Goal: Information Seeking & Learning: Learn about a topic

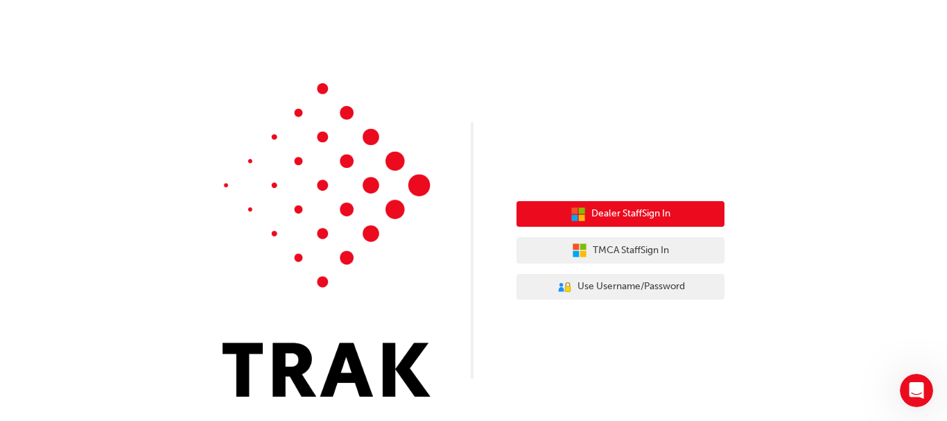
click at [636, 208] on span "Dealer Staff Sign In" at bounding box center [630, 214] width 79 height 16
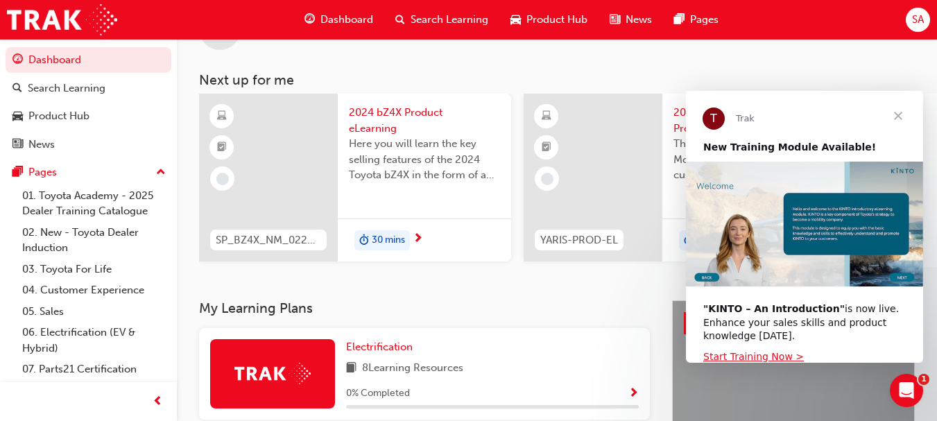
scroll to position [60, 0]
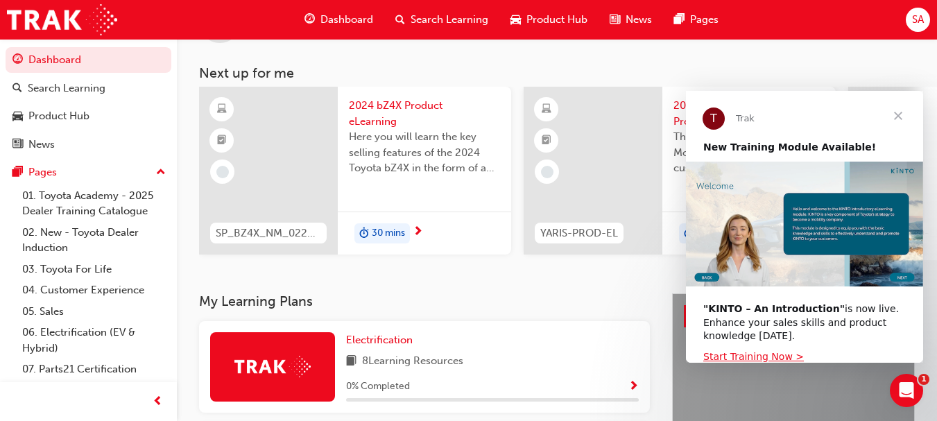
click at [898, 113] on span "Close" at bounding box center [898, 116] width 50 height 50
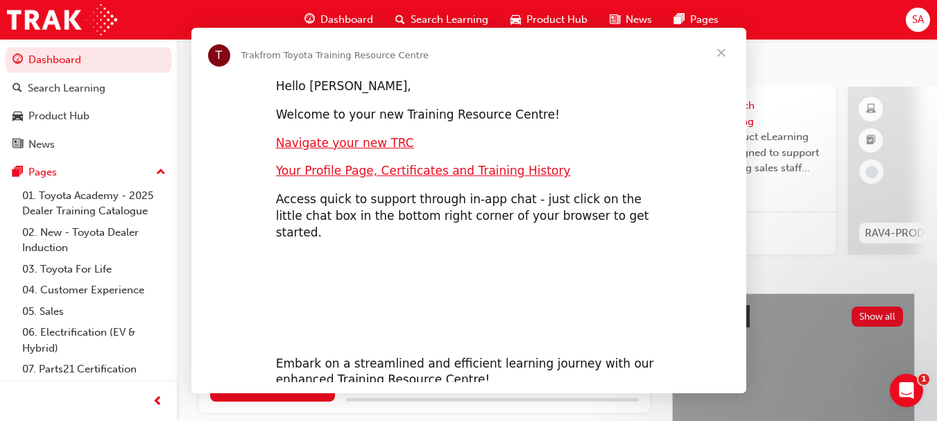
scroll to position [0, 0]
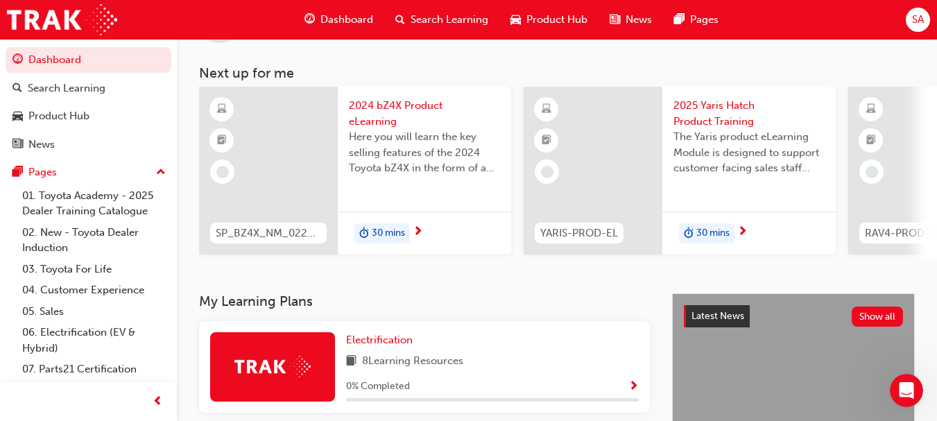
click at [340, 19] on span "Dashboard" at bounding box center [346, 20] width 53 height 16
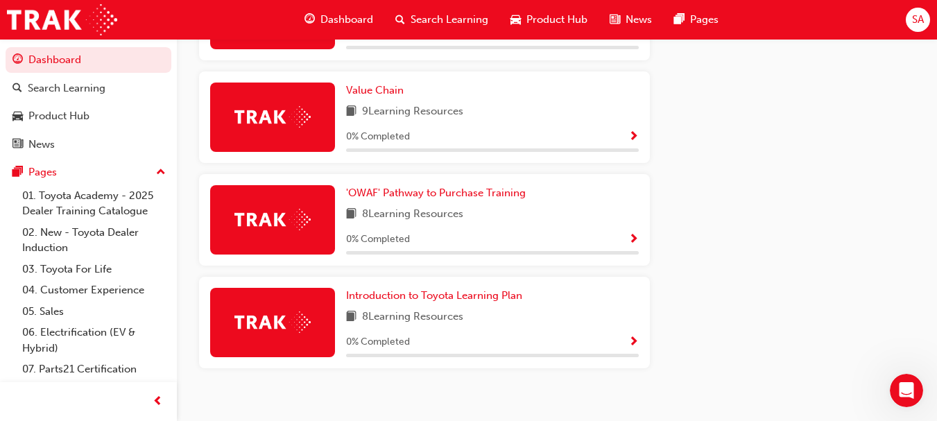
scroll to position [946, 0]
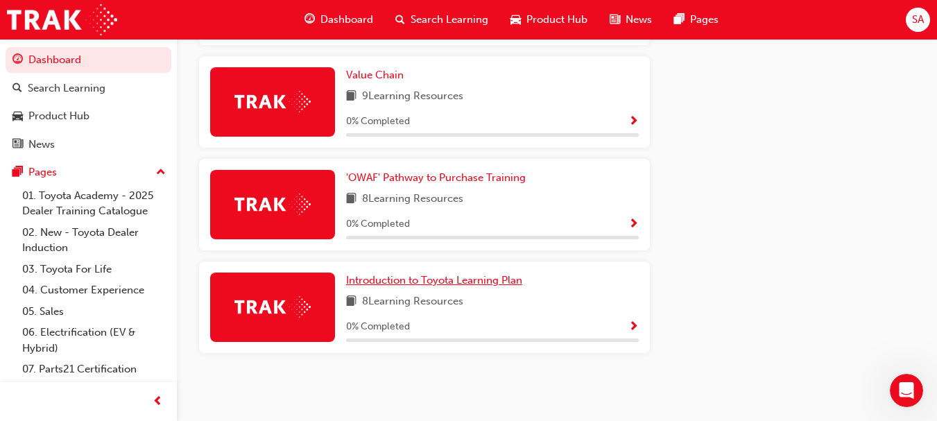
click at [428, 281] on span "Introduction to Toyota Learning Plan" at bounding box center [434, 280] width 176 height 12
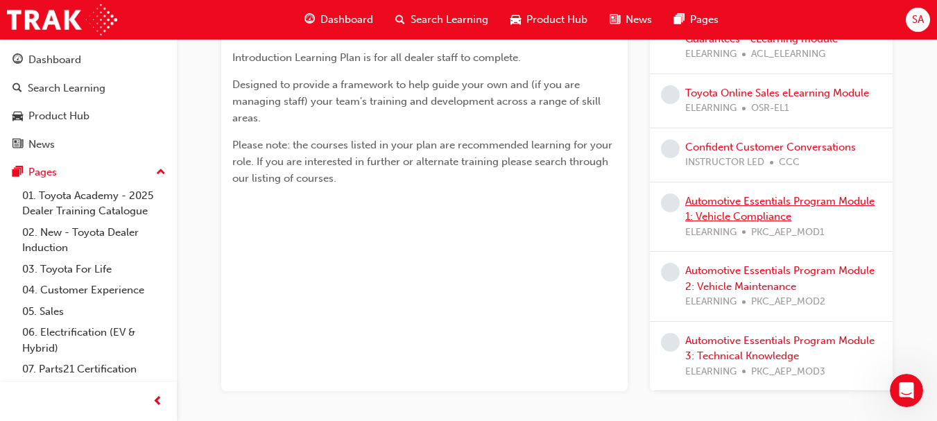
scroll to position [316, 0]
click at [60, 46] on button "Dashboard Search Learning Product Hub News Pages" at bounding box center [89, 101] width 166 height 115
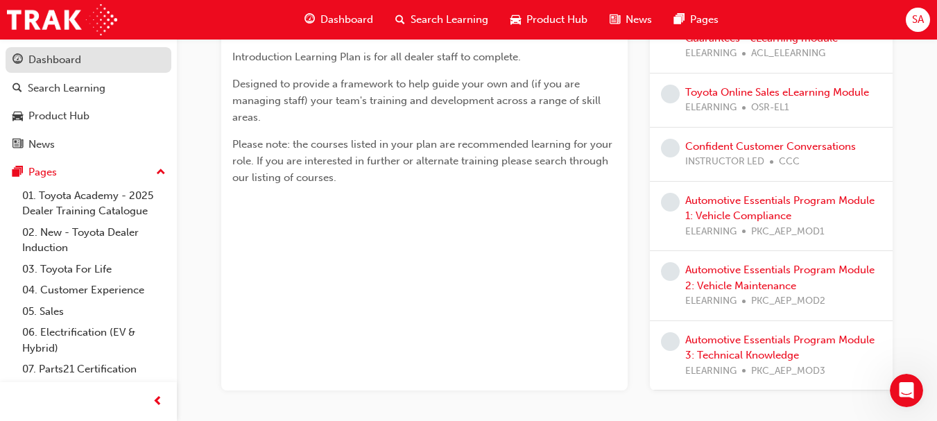
click at [53, 65] on div "Dashboard" at bounding box center [54, 60] width 53 height 16
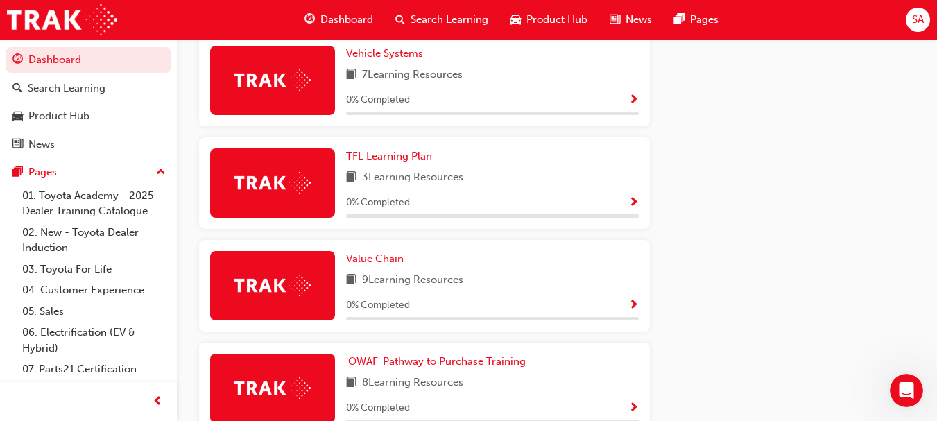
scroll to position [756, 0]
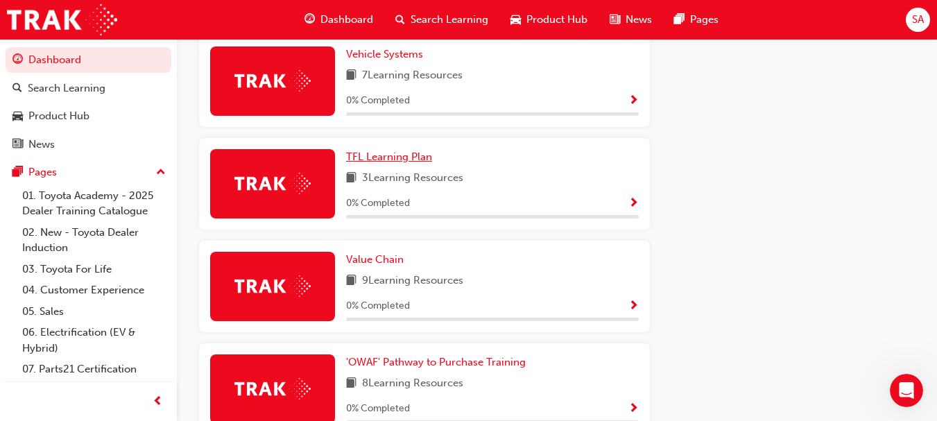
click at [383, 161] on span "TFL Learning Plan" at bounding box center [389, 156] width 86 height 12
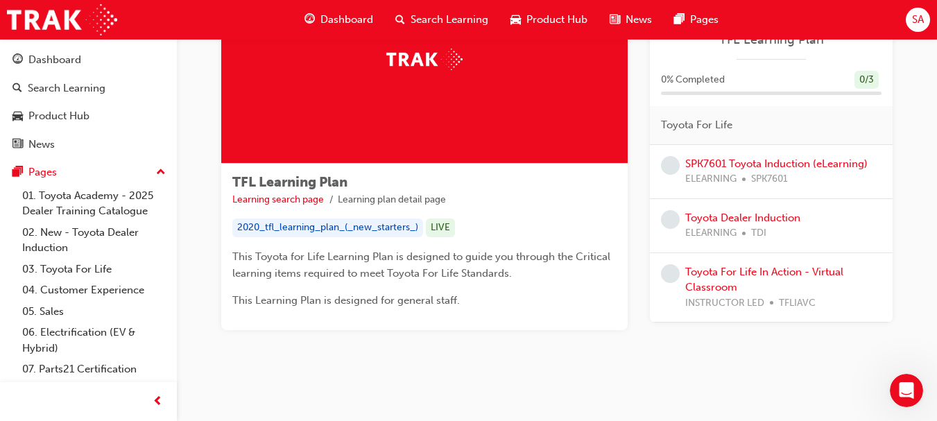
scroll to position [117, 0]
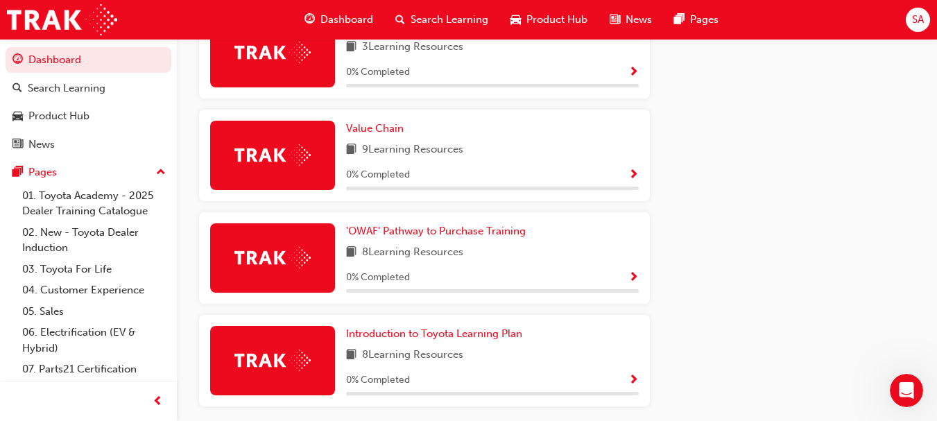
scroll to position [946, 0]
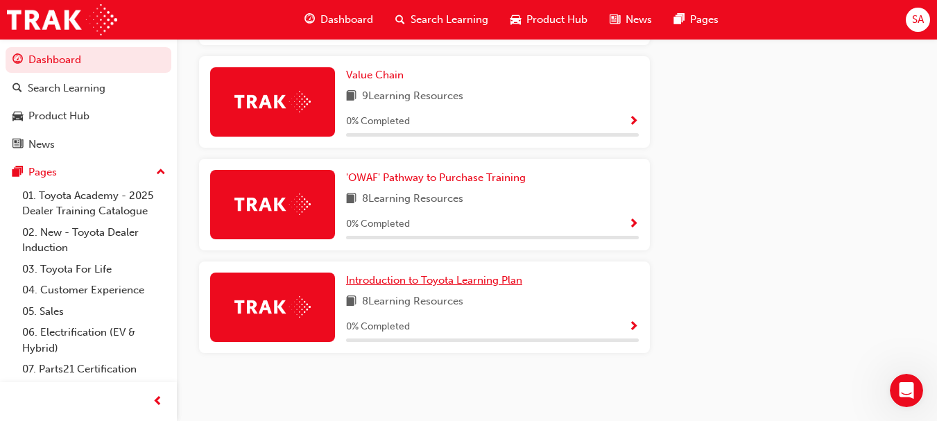
click at [471, 277] on span "Introduction to Toyota Learning Plan" at bounding box center [434, 280] width 176 height 12
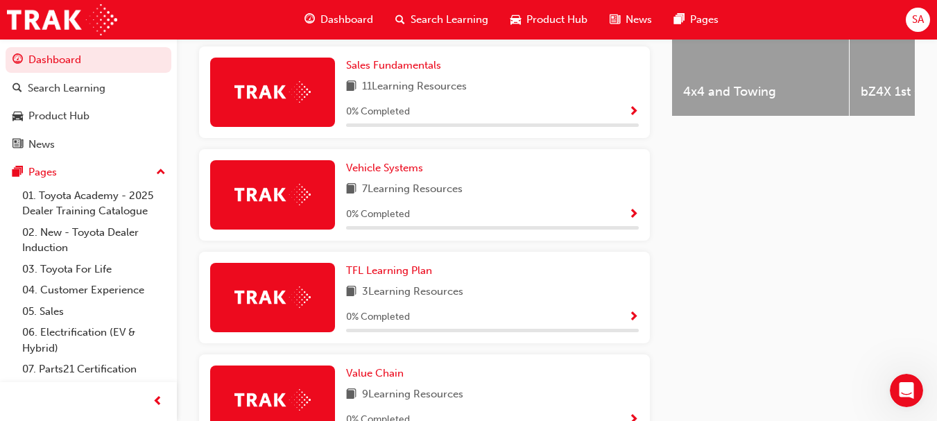
scroll to position [641, 0]
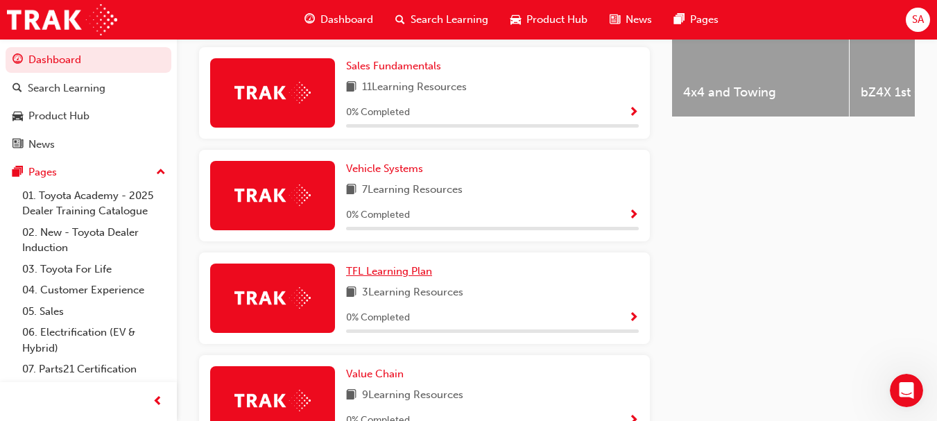
click at [390, 275] on span "TFL Learning Plan" at bounding box center [389, 271] width 86 height 12
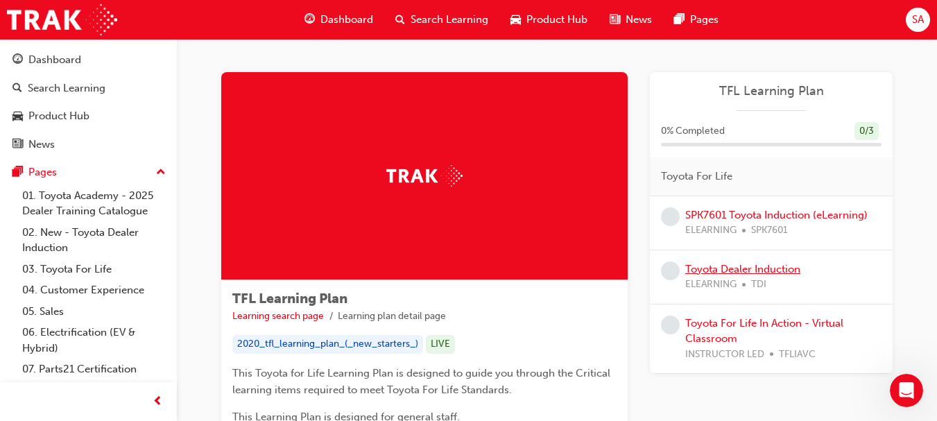
click at [744, 270] on link "Toyota Dealer Induction" at bounding box center [742, 269] width 115 height 12
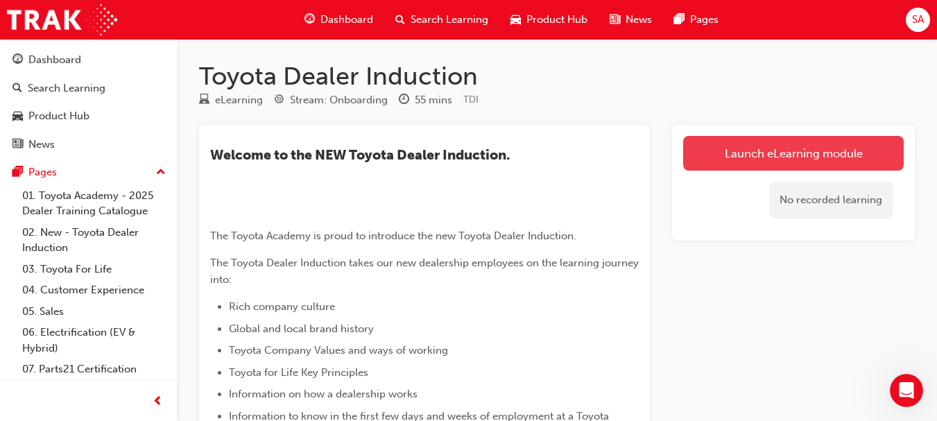
click at [757, 164] on link "Launch eLearning module" at bounding box center [793, 153] width 220 height 35
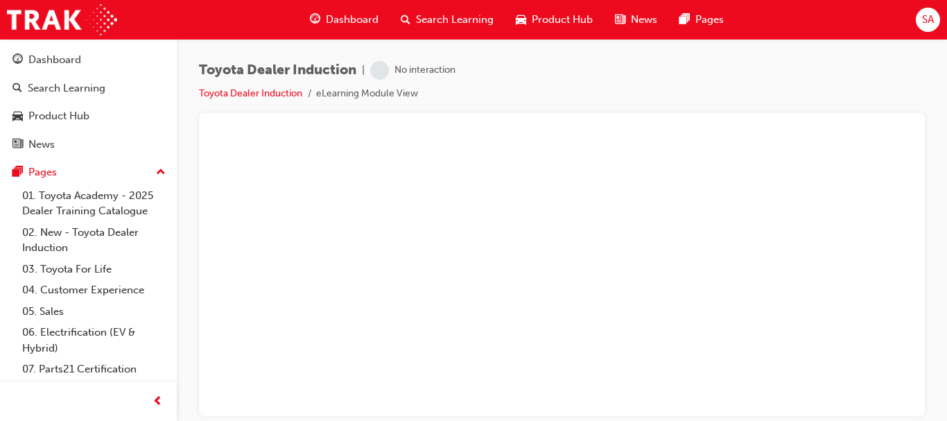
click at [935, 132] on div "Toyota Dealer Induction | No interaction Toyota Dealer Induction eLearning Modu…" at bounding box center [562, 212] width 770 height 347
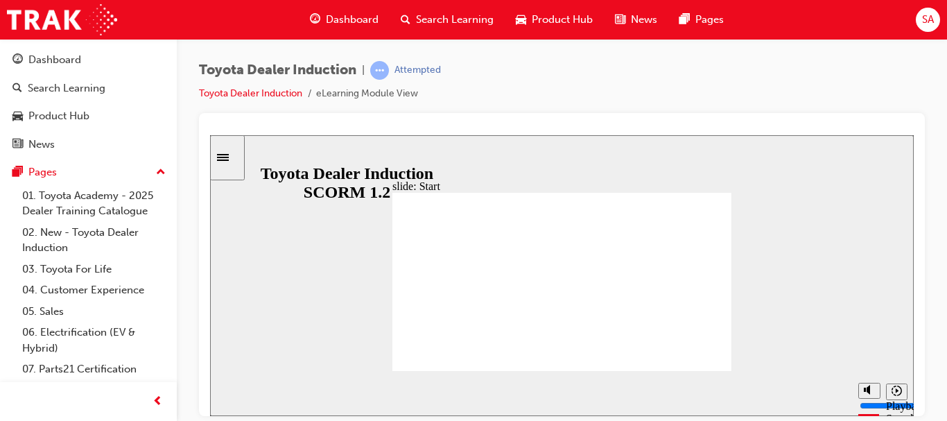
click at [931, 137] on div "Toyota Dealer Induction | Attempted Toyota Dealer Induction eLearning Module Vi…" at bounding box center [562, 212] width 770 height 347
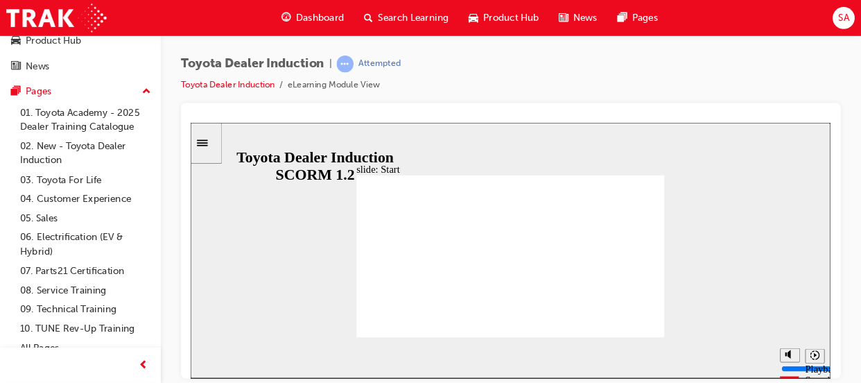
scroll to position [84, 0]
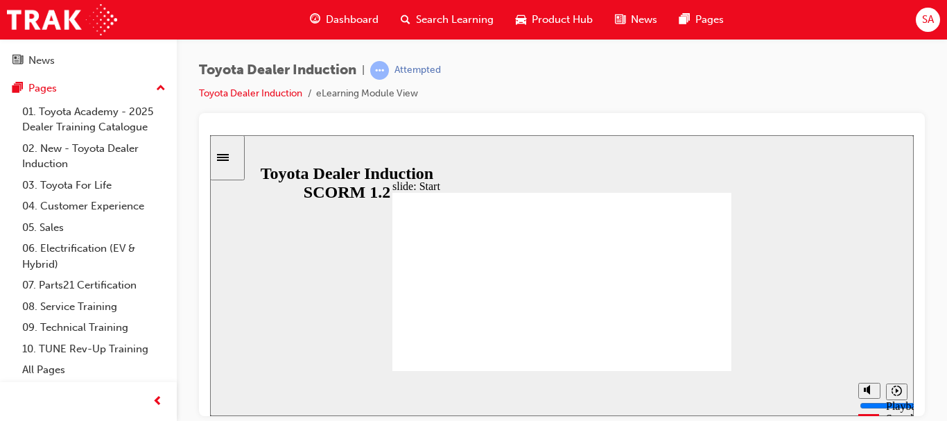
click at [930, 167] on div "Toyota Dealer Induction | Attempted Toyota Dealer Induction eLearning Module Vi…" at bounding box center [562, 212] width 770 height 347
click at [236, 156] on icon "Sidebar Toggle" at bounding box center [227, 156] width 21 height 8
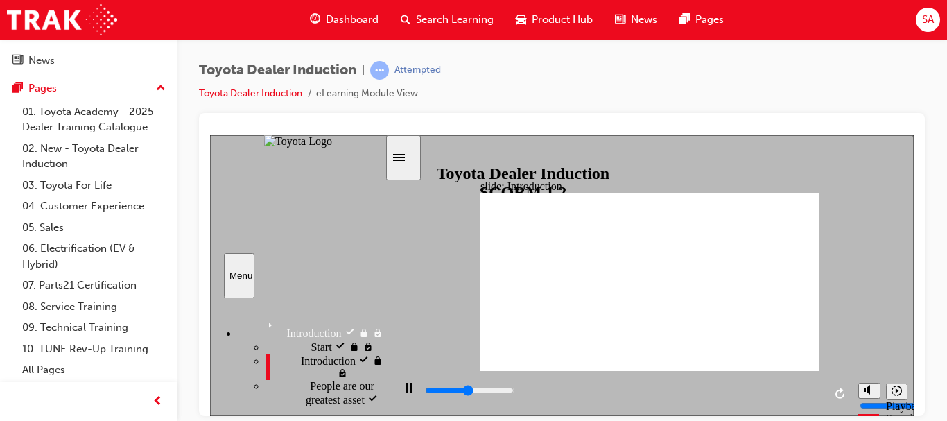
click at [405, 157] on icon "Sidebar Toggle" at bounding box center [399, 156] width 12 height 7
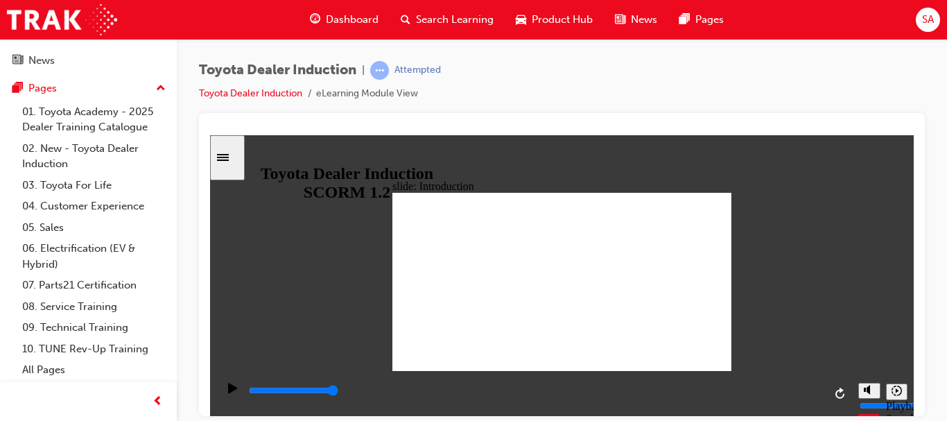
type input "7500"
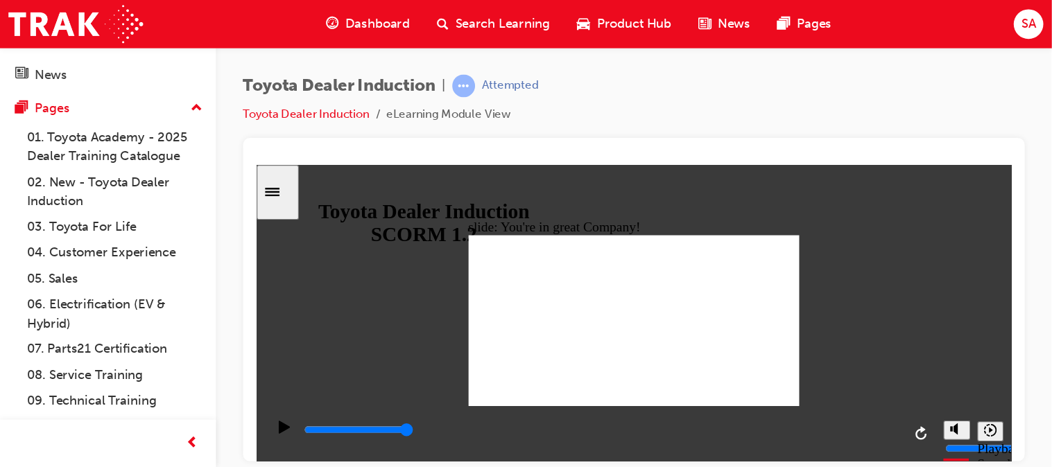
scroll to position [0, 0]
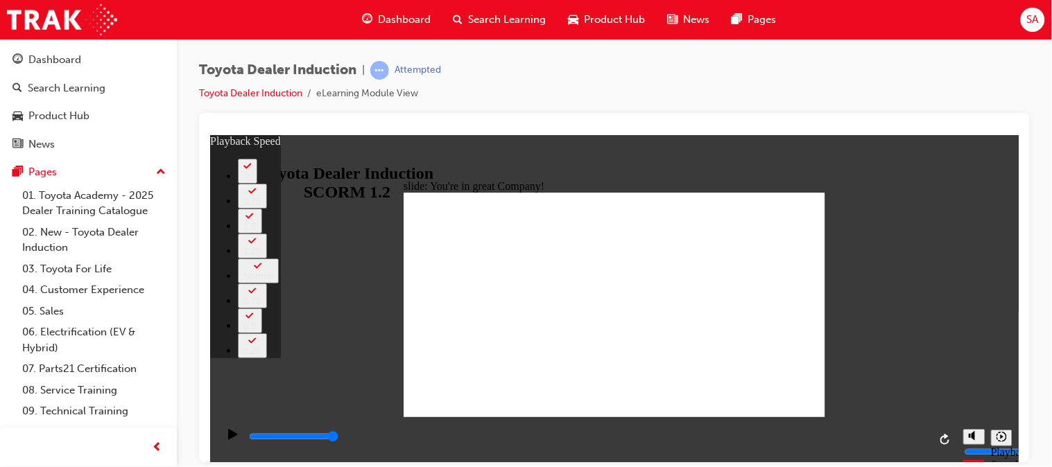
click at [946, 341] on div "Toyota Dealer Induction | Attempted Toyota Dealer Induction eLearning Module Vi…" at bounding box center [614, 236] width 875 height 394
type input "156"
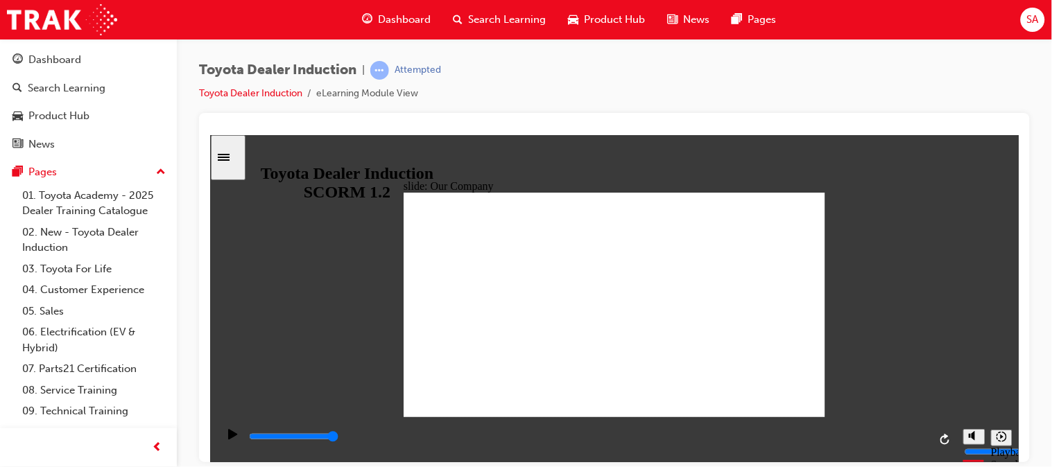
drag, startPoint x: 495, startPoint y: 368, endPoint x: 622, endPoint y: 387, distance: 128.3
drag, startPoint x: 611, startPoint y: 367, endPoint x: 767, endPoint y: 393, distance: 158.2
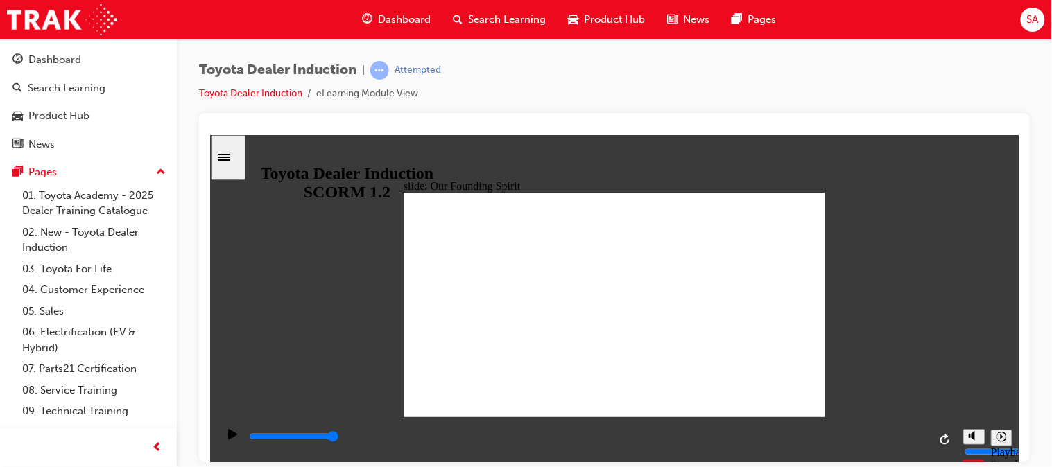
drag, startPoint x: 740, startPoint y: 254, endPoint x: 743, endPoint y: 265, distance: 11.0
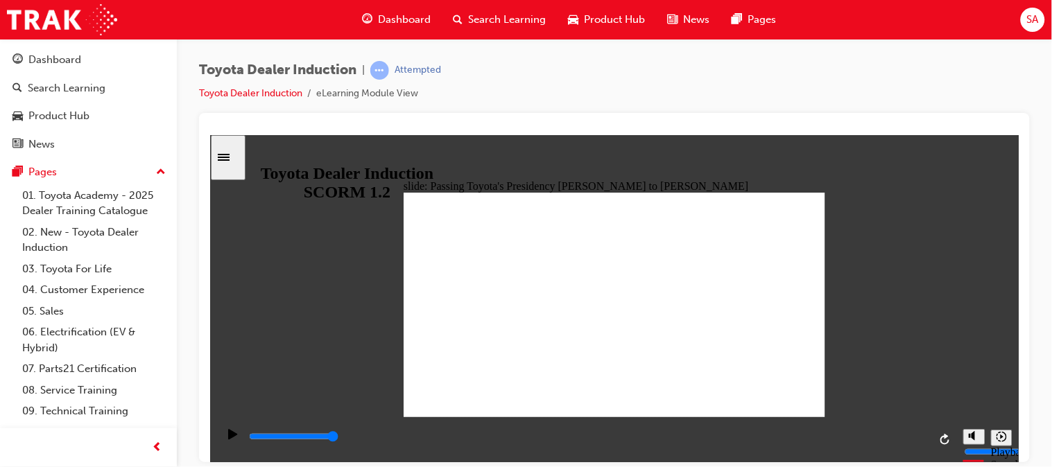
type input "5000"
radio input "true"
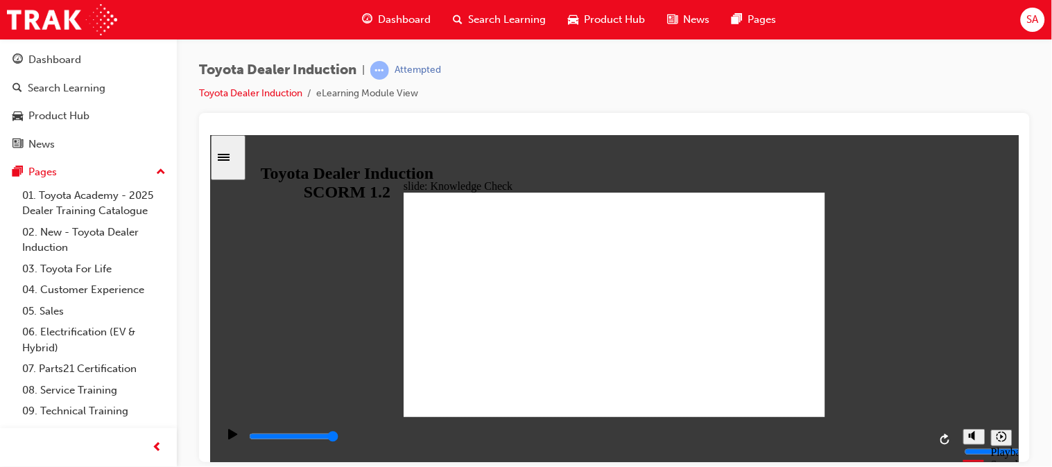
type input "5000"
radio input "true"
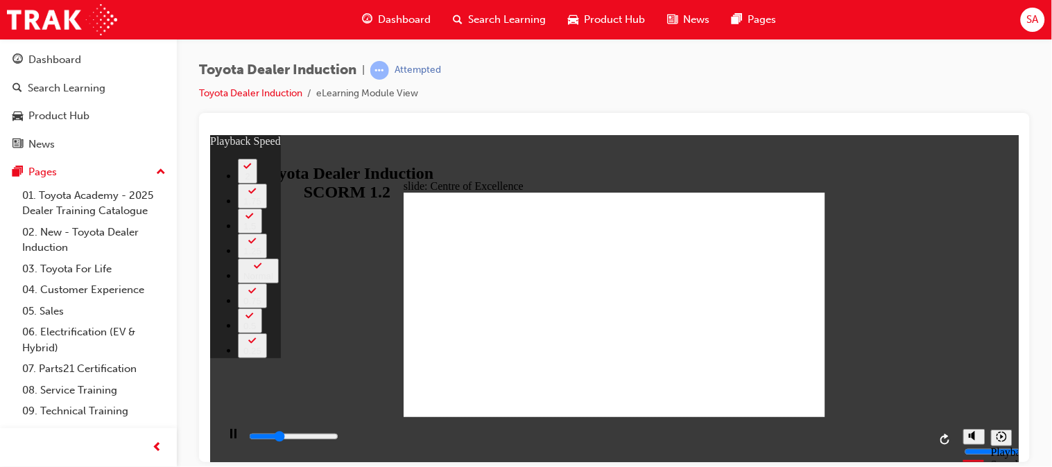
type input "4900"
type input "0"
type input "5100"
type input "0"
type input "5400"
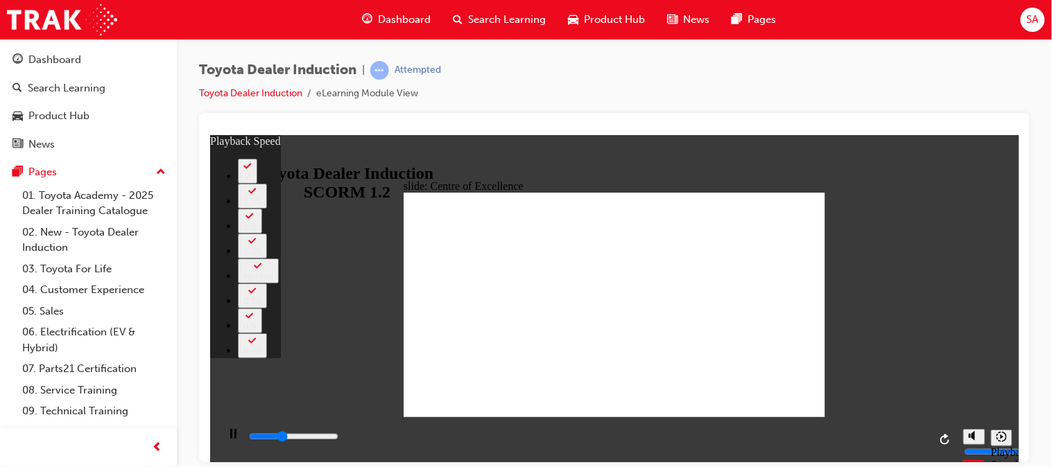
type input "0"
type input "5700"
type input "1"
type input "5900"
type input "1"
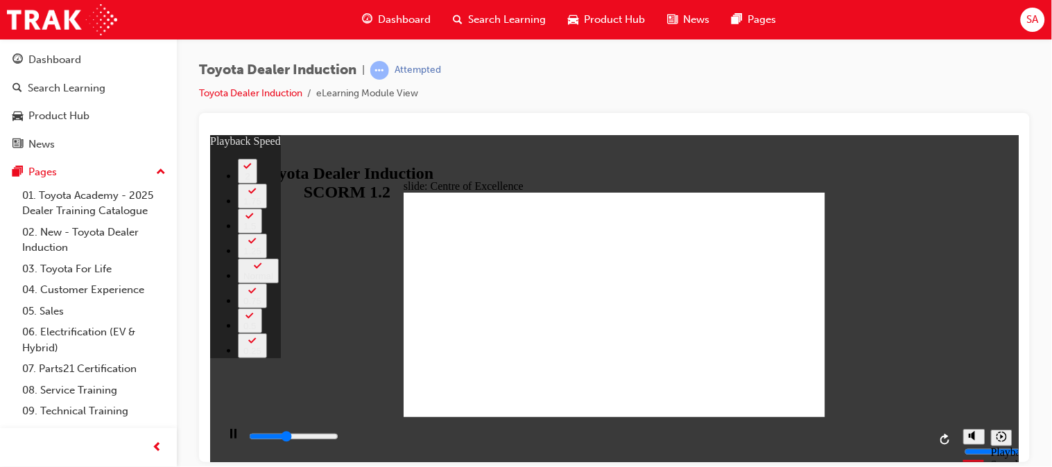
type input "6200"
type input "1"
type input "6500"
type input "2"
type input "6700"
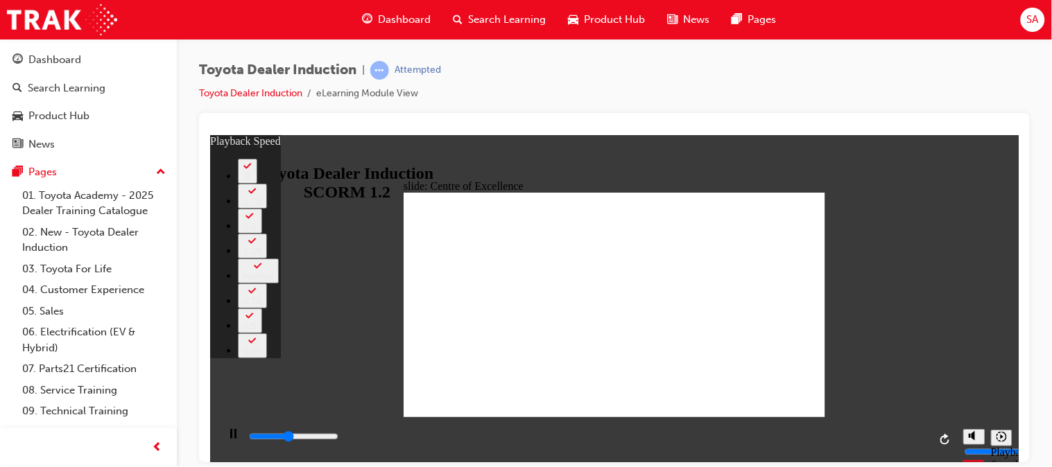
type input "2"
type input "7000"
type input "2"
type input "7200"
type input "2"
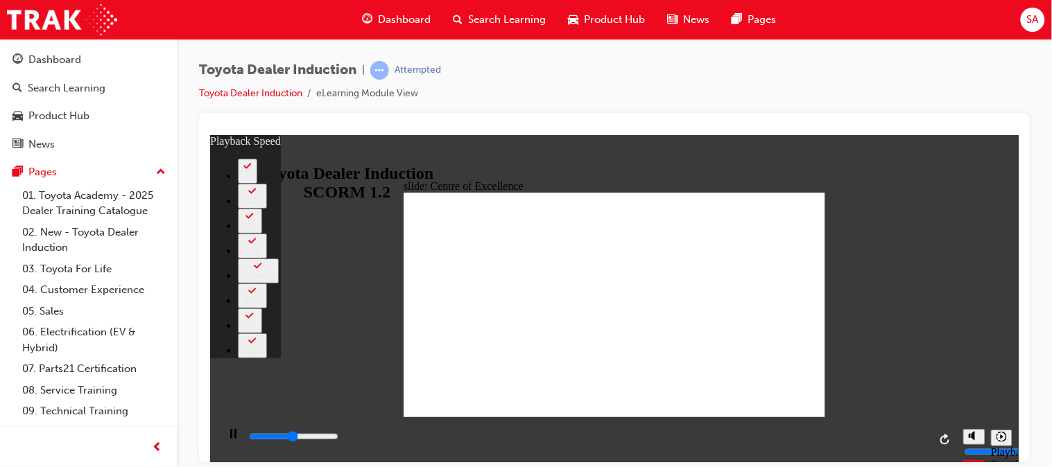
type input "7500"
type input "3"
type input "7800"
type input "3"
type input "8000"
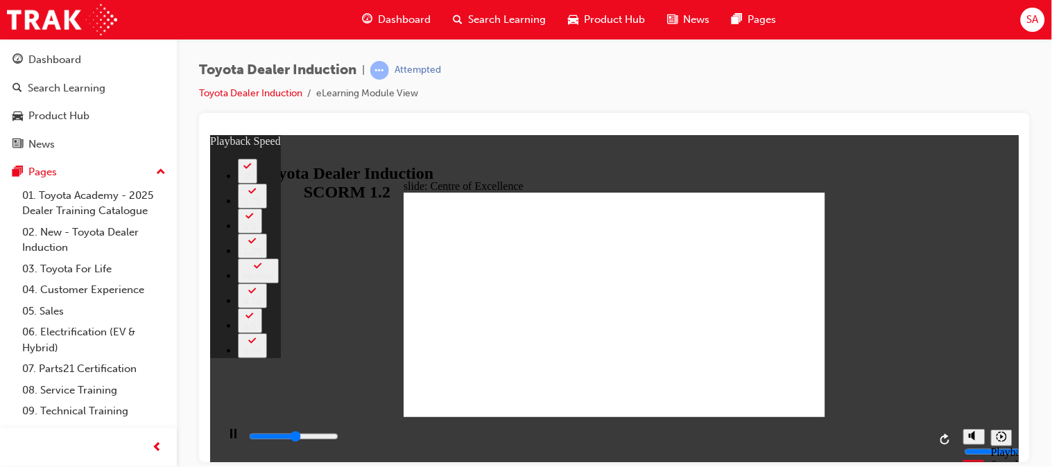
type input "3"
type input "8300"
type input "3"
type input "8600"
type input "4"
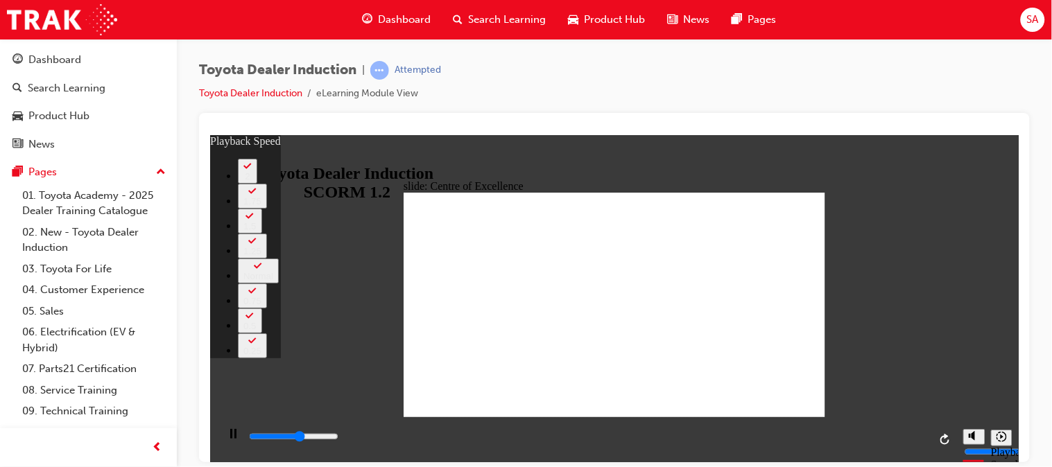
type input "8800"
type input "4"
type input "9100"
type input "4"
type input "9400"
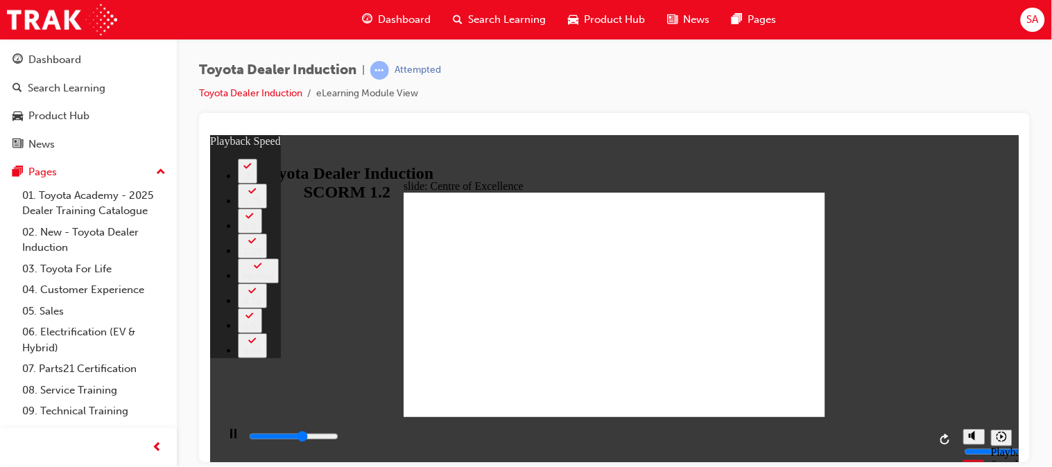
type input "4"
type input "9600"
type input "5"
type input "9800"
type input "5"
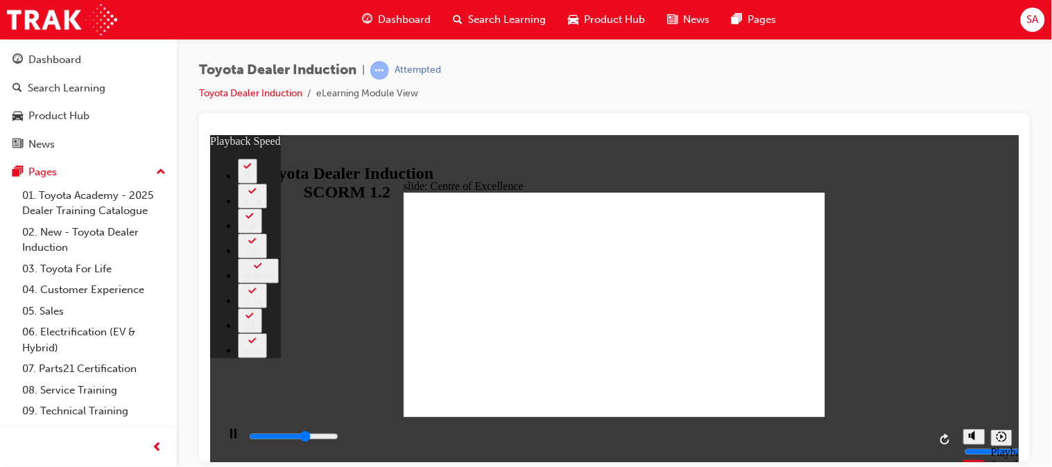
type input "9900"
type input "5"
type input "10200"
type input "5"
type input "10300"
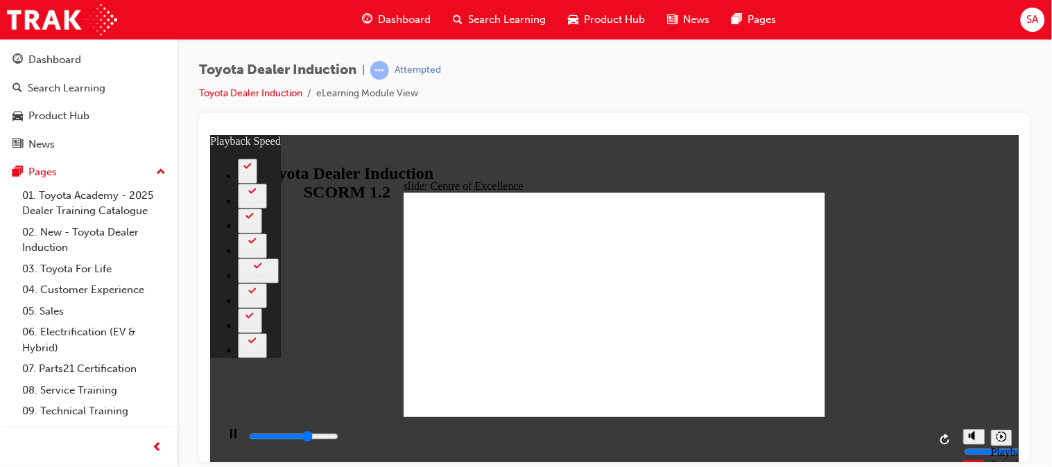
type input "5"
type input "10400"
type input "6"
type input "10700"
type input "6"
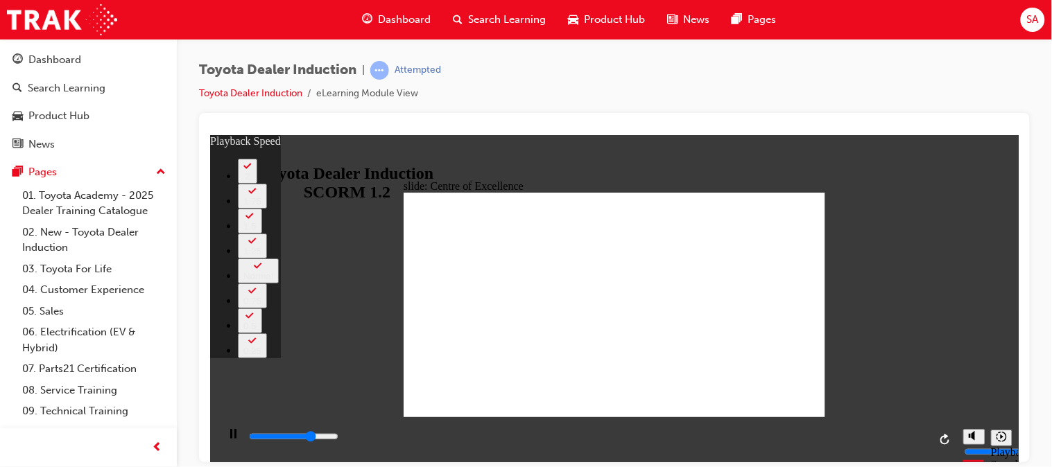
type input "11000"
type input "6"
type input "11200"
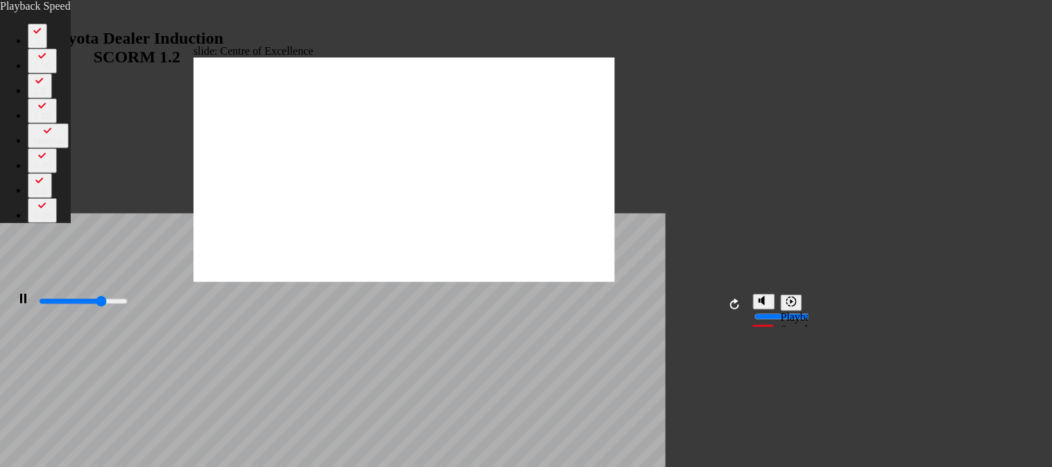
type input "6"
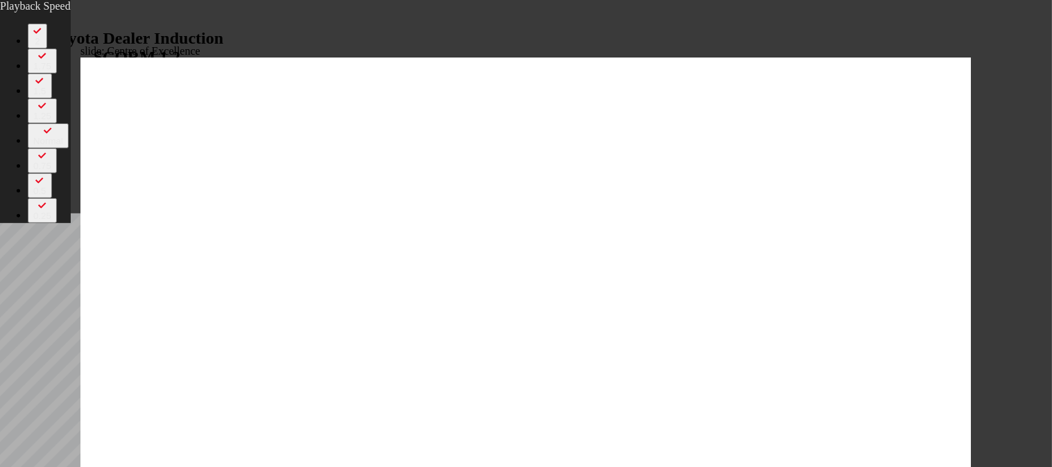
type input "11200"
type input "6"
type input "11300"
type input "6"
type input "11400"
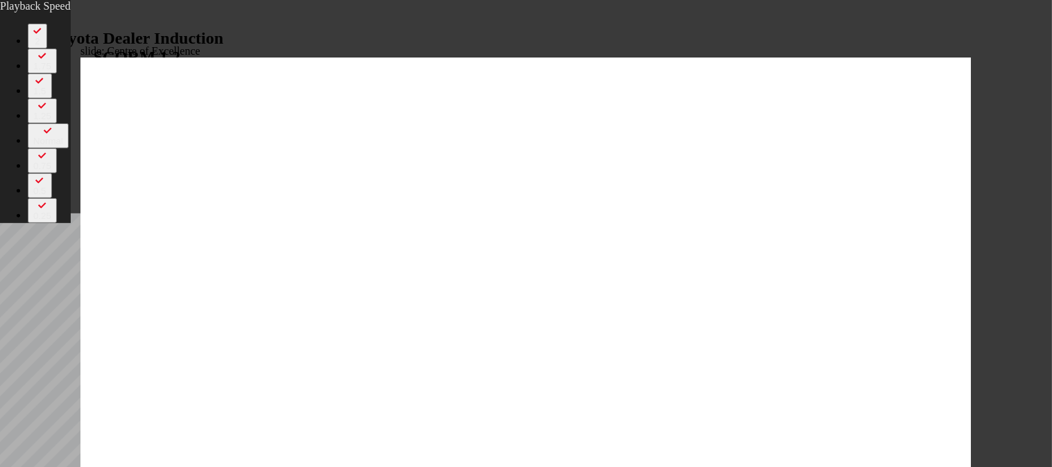
type input "6"
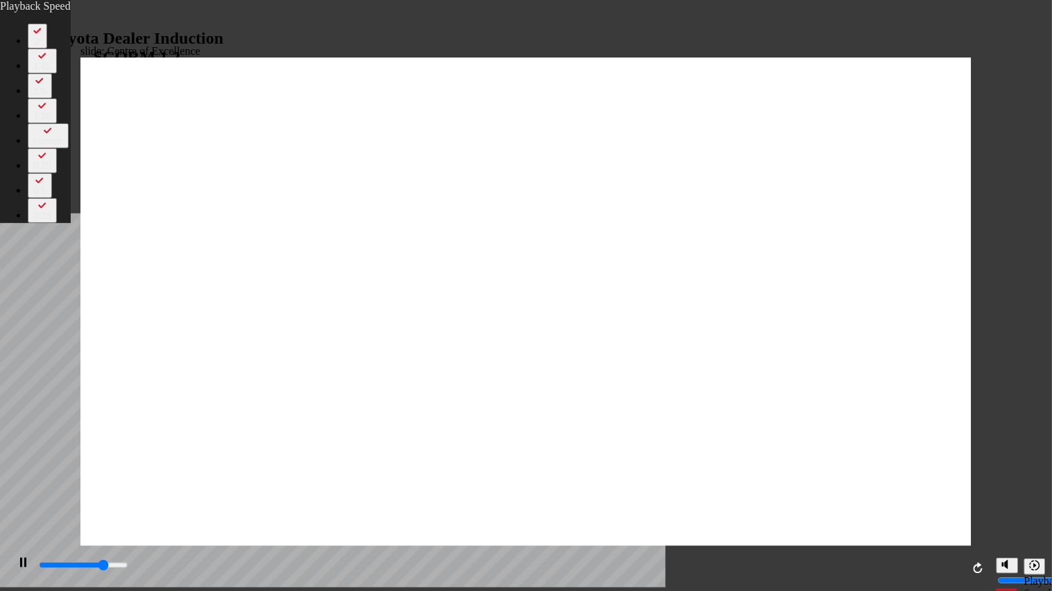
type input "11600"
type input "7"
type input "11800"
type input "7"
type input "12100"
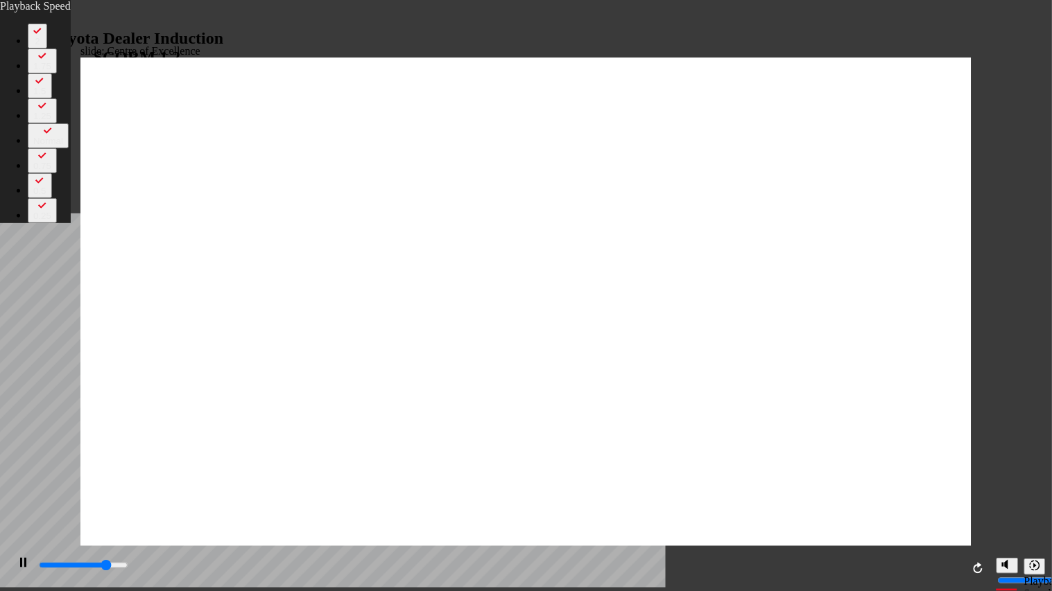
type input "7"
type input "12400"
type input "7"
type input "12600"
type input "8"
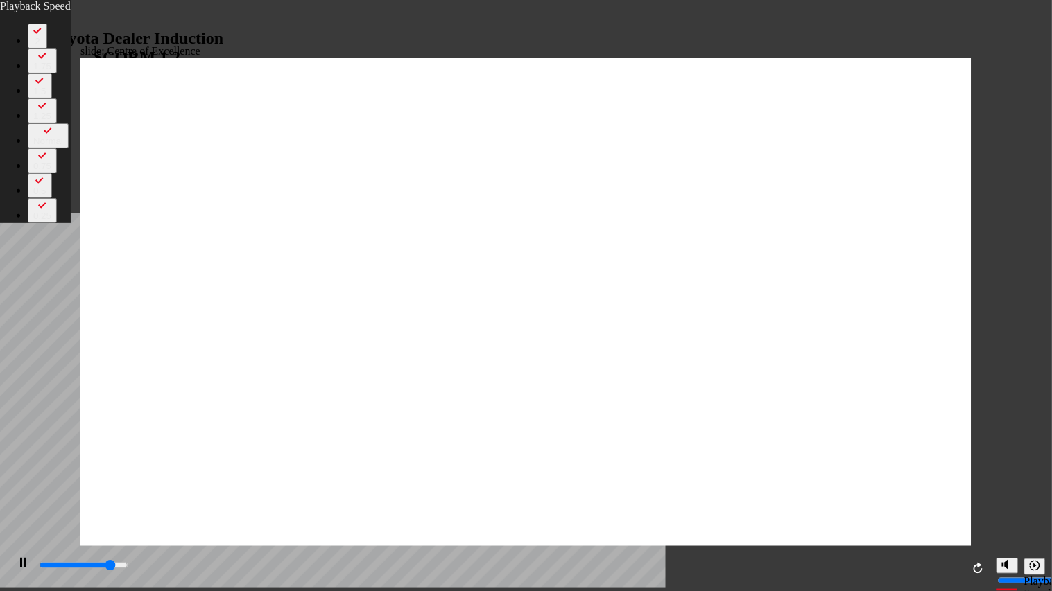
type input "12900"
type input "8"
type input "13200"
type input "8"
type input "13400"
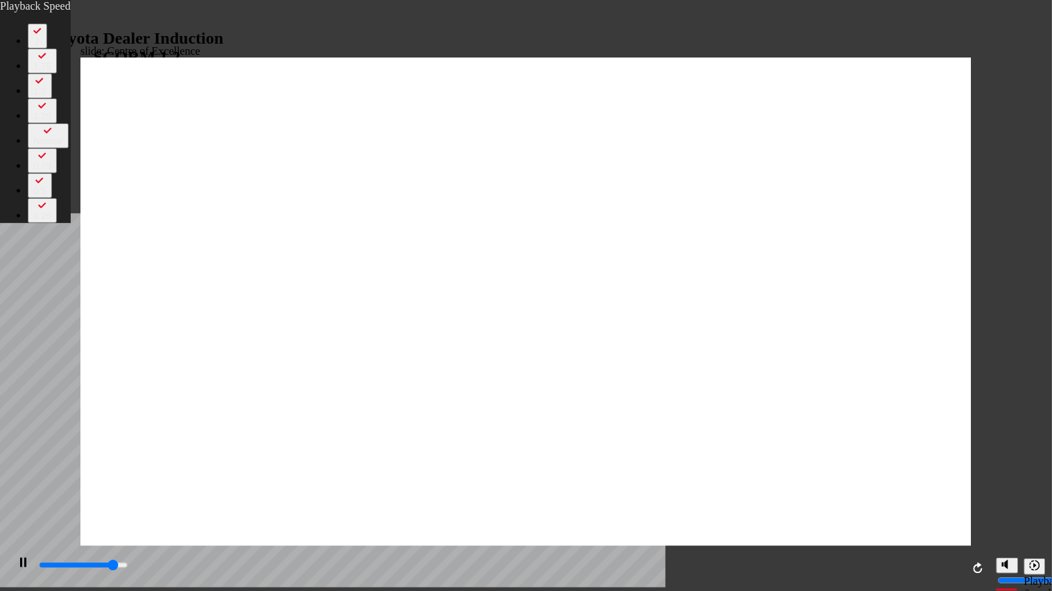
type input "9"
type input "13700"
type input "9"
type input "14000"
type input "9"
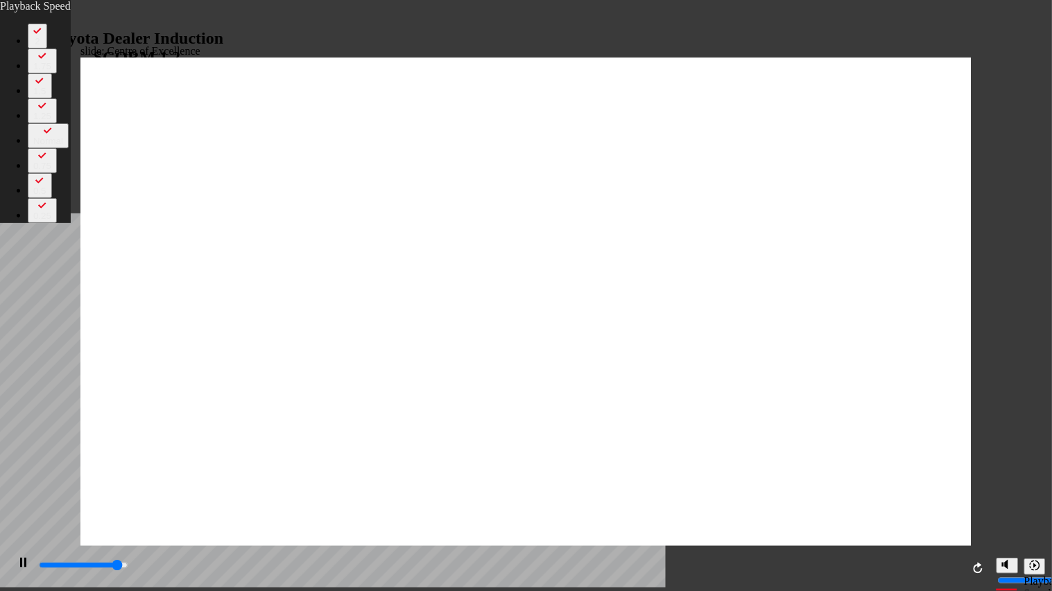
type input "14200"
type input "9"
type input "14500"
type input "10"
type input "14800"
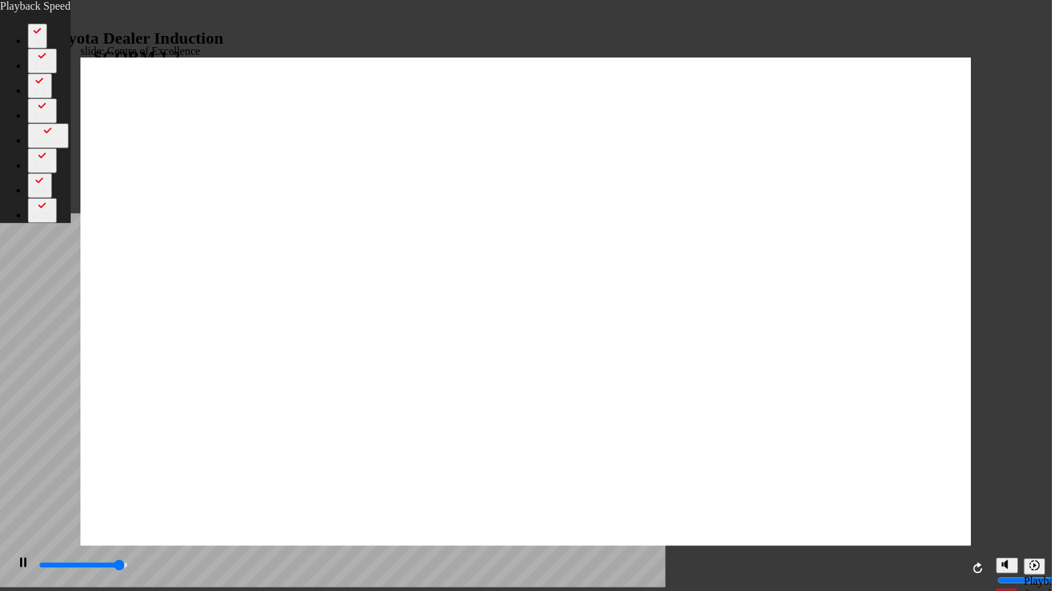
type input "10"
type input "15000"
type input "10"
type input "15100"
type input "10"
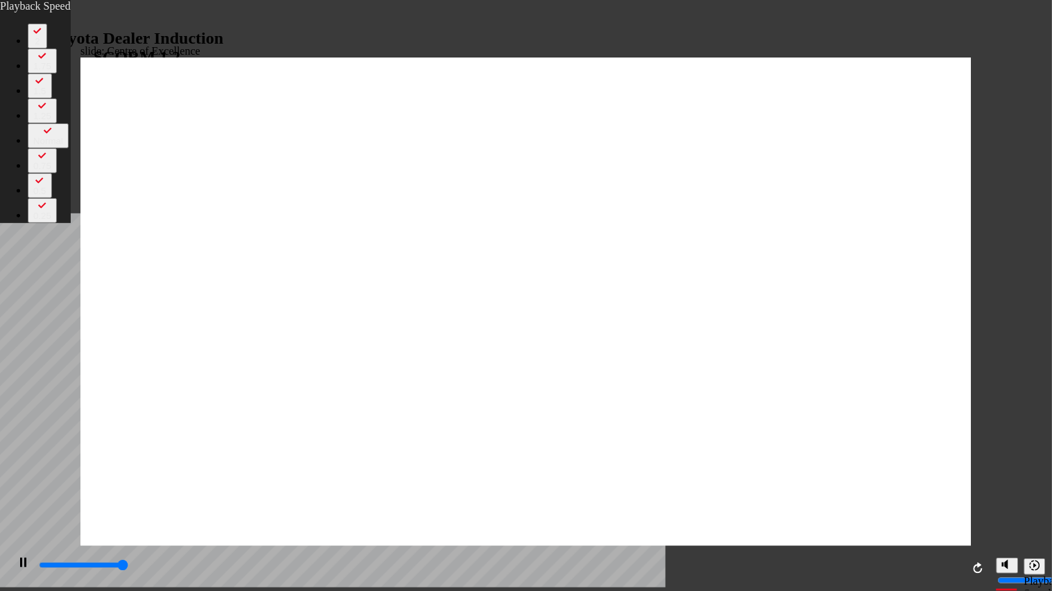
type input "15300"
type input "10"
type input "15300"
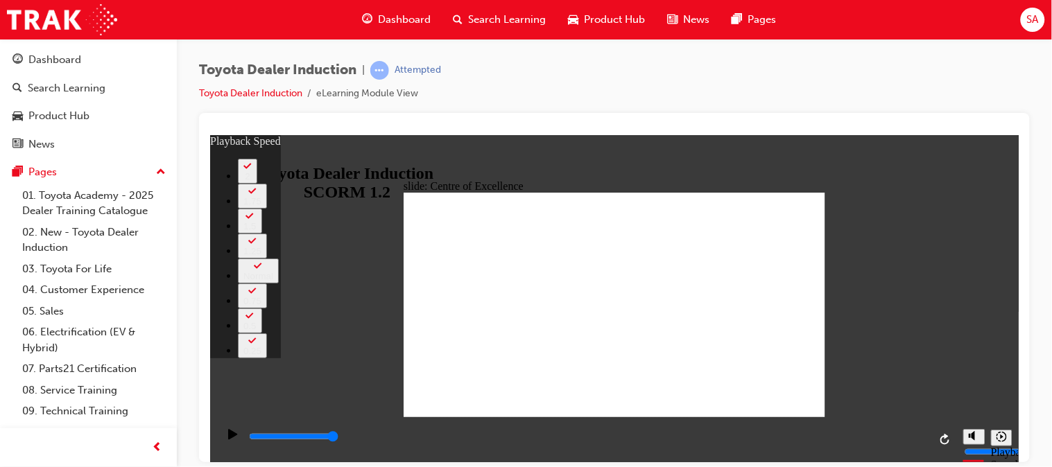
type input "248"
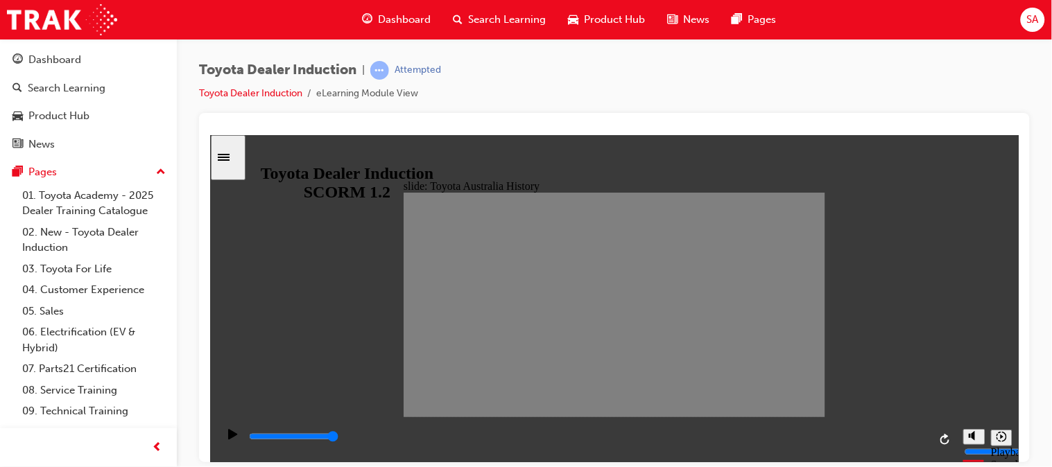
drag, startPoint x: 410, startPoint y: 306, endPoint x: 432, endPoint y: 306, distance: 21.5
type input "7000"
type input "0"
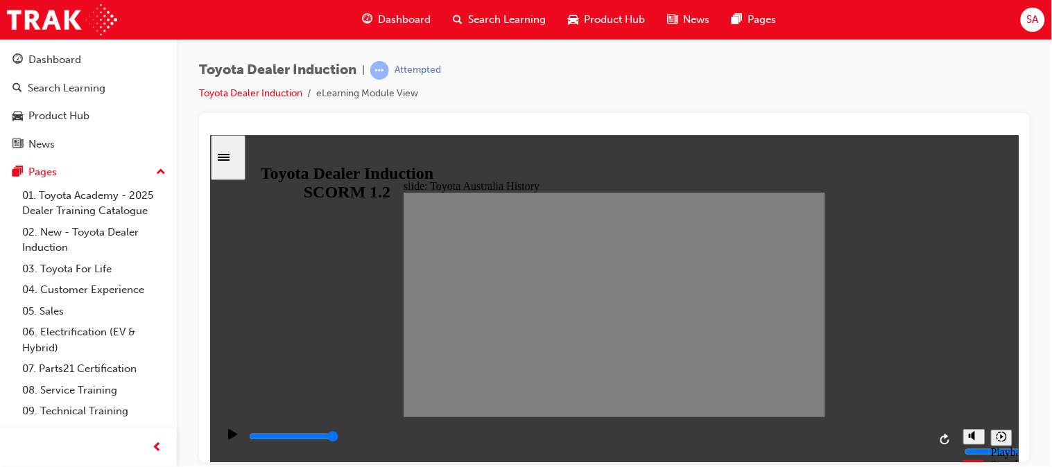
type input "100"
type input "1"
type input "0"
type input "2"
drag, startPoint x: 435, startPoint y: 309, endPoint x: 447, endPoint y: 311, distance: 12.1
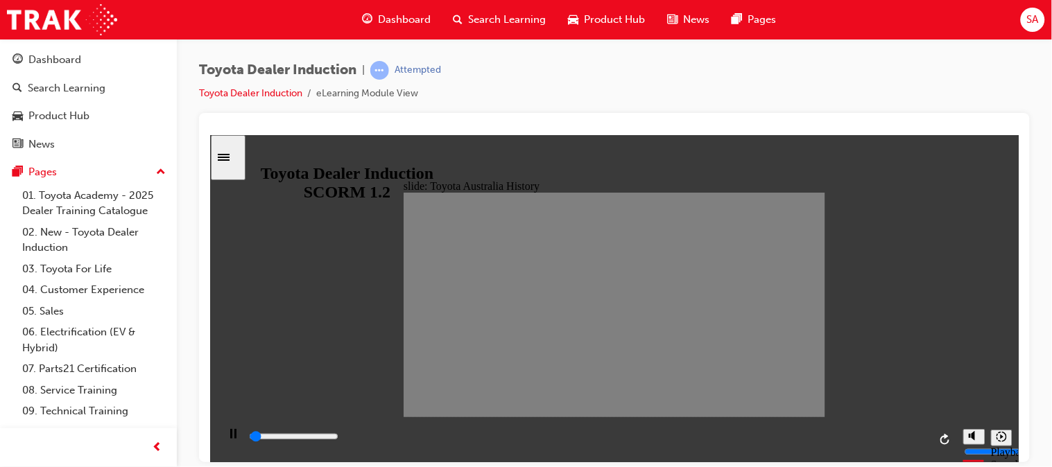
type input "2000"
type input "3"
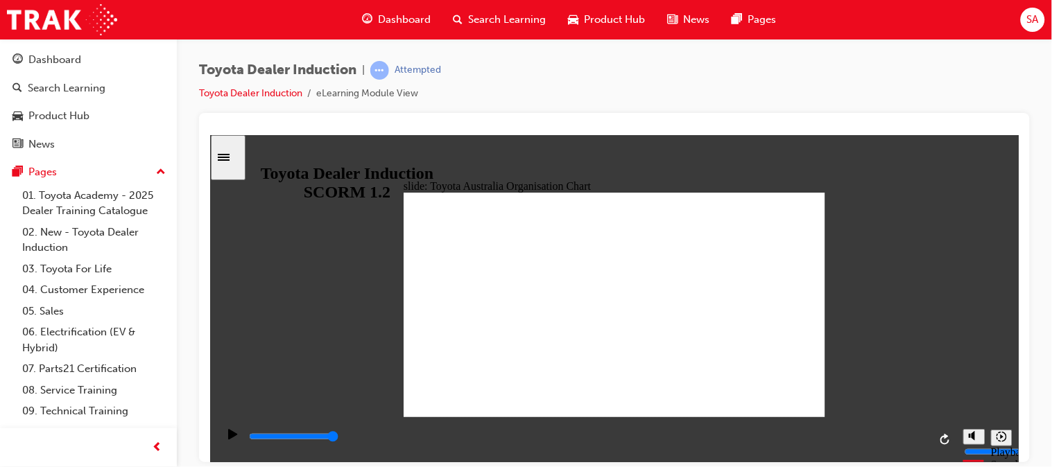
type input "5000"
radio input "true"
type input "5000"
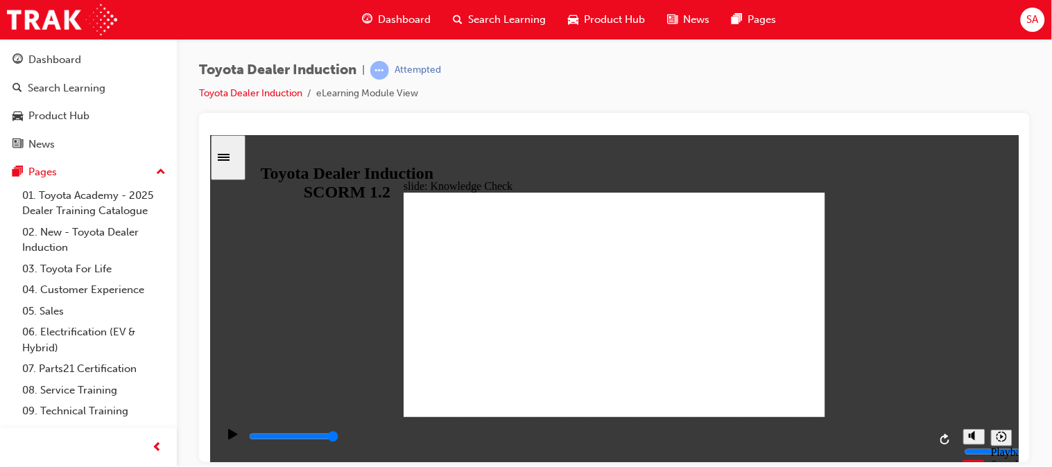
radio input "true"
type input "2600"
radio input "true"
type input "5000"
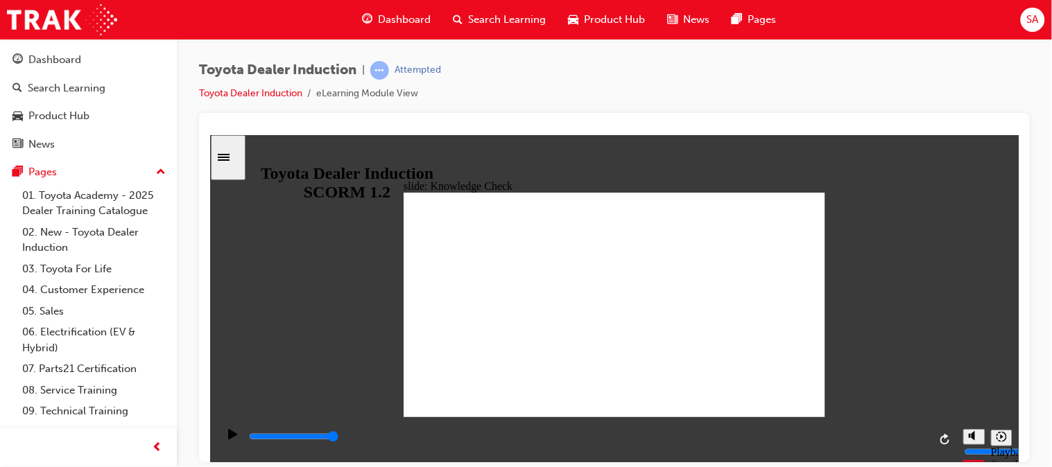
radio input "false"
radio input "true"
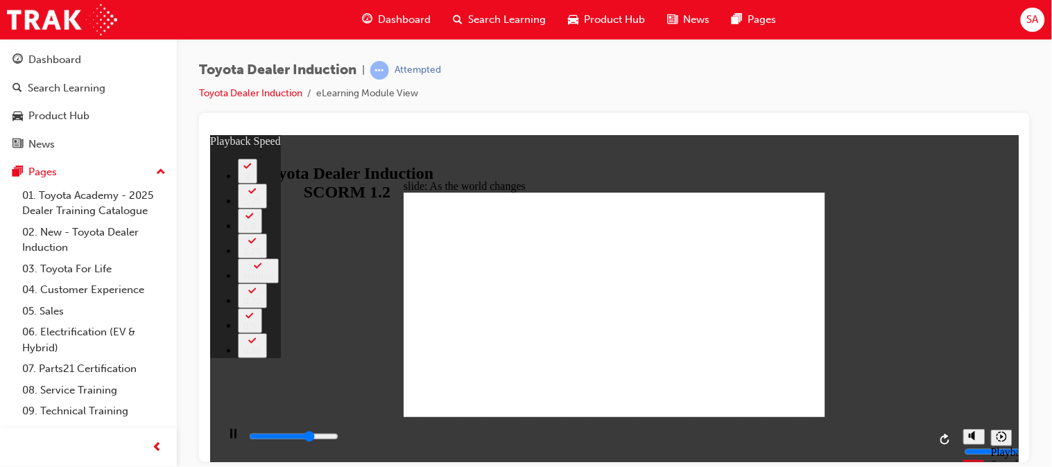
type input "6500"
type input "0"
type input "6800"
type input "0"
type input "7000"
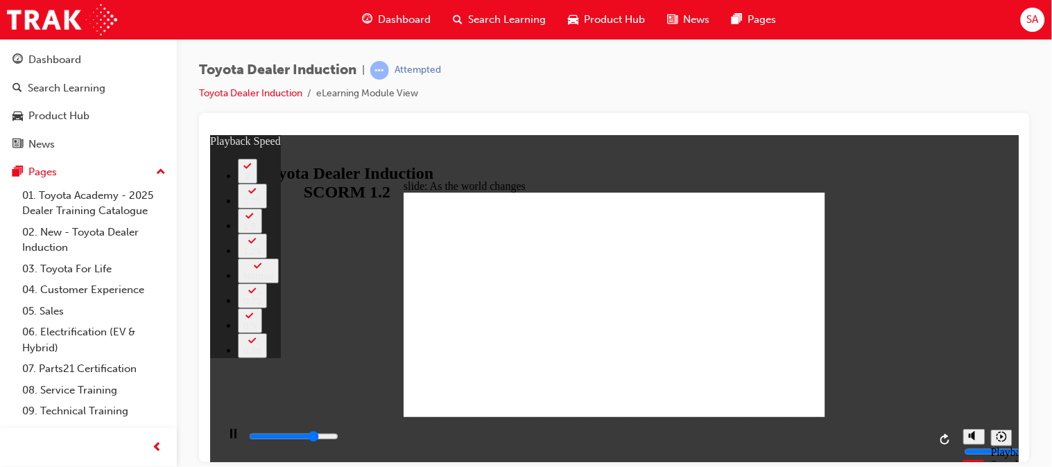
type input "1"
type input "7300"
type input "1"
type input "7600"
type input "1"
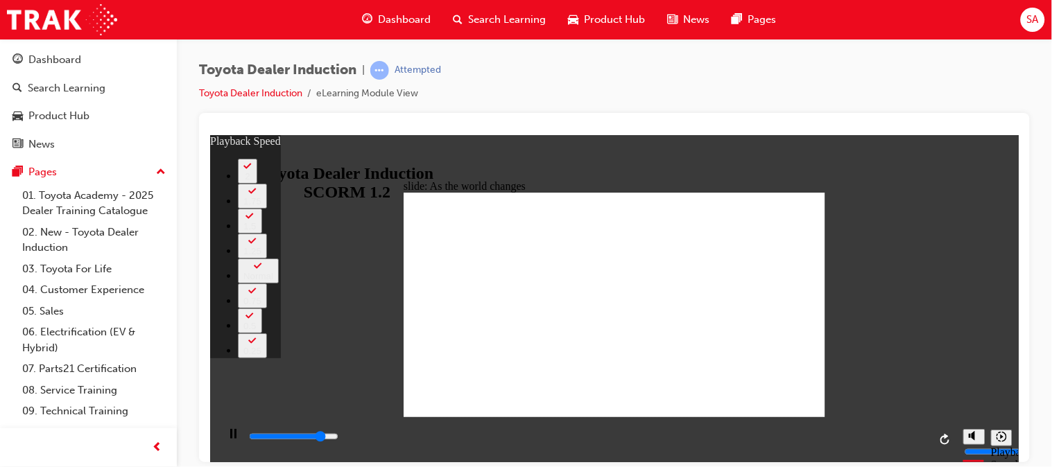
type input "7800"
type input "1"
type input "8100"
type input "2"
type input "8400"
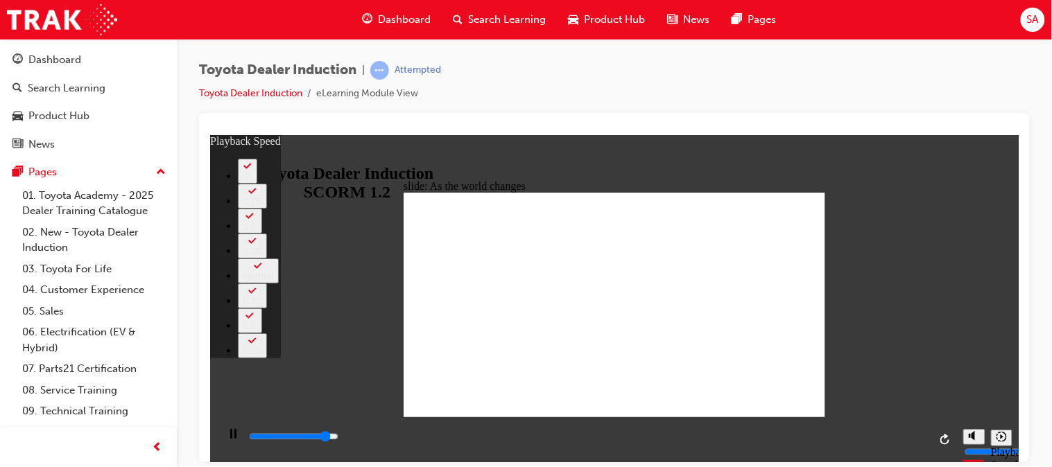
type input "2"
type input "8700"
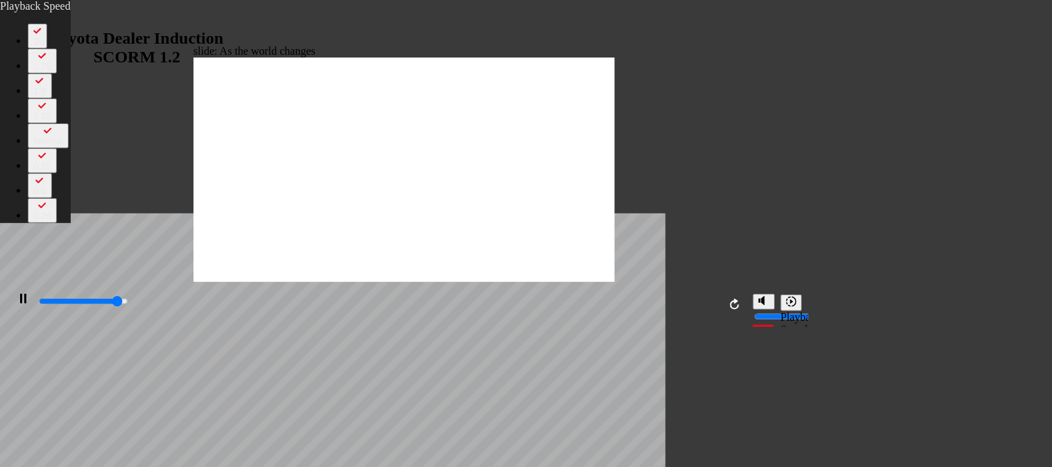
type input "2"
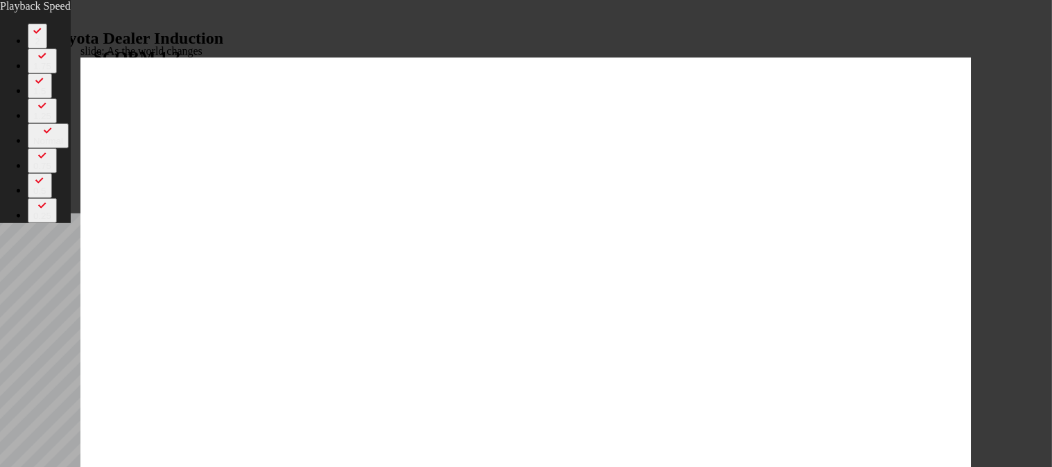
type input "8700"
type input "2"
type input "8800"
type input "2"
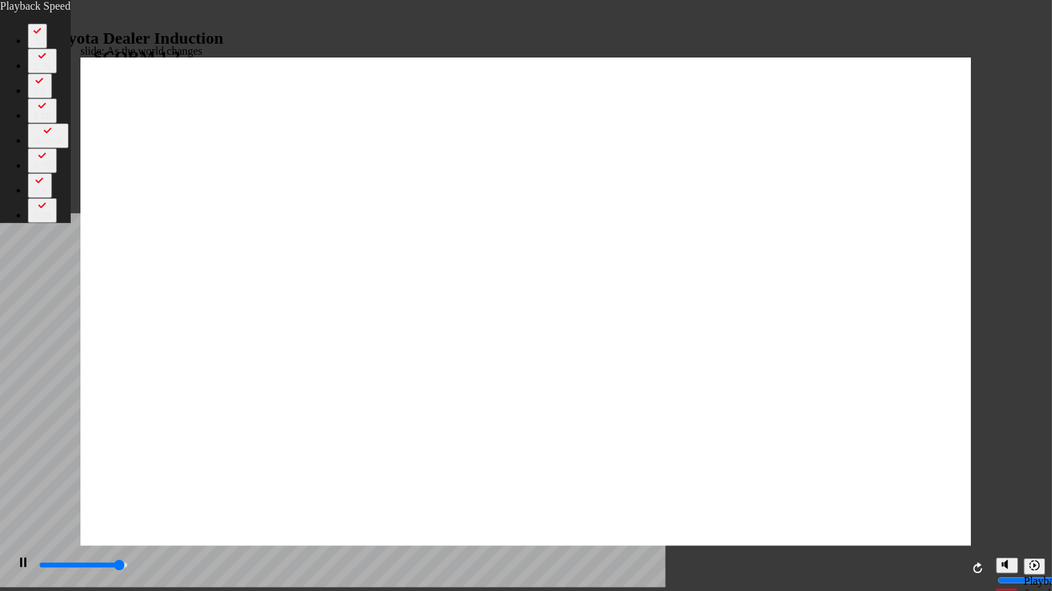
type input "9000"
type input "2"
type input "9200"
type input "3"
type input "9200"
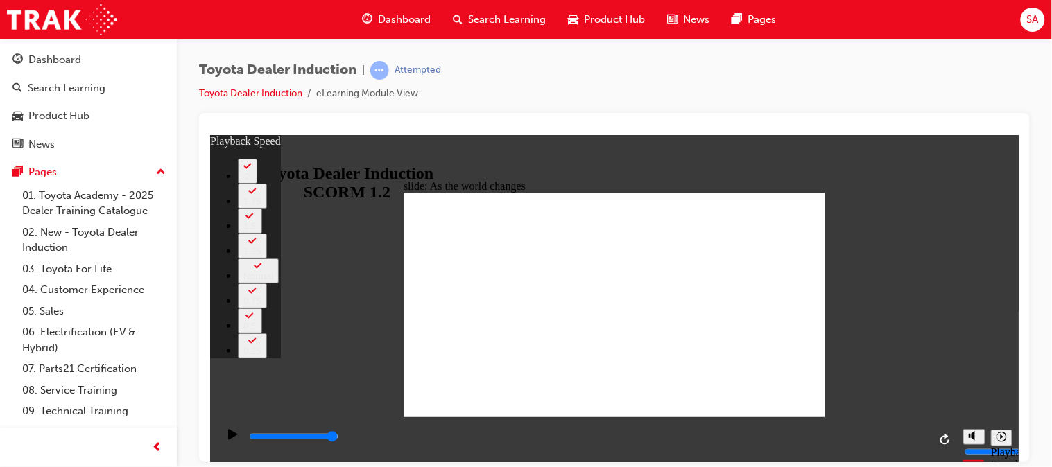
click at [230, 152] on div "Sidebar Toggle" at bounding box center [228, 157] width 24 height 10
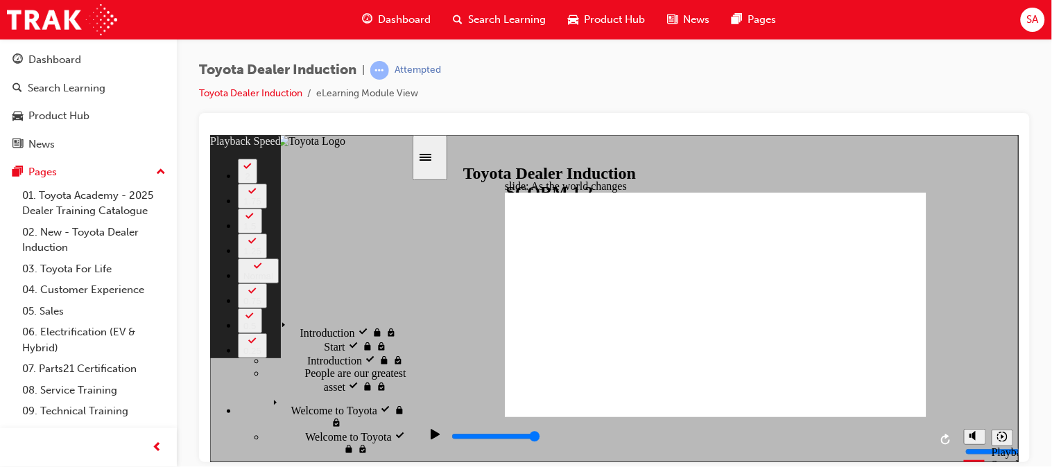
drag, startPoint x: 402, startPoint y: 368, endPoint x: 411, endPoint y: 441, distance: 73.4
click at [411, 420] on div "Introduction visited Introduction Start visited Start" at bounding box center [310, 375] width 202 height 157
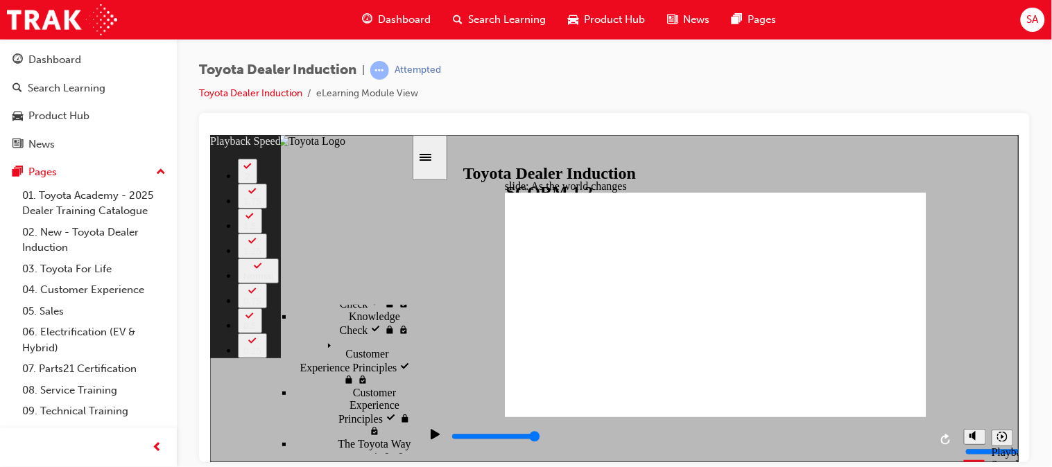
scroll to position [718, 0]
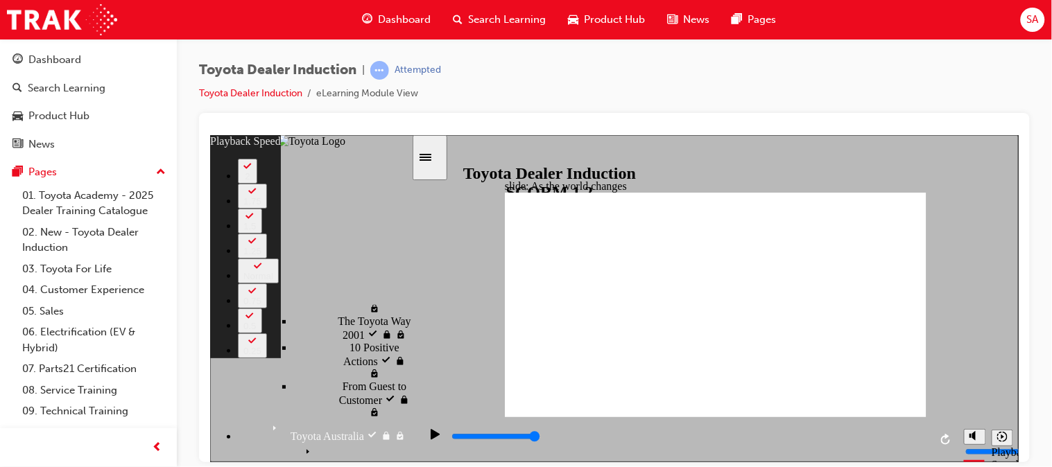
drag, startPoint x: 406, startPoint y: 393, endPoint x: 414, endPoint y: 498, distance: 105.0
click at [414, 420] on html "slide: As the world changes Rectangle 2 playback speed 2 1.75 1.5 1.25 Normal 0…" at bounding box center [613, 298] width 808 height 327
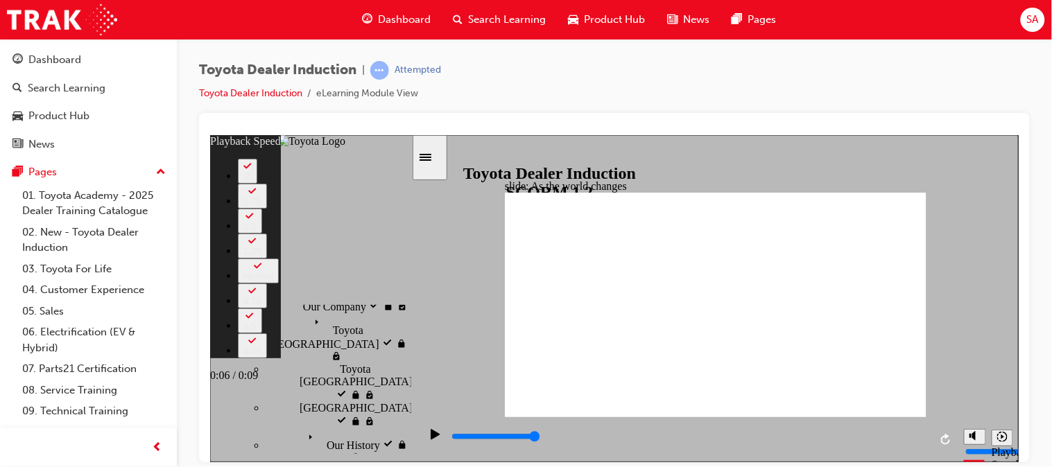
scroll to position [0, 0]
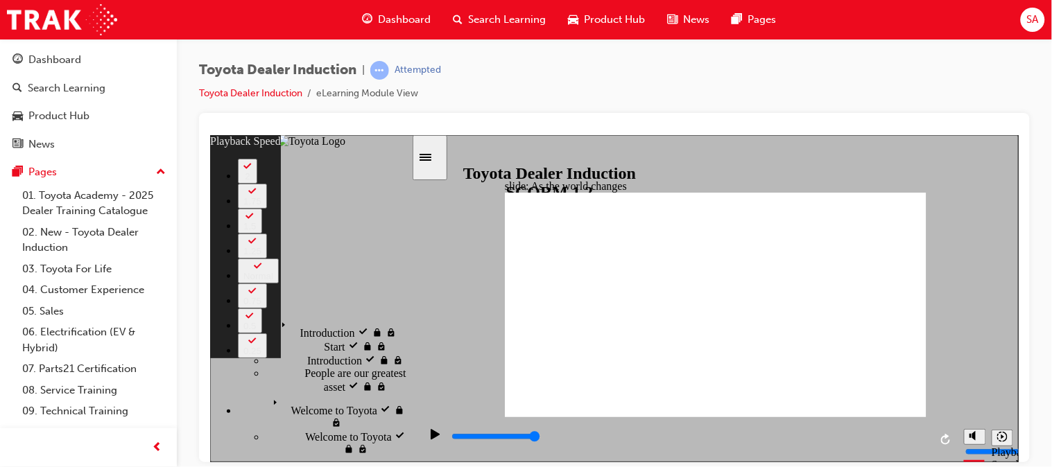
type input "128"
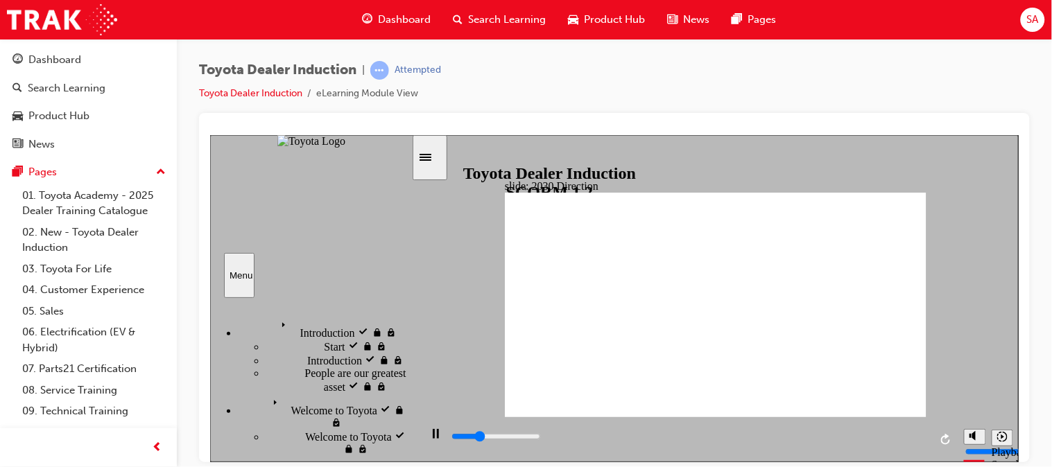
drag, startPoint x: 544, startPoint y: 332, endPoint x: 576, endPoint y: 281, distance: 60.2
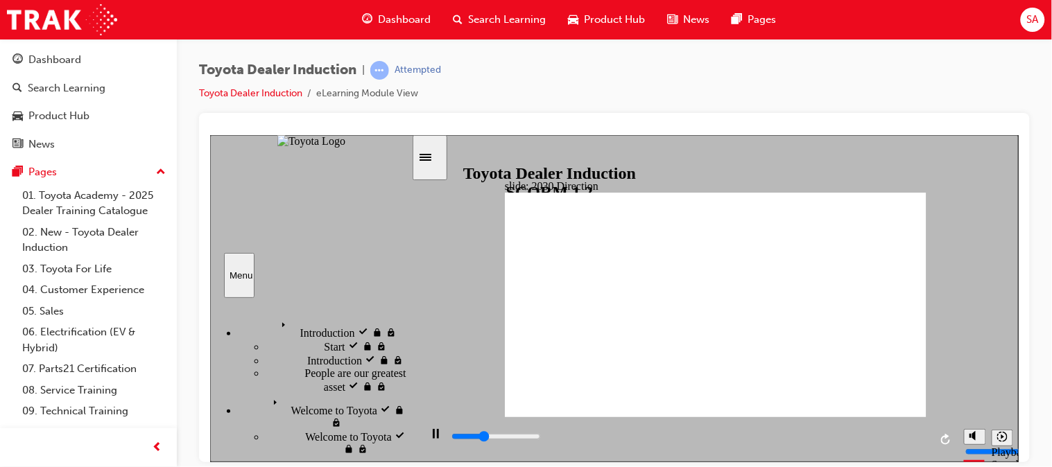
type input "2500"
type input "5000"
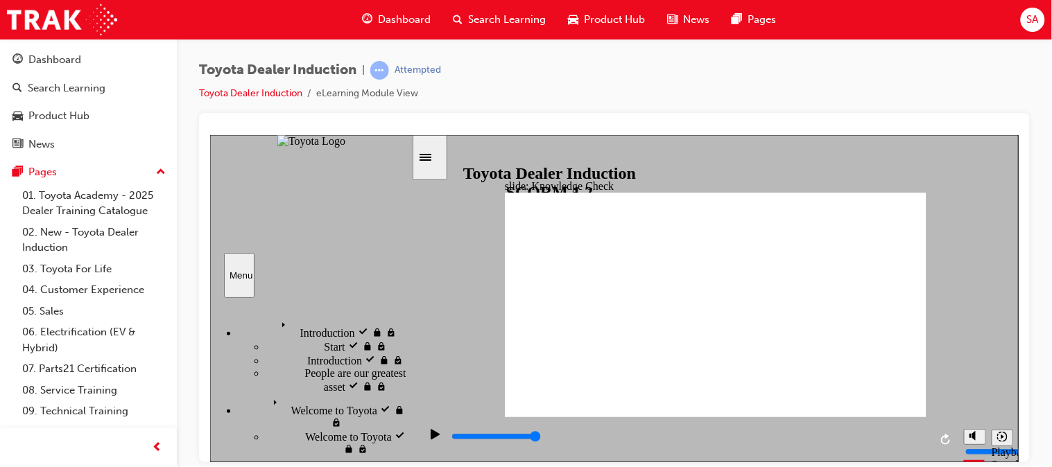
type input "c"
type input "ca"
type input "car"
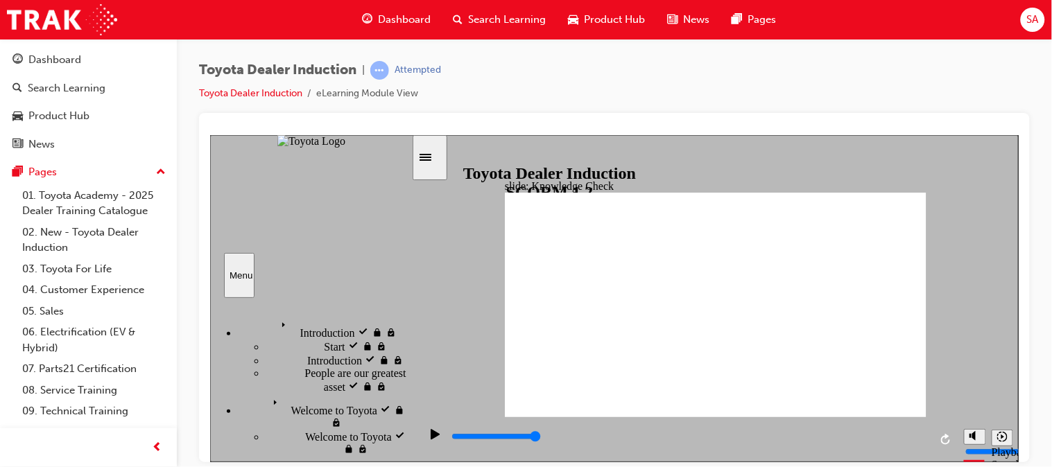
type input "car"
type input "cars"
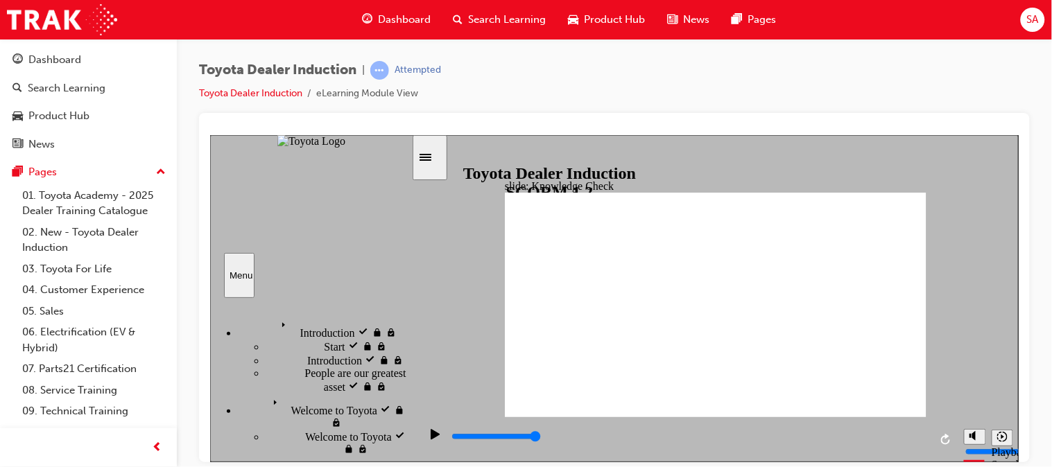
type input "cars"
type input "5000"
type input "h"
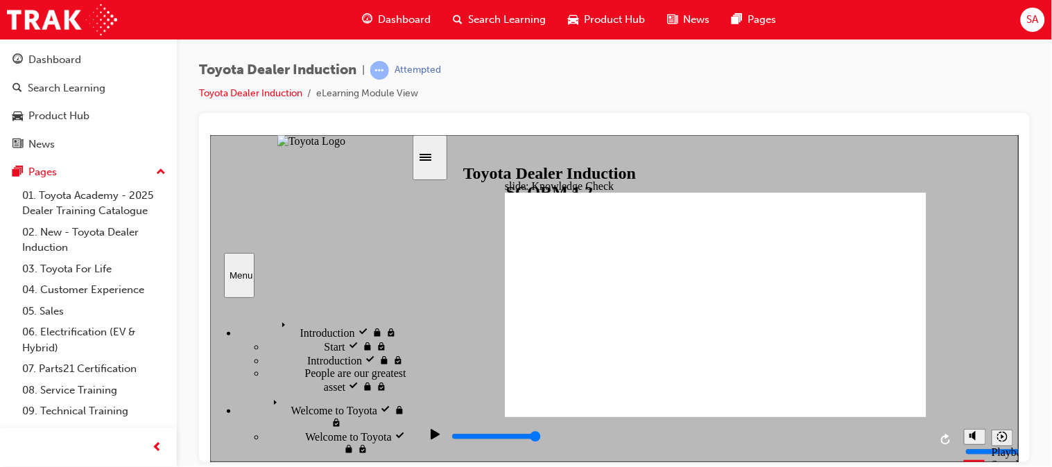
type input "ha"
type input "hap"
type input "happ"
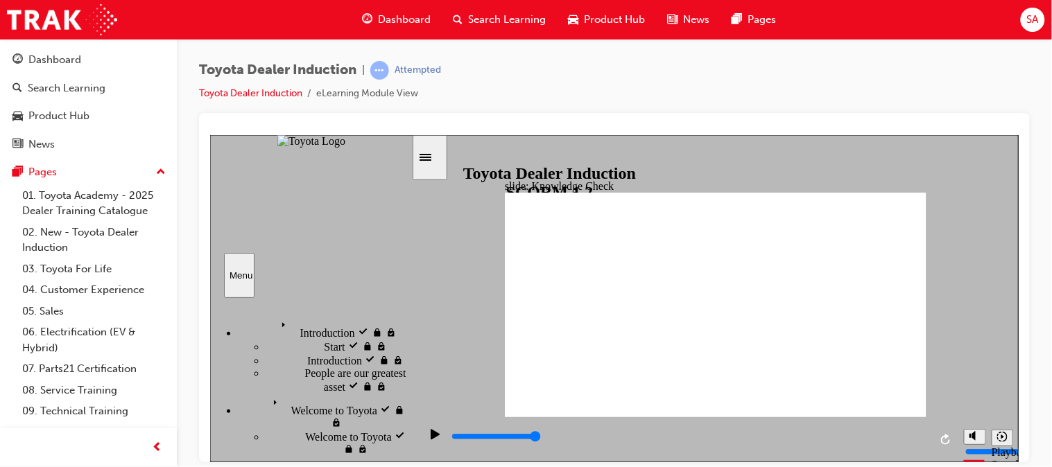
type input "happ"
type input "happy"
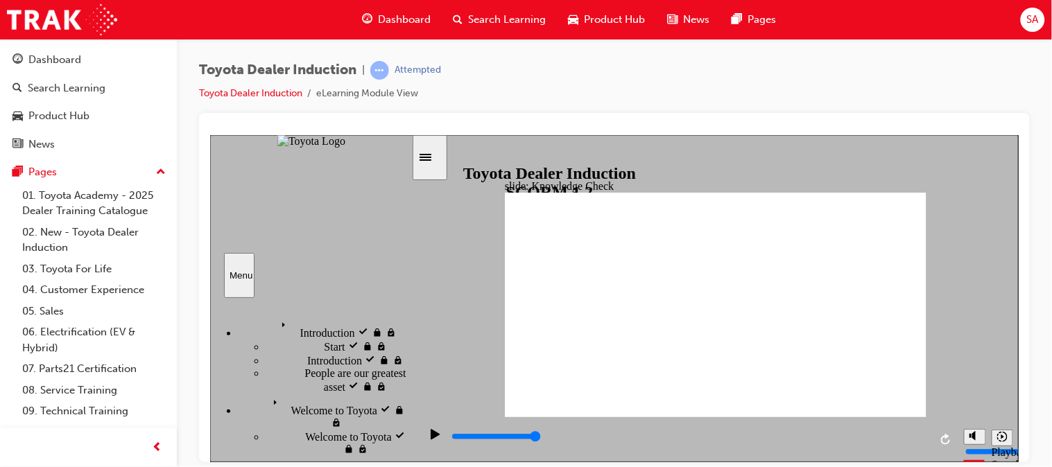
type input "happy"
type input "6500"
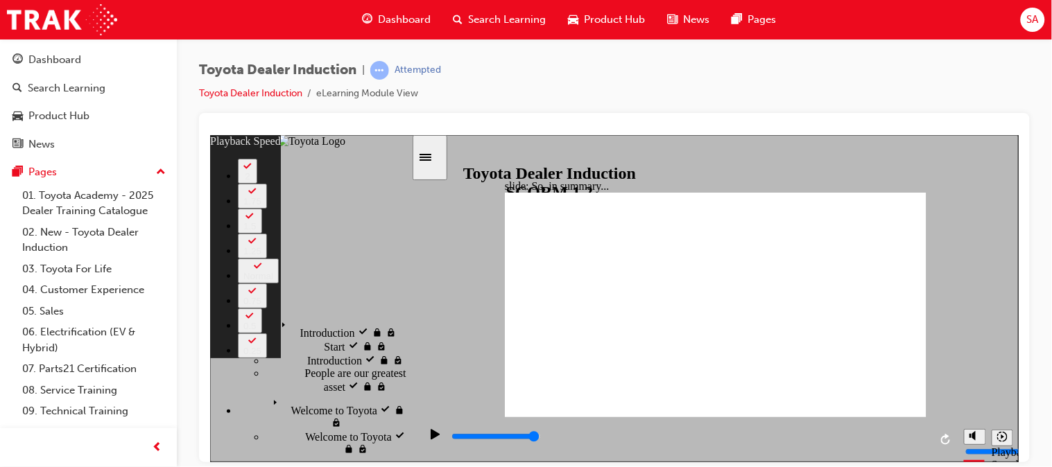
type input "128"
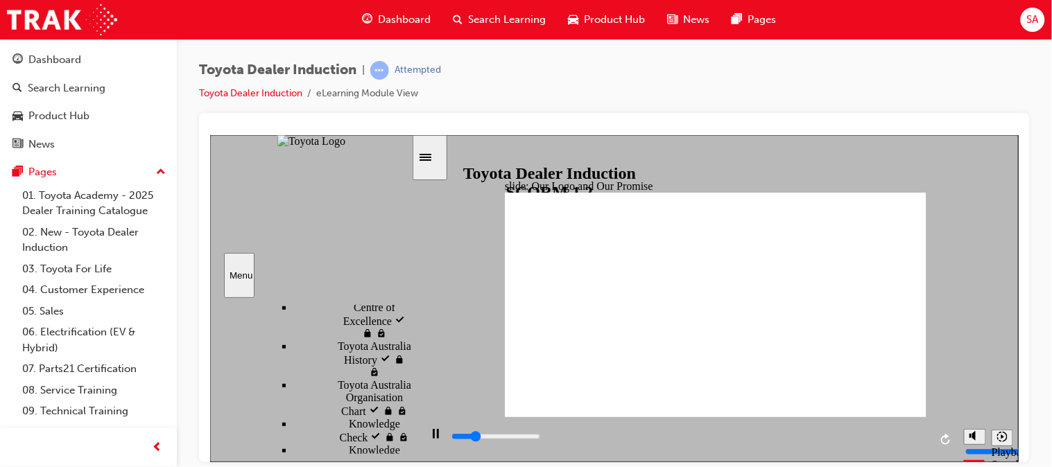
scroll to position [967, 0]
drag, startPoint x: 409, startPoint y: 309, endPoint x: 410, endPoint y: 413, distance: 104.0
click at [410, 413] on div "Introduction visited Introduction Start visited Start" at bounding box center [310, 375] width 202 height 157
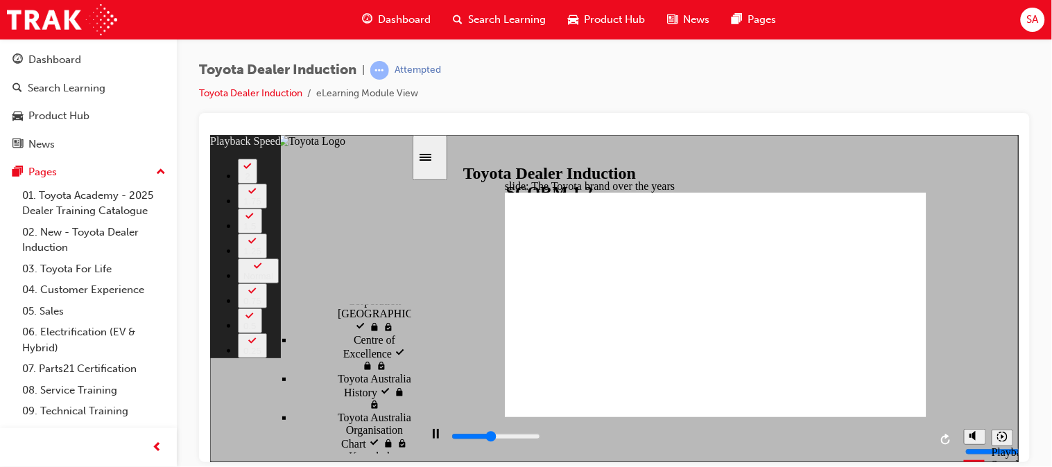
type input "3700"
type input "0"
type input "4000"
type input "0"
type input "4300"
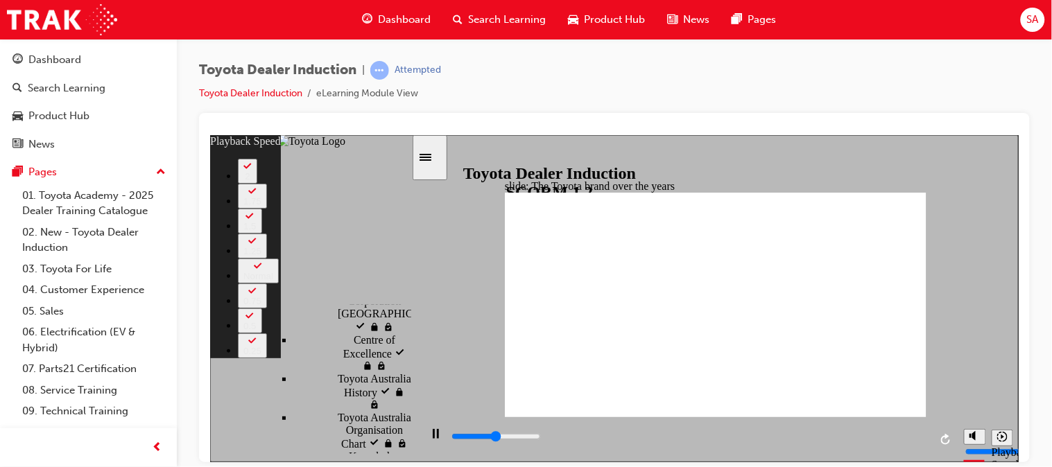
type input "1"
type input "4500"
type input "1"
type input "4800"
type input "1"
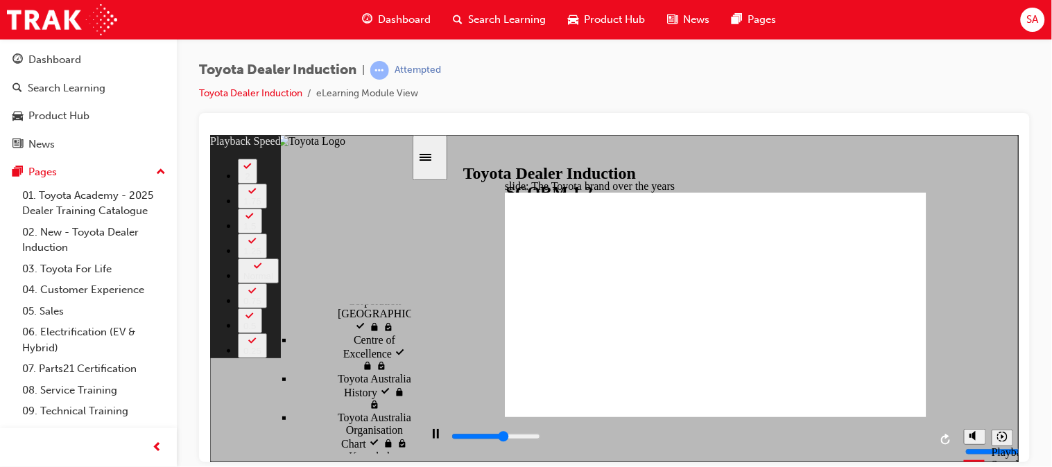
type input "5000"
type input "1"
type input "5300"
type input "2"
type input "5600"
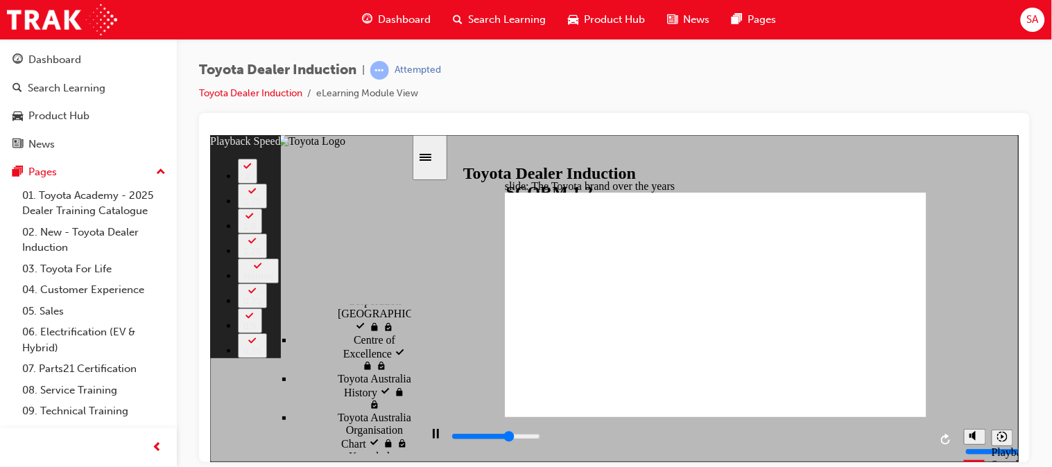
type input "2"
type input "5900"
type input "2"
type input "6100"
type input "2"
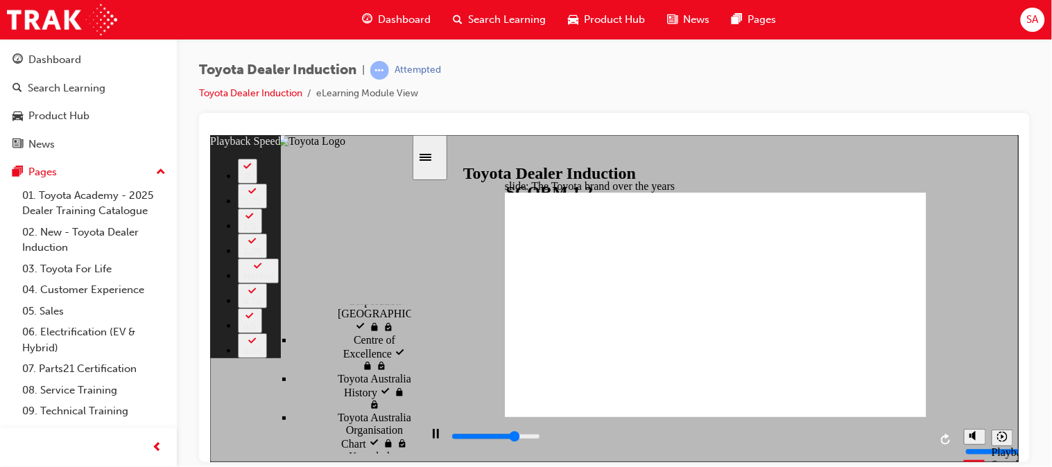
type input "6300"
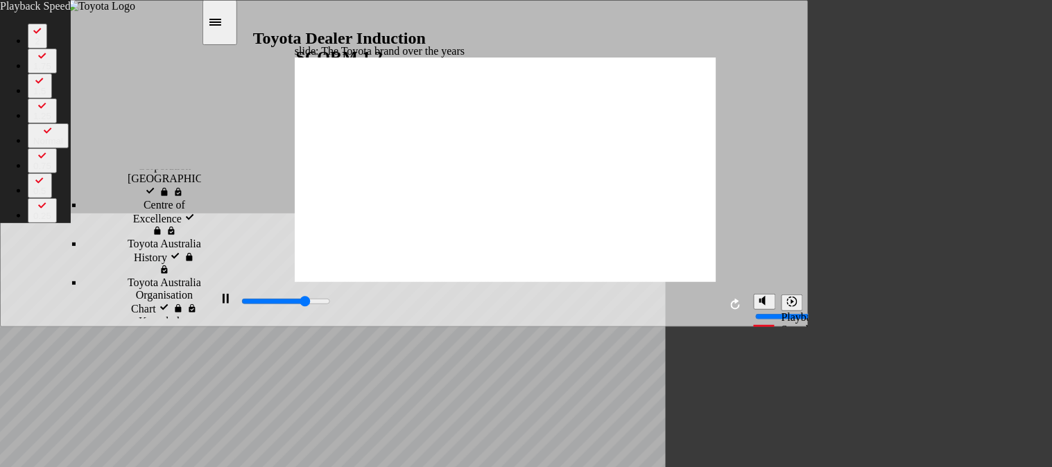
type input "2"
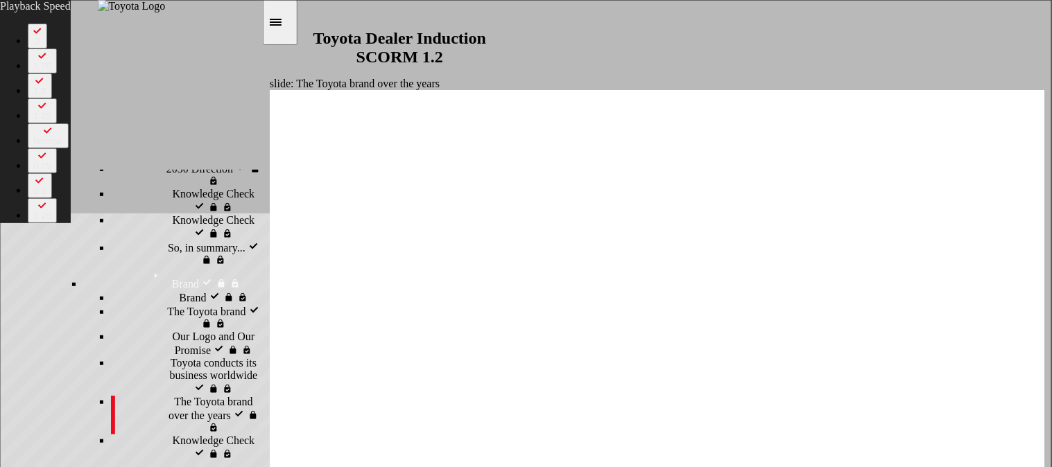
type input "6400"
type input "2"
type input "6400"
type input "2"
type input "6400"
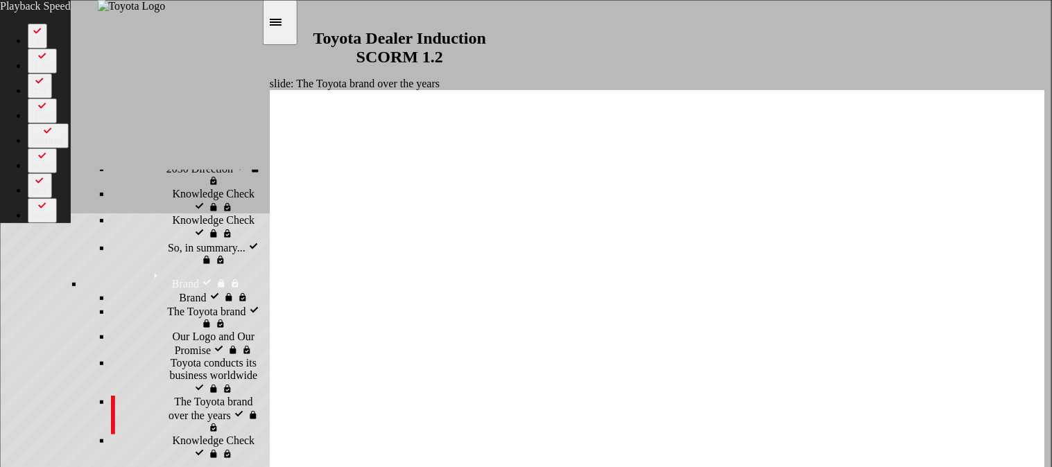
type input "3"
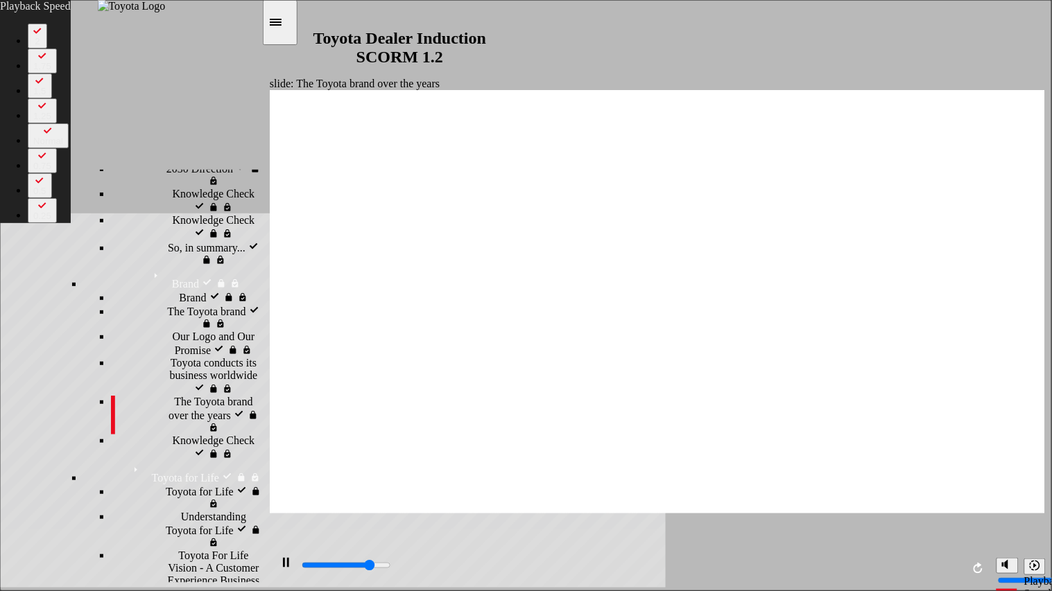
type input "6700"
type input "3"
type input "7000"
type input "3"
type input "7200"
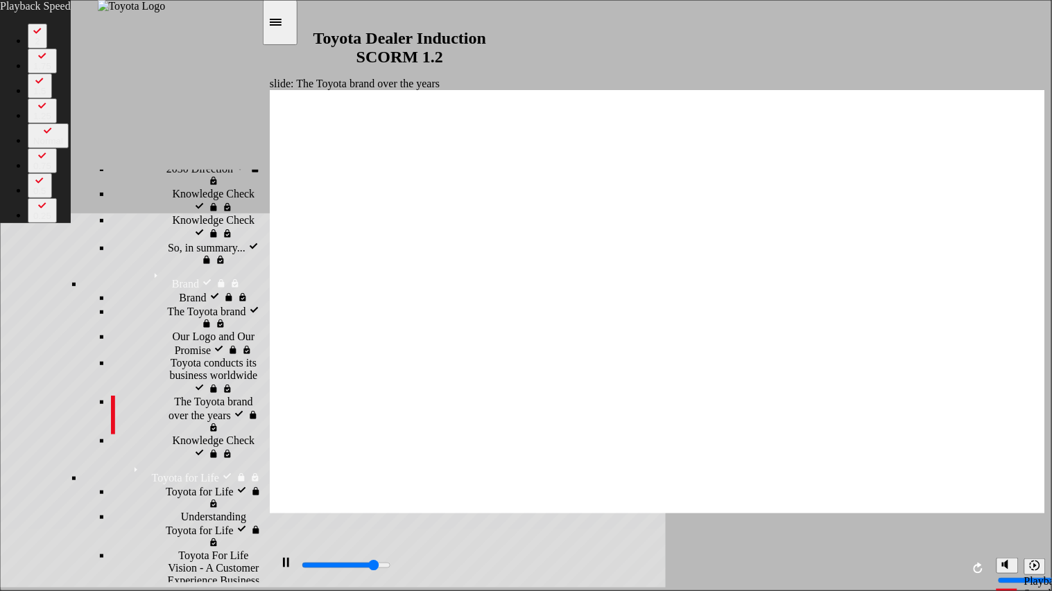
type input "4"
type input "7500"
type input "4"
type input "7800"
type input "4"
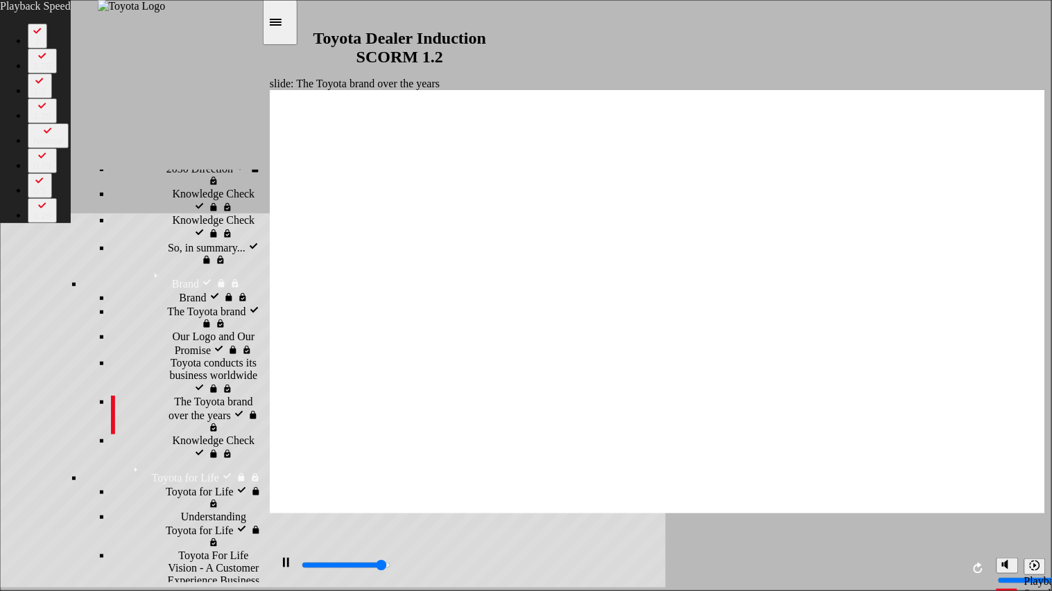
type input "8000"
type input "4"
type input "8300"
type input "5"
type input "8400"
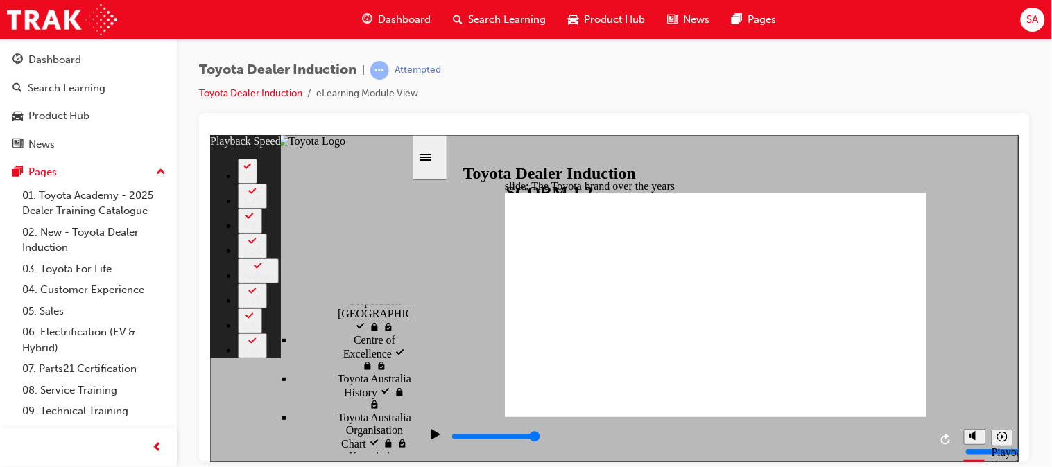
type input "165"
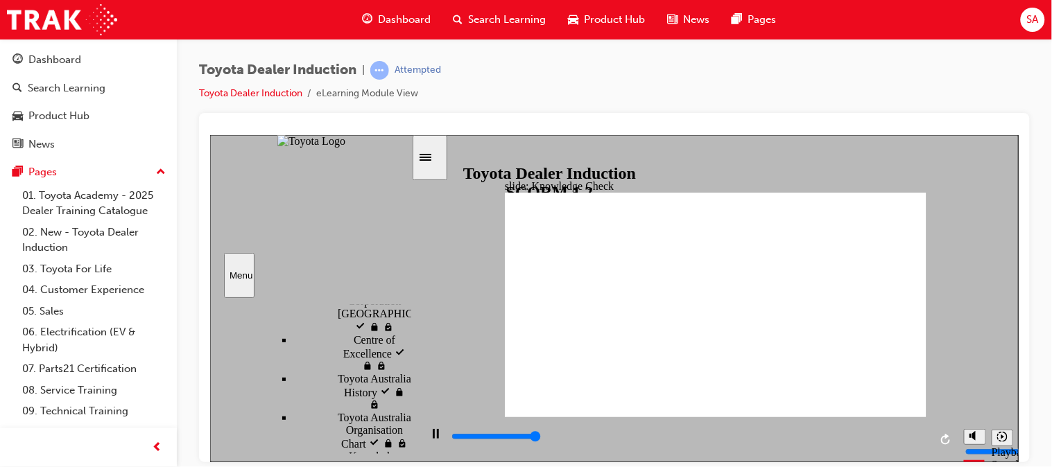
type input "5000"
radio input "true"
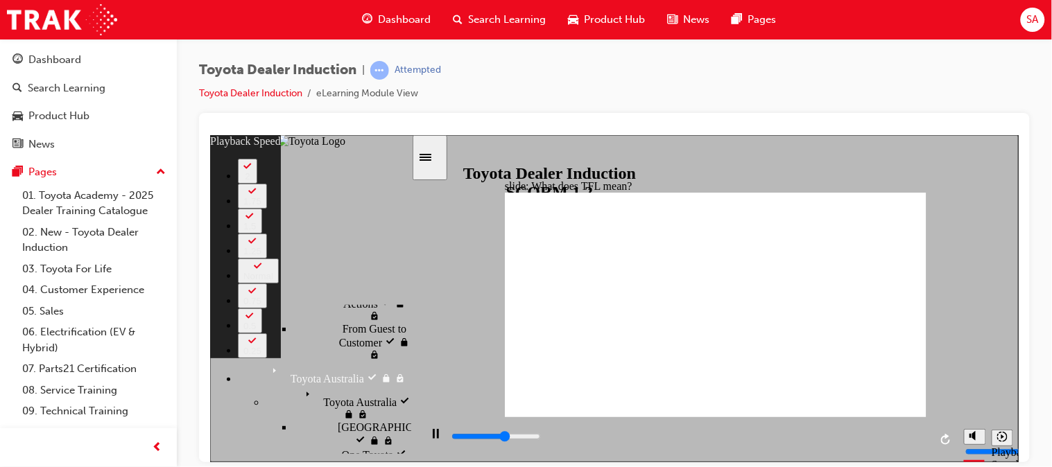
type input "6600"
type input "0"
type input "6800"
type input "0"
type input "7100"
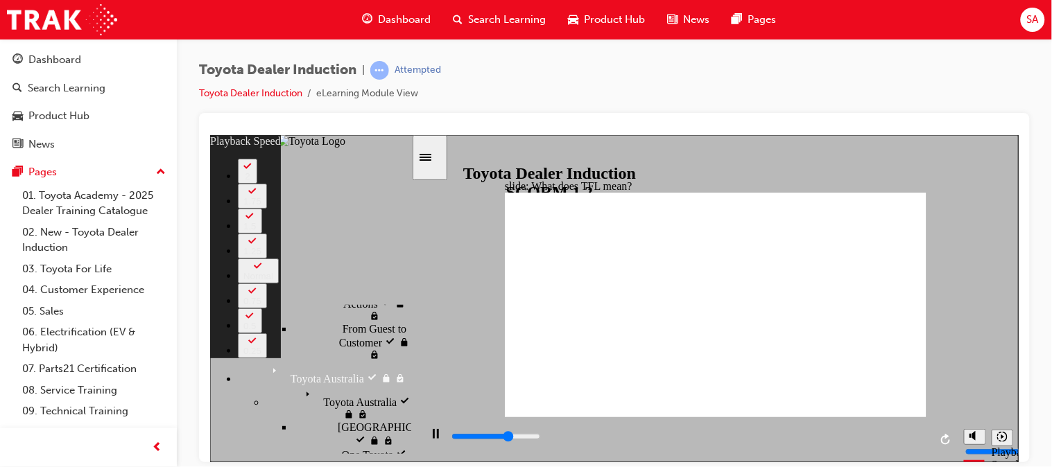
type input "1"
type input "7400"
type input "1"
type input "7600"
type input "1"
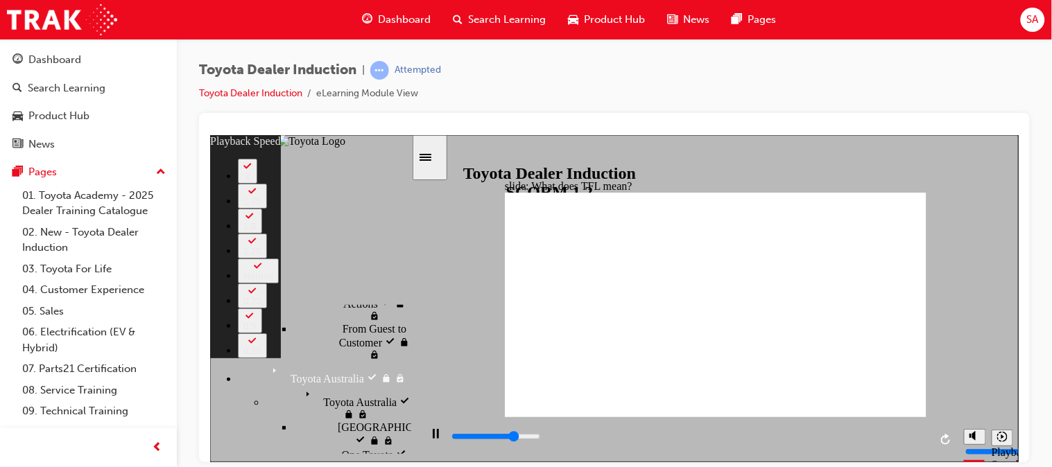
type input "8000"
type input "1"
type input "8200"
type input "2"
type input "8500"
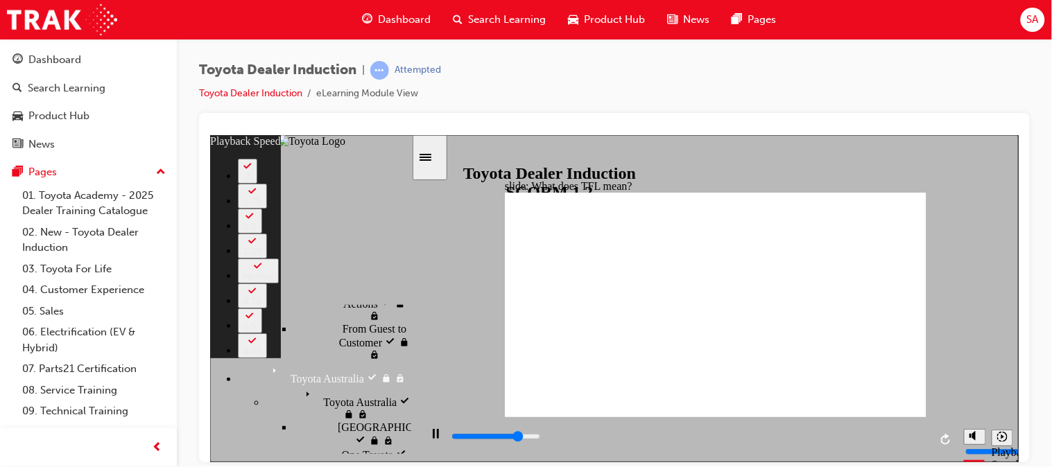
type input "2"
type input "8700"
type input "2"
type input "9000"
type input "2"
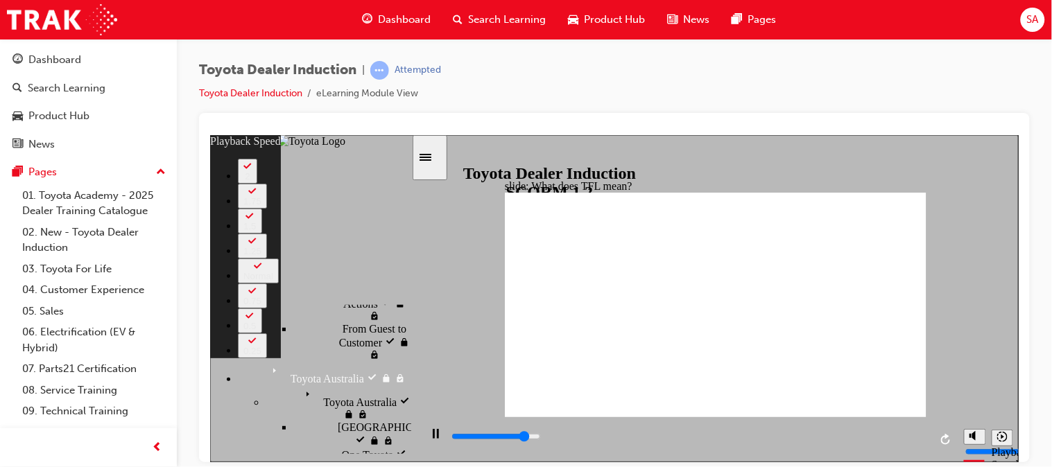
type input "9400"
type input "3"
type input "9800"
type input "3"
type input "10000"
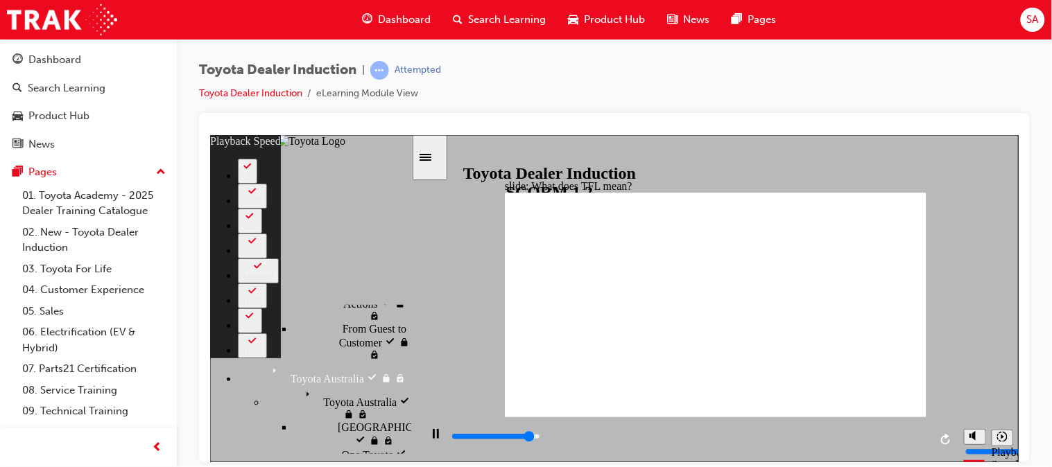
type input "4"
type input "10300"
type input "4"
type input "10600"
type input "4"
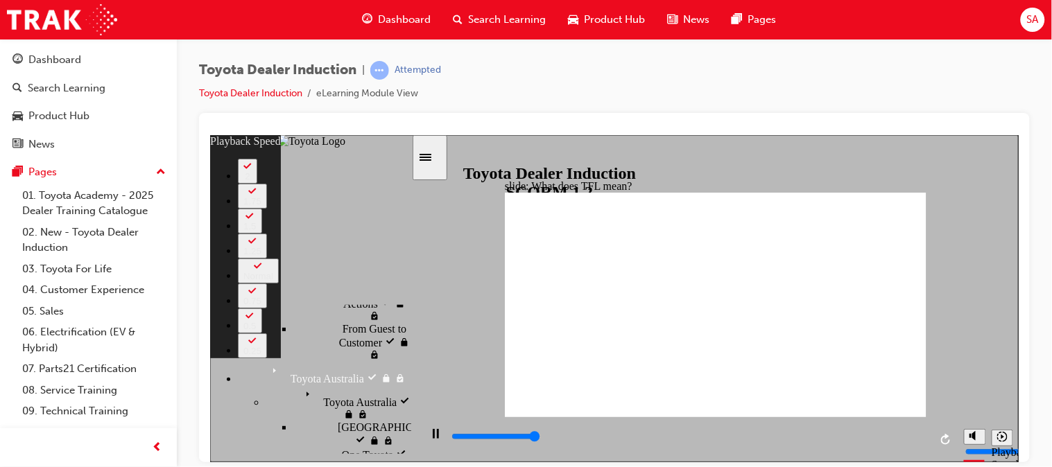
type input "10800"
type input "4"
type input "10800"
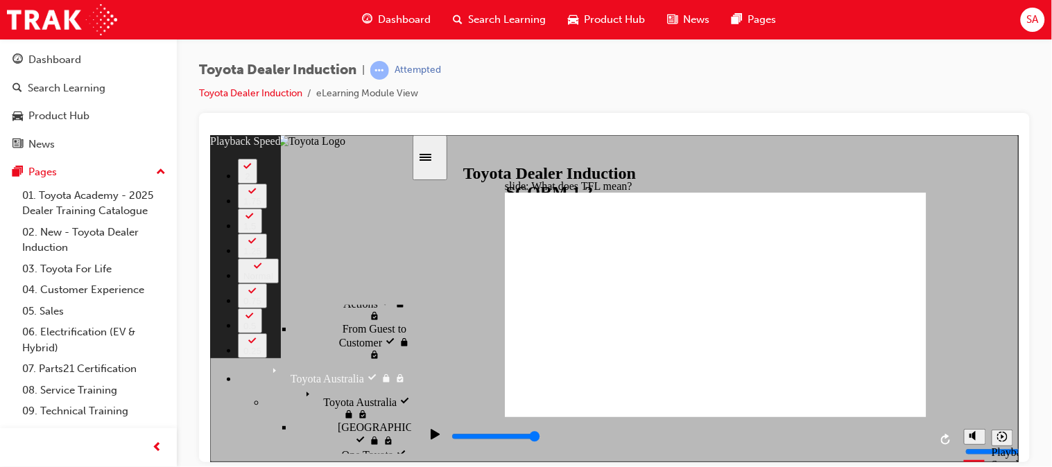
type input "139"
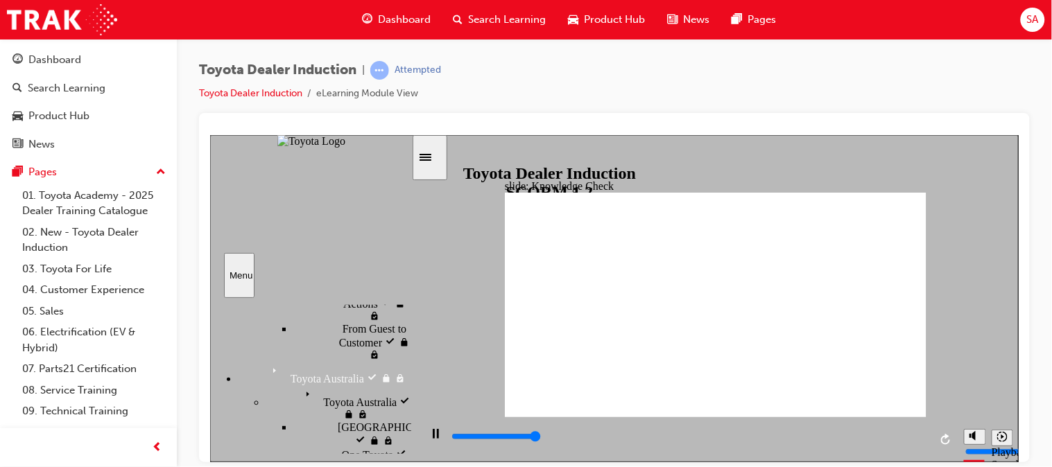
type input "5000"
radio input "true"
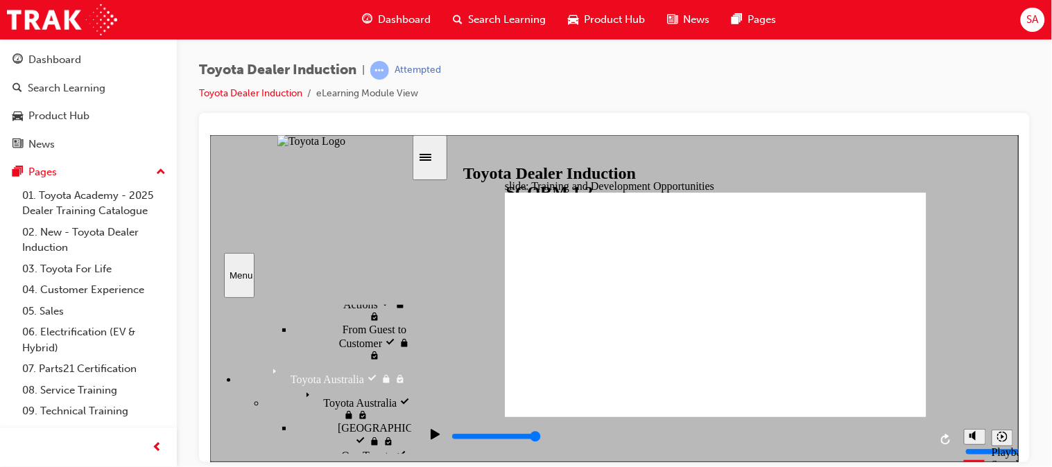
click at [431, 437] on icon "Play (Ctrl+Alt+P)" at bounding box center [434, 433] width 9 height 10
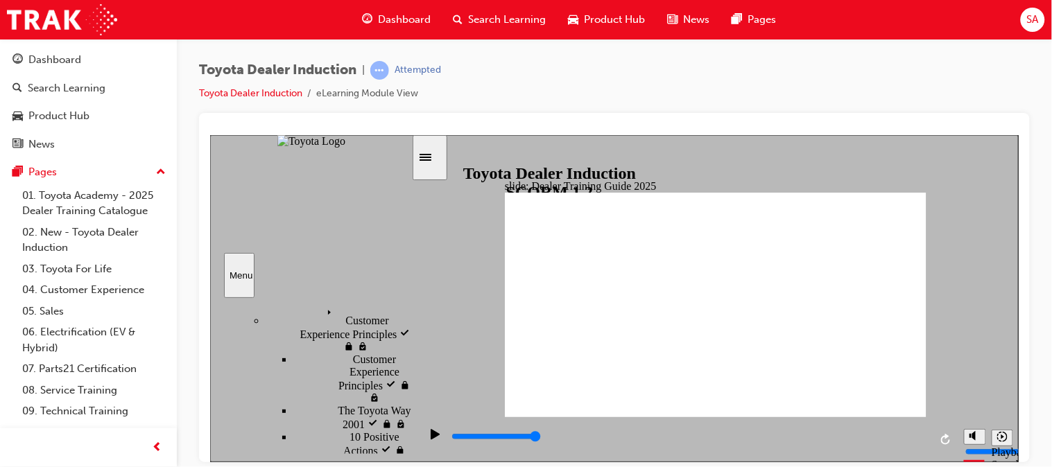
scroll to position [633, 0]
drag, startPoint x: 406, startPoint y: 444, endPoint x: 406, endPoint y: 424, distance: 20.8
click at [406, 327] on div "sidebar" at bounding box center [309, 316] width 201 height 21
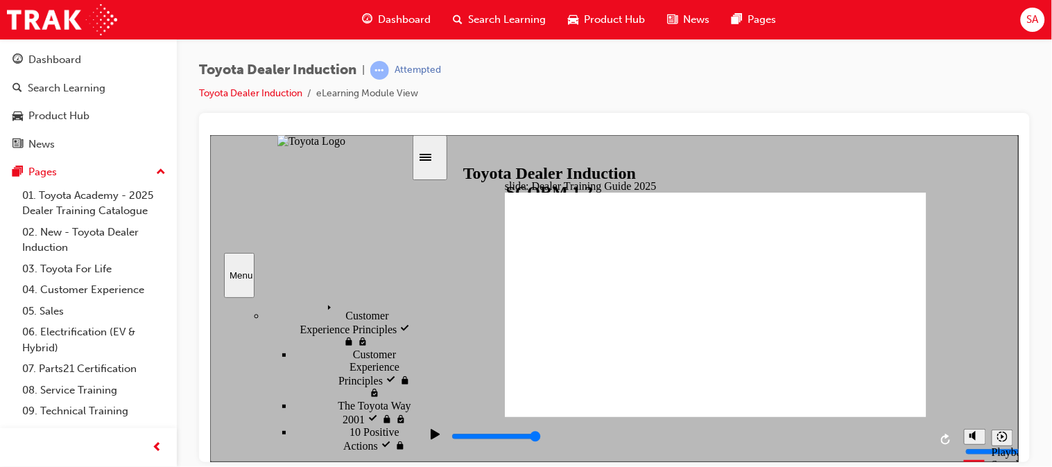
click at [430, 434] on icon "Play (Ctrl+Alt+P)" at bounding box center [435, 433] width 10 height 11
click at [485, 437] on input "slide progress" at bounding box center [495, 436] width 89 height 11
click at [433, 434] on icon "Play (Ctrl+Alt+P)" at bounding box center [435, 433] width 10 height 11
type input "42300"
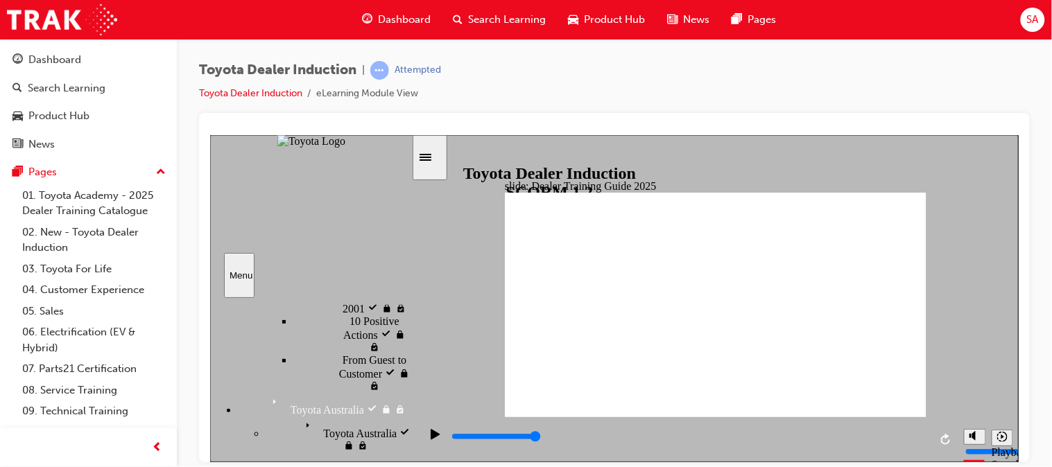
scroll to position [765, 0]
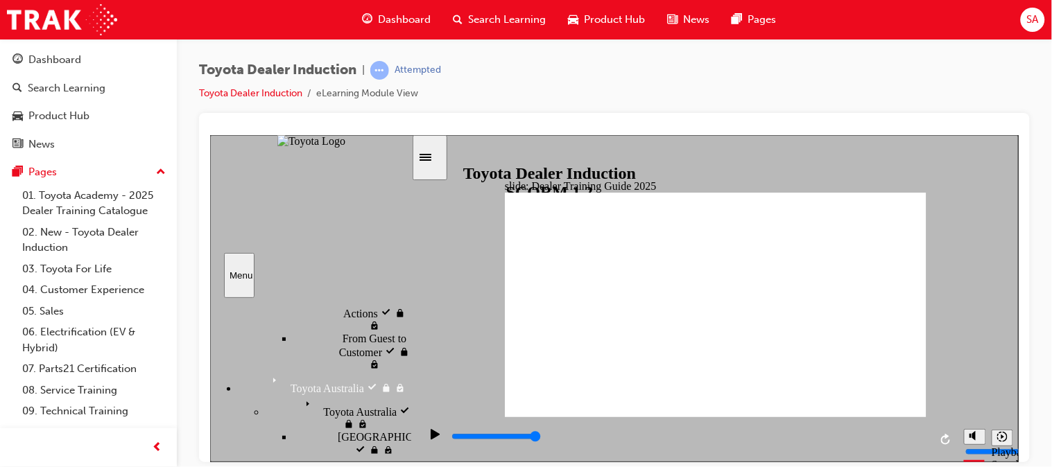
drag, startPoint x: 409, startPoint y: 413, endPoint x: 409, endPoint y: 435, distance: 22.9
click at [409, 327] on div "sidebar" at bounding box center [309, 316] width 201 height 21
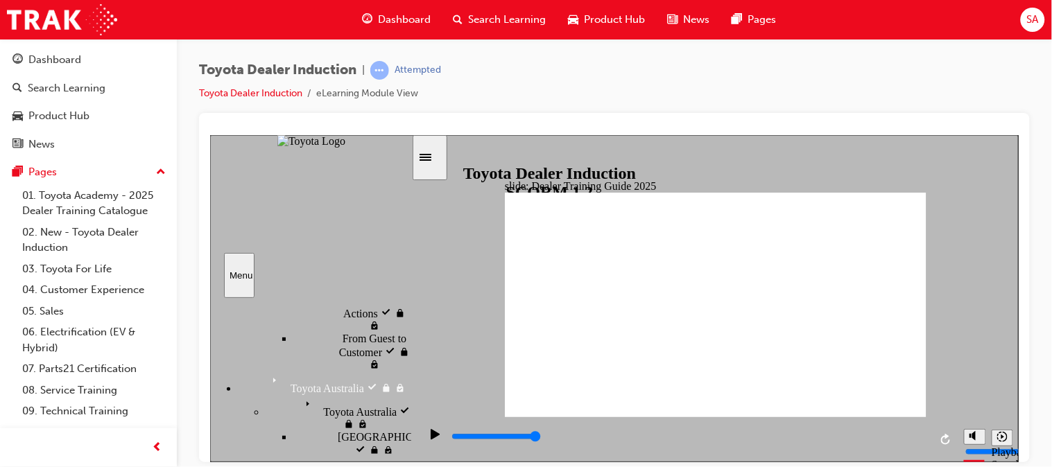
click at [405, 327] on div "sidebar" at bounding box center [309, 316] width 201 height 21
click at [403, 19] on span "Dashboard" at bounding box center [404, 20] width 53 height 16
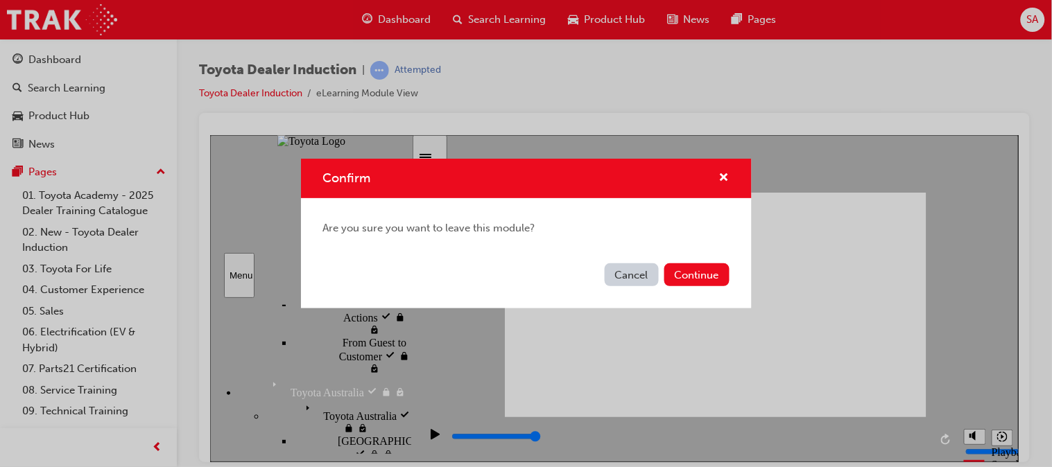
click at [626, 272] on button "Cancel" at bounding box center [632, 274] width 54 height 23
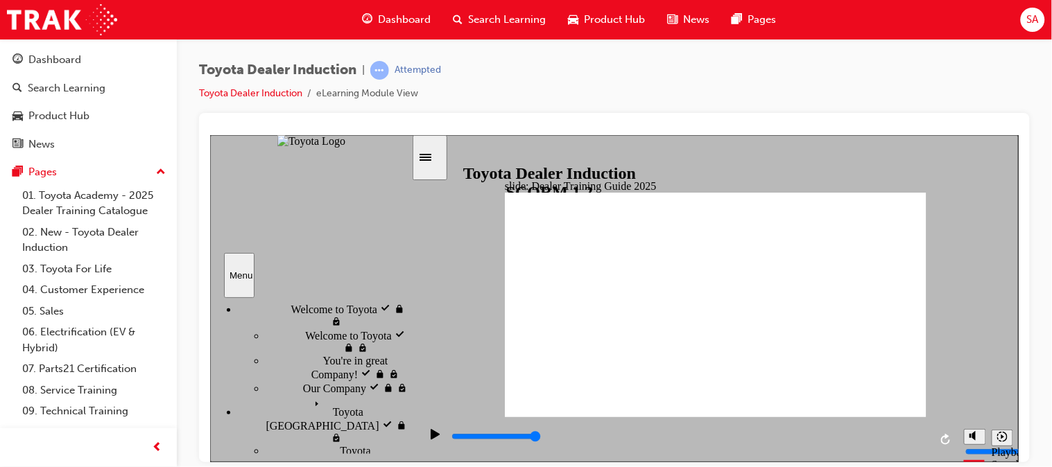
scroll to position [103, 0]
drag, startPoint x: 405, startPoint y: 414, endPoint x: 418, endPoint y: 406, distance: 15.2
click at [418, 406] on div "slide: Dealer Training Guide 2025 Group 1 Round Single Corner Rectangle 1 Natio…" at bounding box center [613, 298] width 808 height 327
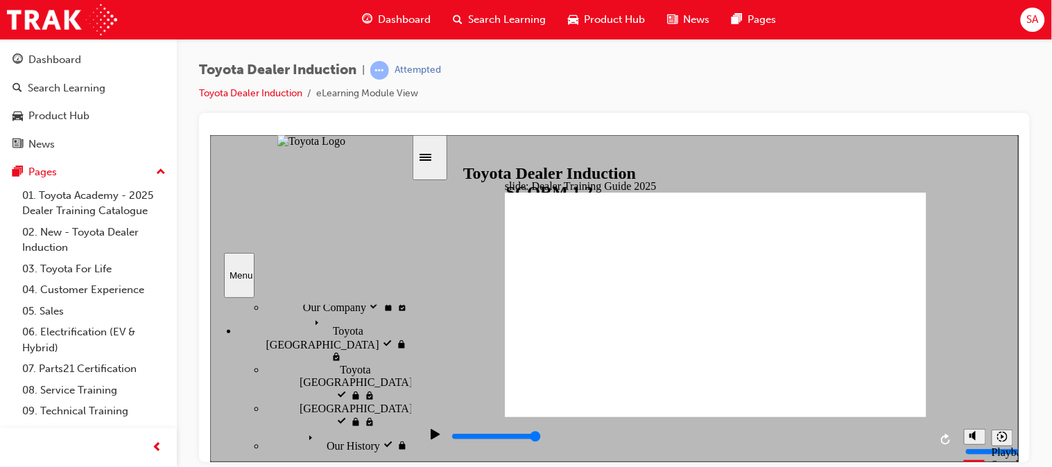
drag, startPoint x: 404, startPoint y: 327, endPoint x: 404, endPoint y: 337, distance: 10.4
click at [404, 322] on div "sidebar" at bounding box center [309, 314] width 201 height 16
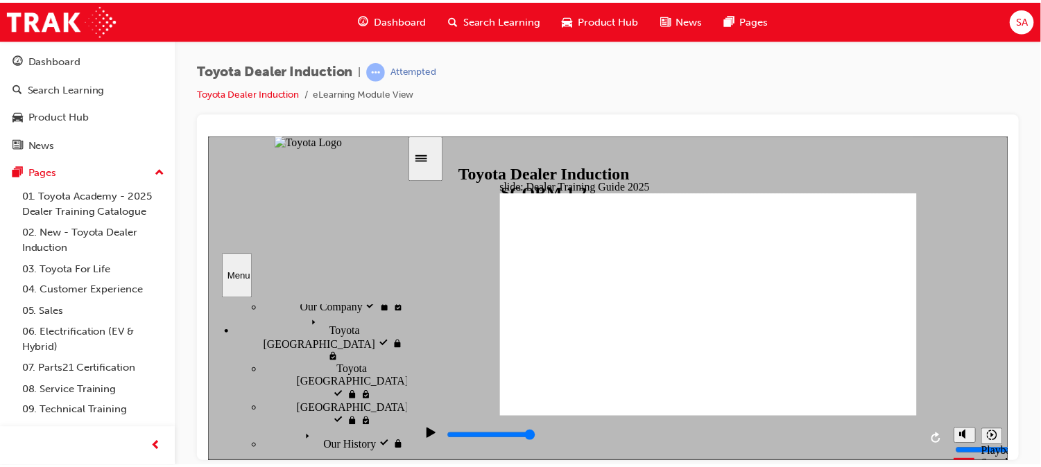
scroll to position [188, 0]
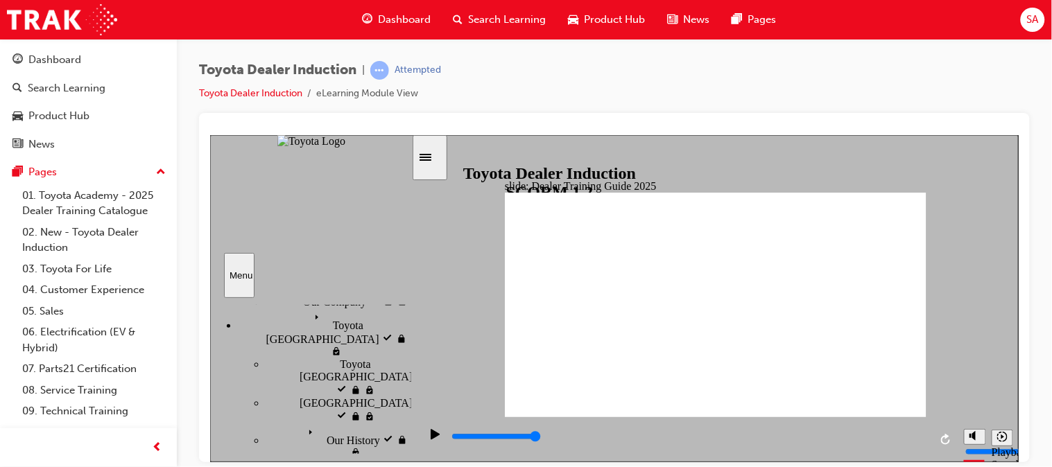
click at [410, 12] on span "Dashboard" at bounding box center [404, 20] width 53 height 16
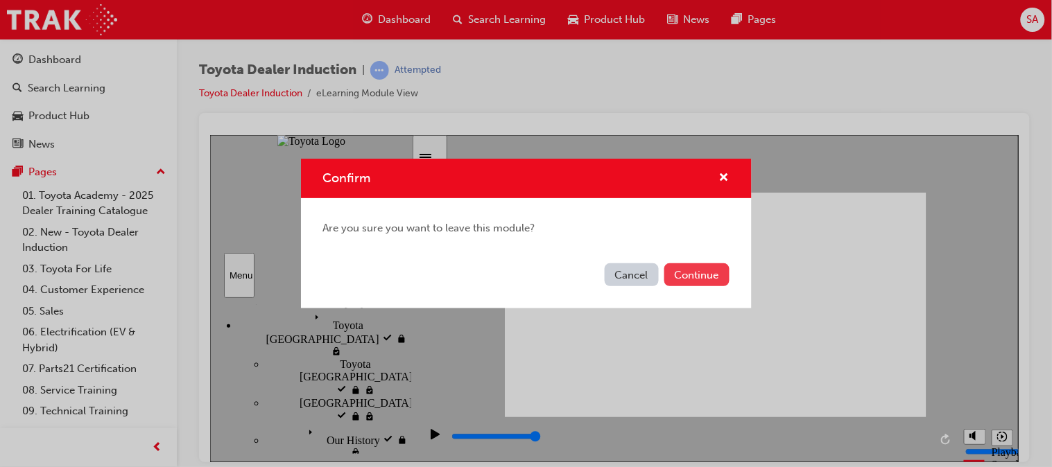
click at [706, 267] on button "Continue" at bounding box center [696, 274] width 65 height 23
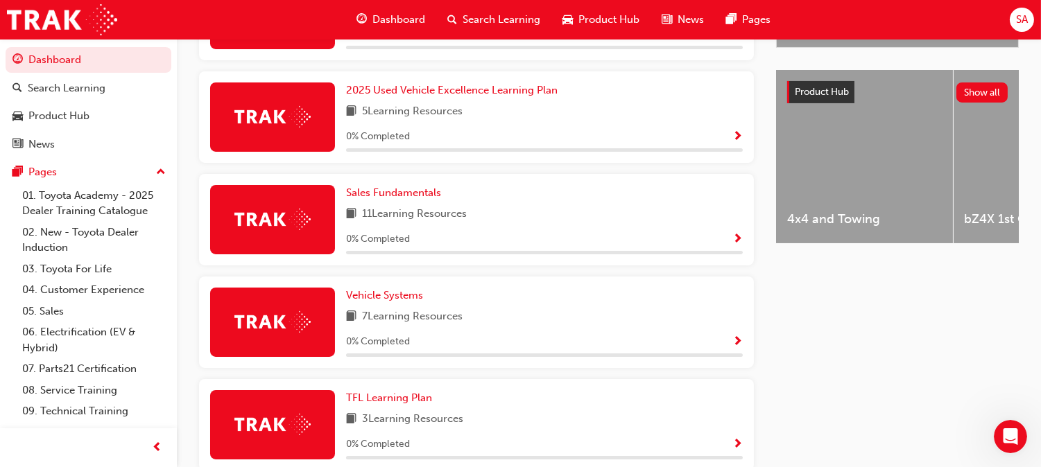
scroll to position [522, 0]
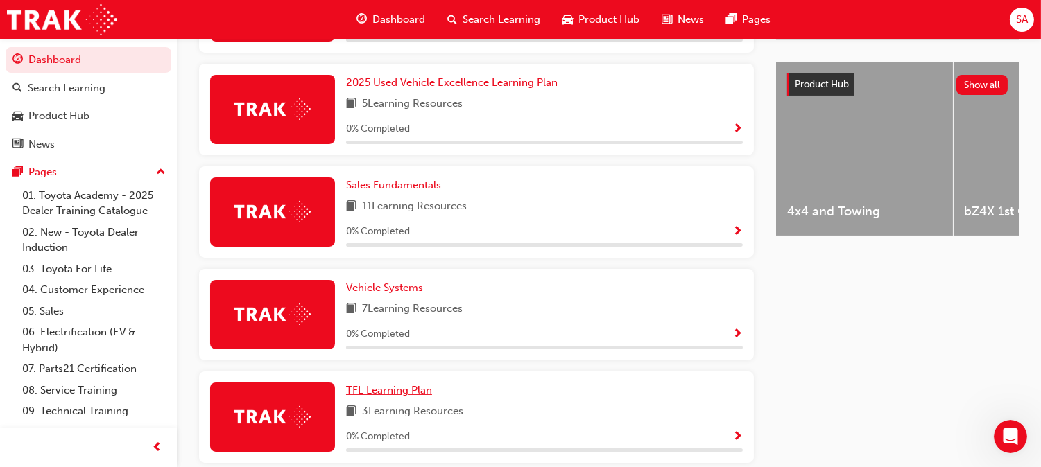
click at [437, 383] on link "TFL Learning Plan" at bounding box center [392, 391] width 92 height 16
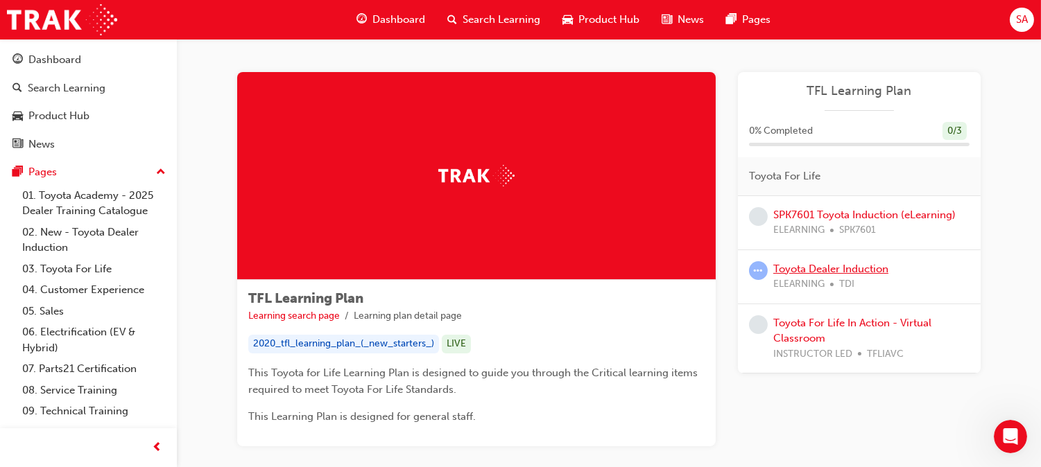
click at [883, 273] on link "Toyota Dealer Induction" at bounding box center [830, 269] width 115 height 12
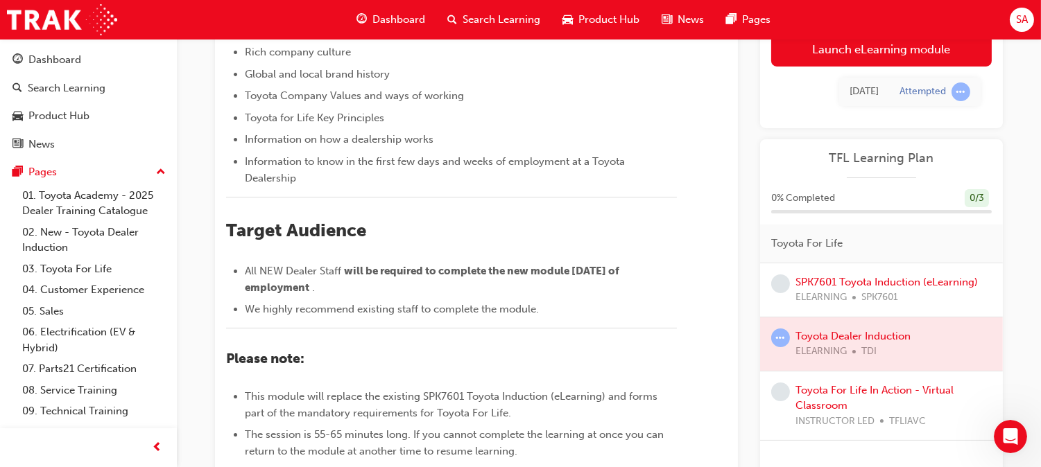
scroll to position [262, 0]
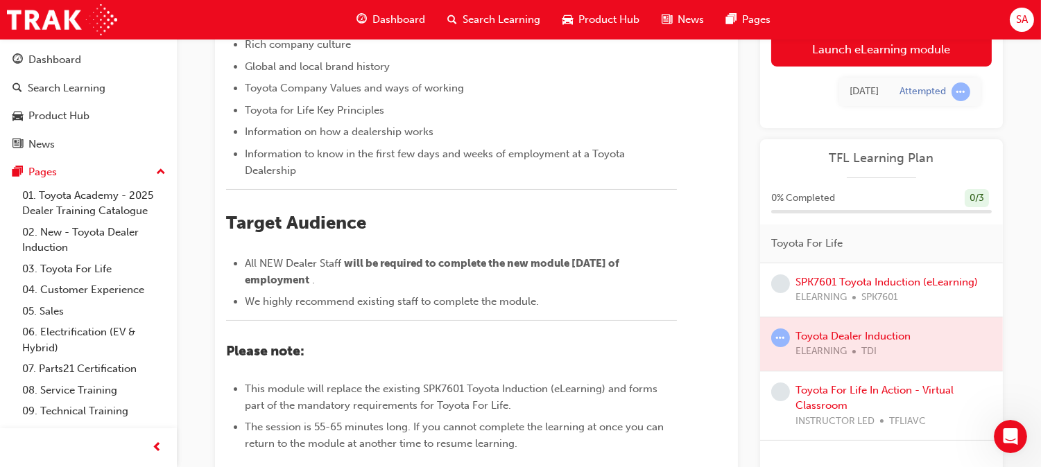
click at [827, 350] on div at bounding box center [881, 344] width 243 height 53
drag, startPoint x: 850, startPoint y: 334, endPoint x: 773, endPoint y: 340, distance: 77.2
click at [773, 340] on div "Toyota Dealer Induction ELEARNING TDI" at bounding box center [881, 345] width 243 height 54
click at [773, 340] on span "learningRecordVerb_ATTEMPT-icon" at bounding box center [780, 338] width 19 height 19
click at [883, 333] on div at bounding box center [881, 344] width 243 height 53
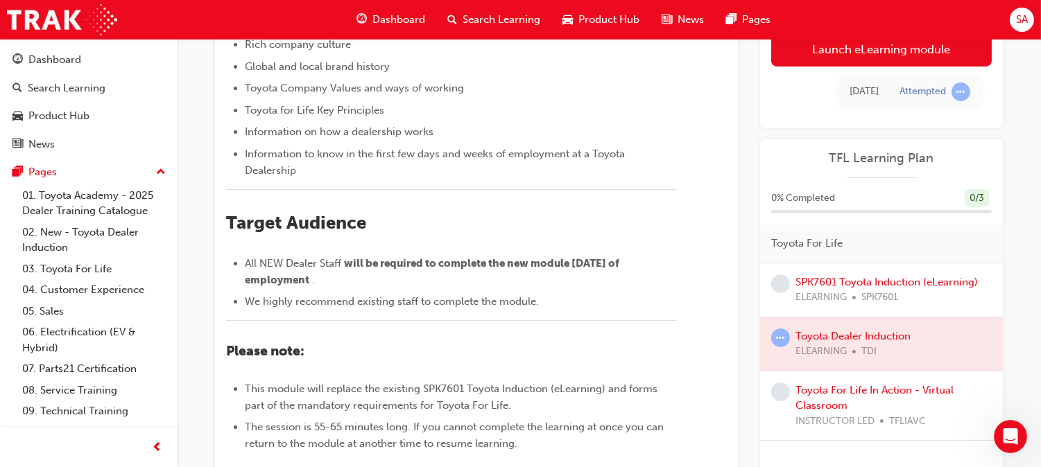
click at [883, 333] on div at bounding box center [881, 344] width 243 height 53
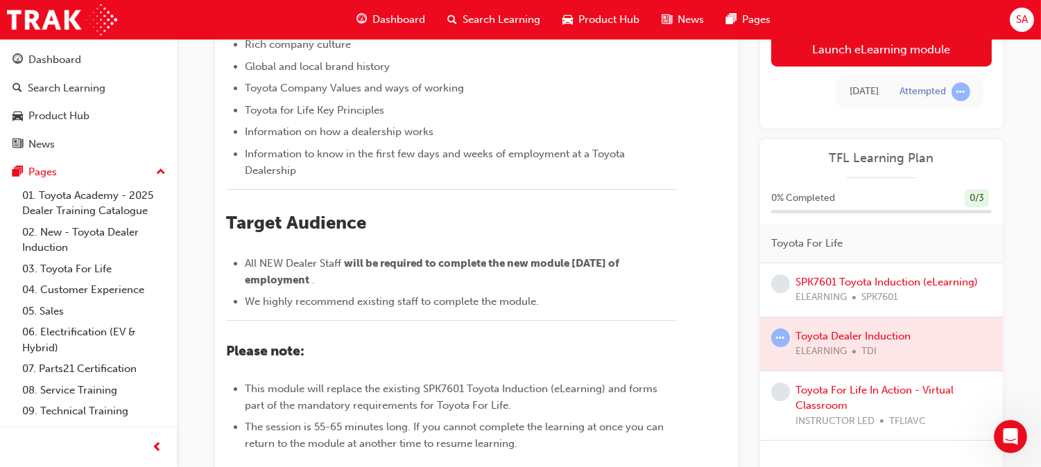
click at [883, 333] on div at bounding box center [881, 344] width 243 height 53
click at [858, 338] on div at bounding box center [881, 344] width 243 height 53
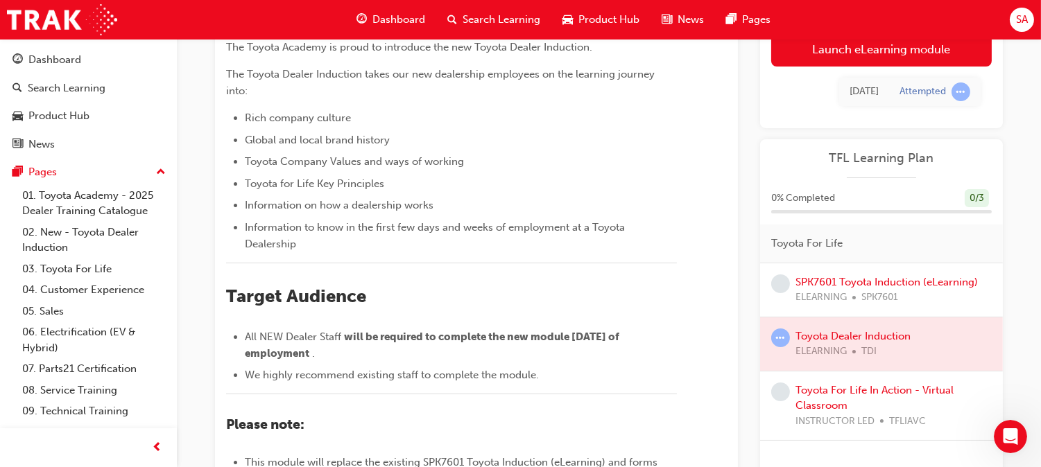
scroll to position [192, 0]
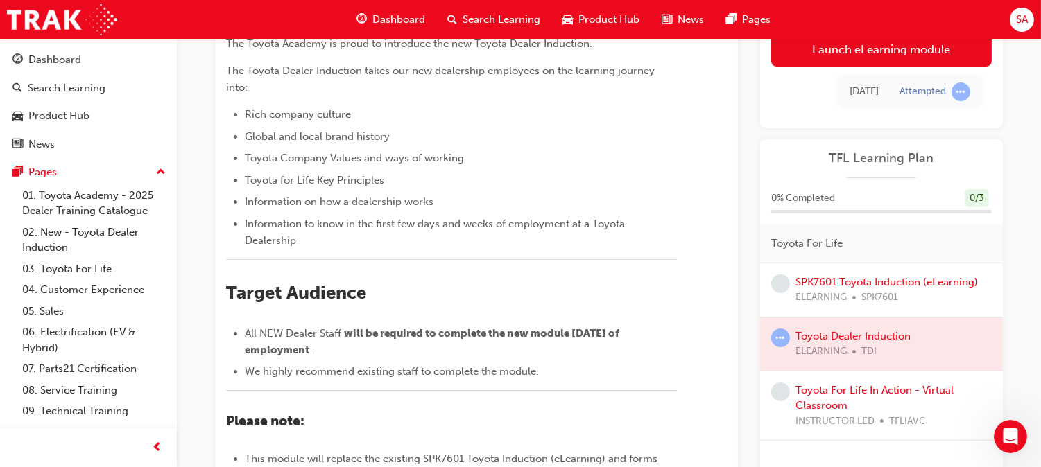
click at [877, 331] on div at bounding box center [881, 344] width 243 height 53
drag, startPoint x: 877, startPoint y: 331, endPoint x: 711, endPoint y: 383, distance: 173.5
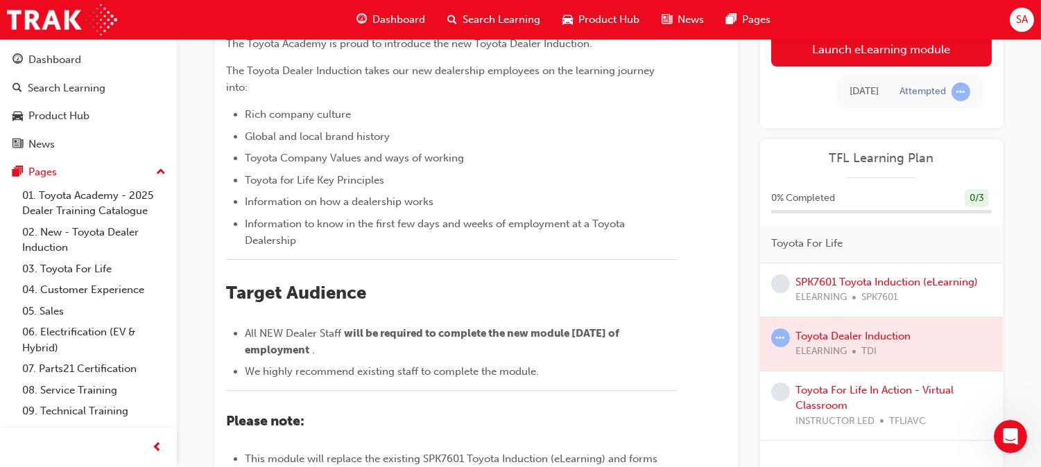
click at [711, 383] on div "​Welcome to the NEW Toyota Dealer Induction. ﻿ The Toyota Academy is proud to i…" at bounding box center [476, 233] width 501 height 578
click at [777, 337] on span "learningRecordVerb_ATTEMPT-icon" at bounding box center [780, 338] width 19 height 19
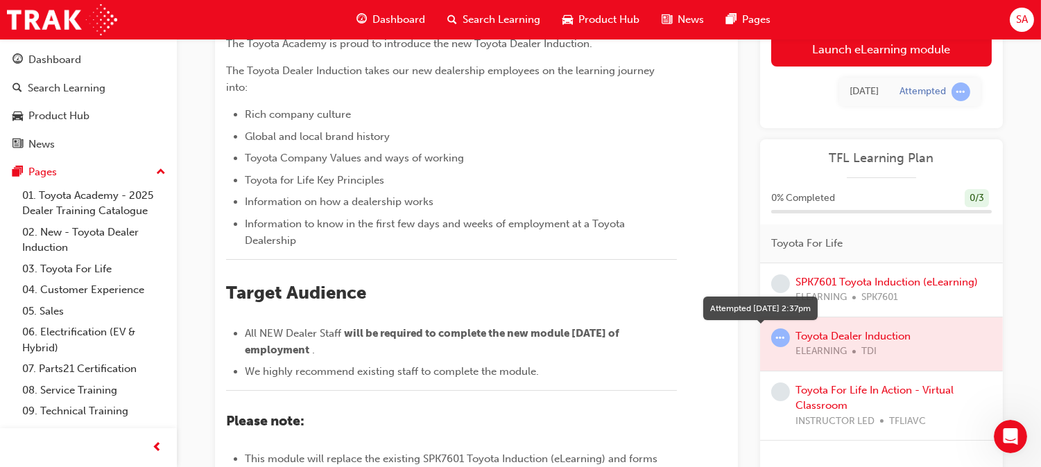
click at [777, 337] on span "learningRecordVerb_ATTEMPT-icon" at bounding box center [780, 338] width 19 height 19
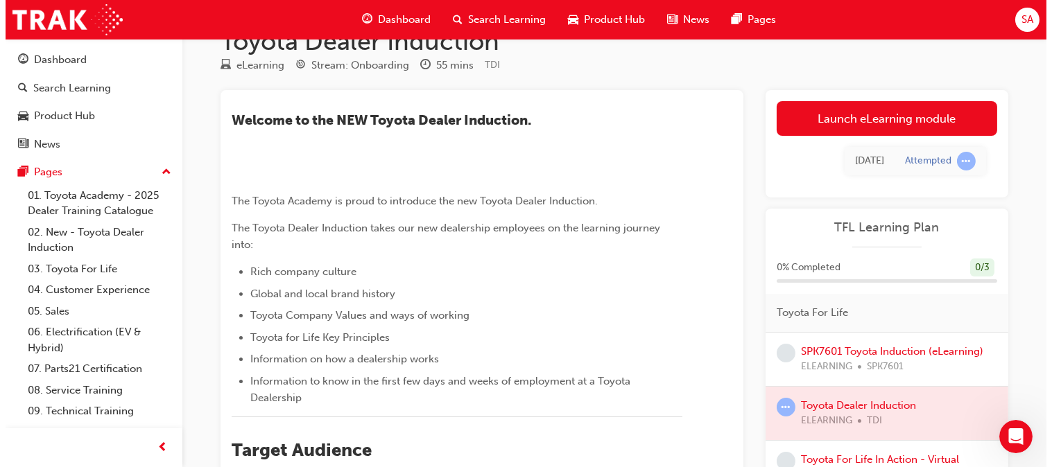
scroll to position [0, 0]
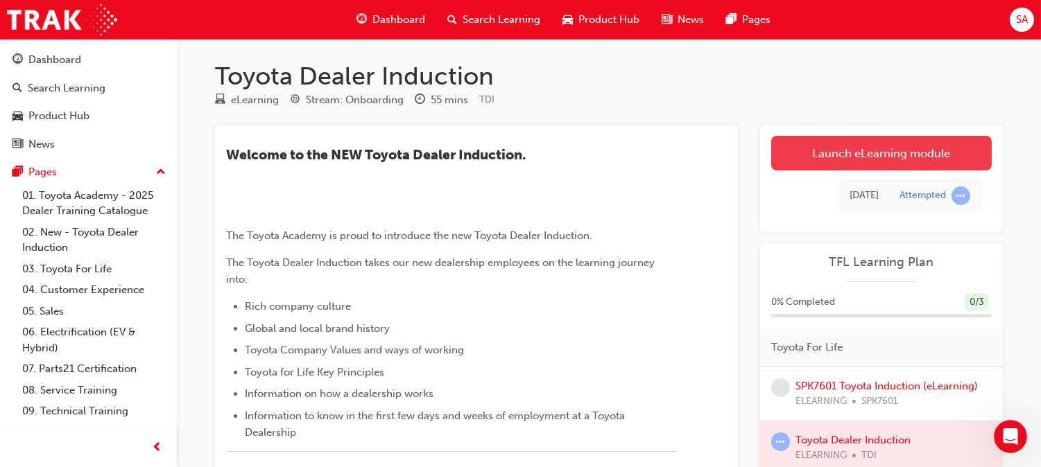
click at [869, 156] on link "Launch eLearning module" at bounding box center [881, 153] width 220 height 35
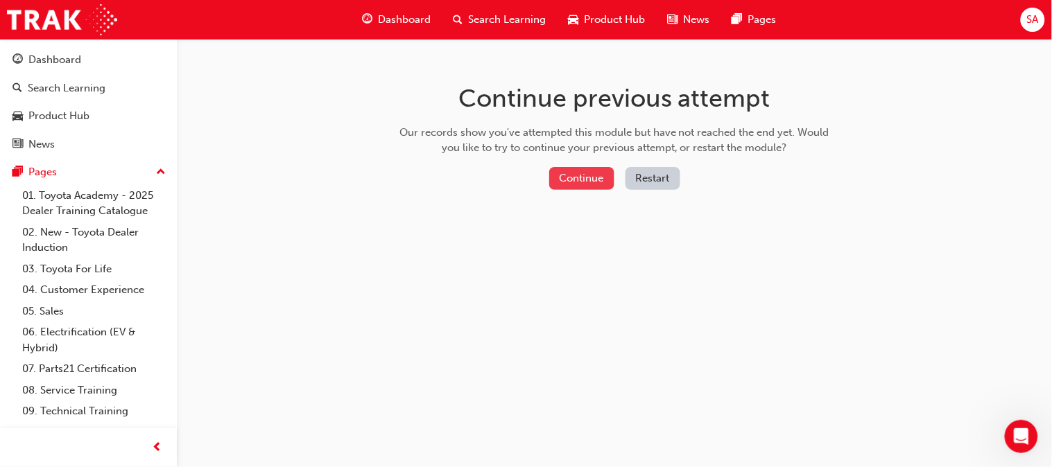
click at [575, 181] on button "Continue" at bounding box center [581, 178] width 65 height 23
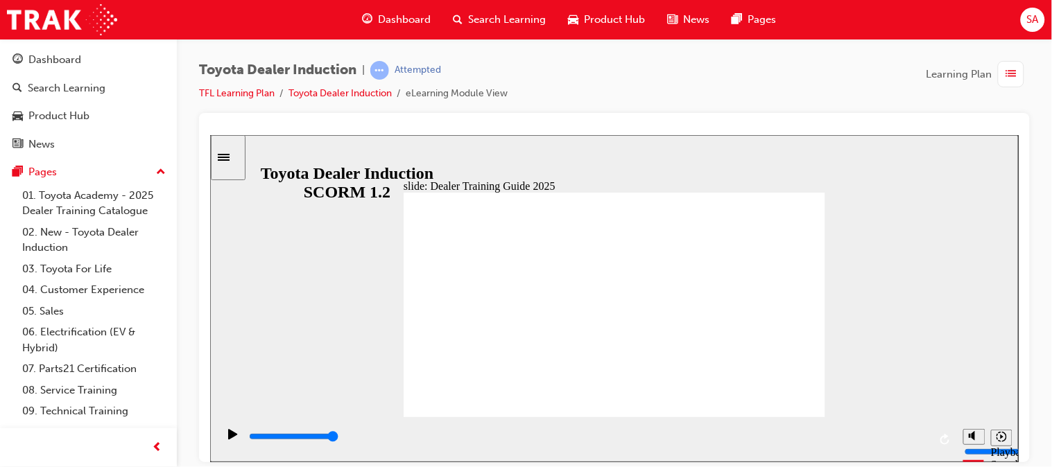
click at [229, 155] on icon "Sidebar Toggle" at bounding box center [223, 156] width 12 height 7
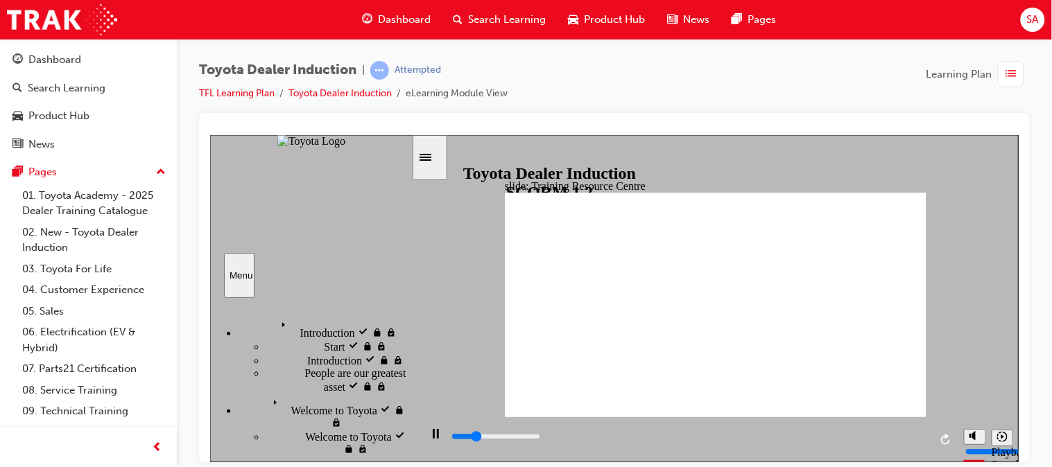
drag, startPoint x: 404, startPoint y: 319, endPoint x: 406, endPoint y: 337, distance: 18.1
click at [406, 330] on div "Introduction visited Introduction Start Start" at bounding box center [309, 375] width 201 height 156
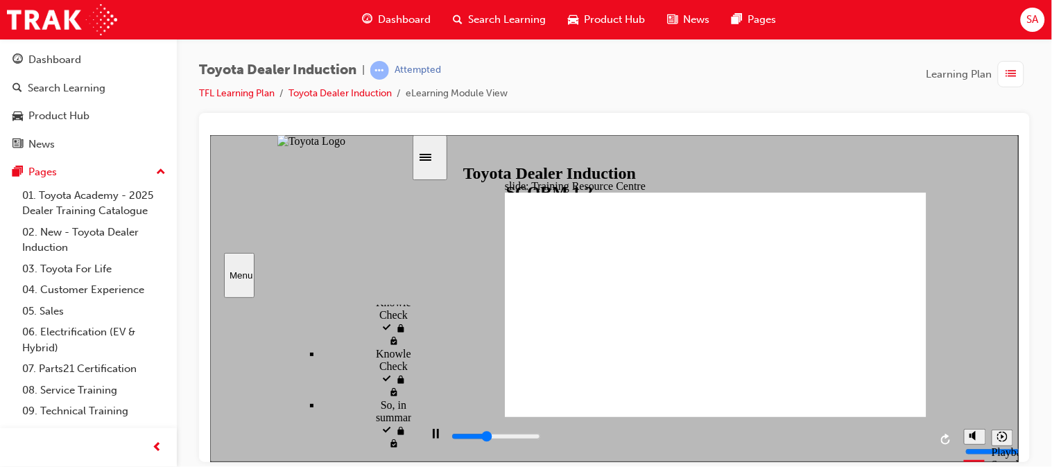
scroll to position [1730, 0]
drag, startPoint x: 404, startPoint y: 323, endPoint x: 407, endPoint y: 433, distance: 110.3
click at [407, 315] on div "sidebar" at bounding box center [309, 310] width 201 height 9
drag, startPoint x: 407, startPoint y: 433, endPoint x: 410, endPoint y: 448, distance: 15.0
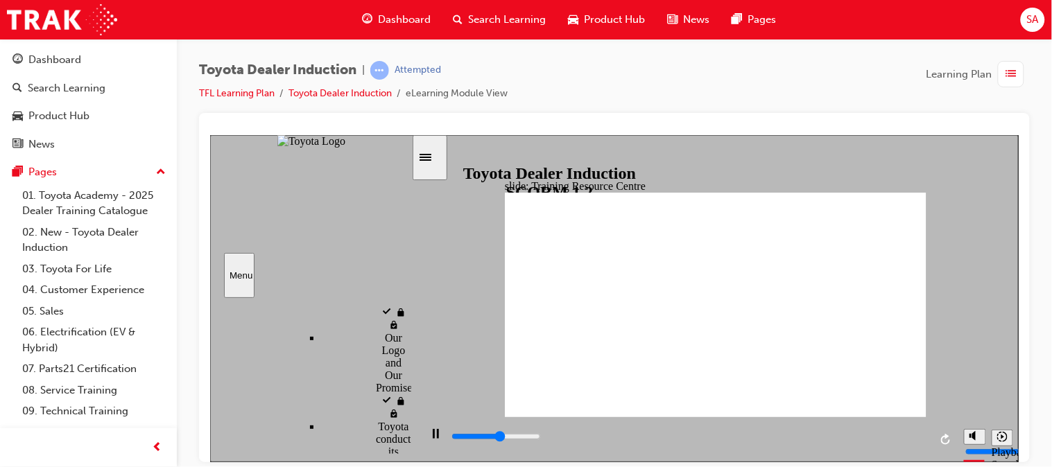
click at [410, 448] on div "Introduction visited Introduction Start Start" at bounding box center [310, 375] width 202 height 157
type input "5000"
radio input "true"
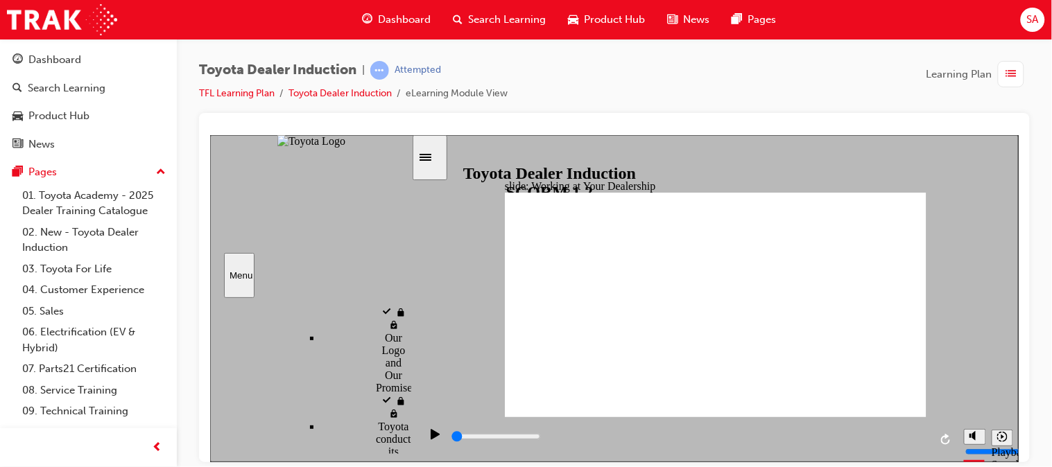
scroll to position [1391, 0]
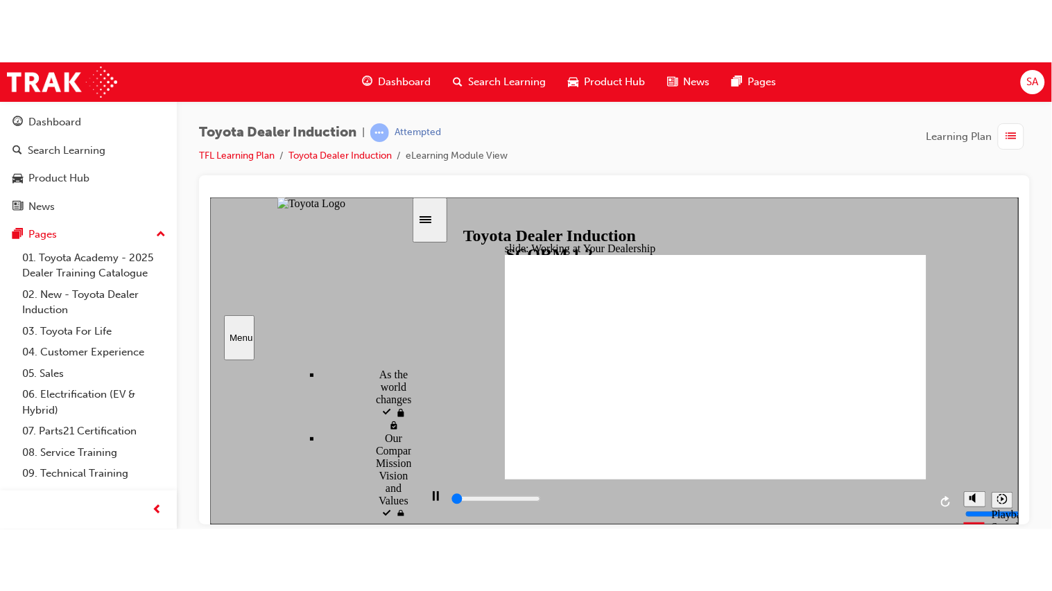
scroll to position [1583, 0]
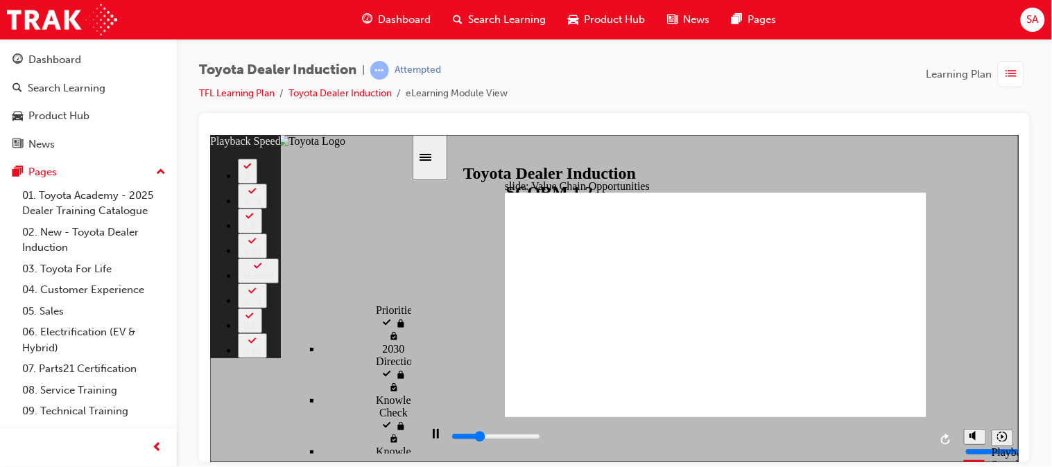
type input "3300"
type input "0"
type input "3500"
type input "0"
type input "3800"
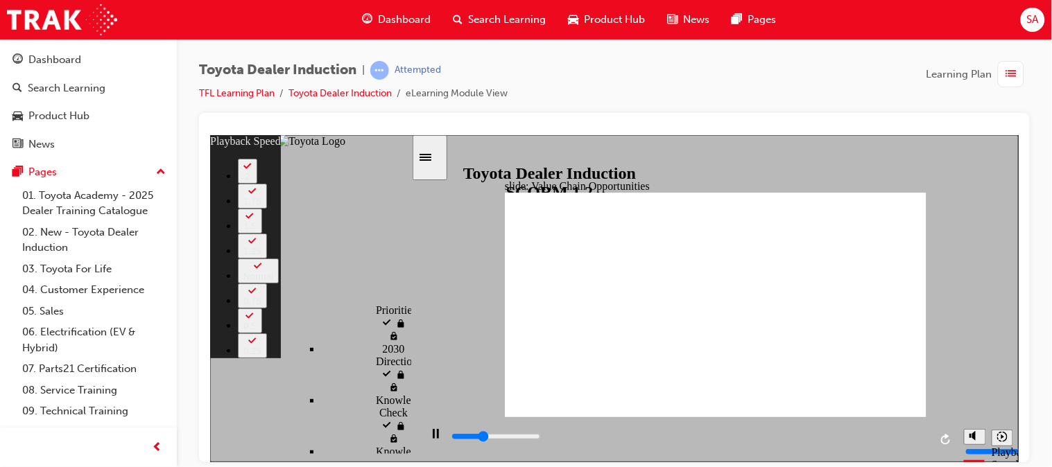
type input "1"
type input "4000"
type input "1"
type input "4300"
type input "1"
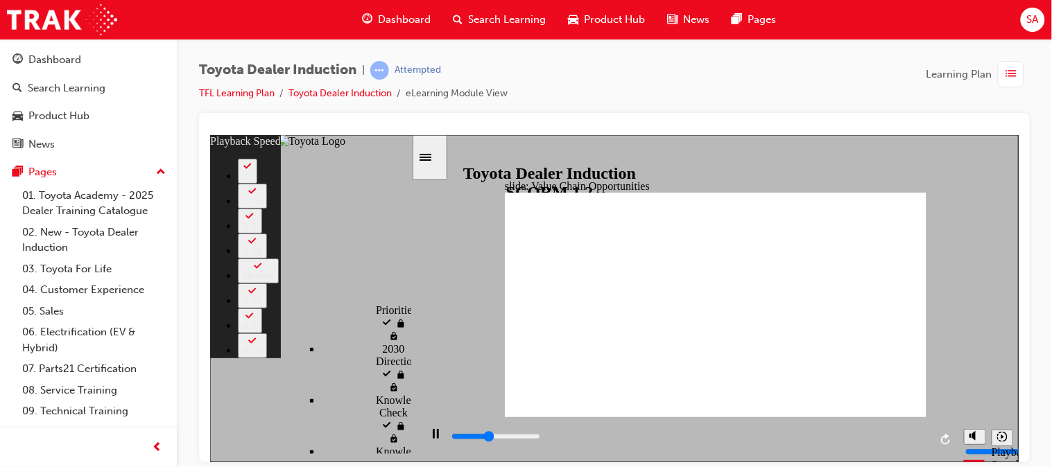
type input "4600"
type input "1"
type input "4800"
type input "2"
type input "4900"
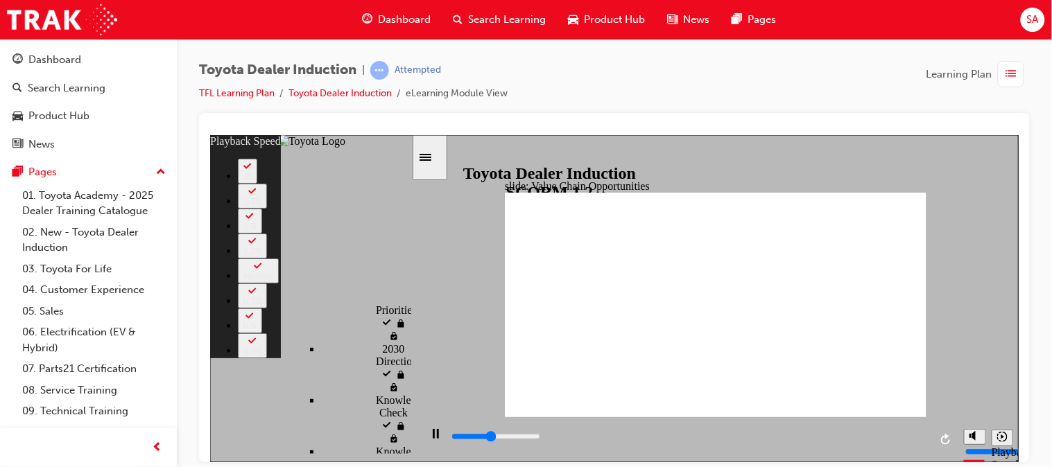
type input "2"
type input "5100"
type input "2"
type input "5200"
type input "2"
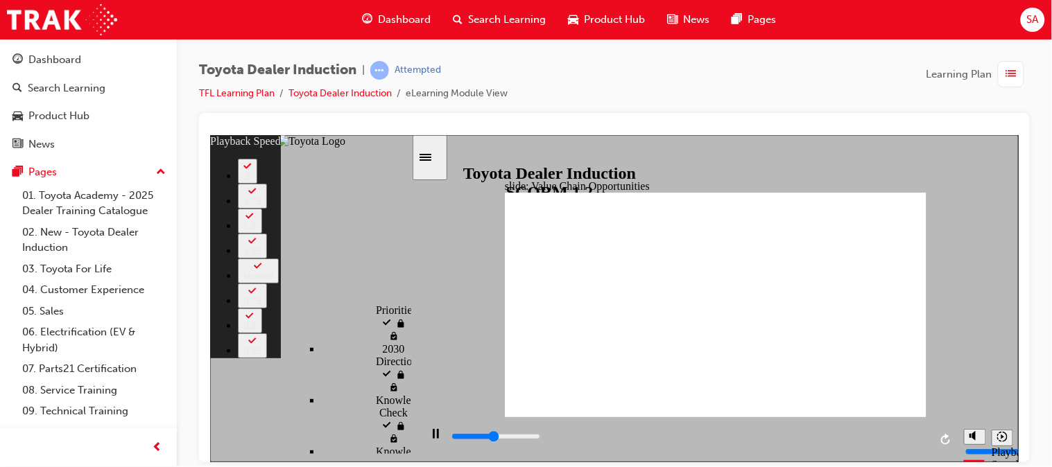
type input "5400"
type input "2"
type input "5600"
type input "2"
type input "5900"
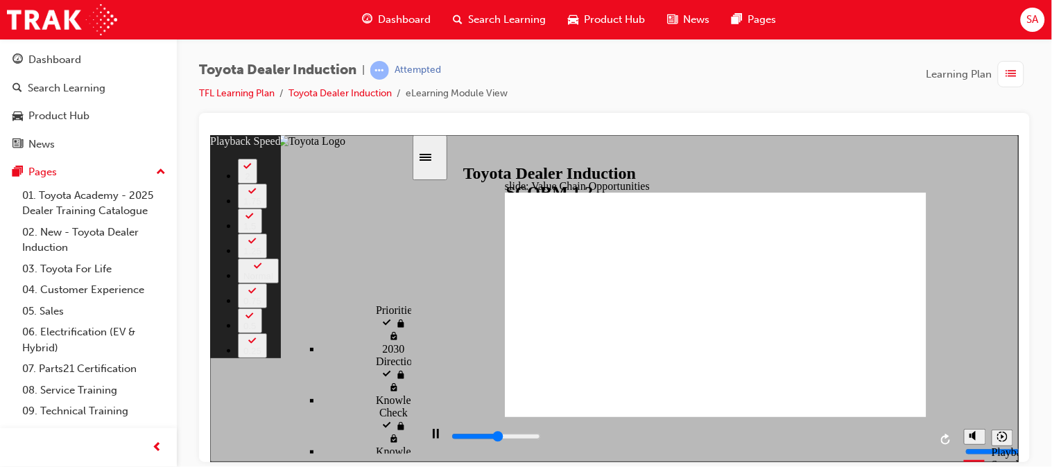
type input "3"
type input "6200"
type input "3"
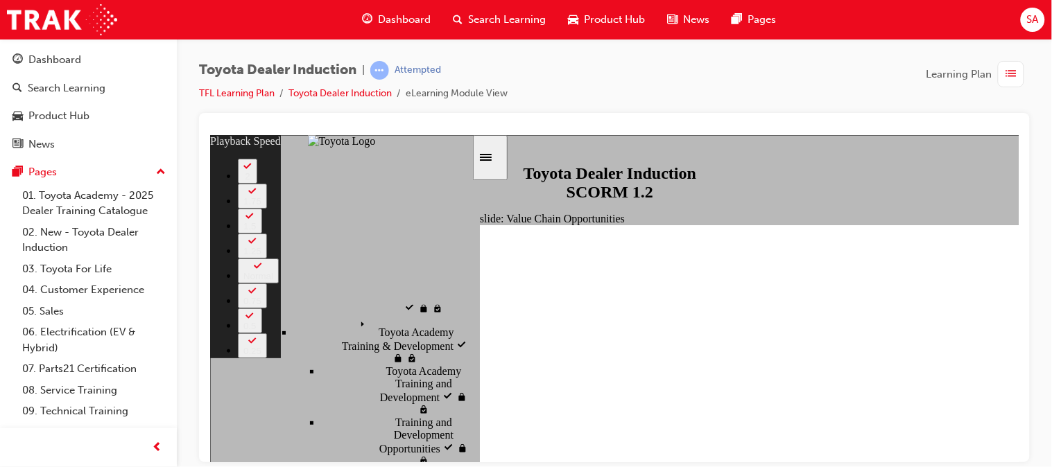
type input "6200"
type input "3"
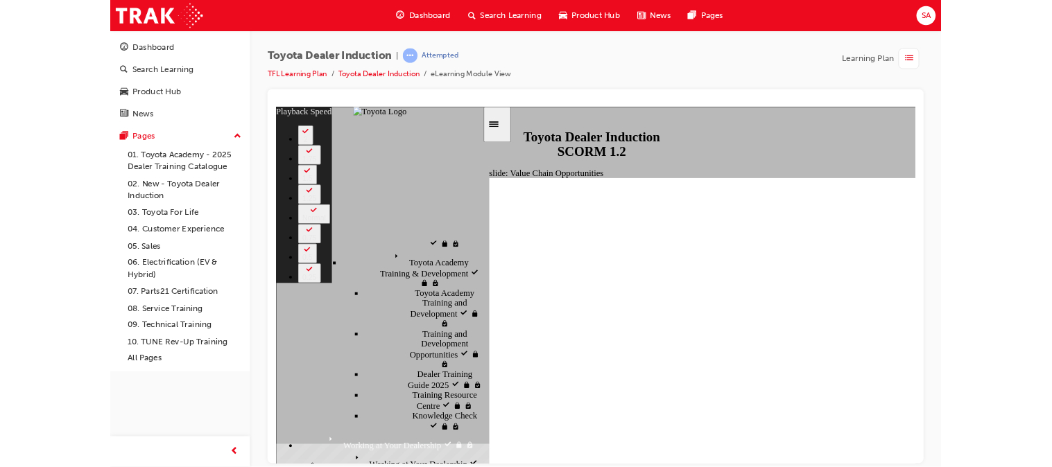
type input "6300"
type input "3"
type input "6300"
type input "3"
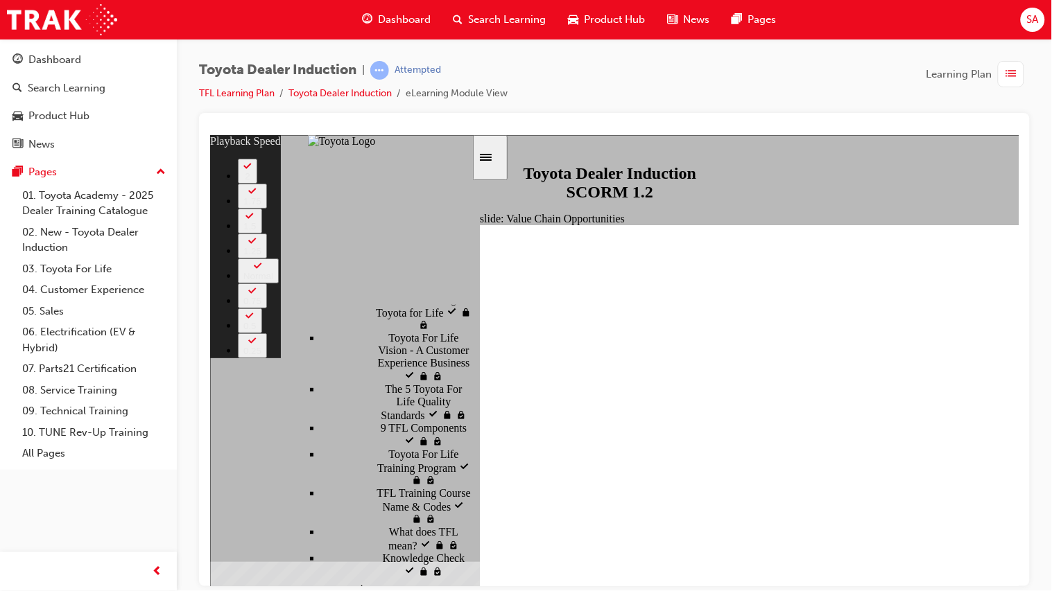
type input "6500"
type input "3"
type input "6800"
type input "4"
type input "7100"
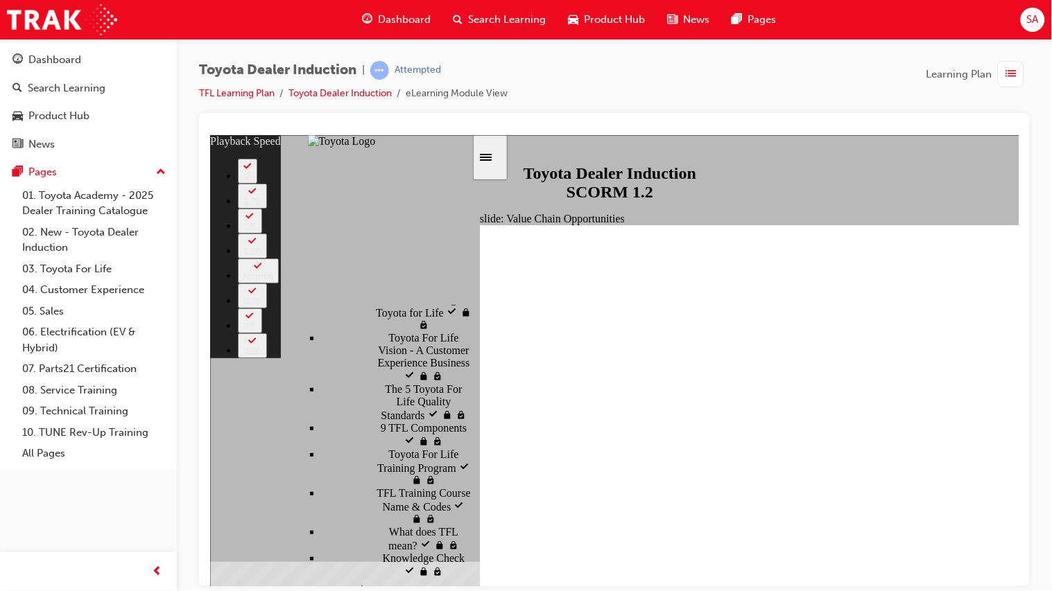
type input "4"
type input "7300"
type input "4"
type input "7600"
type input "4"
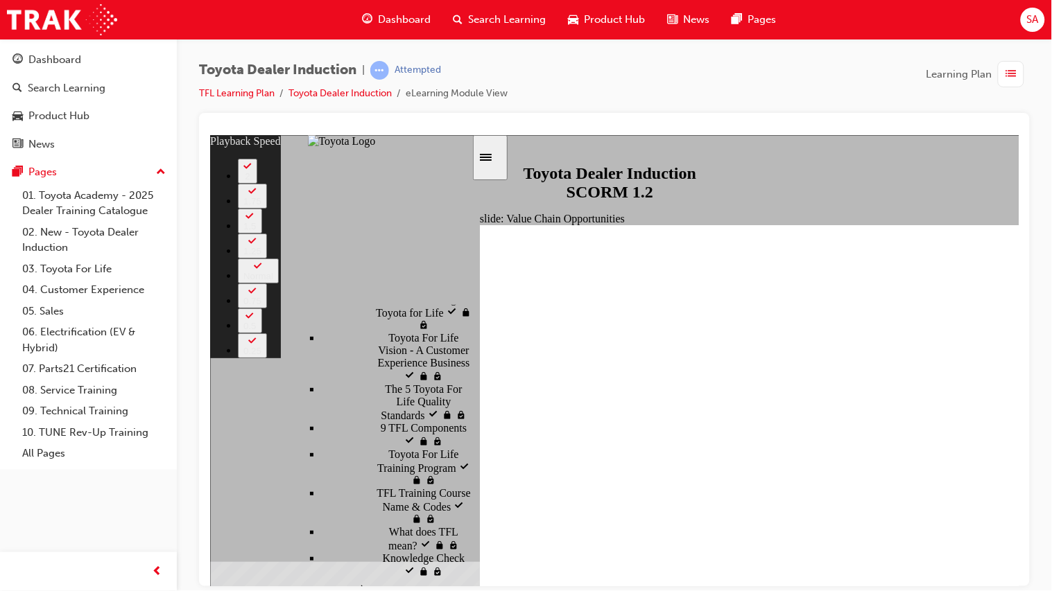
type input "7900"
type input "5"
type input "8100"
type input "5"
type input "8400"
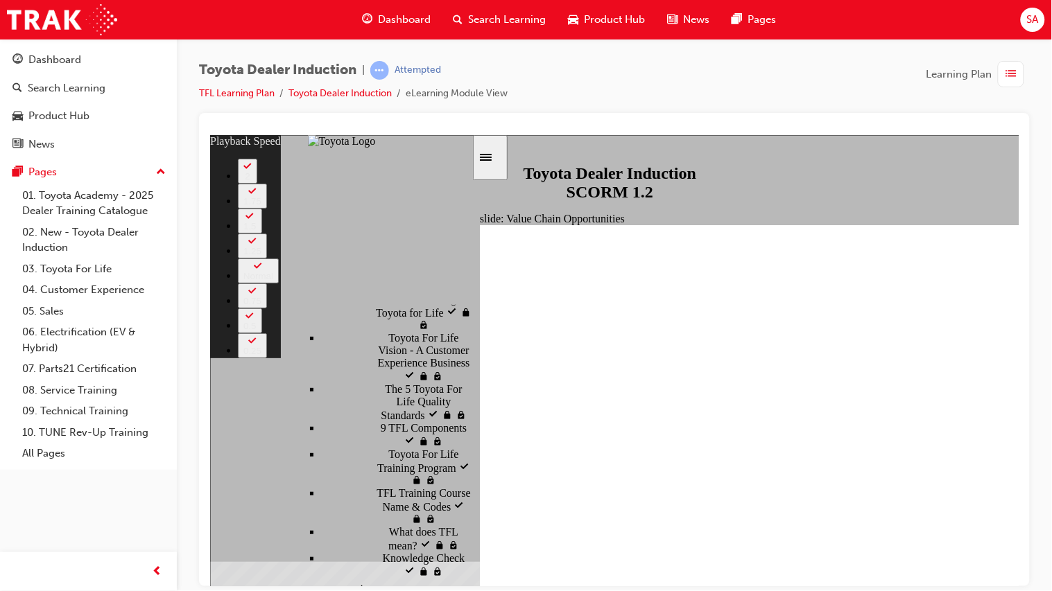
type input "5"
type input "8700"
type input "5"
type input "8900"
type input "6"
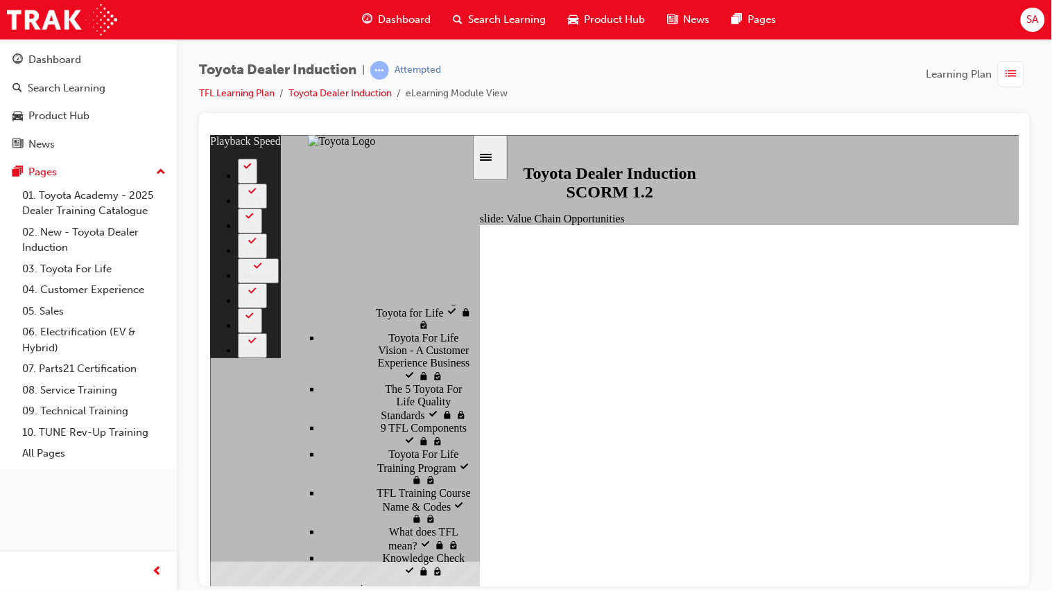
type input "9200"
type input "6"
type input "9500"
type input "6"
type input "9700"
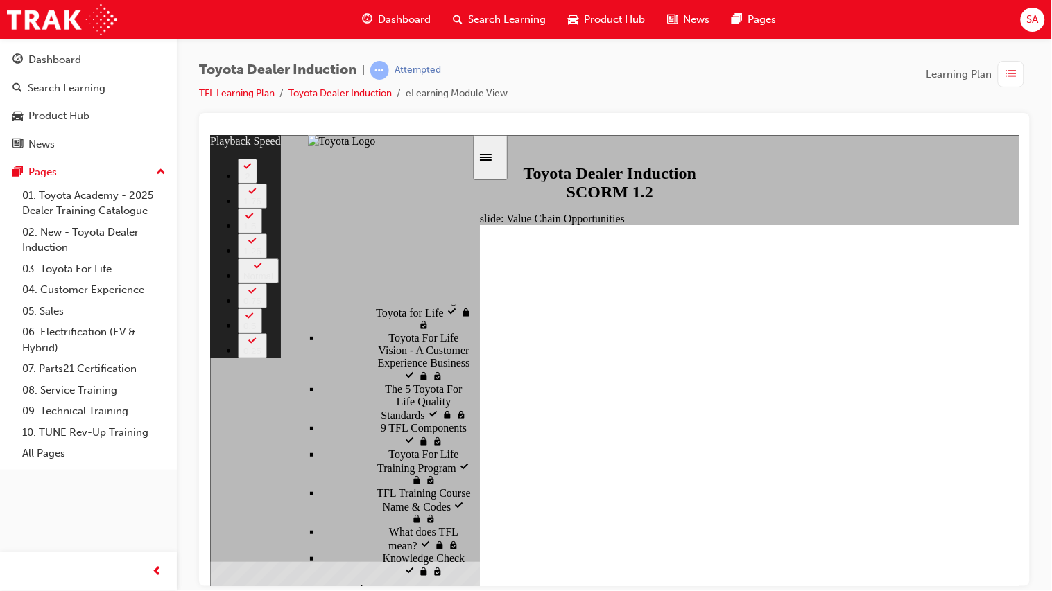
type input "6"
type input "10000"
type input "7"
type input "10300"
type input "7"
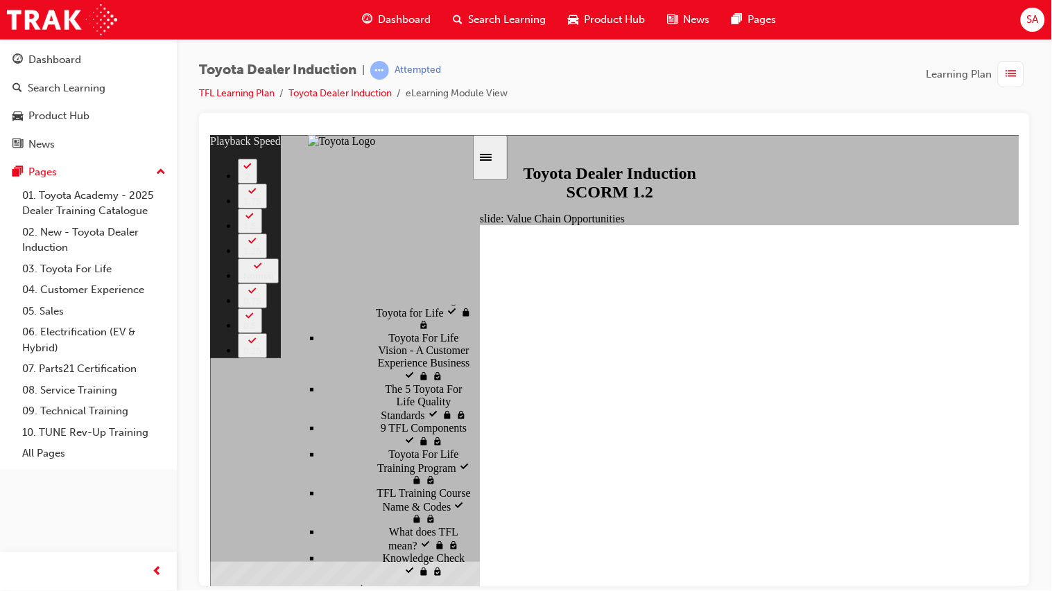
type input "10500"
type input "7"
type input "10500"
type input "7"
type input "10800"
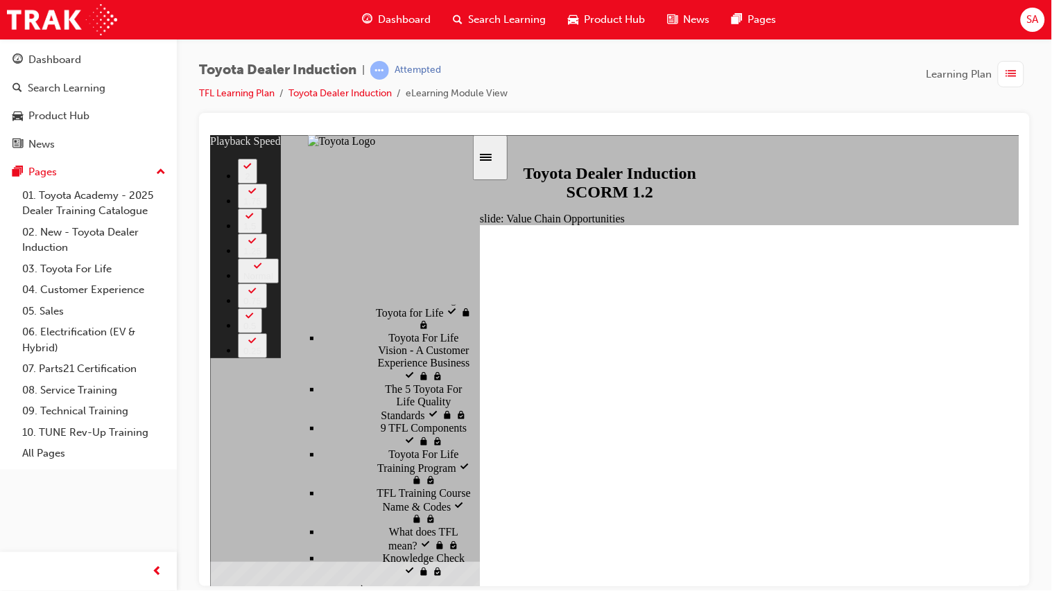
type input "8"
type input "11000"
type input "8"
type input "11300"
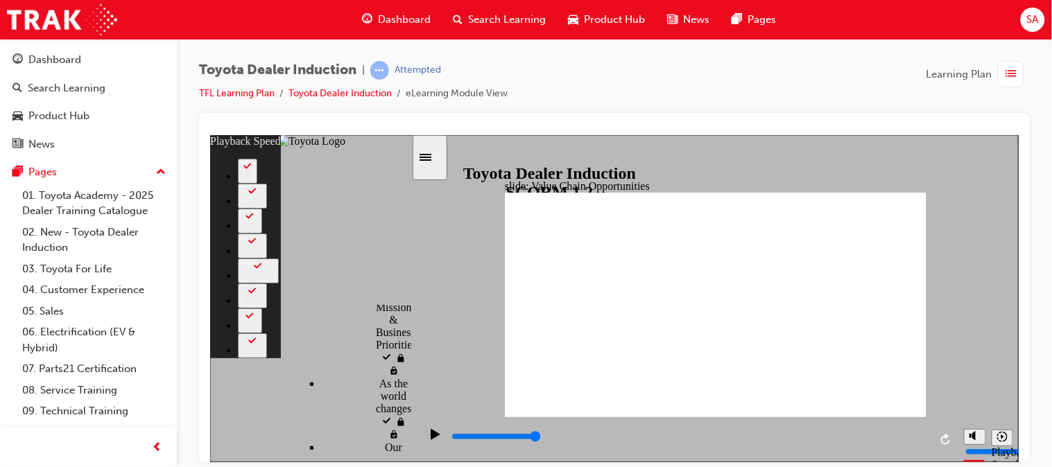
type input "64"
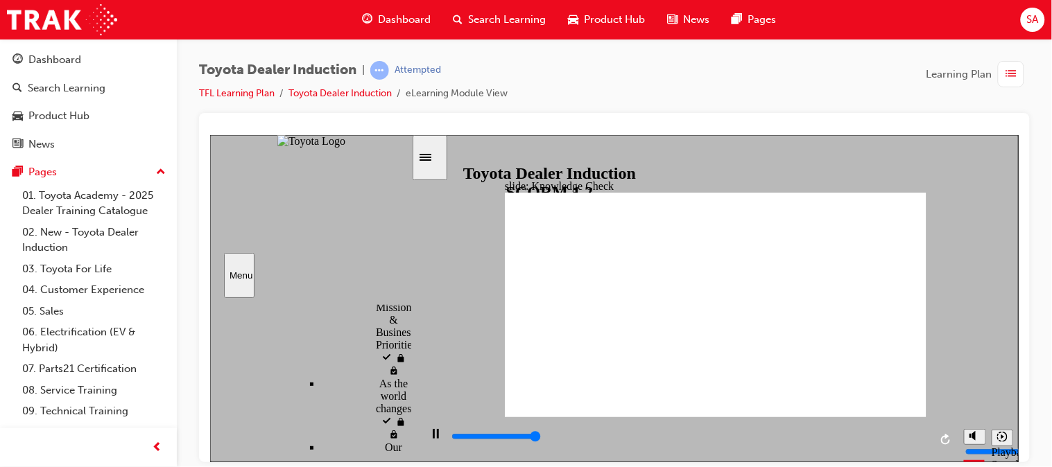
type input "5000"
radio input "true"
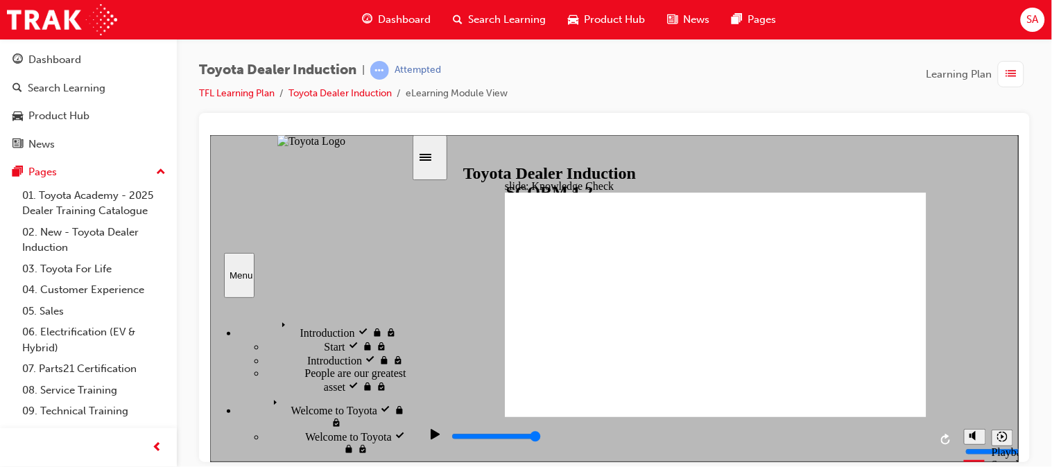
scroll to position [1319, 0]
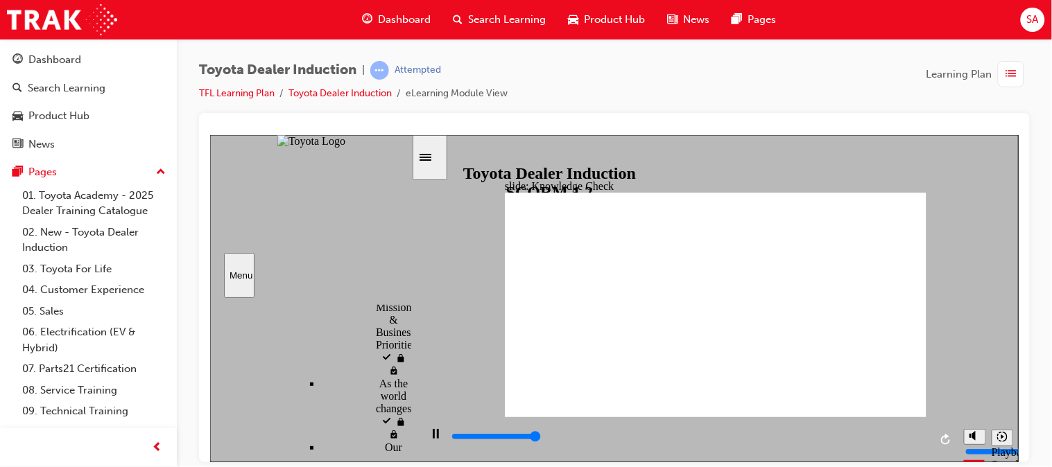
type input "5000"
radio input "false"
radio input "true"
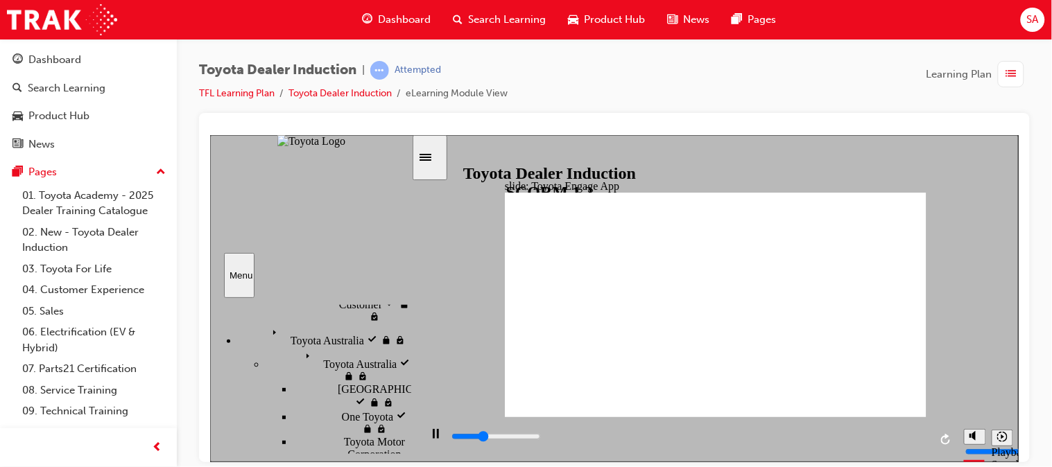
scroll to position [827, 0]
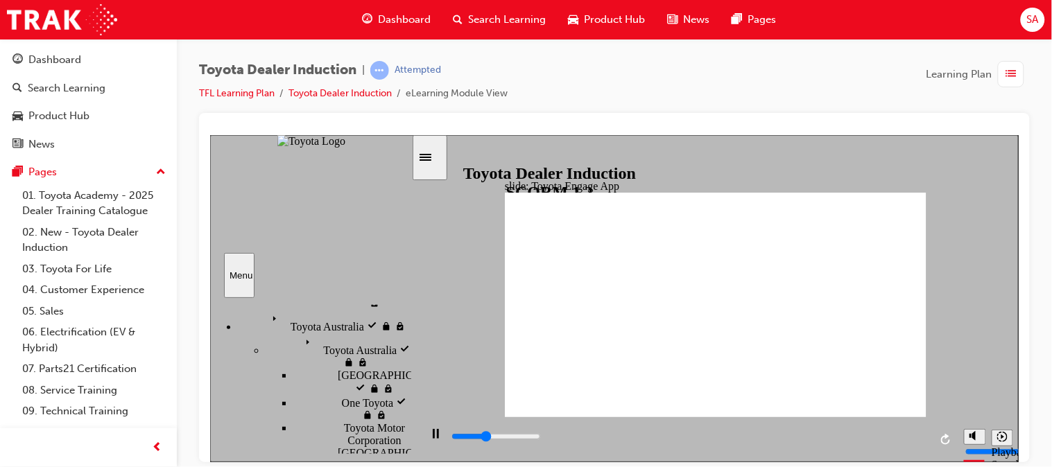
drag, startPoint x: 403, startPoint y: 417, endPoint x: 403, endPoint y: 393, distance: 23.6
click at [403, 319] on div "sidebar" at bounding box center [309, 312] width 201 height 13
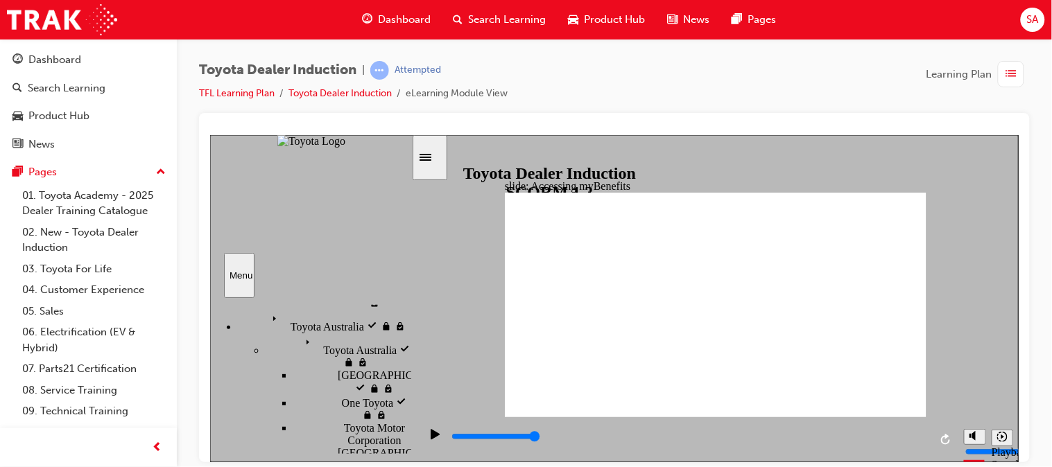
type input "5000"
type input "m"
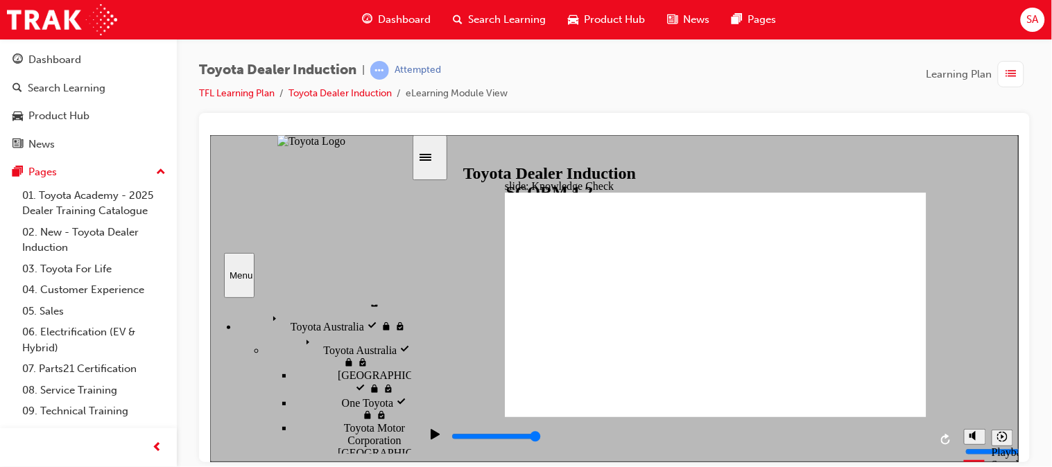
type input "my"
type input "myB"
type input "myBe"
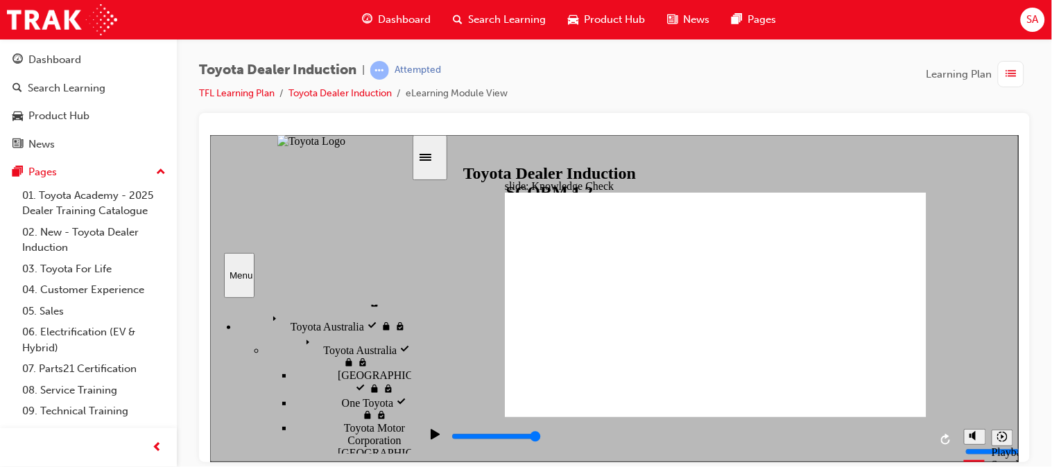
type input "myBe"
type input "myBen"
type input "myBene"
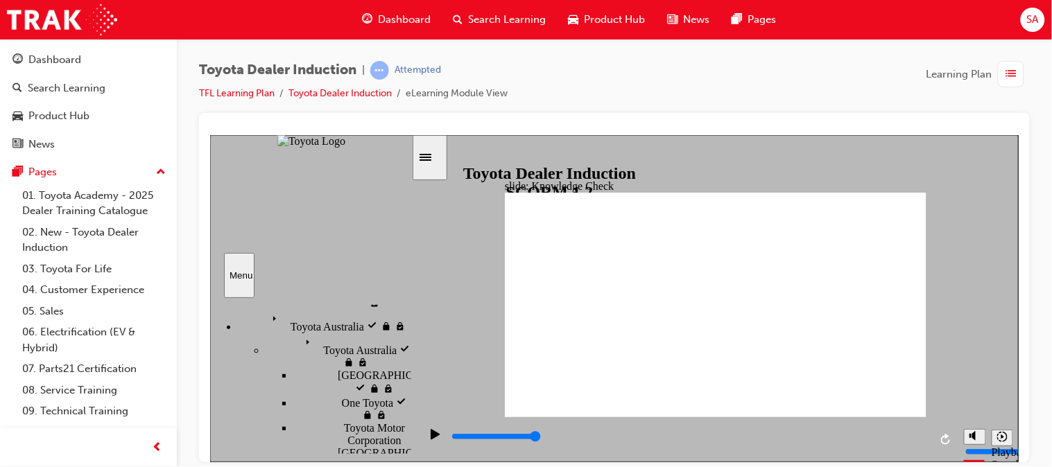
type input "myBenef"
type input "myBenefi"
type input "myBenefit"
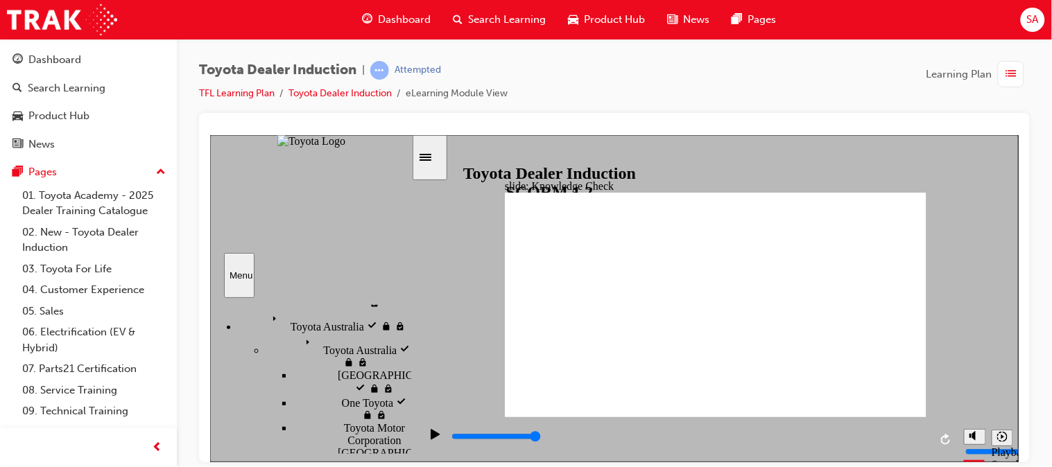
type input "myBenefit"
type input "myBenefits"
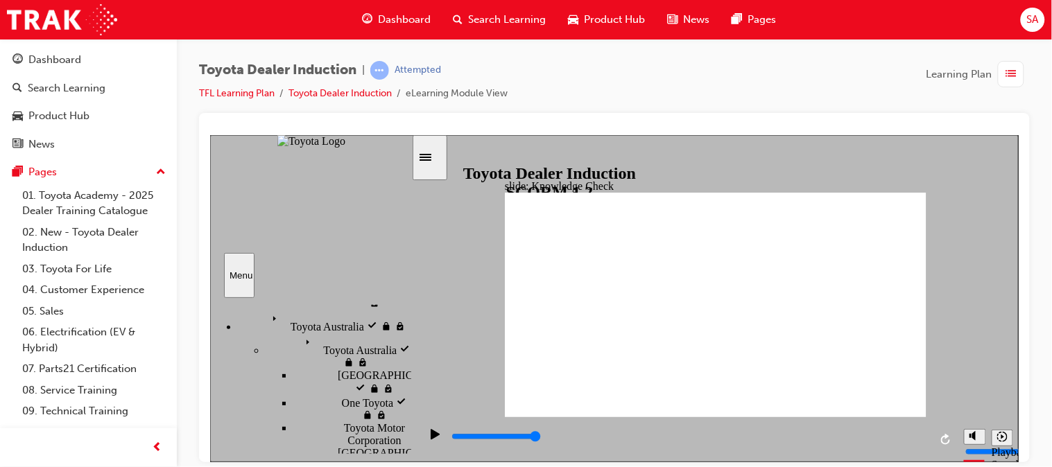
type input "myBenefits"
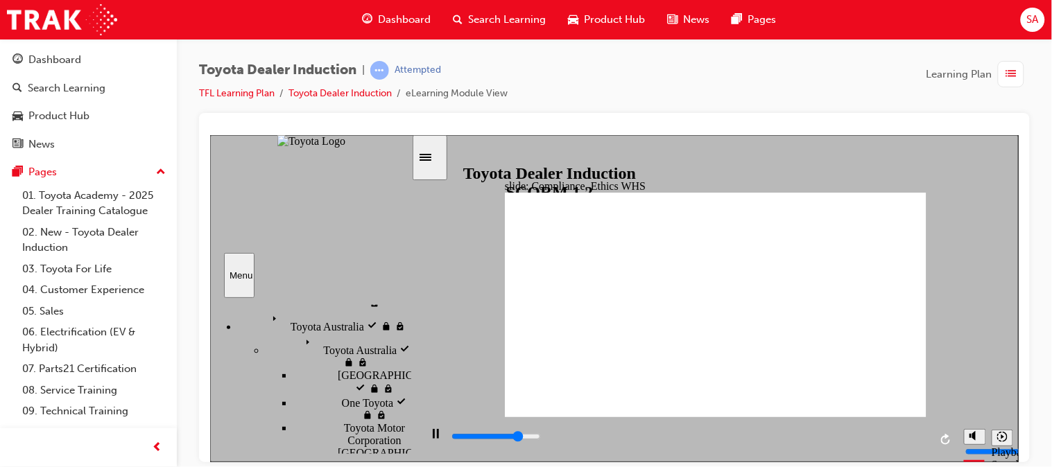
drag, startPoint x: 729, startPoint y: 293, endPoint x: 726, endPoint y: 329, distance: 36.2
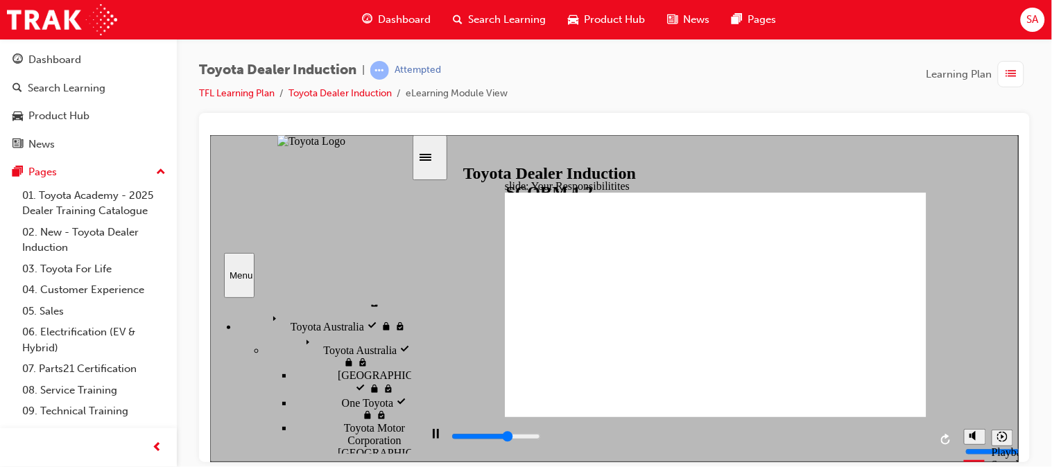
type input "5600"
checkbox input "true"
type input "7600"
checkbox input "true"
type input "8400"
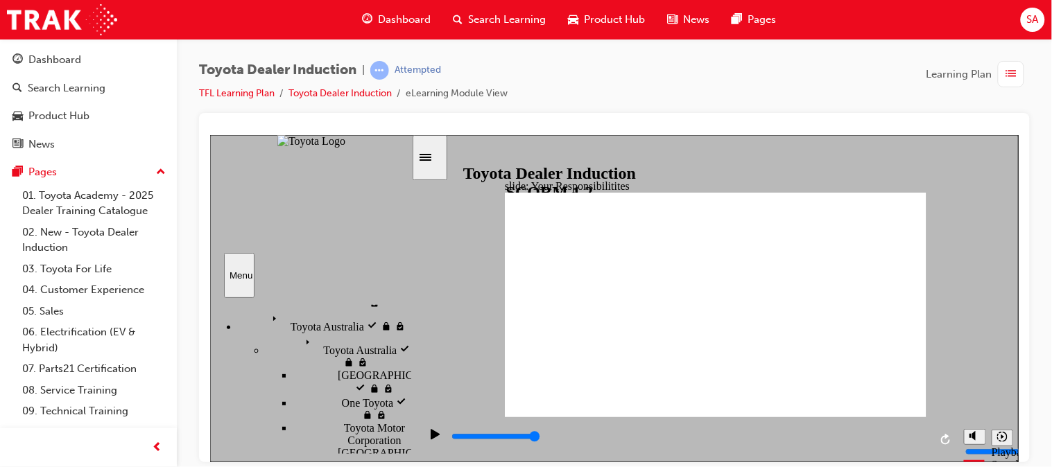
checkbox input "true"
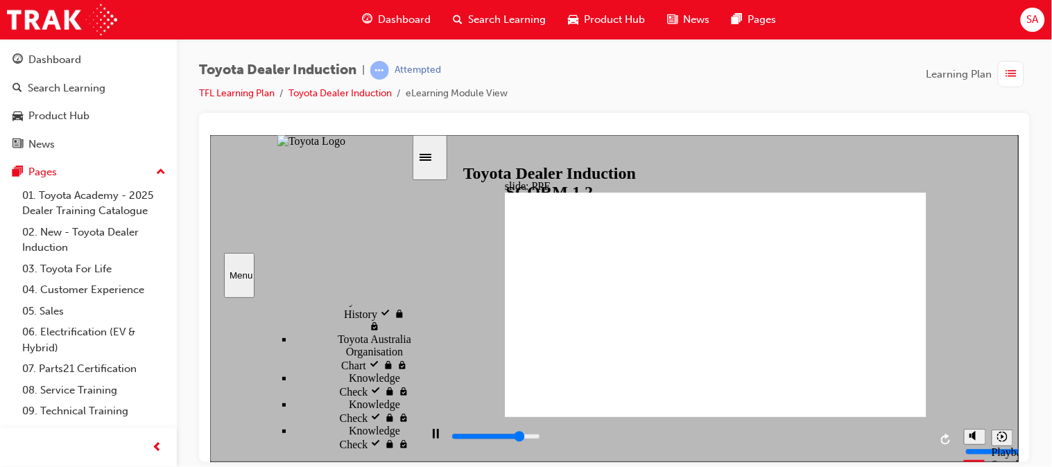
scroll to position [1051, 0]
drag, startPoint x: 406, startPoint y: 410, endPoint x: 412, endPoint y: 436, distance: 26.9
click at [412, 436] on div "slide: PPE Rectangle 1 PPE Personal Protective Equipment PPE Personal Protectiv…" at bounding box center [613, 298] width 808 height 327
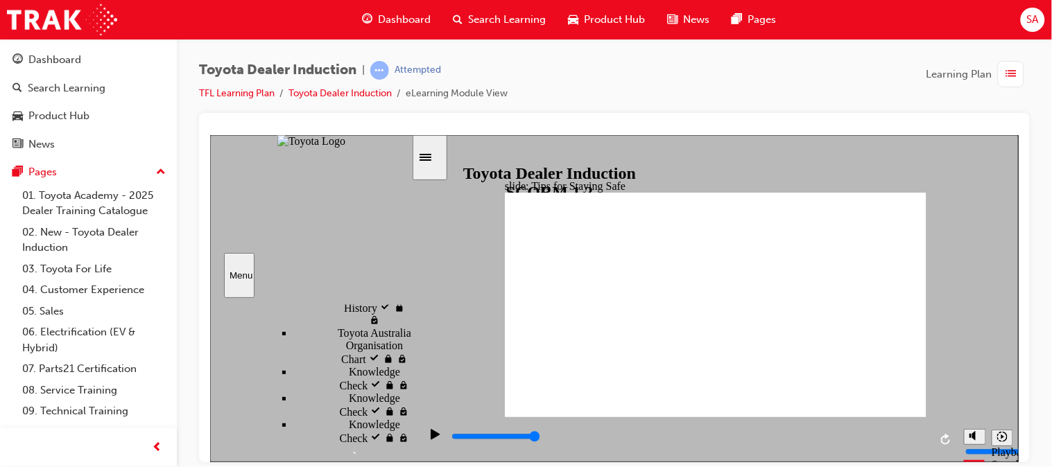
type input "5000"
checkbox input "true"
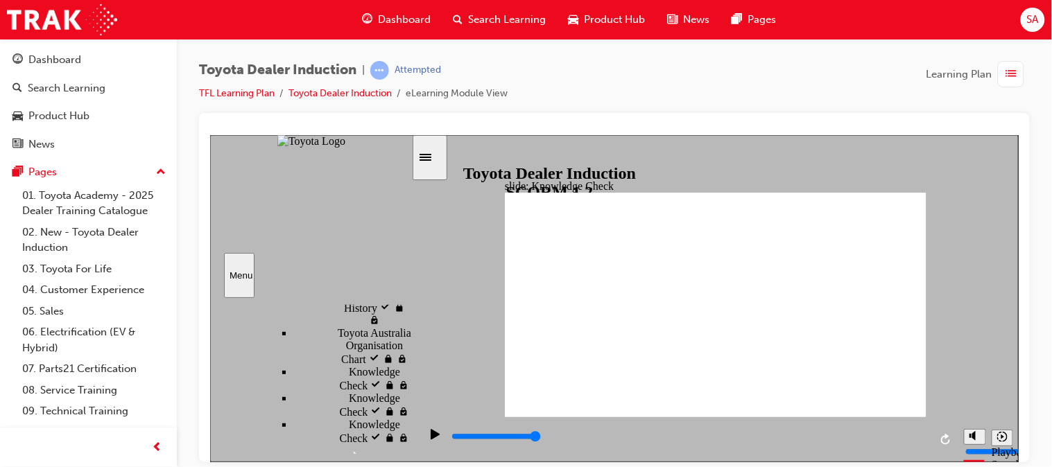
checkbox input "true"
type input "5000"
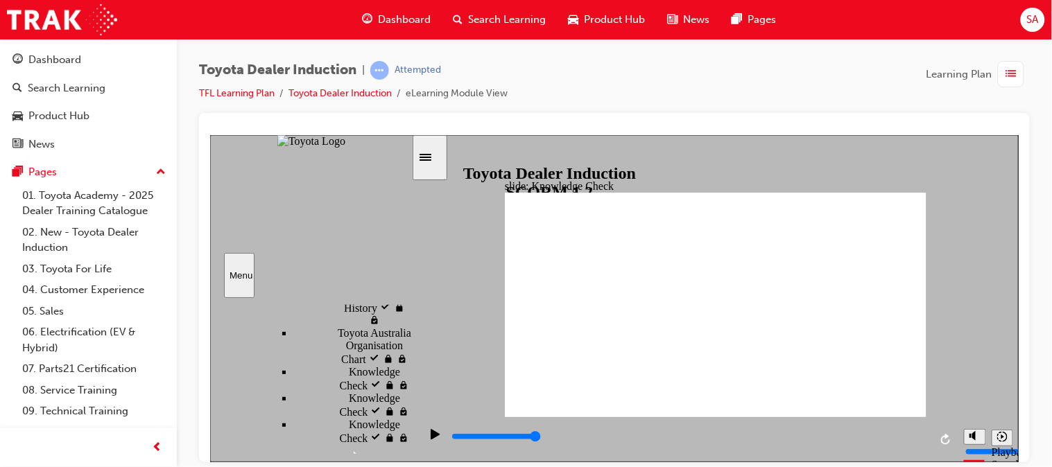
radio input "true"
type input "5000"
checkbox input "true"
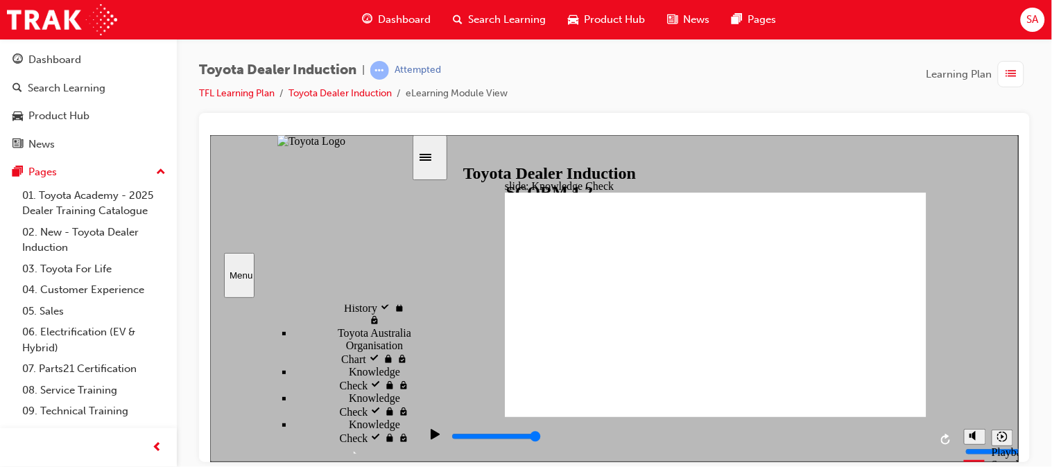
checkbox input "true"
type input "5000"
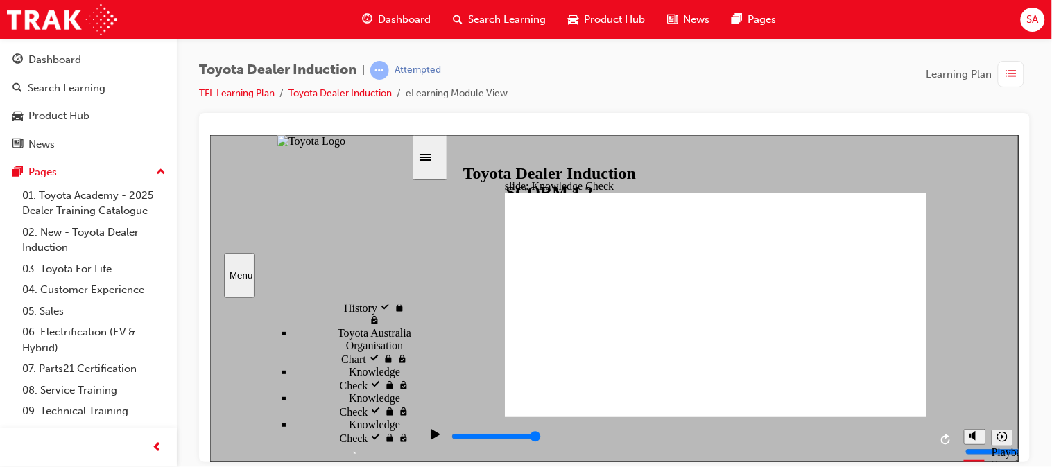
checkbox input "true"
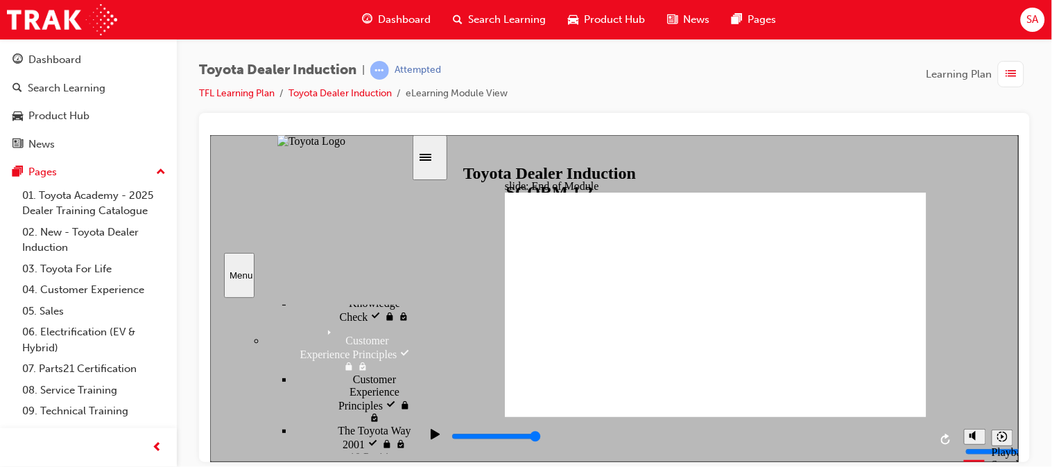
drag, startPoint x: 405, startPoint y: 430, endPoint x: 405, endPoint y: 479, distance: 49.2
click at [405, 462] on html "slide: End of Module THANK YOU Thank you for completing the Toyota Dealer Induc…" at bounding box center [613, 298] width 808 height 327
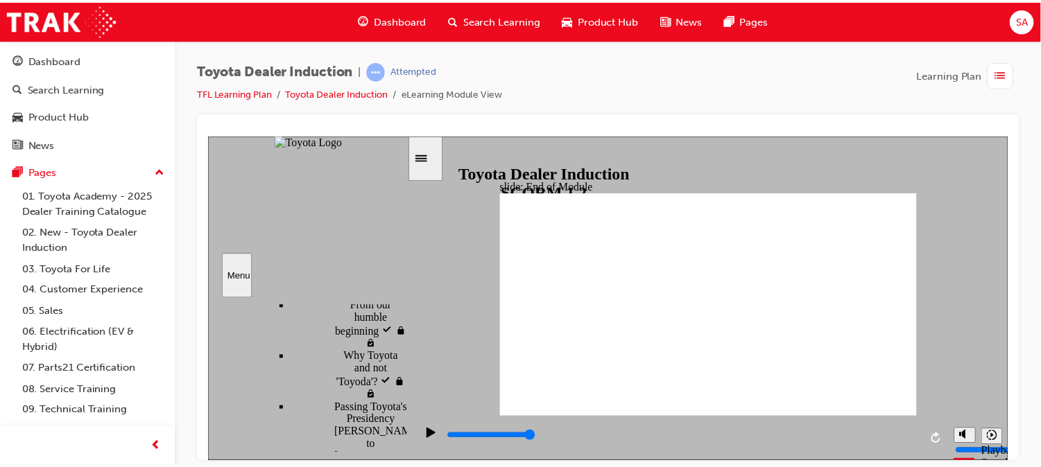
scroll to position [404, 0]
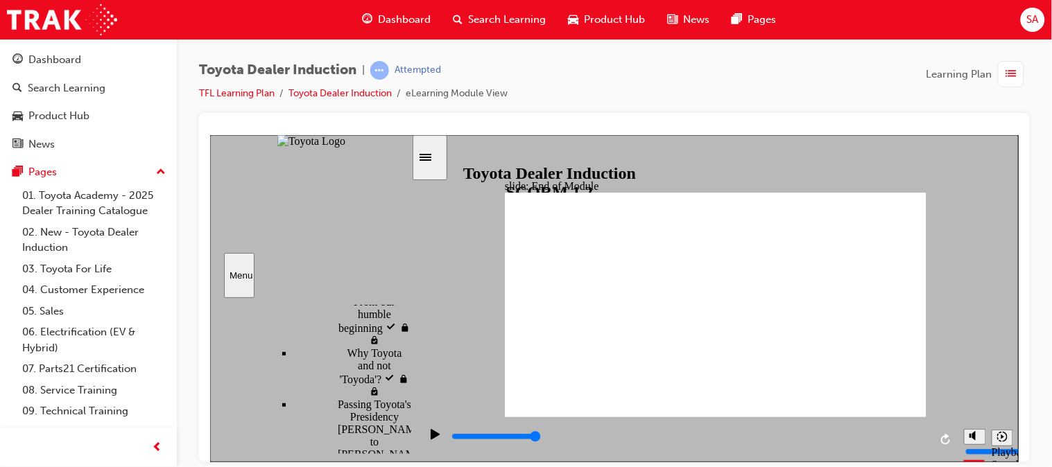
type input "9900"
click at [1020, 69] on div "button" at bounding box center [1011, 74] width 26 height 26
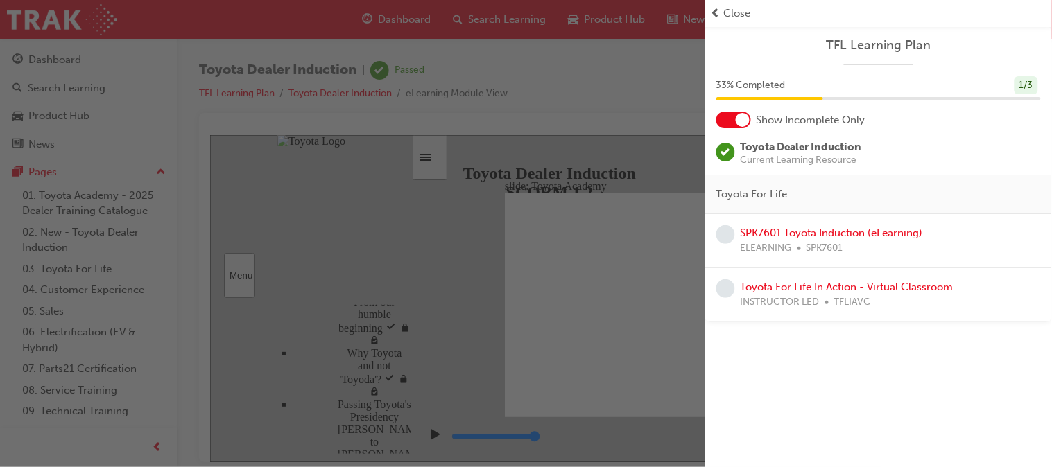
click at [716, 10] on span "prev-icon" at bounding box center [716, 14] width 10 height 16
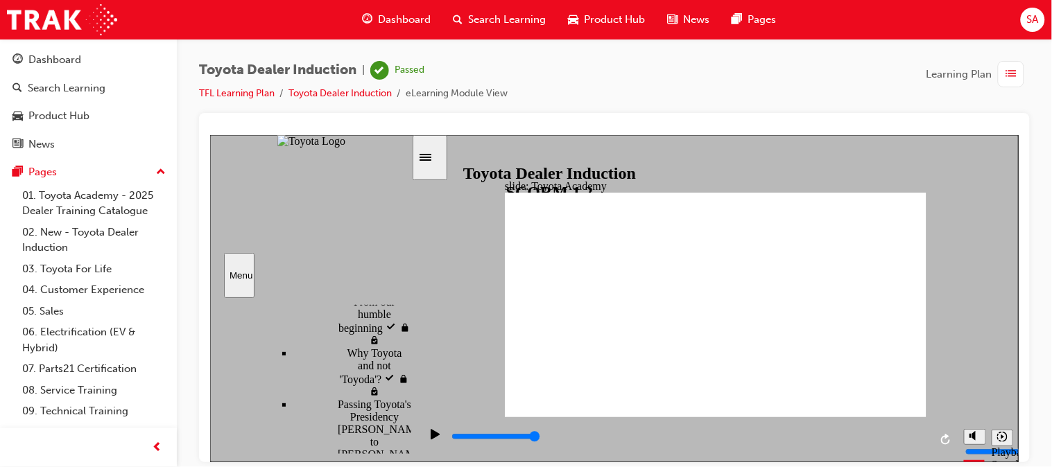
click at [1016, 80] on div "button" at bounding box center [1011, 74] width 26 height 26
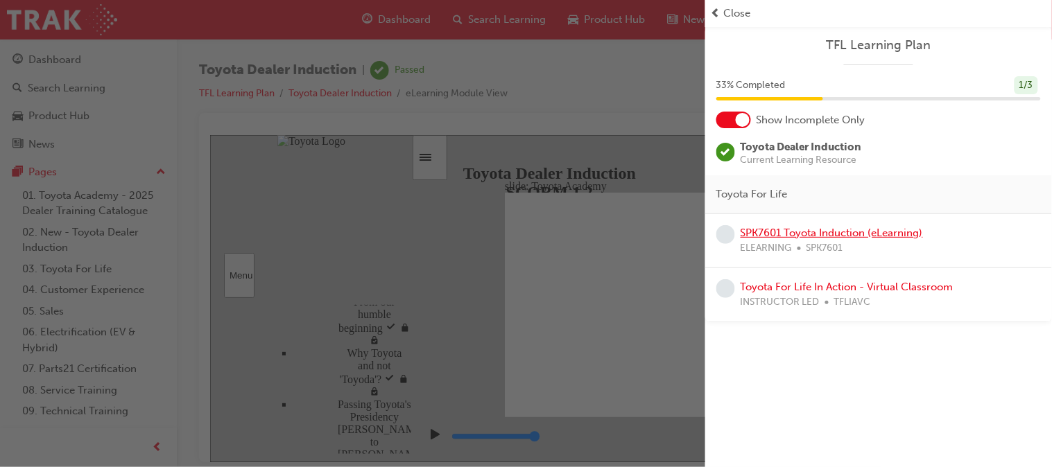
click at [784, 233] on link "SPK7601 Toyota Induction (eLearning)" at bounding box center [831, 233] width 182 height 12
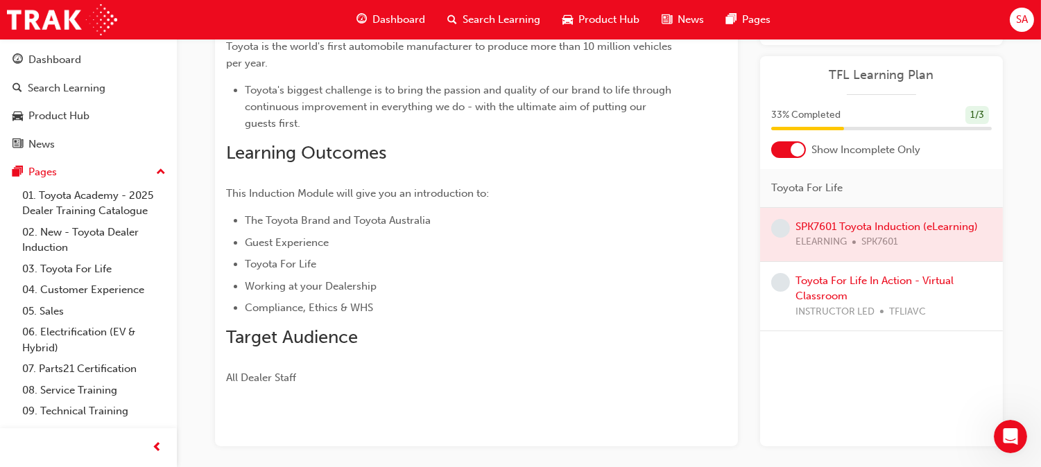
scroll to position [262, 0]
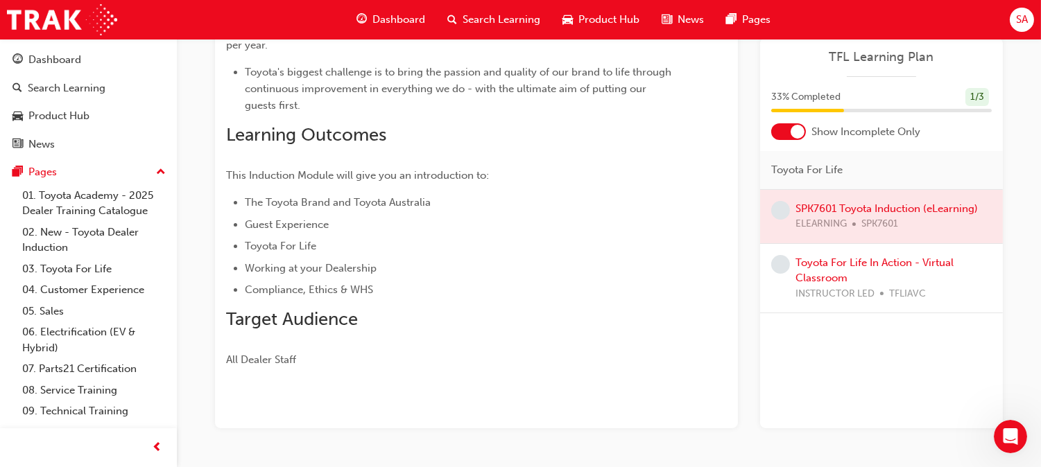
click at [842, 208] on div at bounding box center [881, 216] width 243 height 53
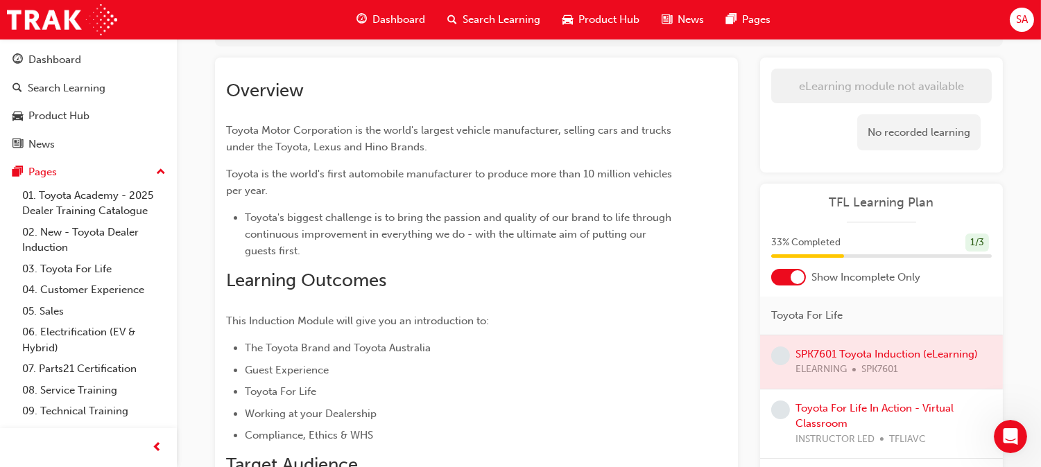
scroll to position [100, 0]
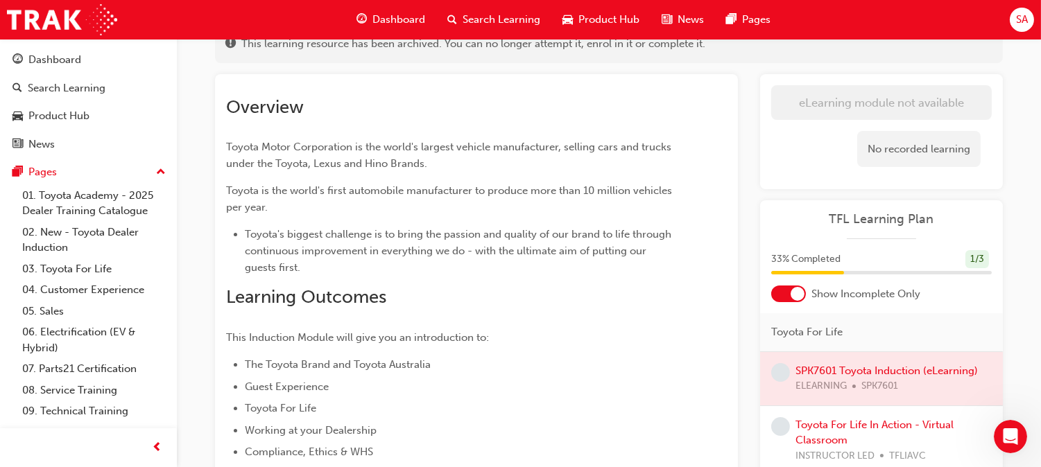
click at [940, 153] on div "No recorded learning" at bounding box center [918, 149] width 123 height 37
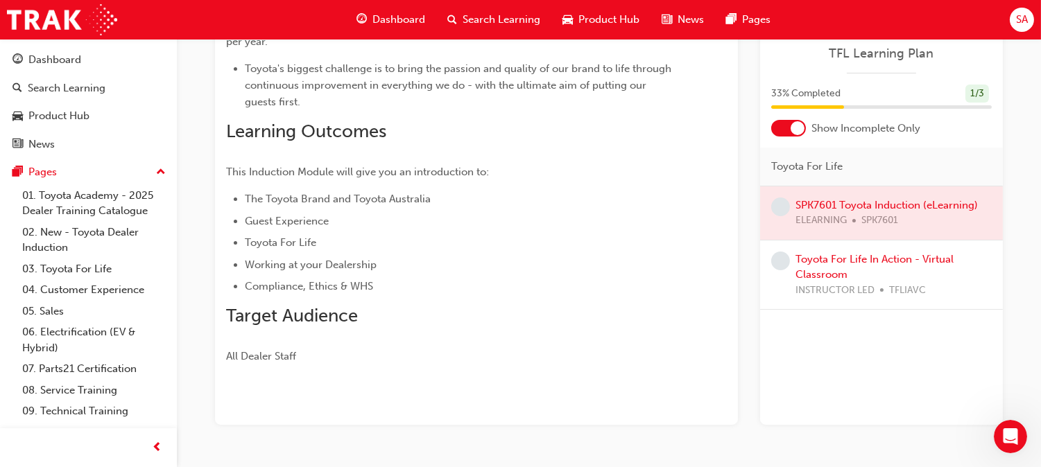
scroll to position [303, 0]
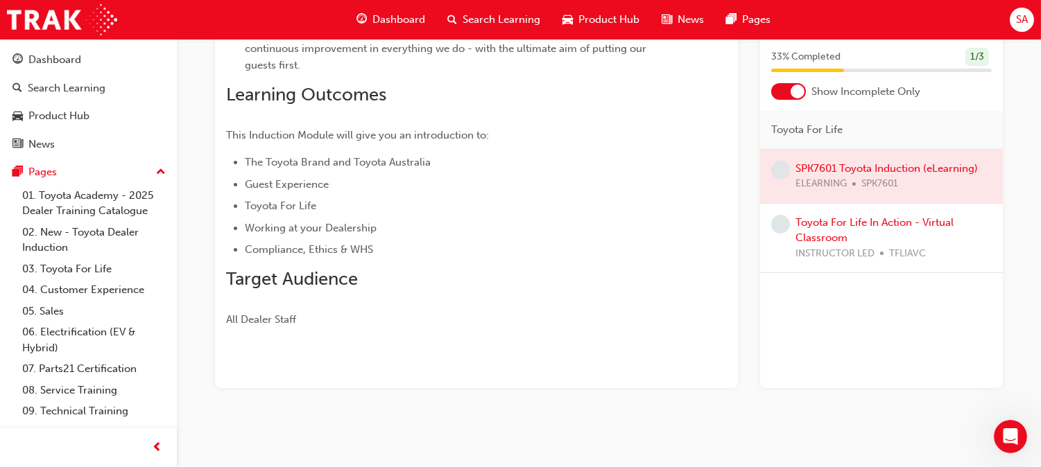
click at [780, 168] on span "learningRecordVerb_NONE-icon" at bounding box center [780, 170] width 19 height 19
click at [848, 164] on div at bounding box center [881, 176] width 243 height 53
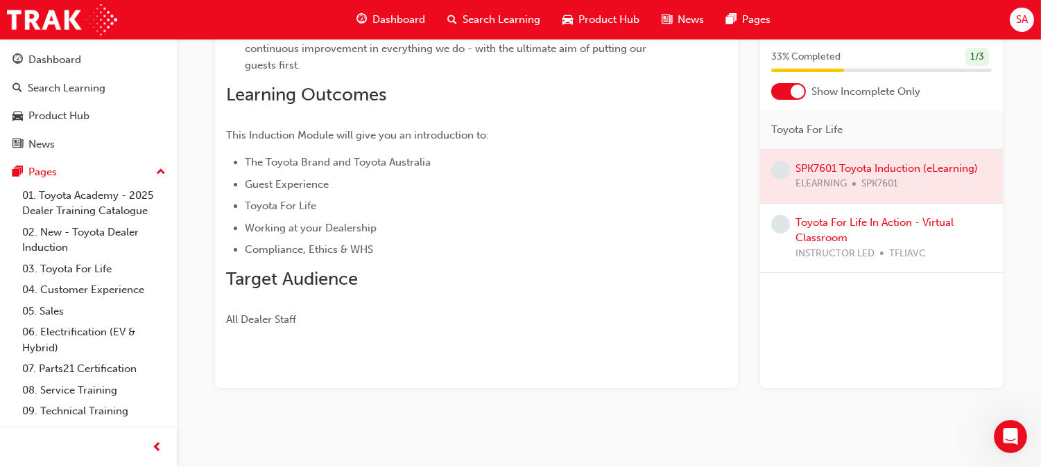
click at [848, 164] on div at bounding box center [881, 176] width 243 height 53
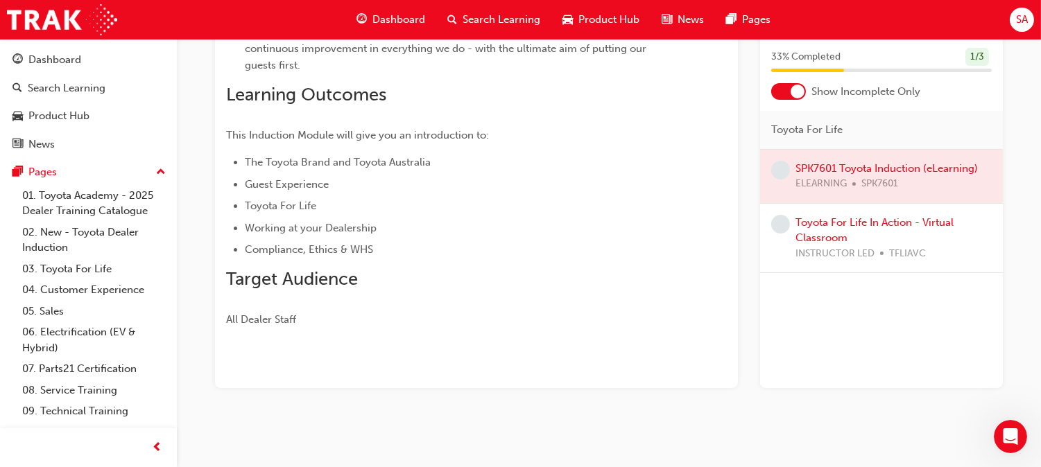
click at [848, 164] on div at bounding box center [881, 176] width 243 height 53
click at [838, 229] on link "Toyota For Life In Action - Virtual Classroom" at bounding box center [874, 230] width 158 height 28
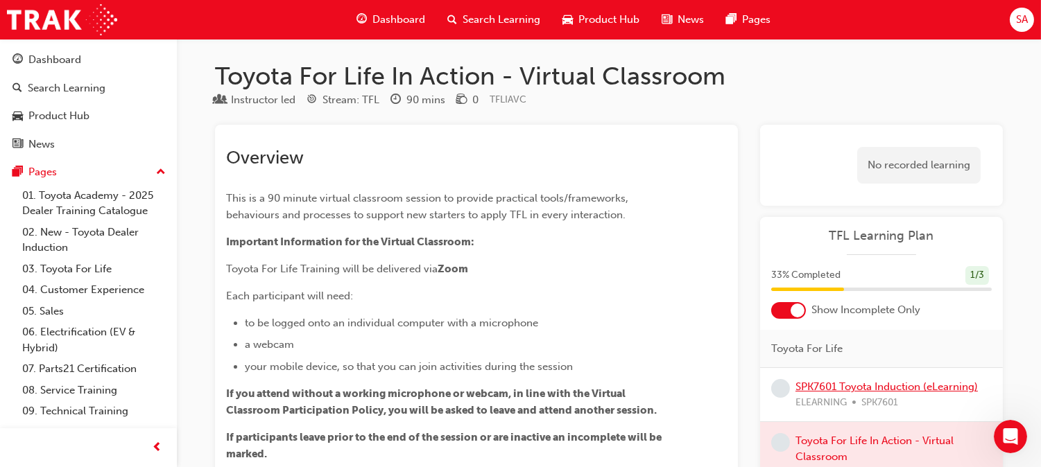
click at [860, 390] on link "SPK7601 Toyota Induction (eLearning)" at bounding box center [886, 387] width 182 height 12
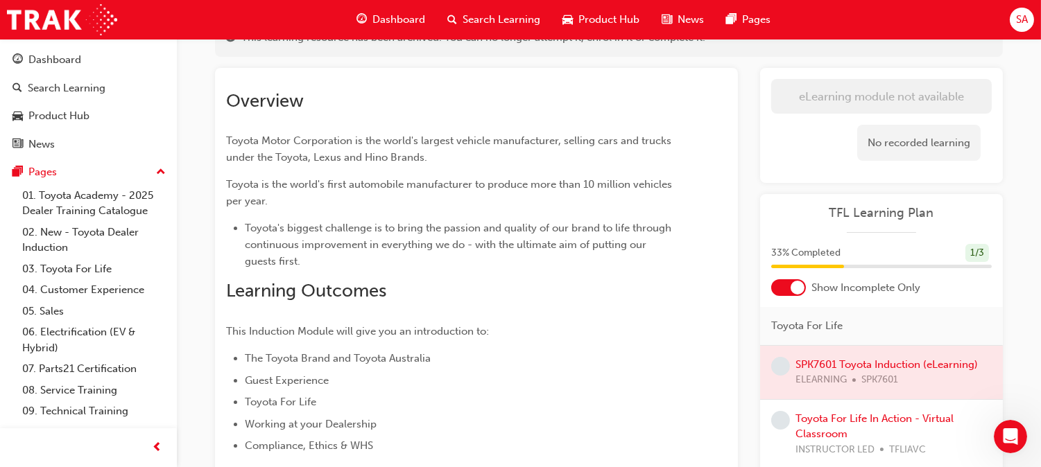
scroll to position [79, 0]
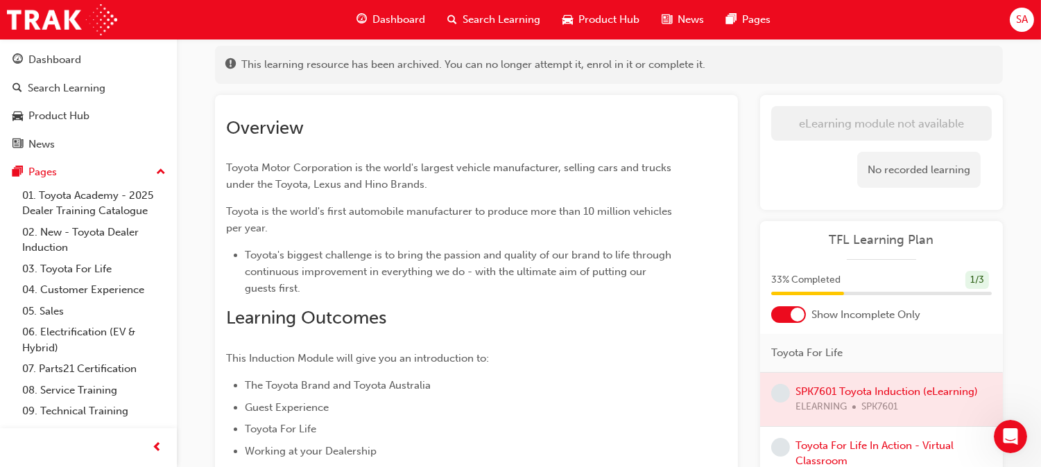
click at [397, 10] on div "Dashboard" at bounding box center [390, 20] width 91 height 28
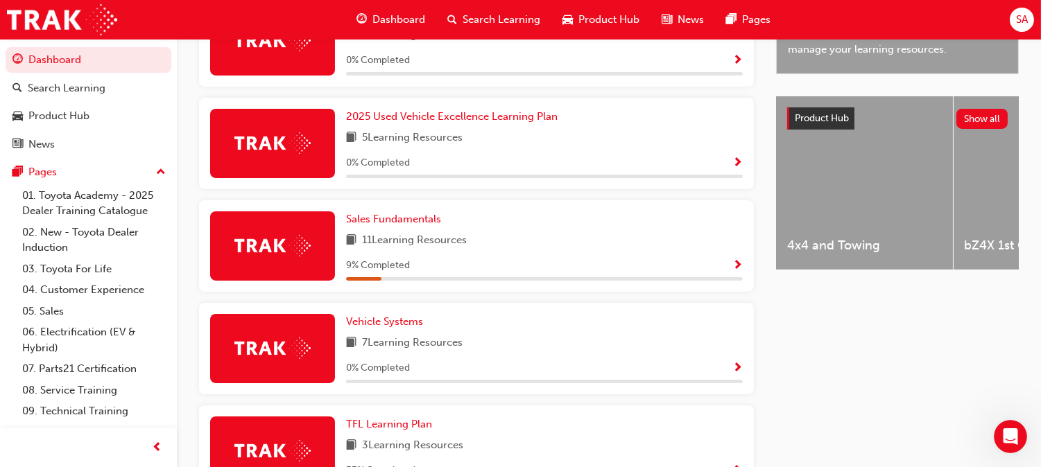
scroll to position [482, 0]
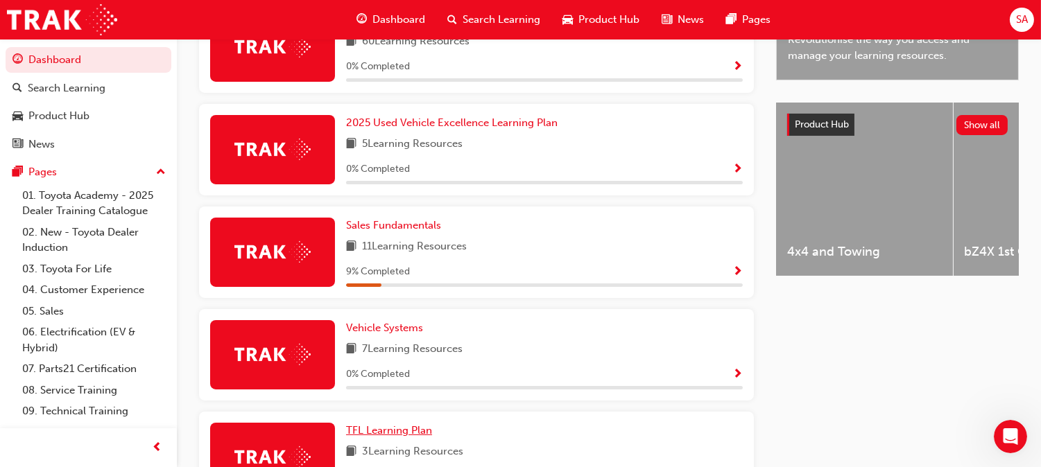
click at [432, 424] on span "TFL Learning Plan" at bounding box center [389, 430] width 86 height 12
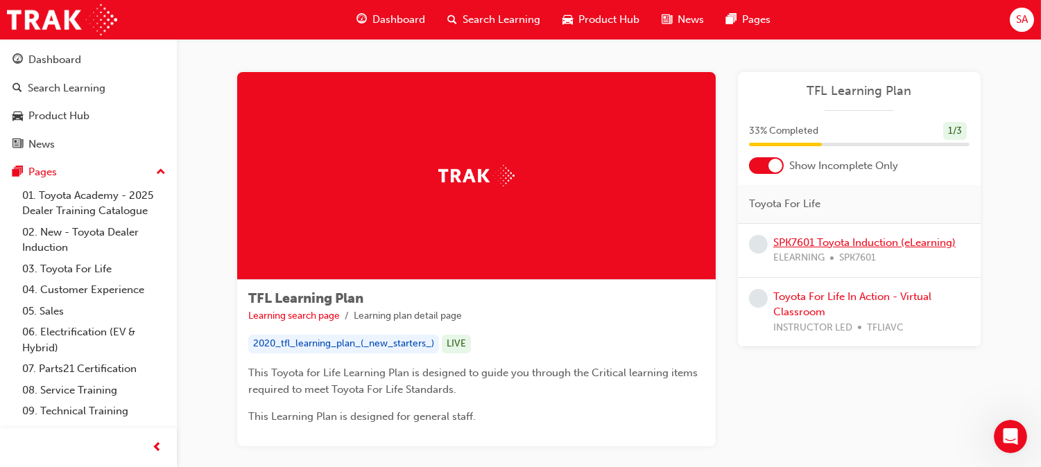
click at [851, 241] on link "SPK7601 Toyota Induction (eLearning)" at bounding box center [864, 242] width 182 height 12
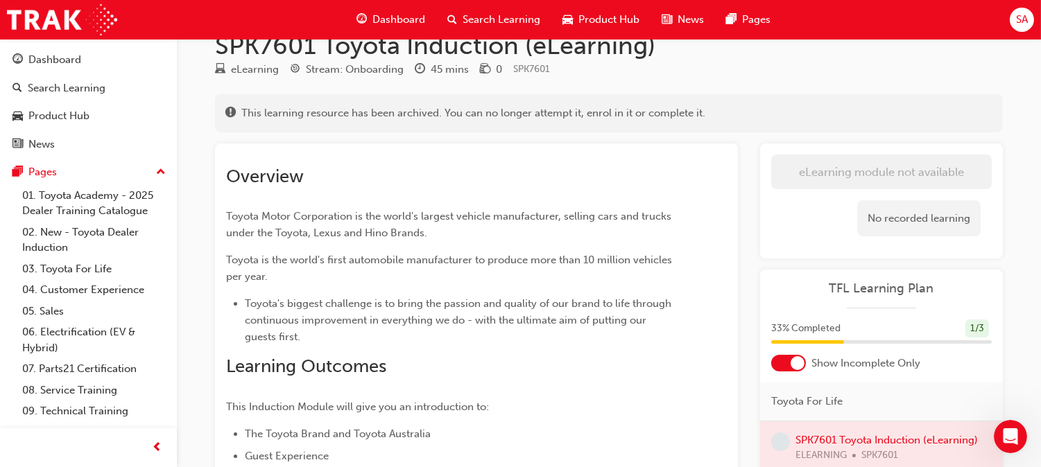
scroll to position [32, 0]
click at [1027, 159] on div "SPK7601 Toyota Induction (eLearning) eLearning Stream: Onboarding 45 mins 0 SPK…" at bounding box center [520, 353] width 1041 height 770
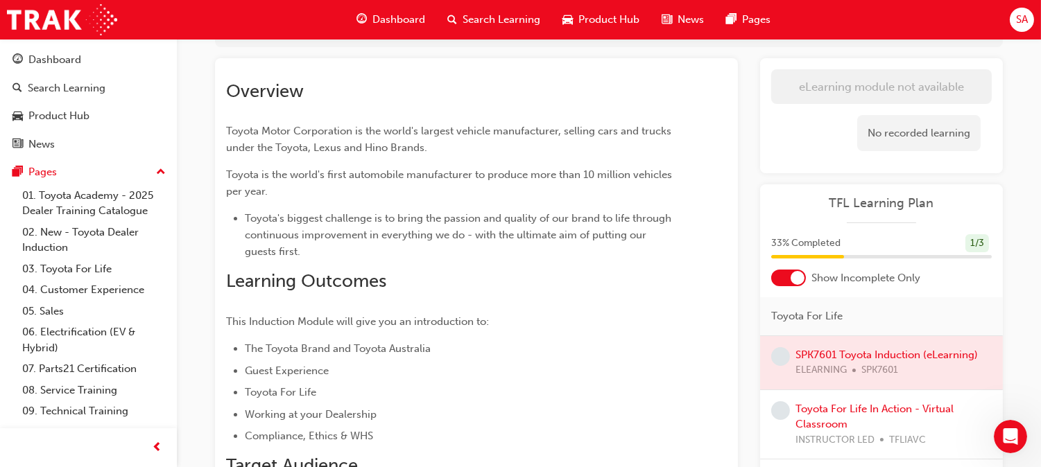
scroll to position [119, 0]
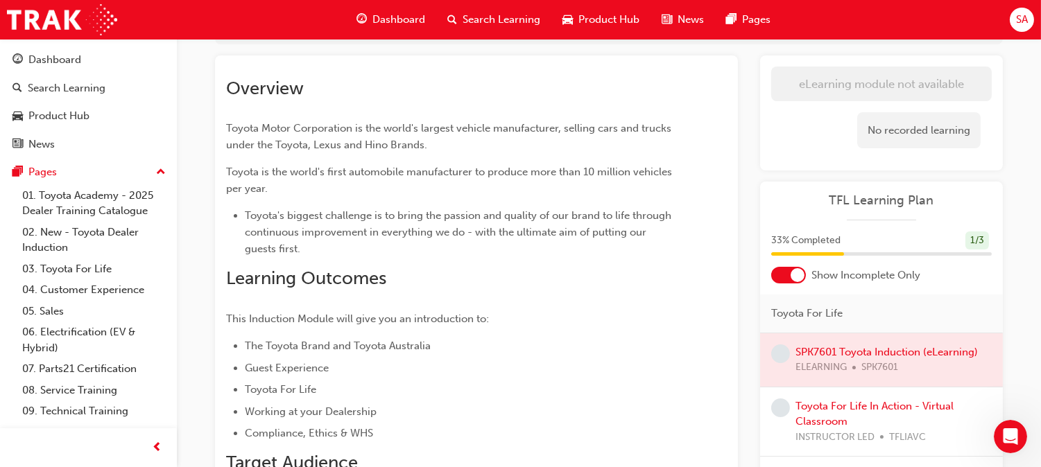
click at [779, 355] on span "learningRecordVerb_NONE-icon" at bounding box center [780, 354] width 19 height 19
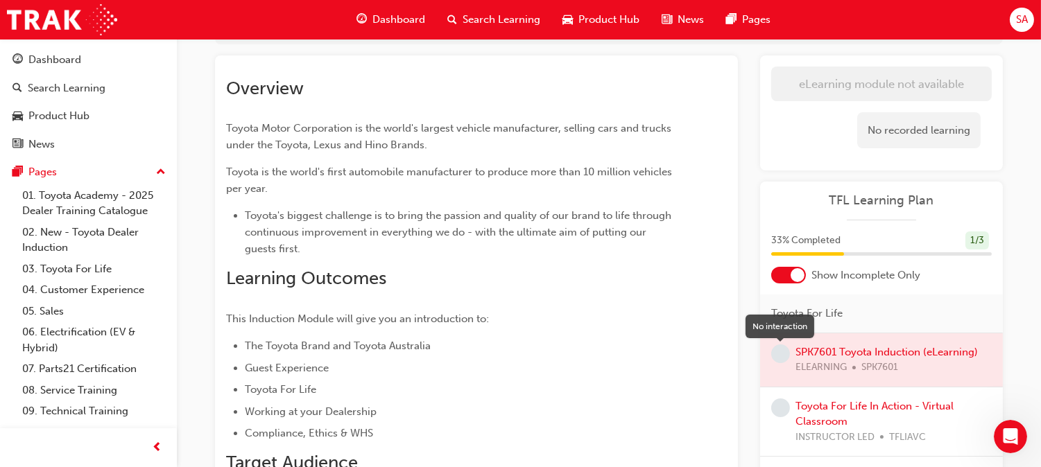
click at [779, 355] on span "learningRecordVerb_NONE-icon" at bounding box center [780, 354] width 19 height 19
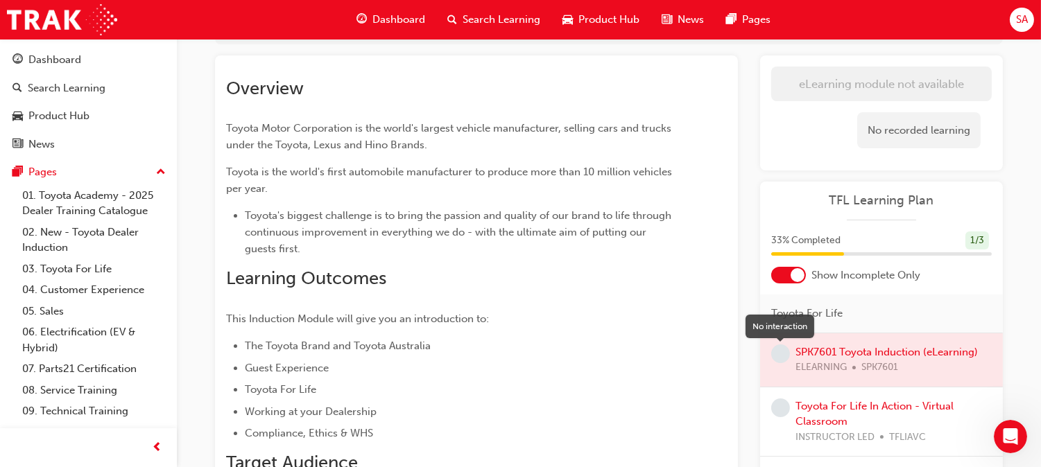
click at [779, 355] on span "learningRecordVerb_NONE-icon" at bounding box center [780, 354] width 19 height 19
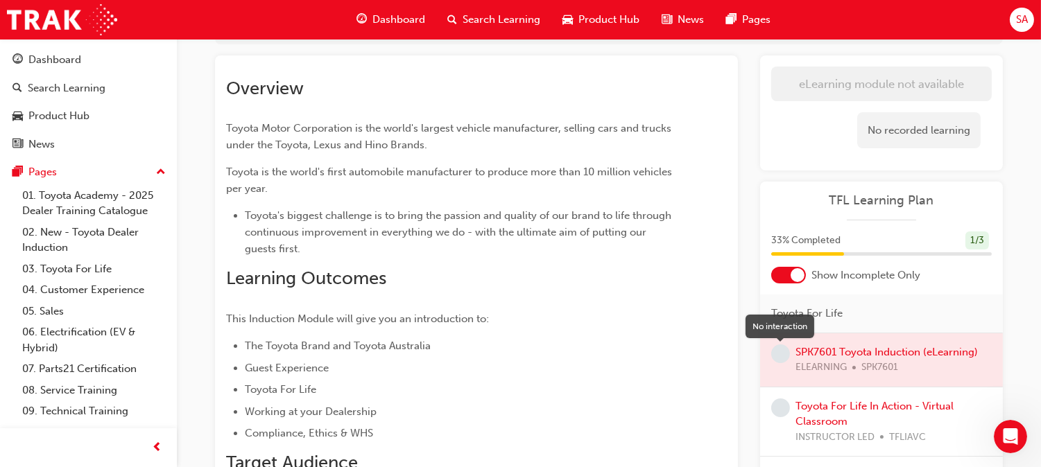
click at [779, 355] on span "learningRecordVerb_NONE-icon" at bounding box center [780, 354] width 19 height 19
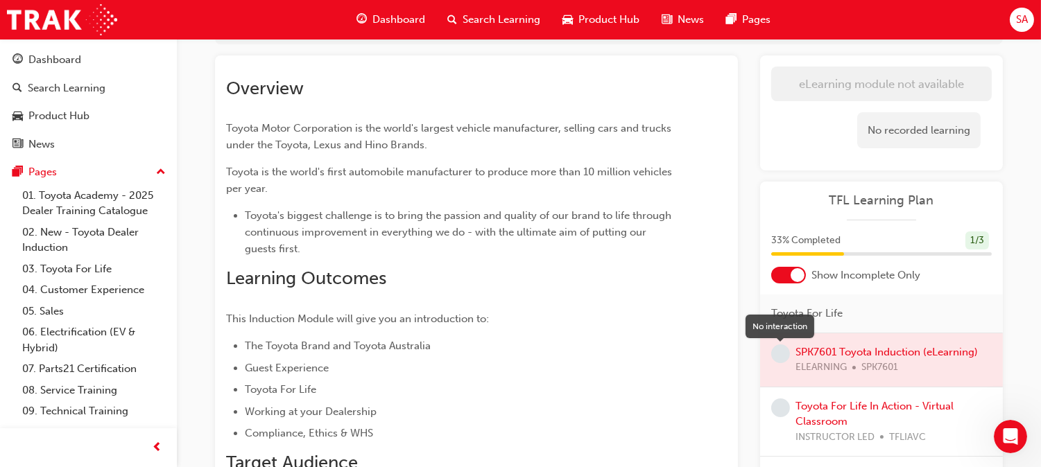
click at [779, 355] on span "learningRecordVerb_NONE-icon" at bounding box center [780, 354] width 19 height 19
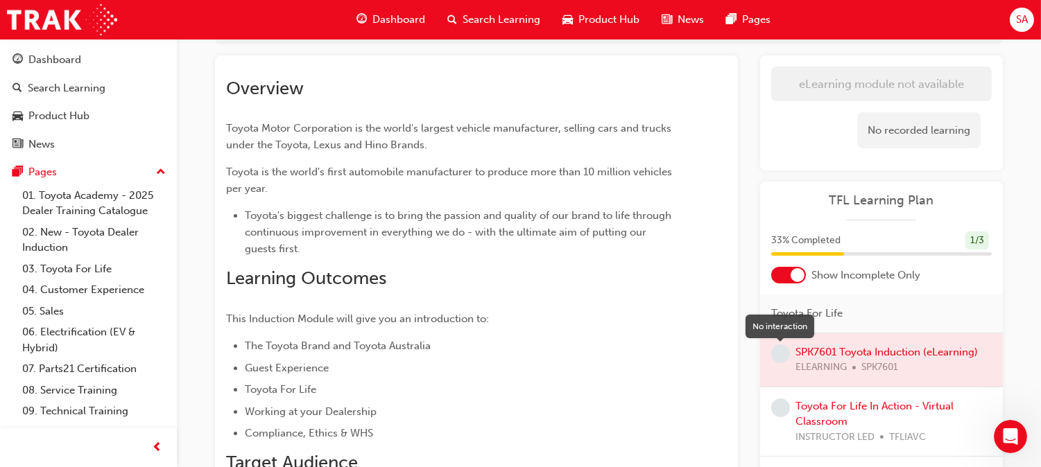
click at [779, 355] on span "learningRecordVerb_NONE-icon" at bounding box center [780, 354] width 19 height 19
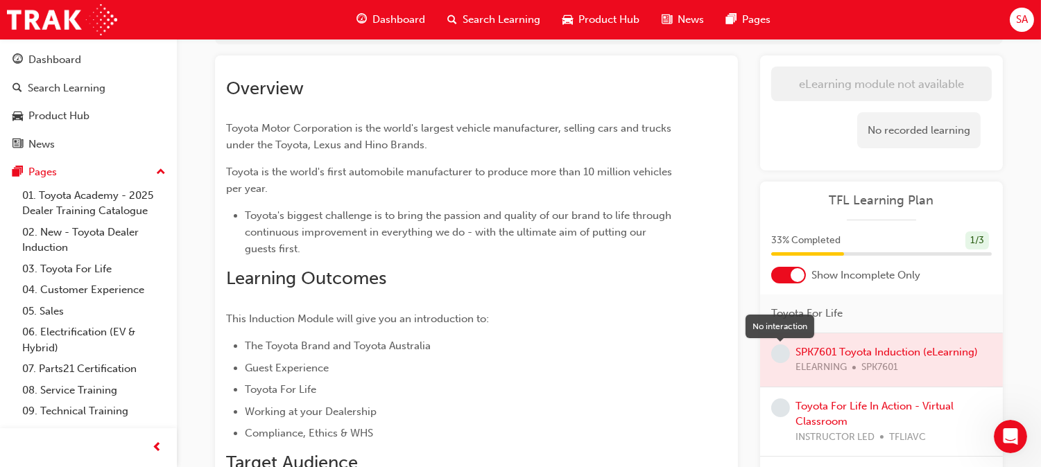
click at [779, 355] on span "learningRecordVerb_NONE-icon" at bounding box center [780, 354] width 19 height 19
click at [834, 356] on div at bounding box center [881, 359] width 243 height 53
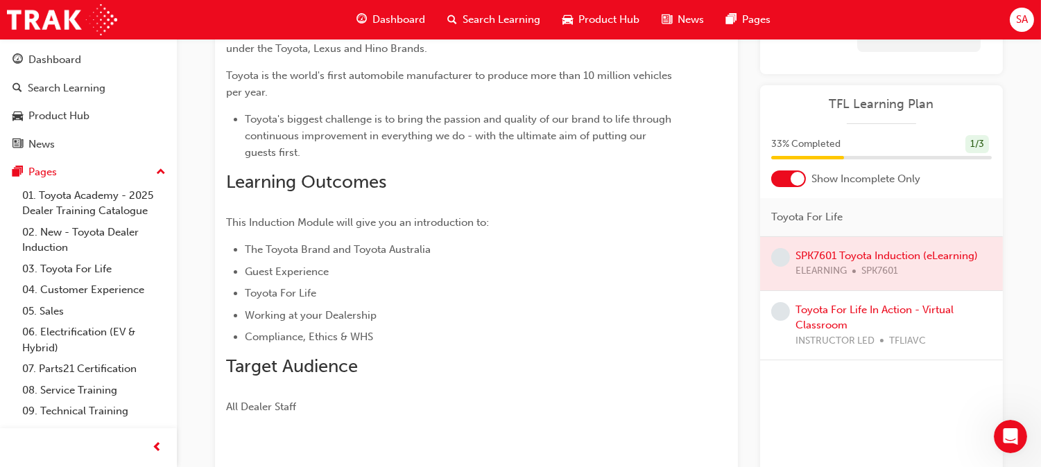
scroll to position [215, 0]
click at [869, 252] on div at bounding box center [881, 263] width 243 height 53
click at [869, 254] on div at bounding box center [881, 263] width 243 height 53
click at [408, 15] on span "Dashboard" at bounding box center [398, 20] width 53 height 16
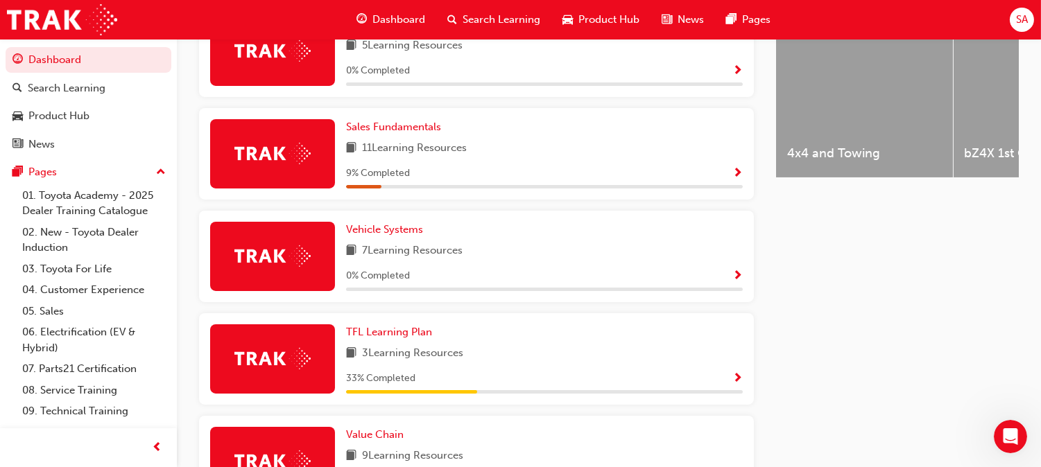
scroll to position [613, 0]
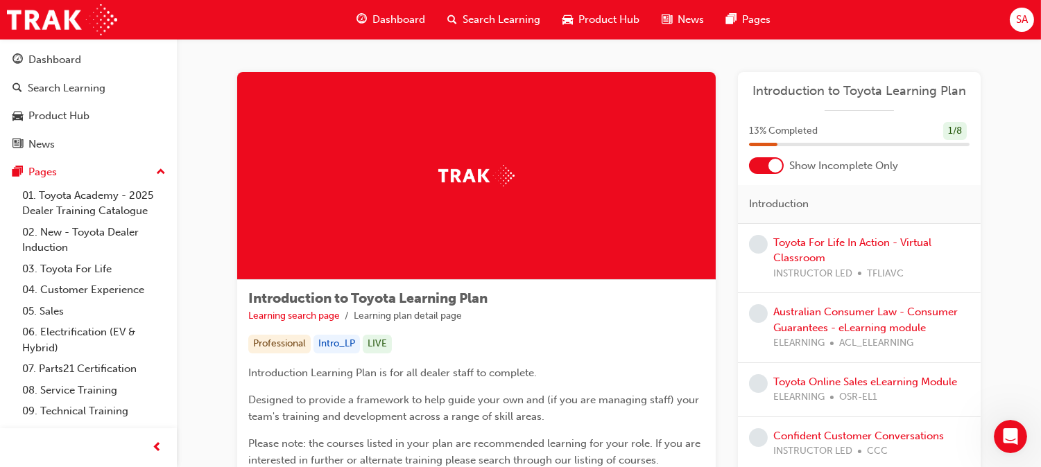
click at [381, 293] on span "Introduction to Toyota Learning Plan" at bounding box center [367, 299] width 239 height 16
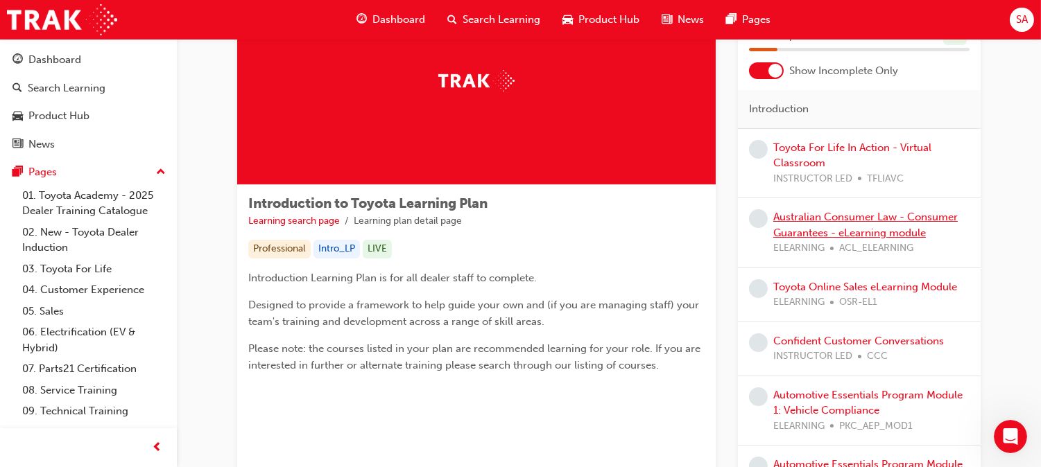
scroll to position [74, 0]
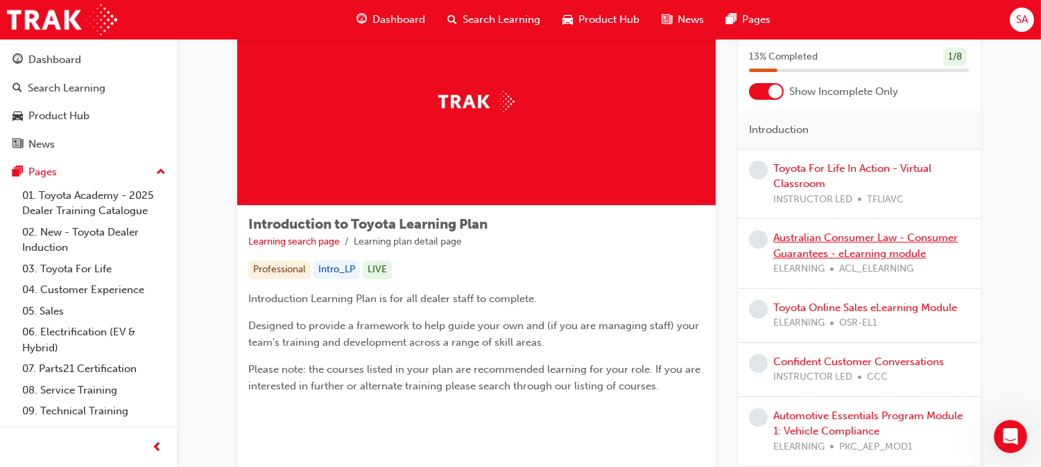
click at [799, 241] on link "Australian Consumer Law - Consumer Guarantees - eLearning module" at bounding box center [865, 246] width 184 height 28
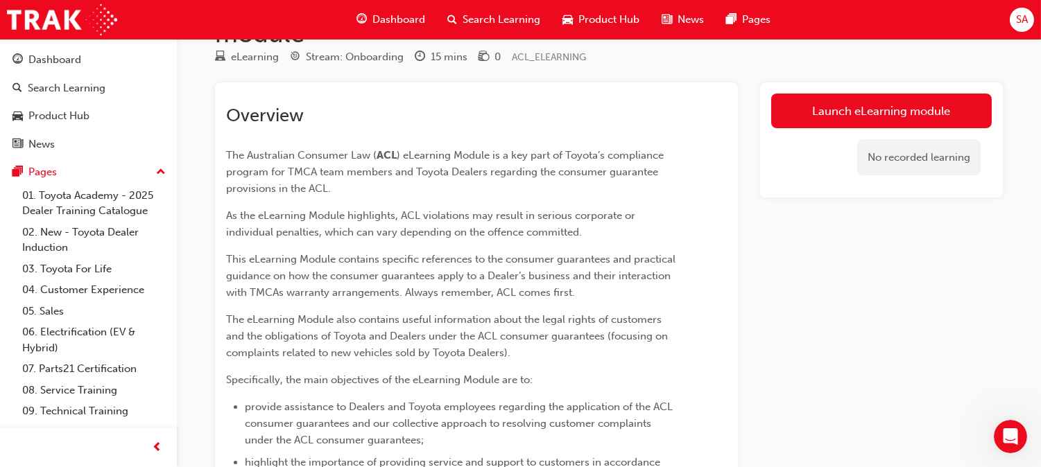
scroll to position [72, 0]
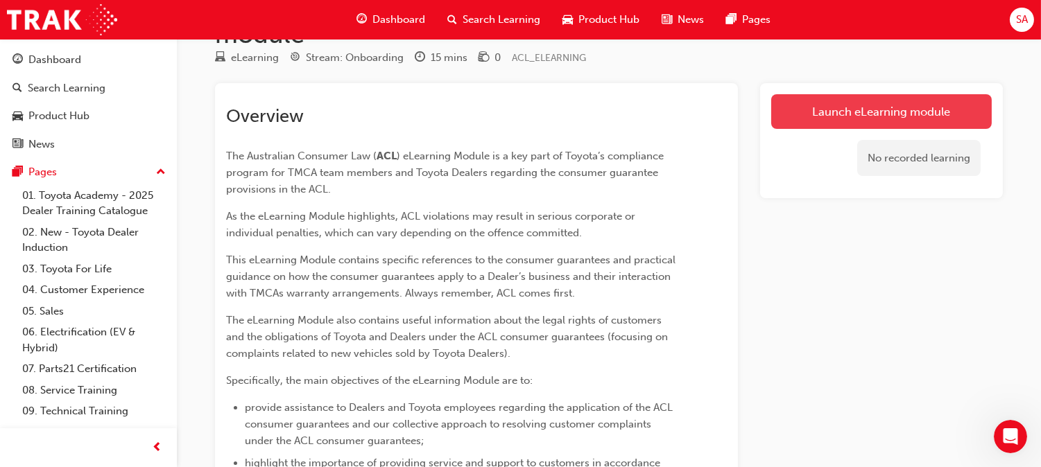
click at [851, 116] on link "Launch eLearning module" at bounding box center [881, 111] width 220 height 35
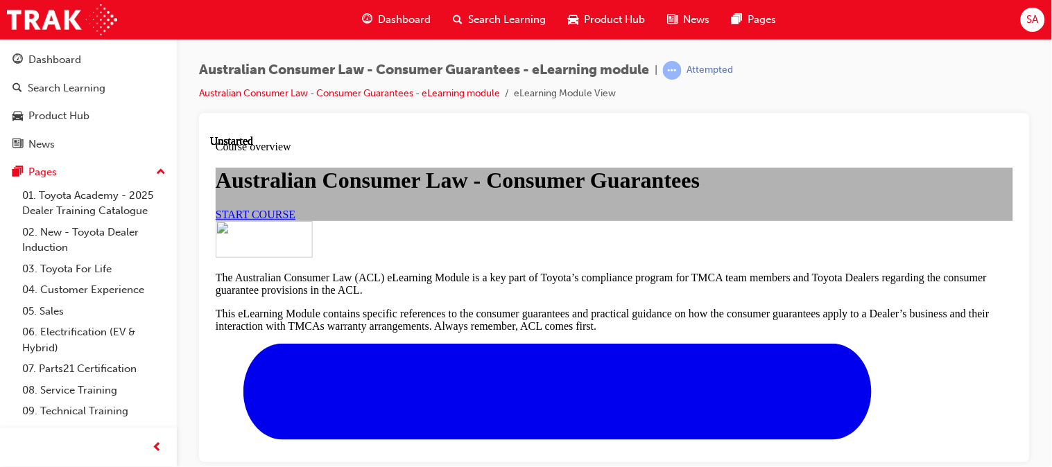
click at [295, 220] on span "START COURSE" at bounding box center [255, 214] width 80 height 12
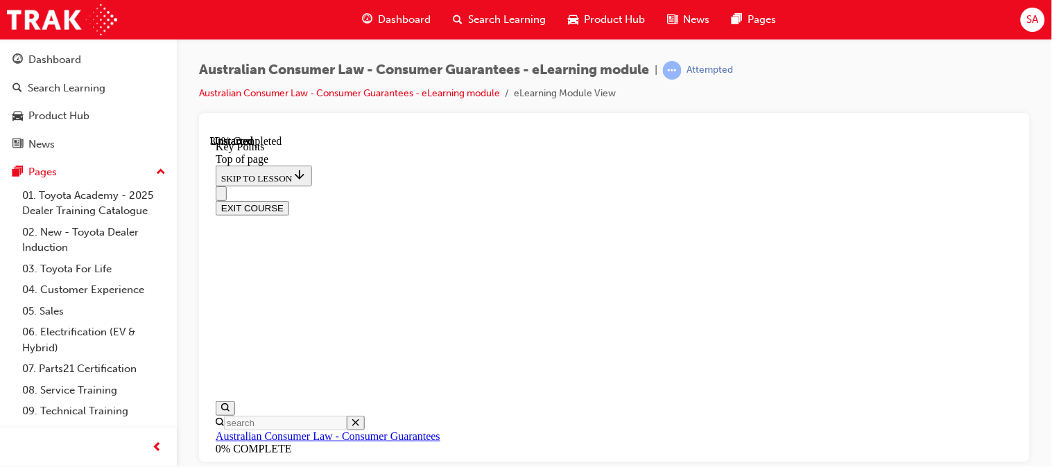
scroll to position [770, 0]
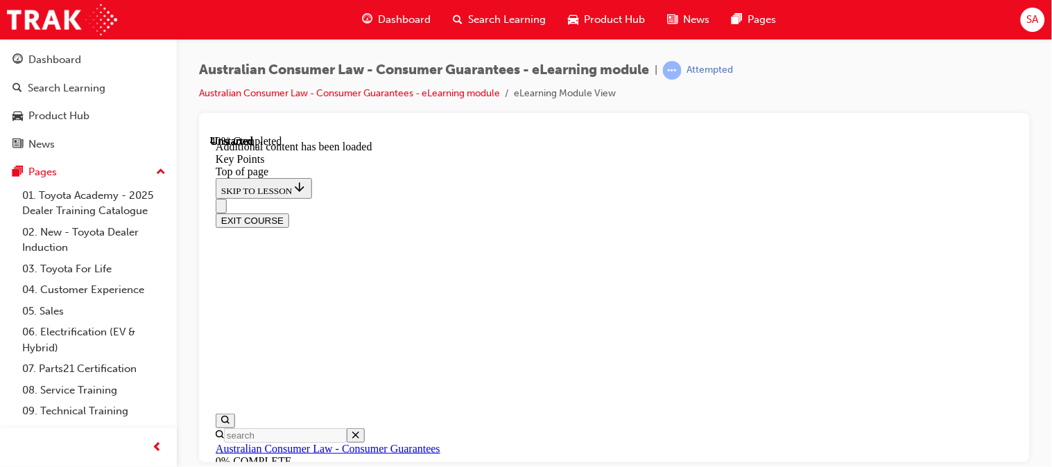
scroll to position [950, 0]
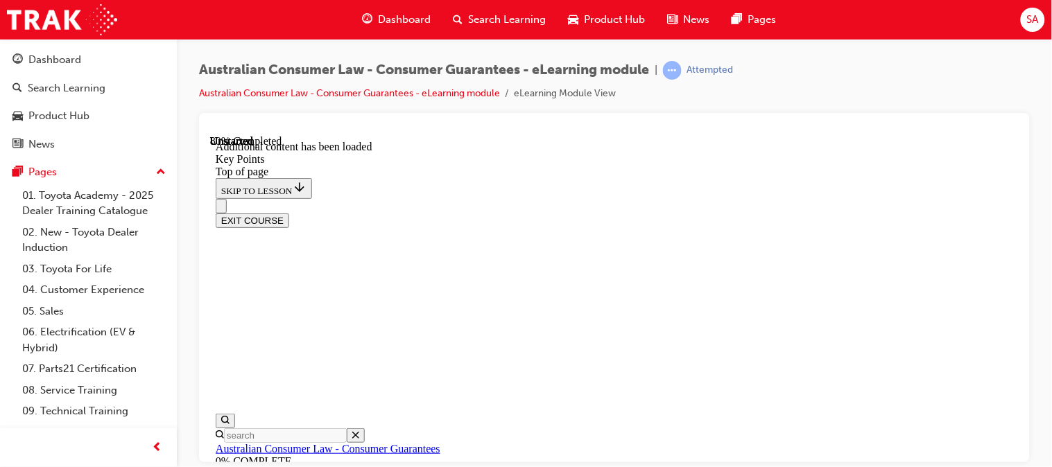
scroll to position [2486, 0]
drag, startPoint x: 1015, startPoint y: 379, endPoint x: 966, endPoint y: 446, distance: 83.3
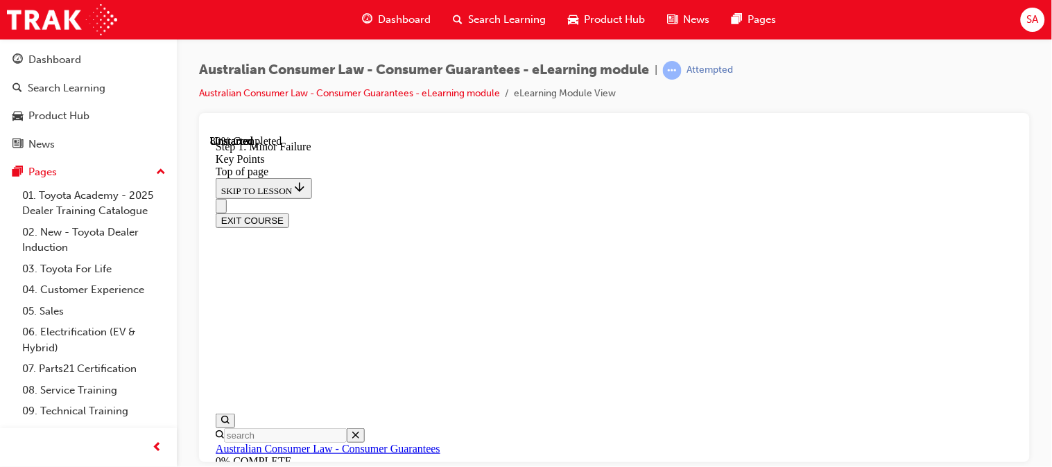
scroll to position [2339, 0]
drag, startPoint x: 1010, startPoint y: 357, endPoint x: 1233, endPoint y: 572, distance: 309.4
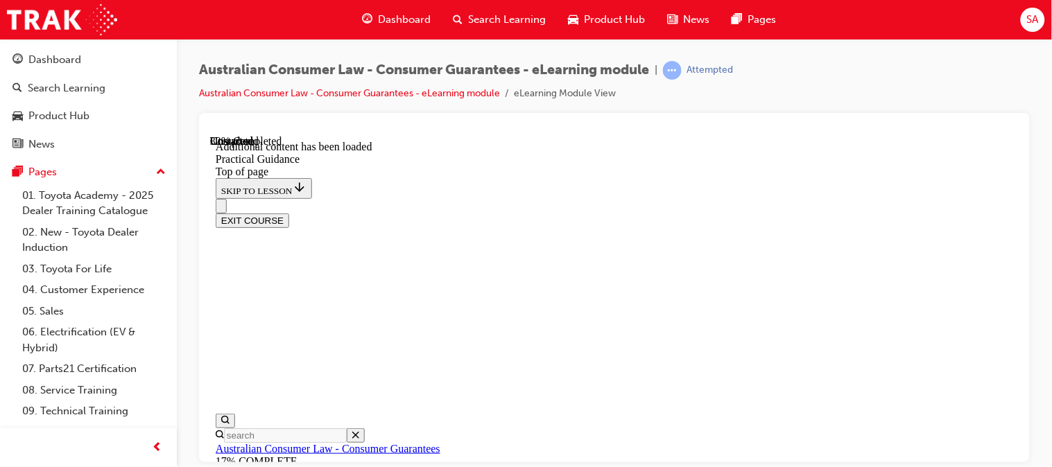
scroll to position [1135, 0]
drag, startPoint x: 1013, startPoint y: 310, endPoint x: 1260, endPoint y: 557, distance: 350.0
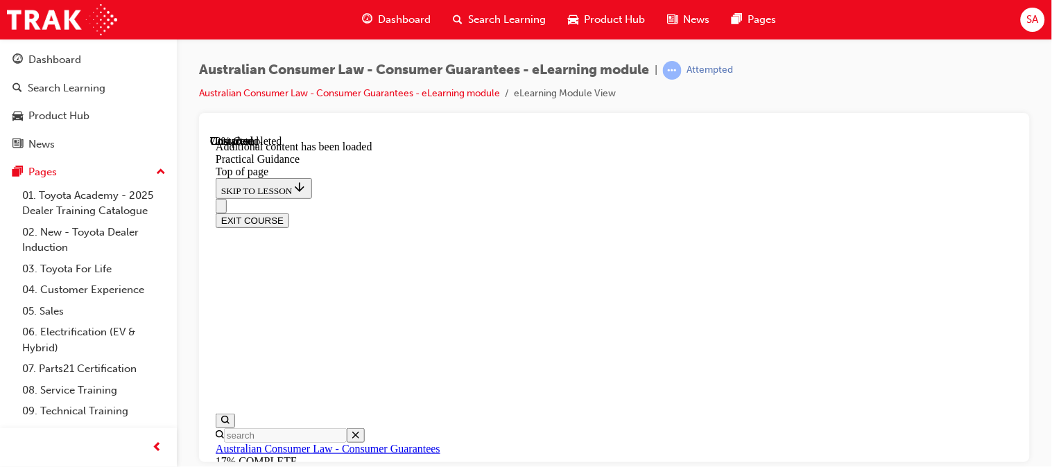
scroll to position [2471, 0]
drag, startPoint x: 1006, startPoint y: 406, endPoint x: 1012, endPoint y: 419, distance: 14.3
drag, startPoint x: 1012, startPoint y: 419, endPoint x: 1234, endPoint y: 587, distance: 278.7
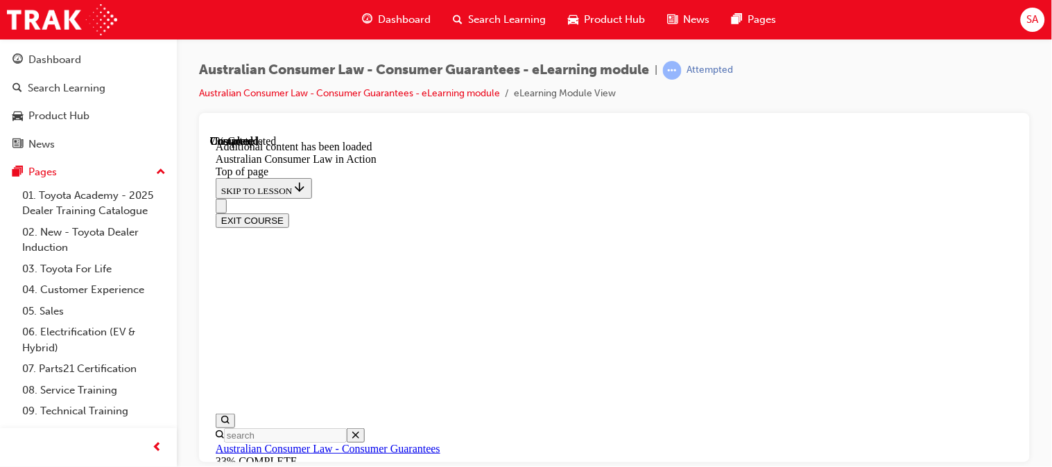
scroll to position [214, 0]
drag, startPoint x: 1022, startPoint y: 246, endPoint x: 1023, endPoint y: 267, distance: 20.8
click at [1023, 267] on div at bounding box center [614, 287] width 831 height 349
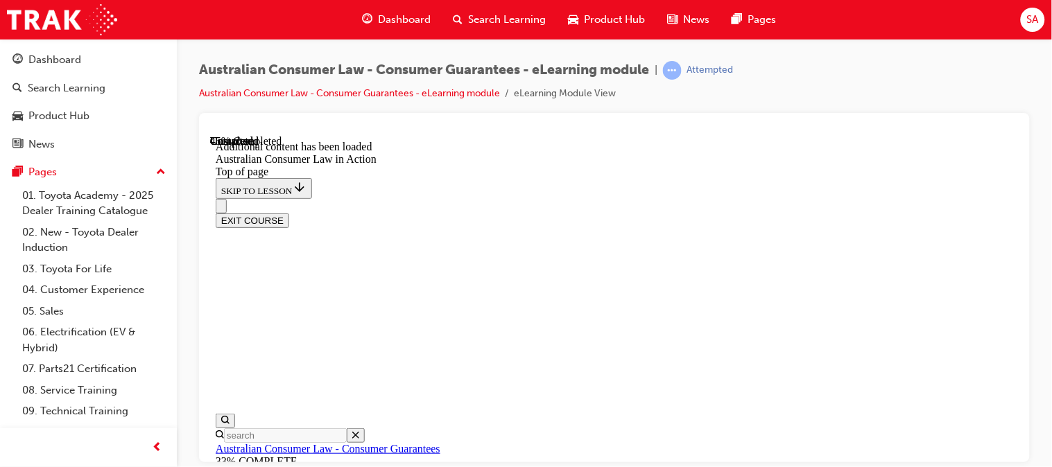
scroll to position [1410, 0]
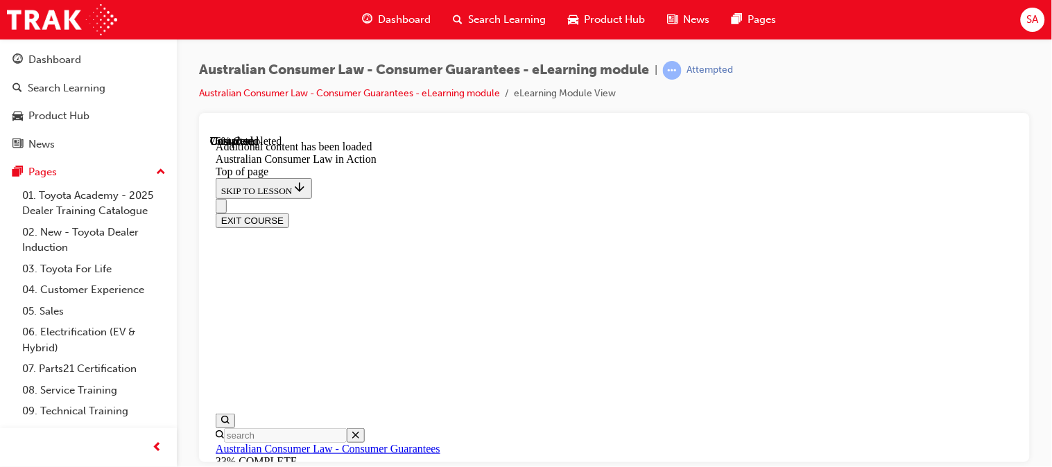
drag, startPoint x: 1005, startPoint y: 413, endPoint x: 1005, endPoint y: 424, distance: 11.1
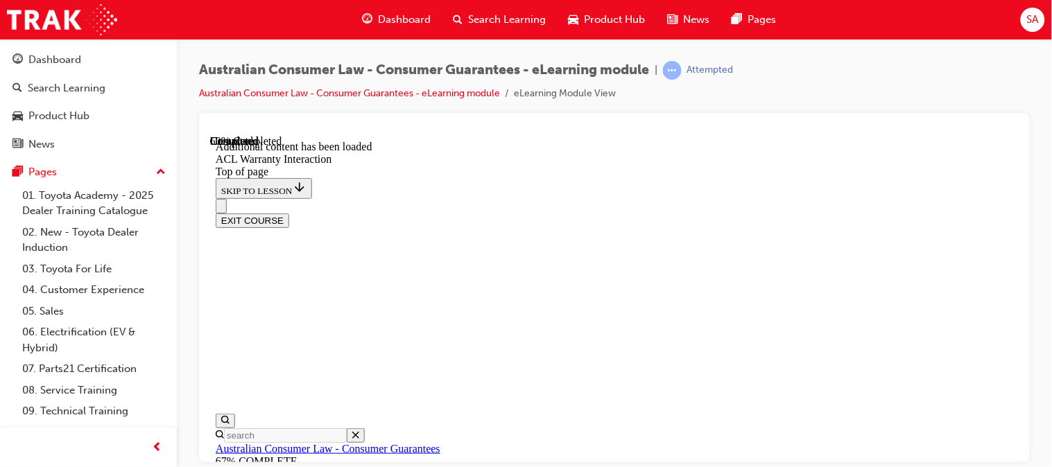
scroll to position [996, 0]
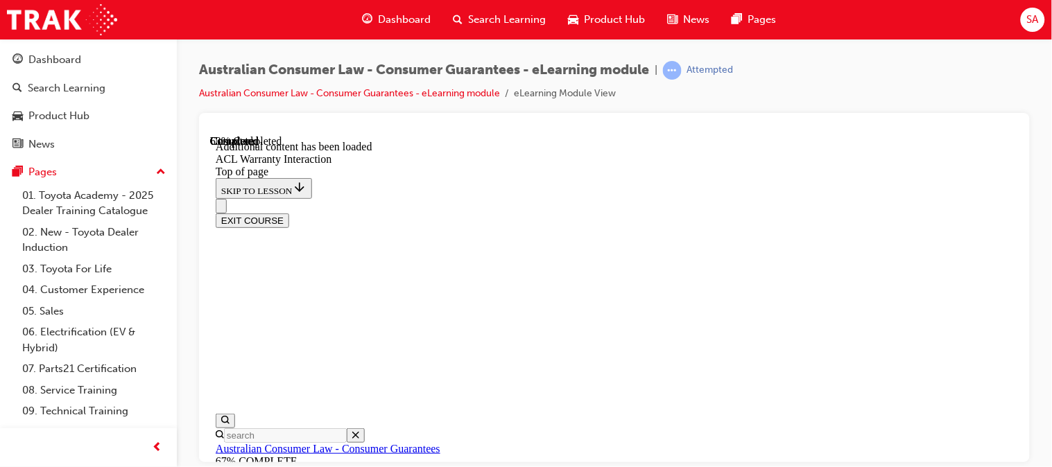
click at [288, 213] on button "EXIT COURSE" at bounding box center [251, 220] width 73 height 15
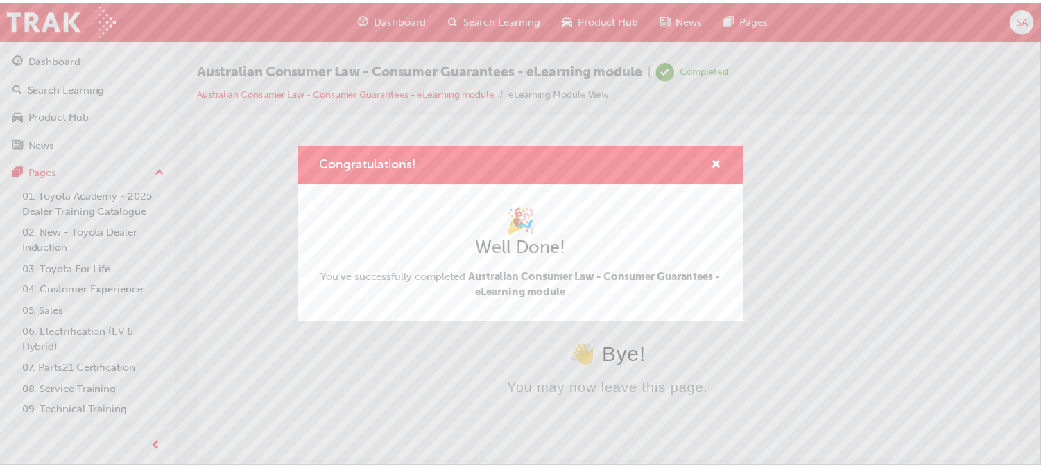
scroll to position [0, 0]
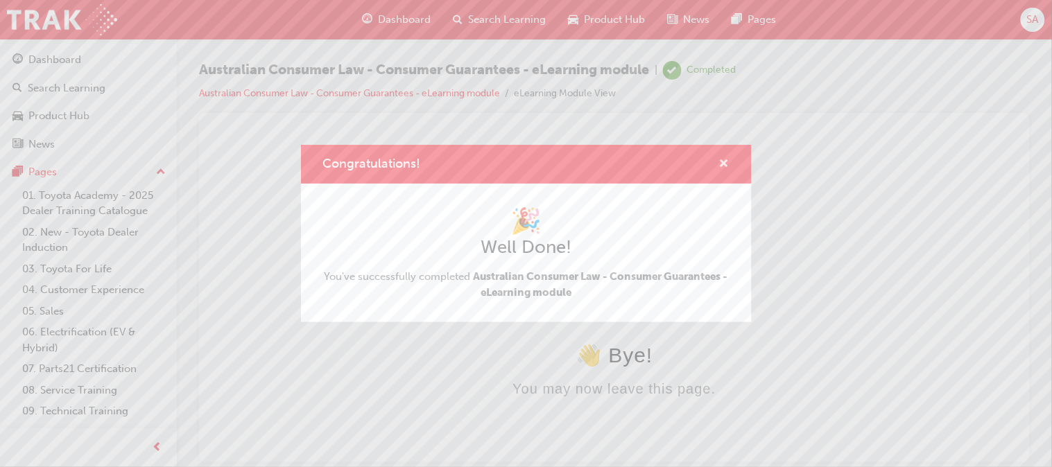
click at [724, 163] on span "cross-icon" at bounding box center [724, 165] width 10 height 12
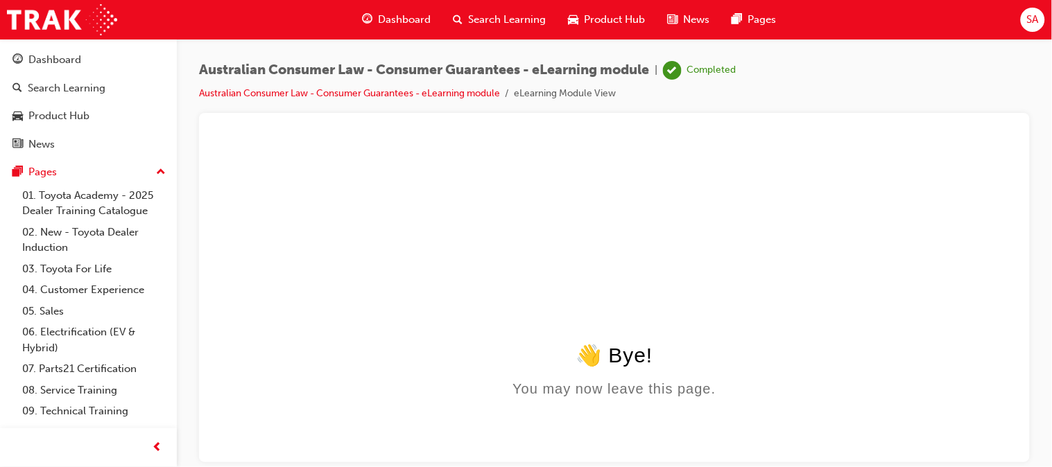
click at [406, 19] on span "Dashboard" at bounding box center [404, 20] width 53 height 16
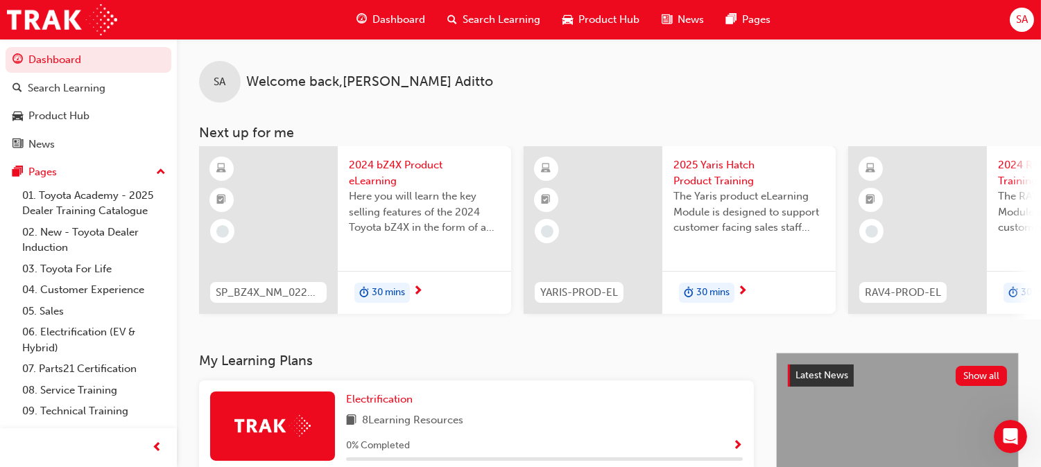
click at [462, 349] on div "SA Welcome back , Shadman Aditto Next up for me SP_BZ4X_NM_0224_EL01 2024 bZ4X …" at bounding box center [609, 196] width 864 height 314
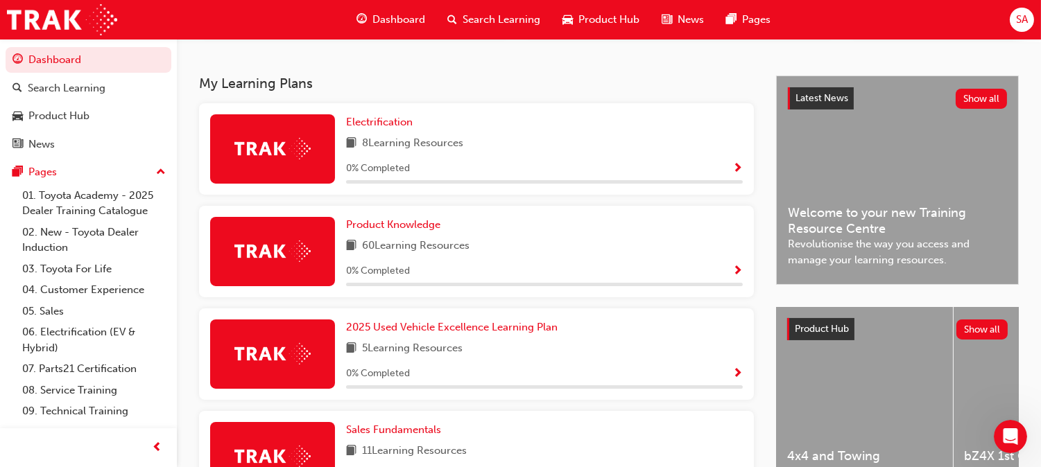
scroll to position [613, 0]
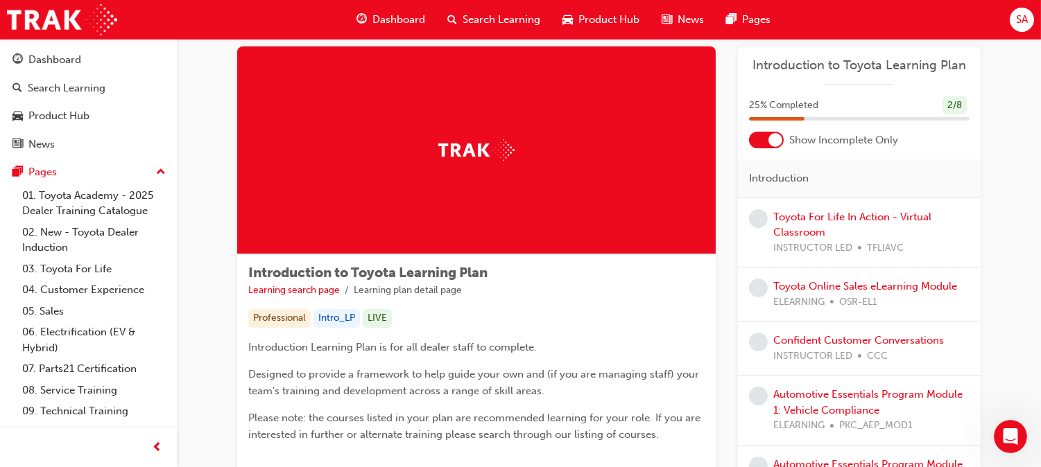
scroll to position [26, 0]
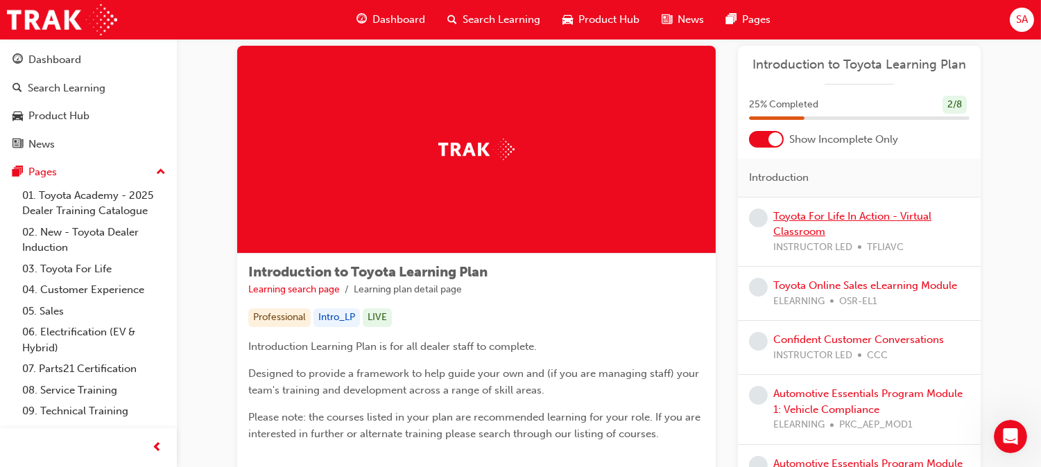
click at [820, 232] on link "Toyota For Life In Action - Virtual Classroom" at bounding box center [852, 224] width 158 height 28
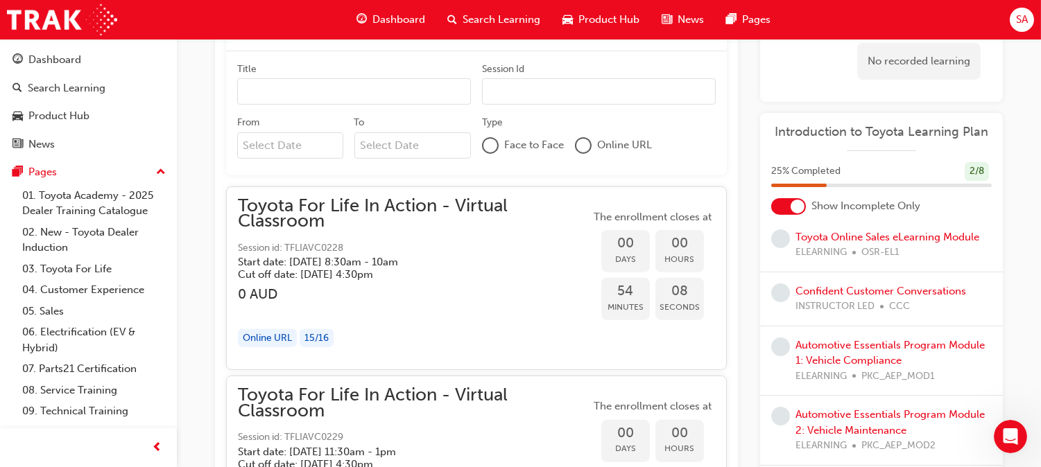
scroll to position [913, 0]
click at [860, 239] on link "Toyota Online Sales eLearning Module" at bounding box center [887, 237] width 184 height 12
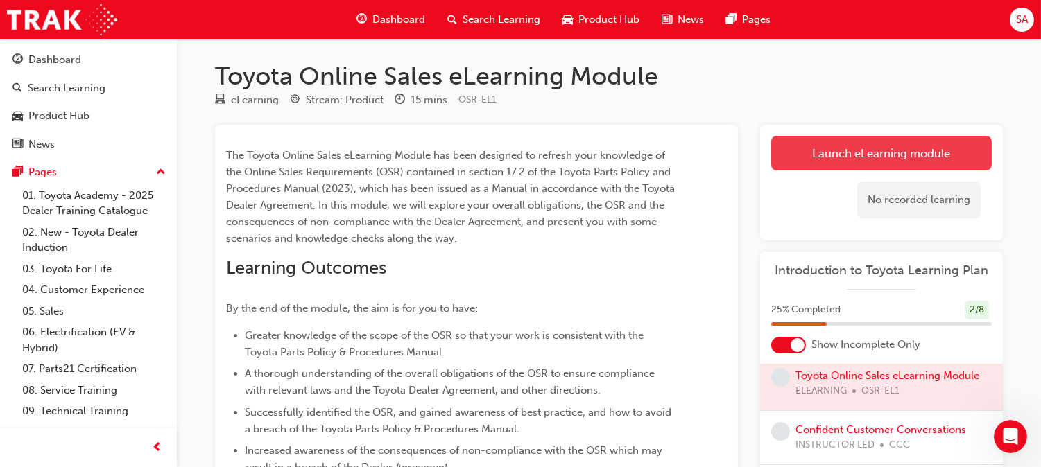
click at [817, 160] on link "Launch eLearning module" at bounding box center [881, 153] width 220 height 35
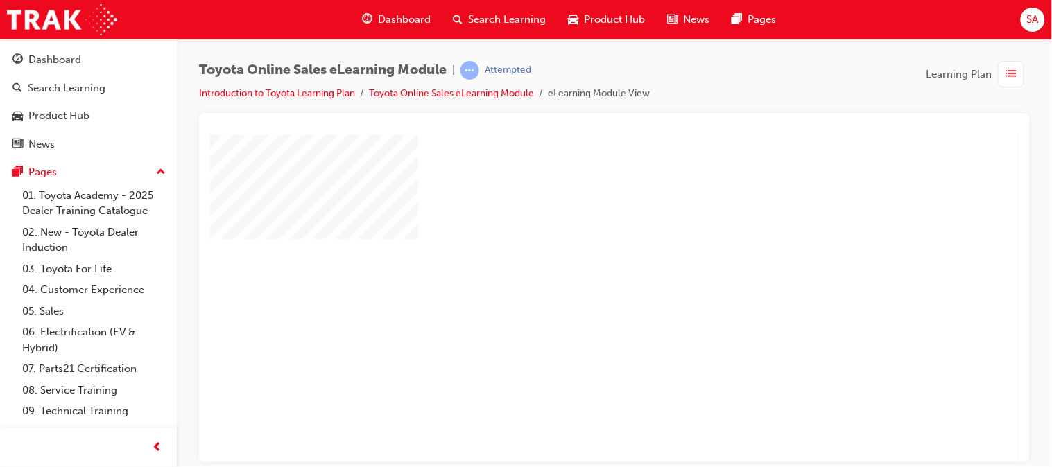
click at [573, 258] on div "play" at bounding box center [573, 258] width 0 height 0
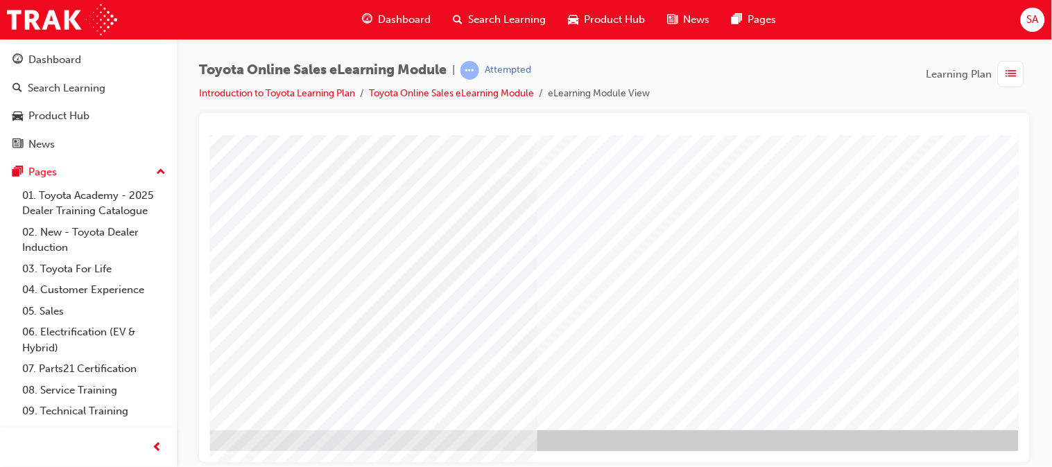
scroll to position [204, 146]
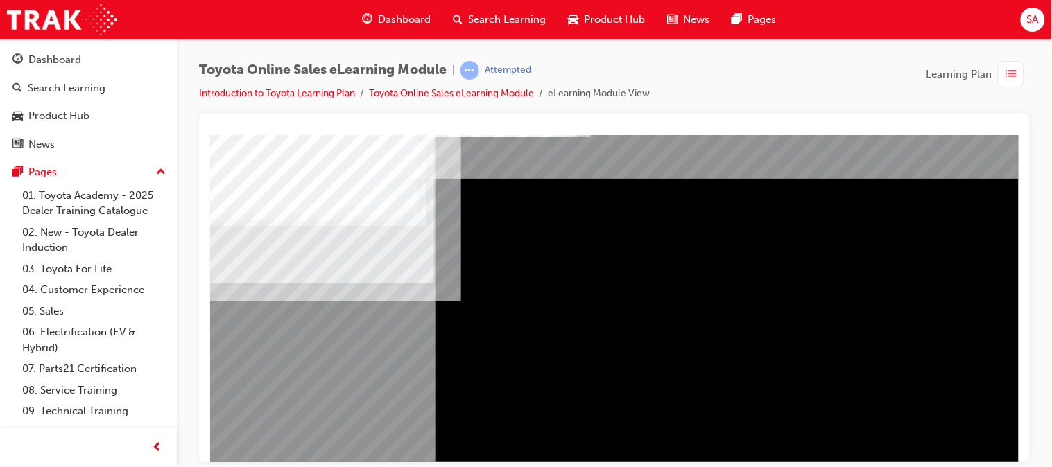
scroll to position [24, 0]
drag, startPoint x: 336, startPoint y: 243, endPoint x: 336, endPoint y: 286, distance: 43.0
click at [336, 286] on div "Navigation" at bounding box center [680, 360] width 943 height 499
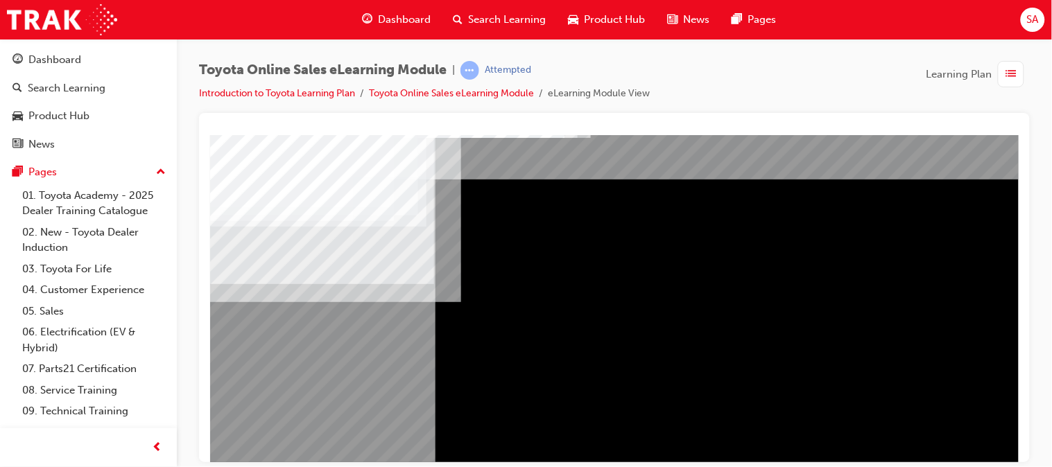
drag, startPoint x: 337, startPoint y: 313, endPoint x: 343, endPoint y: 376, distance: 63.4
click at [343, 376] on div "Navigation" at bounding box center [680, 360] width 943 height 499
click at [340, 396] on div "Navigation" at bounding box center [680, 360] width 943 height 499
drag, startPoint x: 343, startPoint y: 376, endPoint x: 952, endPoint y: 243, distance: 623.1
click at [952, 243] on div "Navigation" at bounding box center [680, 360] width 943 height 499
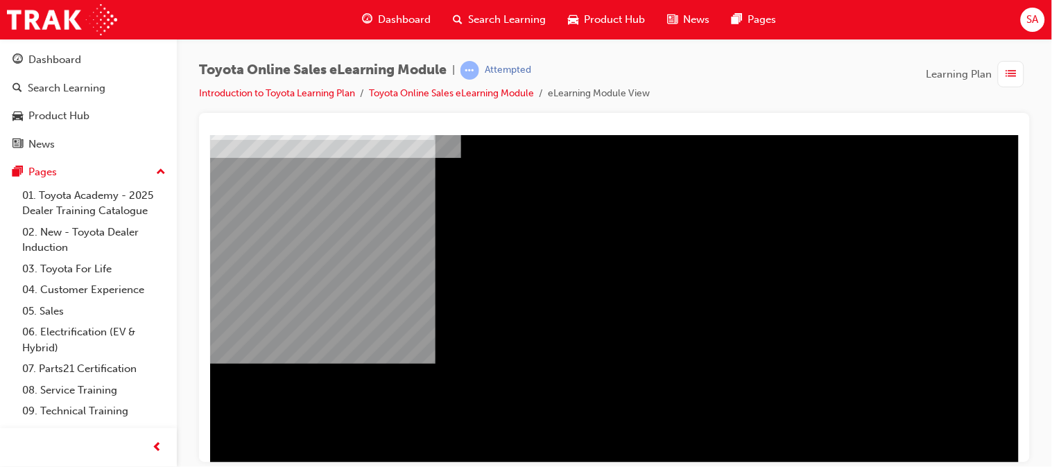
scroll to position [204, 0]
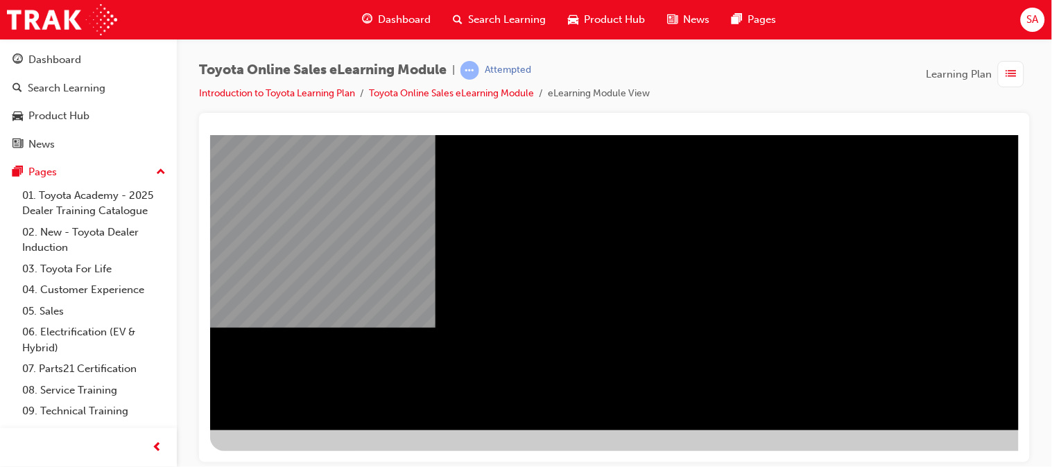
drag, startPoint x: 1010, startPoint y: 248, endPoint x: 1238, endPoint y: 512, distance: 348.6
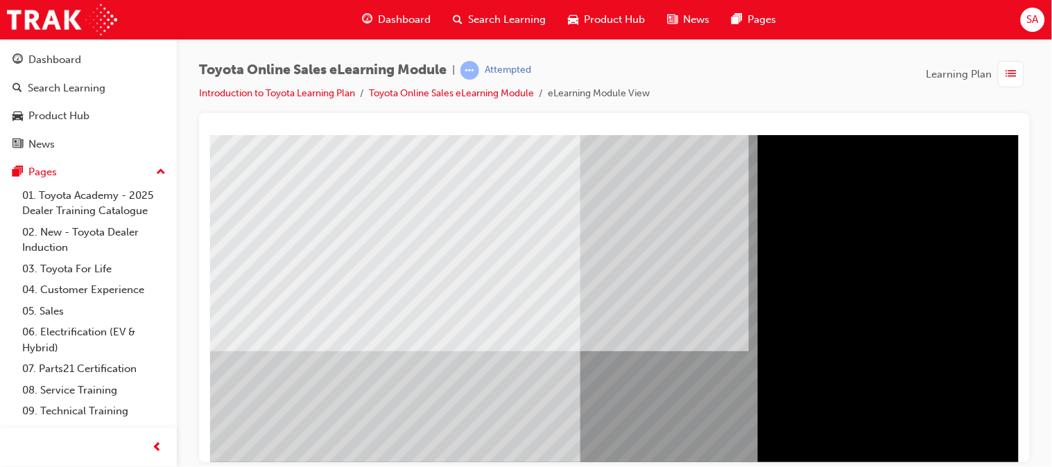
scroll to position [204, 0]
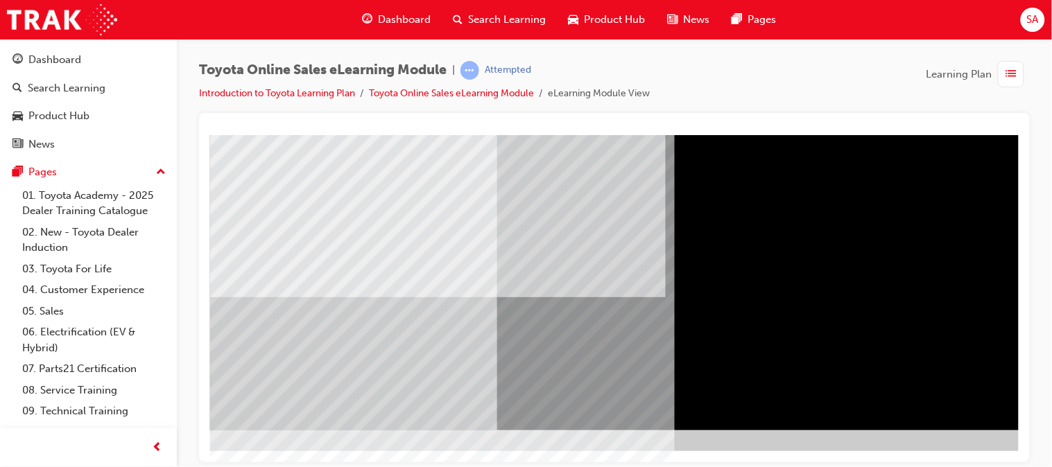
scroll to position [204, 146]
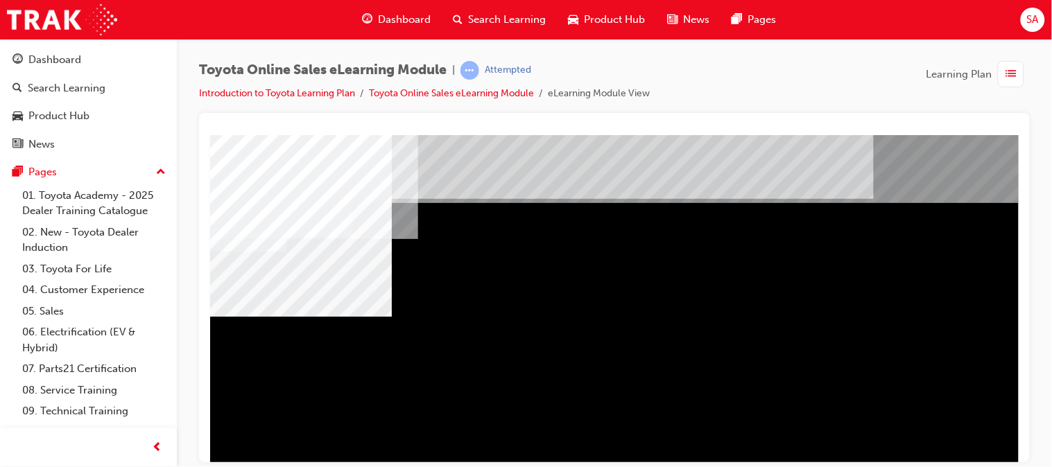
drag, startPoint x: 1002, startPoint y: 300, endPoint x: 1041, endPoint y: 417, distance: 123.4
click at [1018, 140] on html "multistate Loading..." at bounding box center [613, 138] width 808 height 6
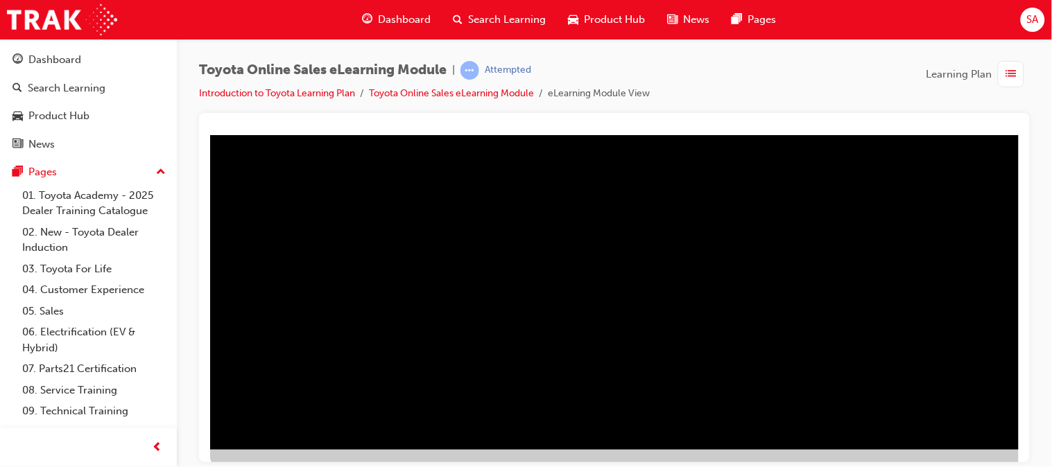
scroll to position [204, 0]
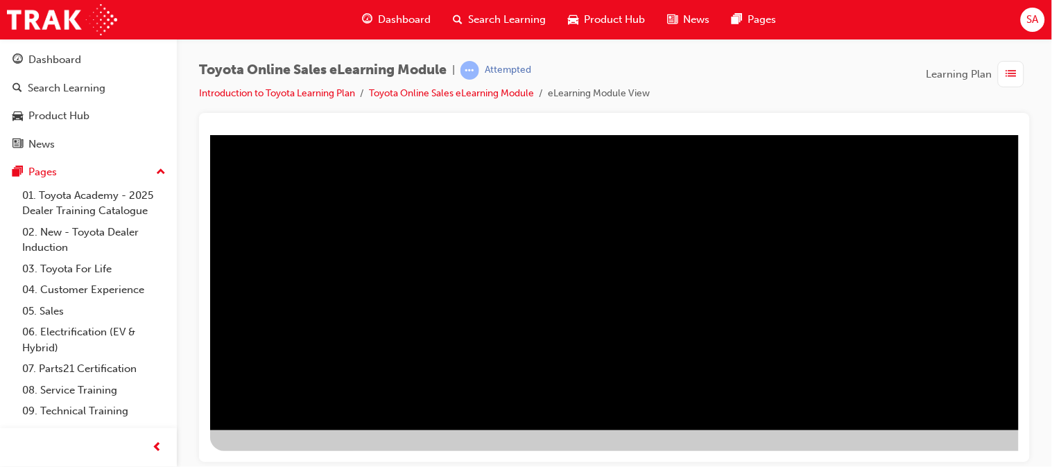
drag, startPoint x: 1013, startPoint y: 279, endPoint x: 1253, endPoint y: 587, distance: 389.7
drag, startPoint x: 807, startPoint y: 458, endPoint x: 1256, endPoint y: 589, distance: 468.2
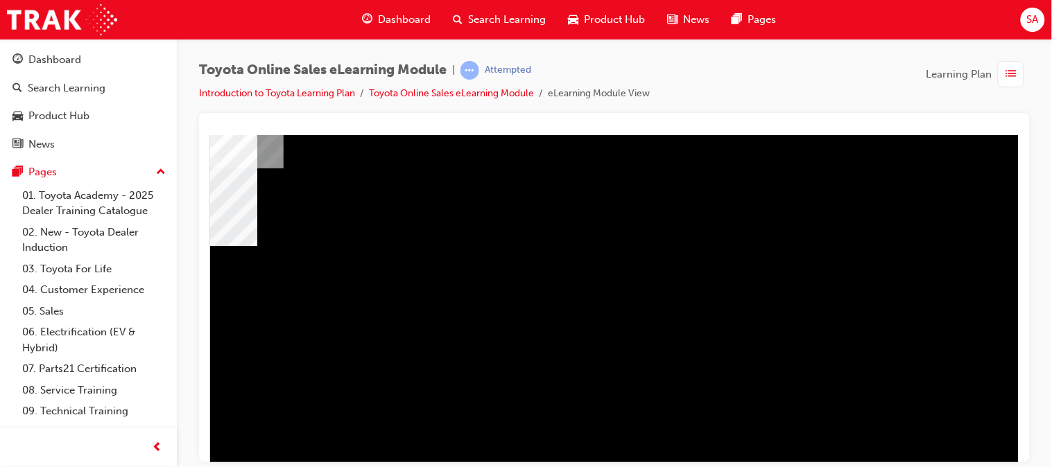
scroll to position [55, 146]
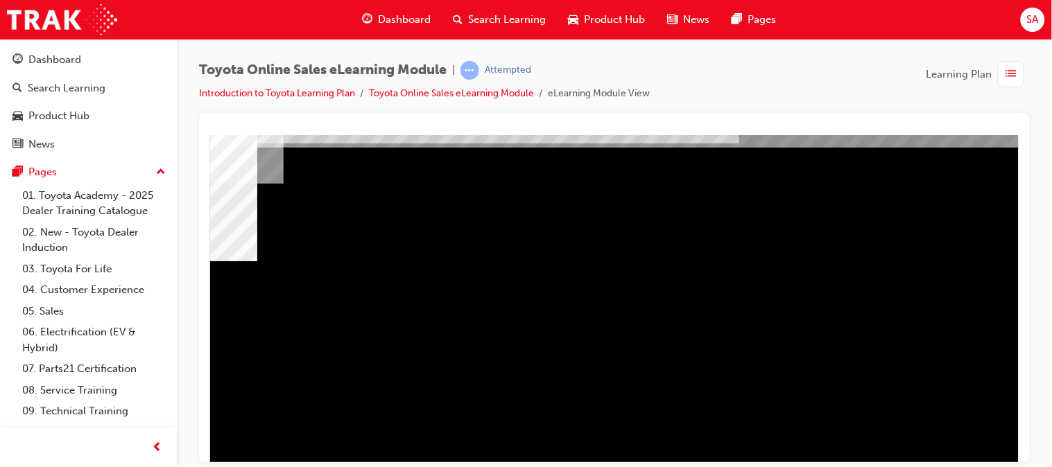
drag, startPoint x: 413, startPoint y: 447, endPoint x: 462, endPoint y: 598, distance: 158.3
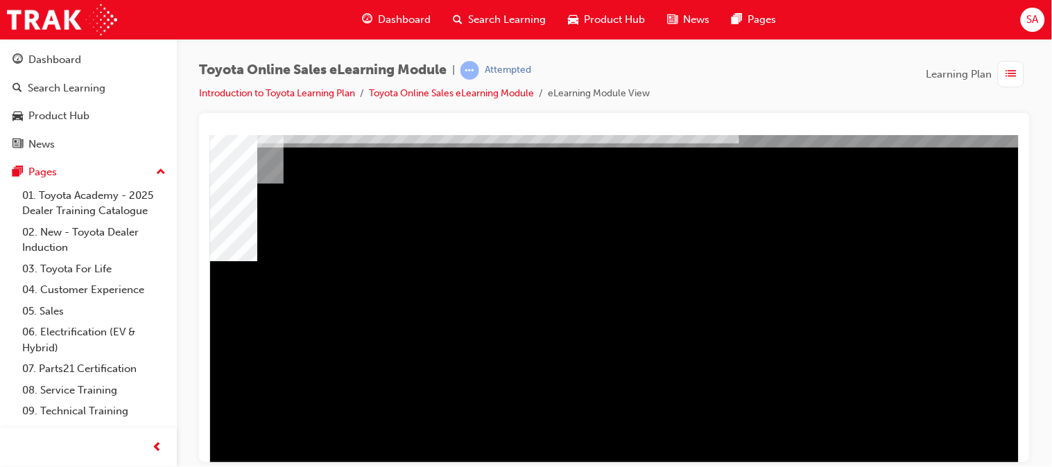
click at [252, 85] on html "multistate Loading..." at bounding box center [479, 82] width 808 height 6
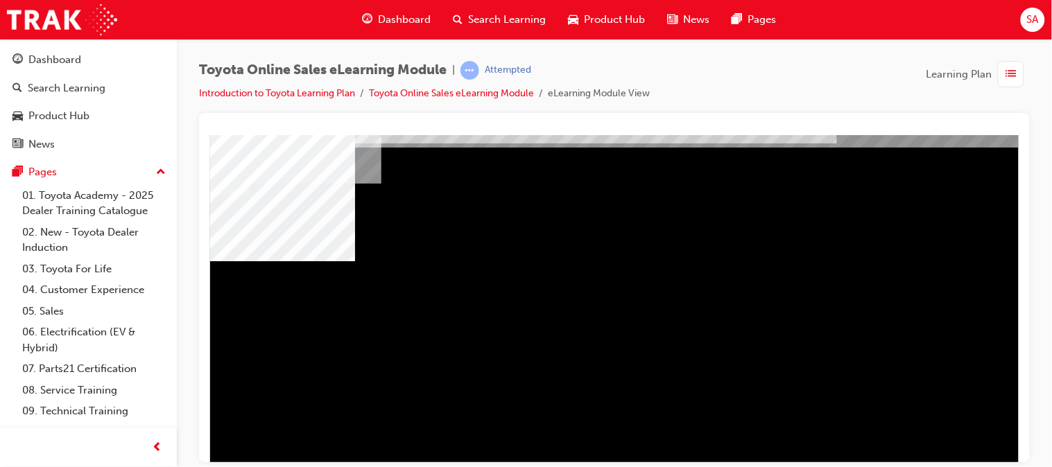
scroll to position [55, 0]
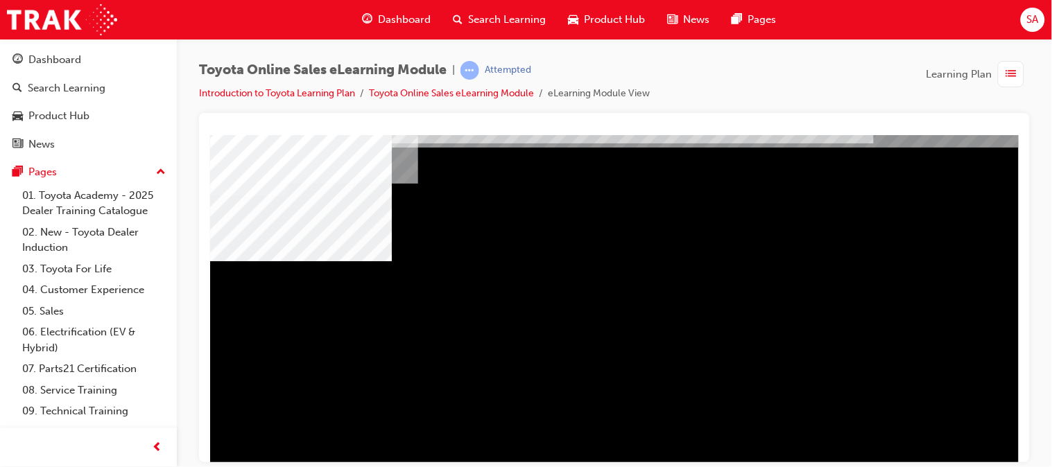
drag, startPoint x: 367, startPoint y: 456, endPoint x: 400, endPoint y: 600, distance: 148.0
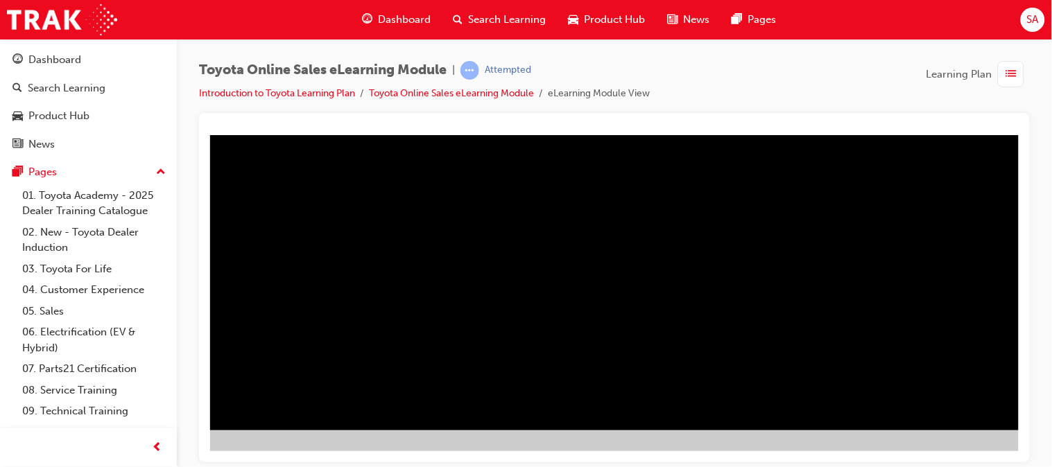
scroll to position [204, 146]
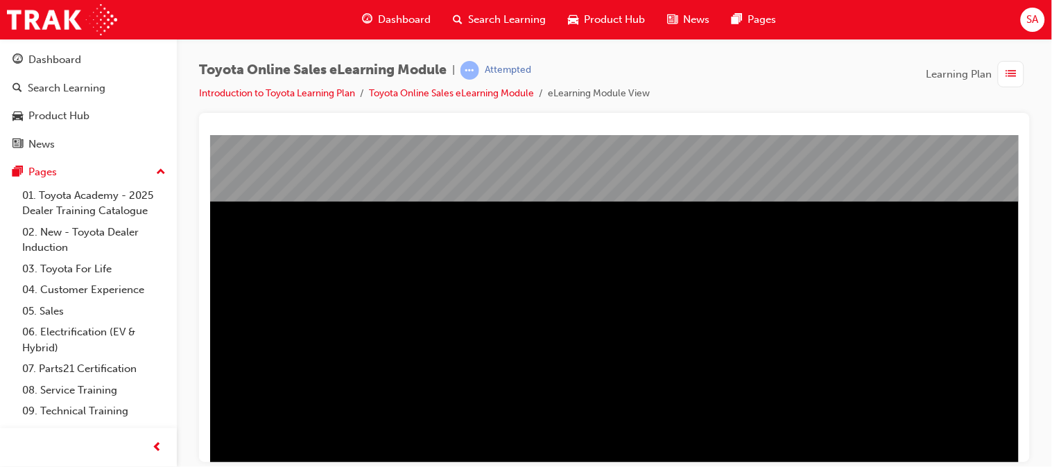
scroll to position [154, 0]
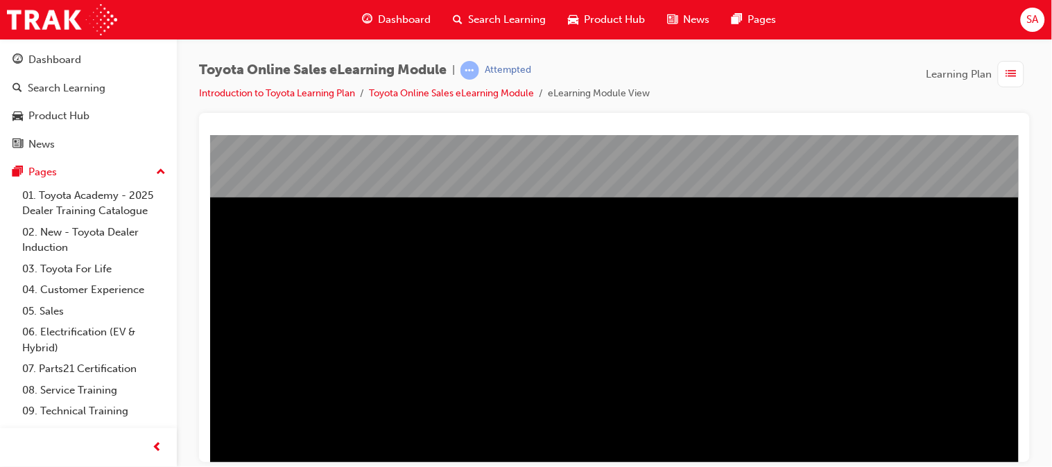
drag, startPoint x: 1009, startPoint y: 278, endPoint x: 1241, endPoint y: 498, distance: 319.8
drag, startPoint x: 1032, startPoint y: 363, endPoint x: 1040, endPoint y: 395, distance: 33.0
click at [1040, 395] on div "Toyota Online Sales eLearning Module | Attempted Introduction to Toyota Learnin…" at bounding box center [614, 236] width 875 height 394
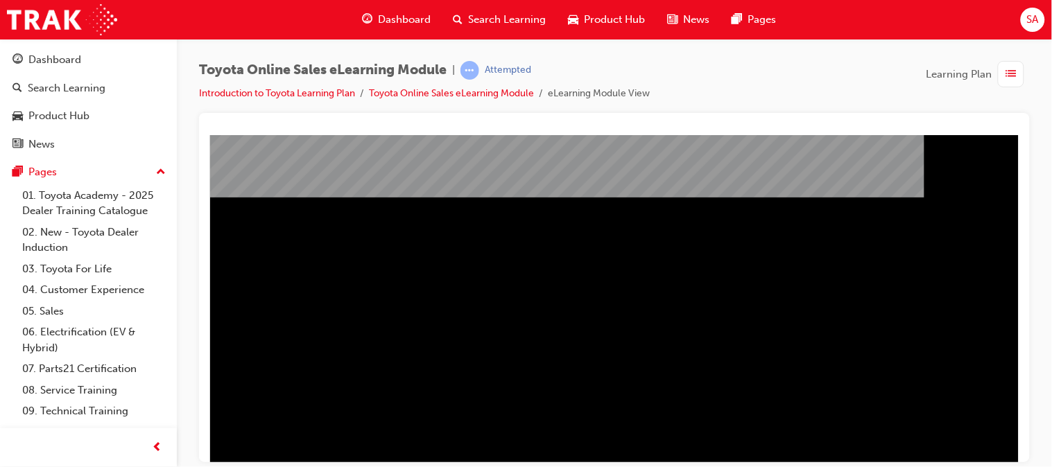
drag, startPoint x: 842, startPoint y: 454, endPoint x: 1240, endPoint y: 582, distance: 417.3
click at [765, 75] on div "Toyota Online Sales eLearning Module | Attempted Introduction to Toyota Learnin…" at bounding box center [614, 87] width 831 height 52
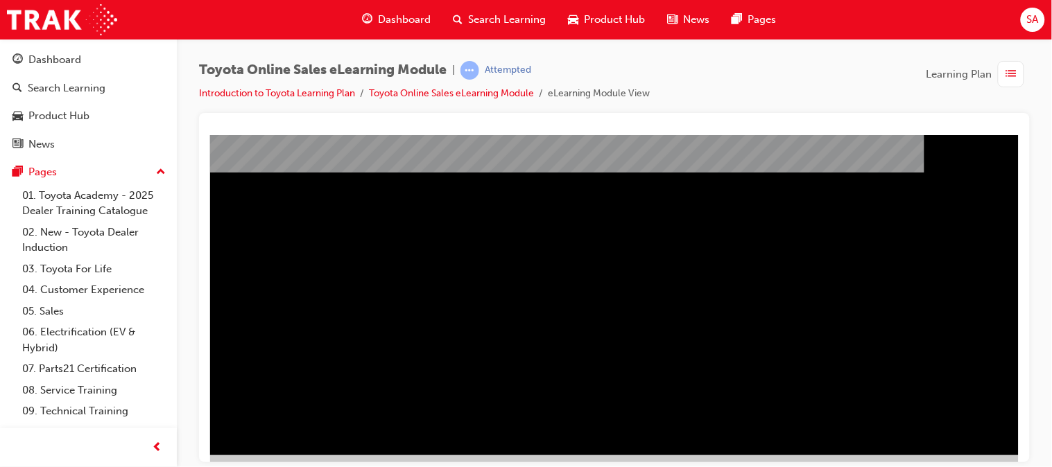
scroll to position [204, 146]
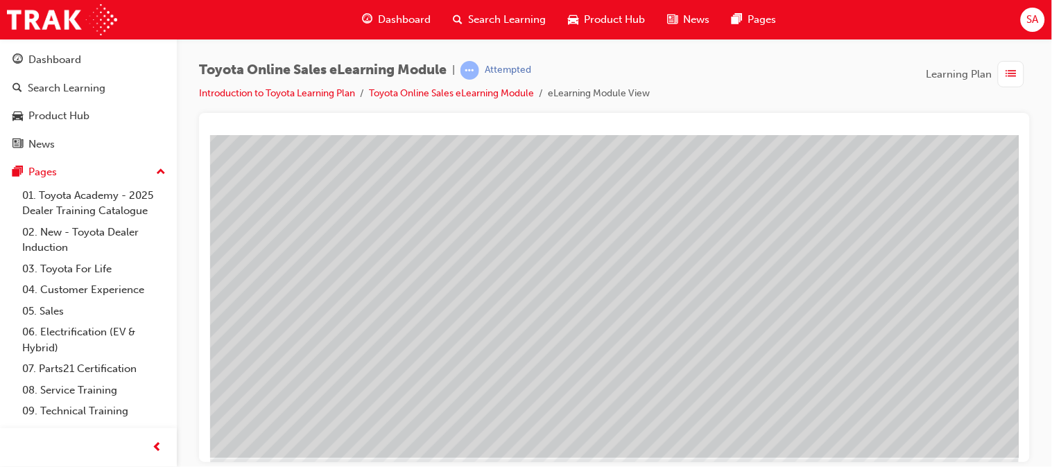
scroll to position [177, 0]
drag, startPoint x: 1014, startPoint y: 277, endPoint x: 1247, endPoint y: 497, distance: 321.3
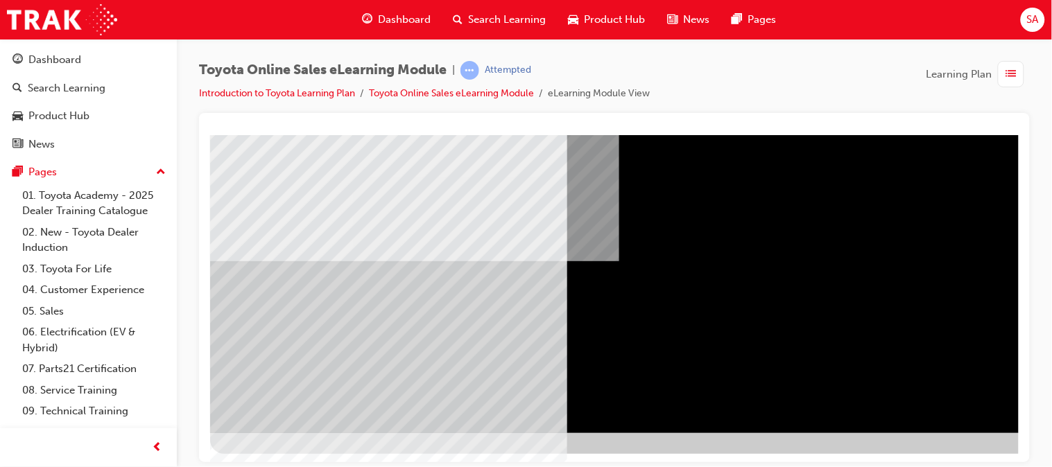
scroll to position [204, 0]
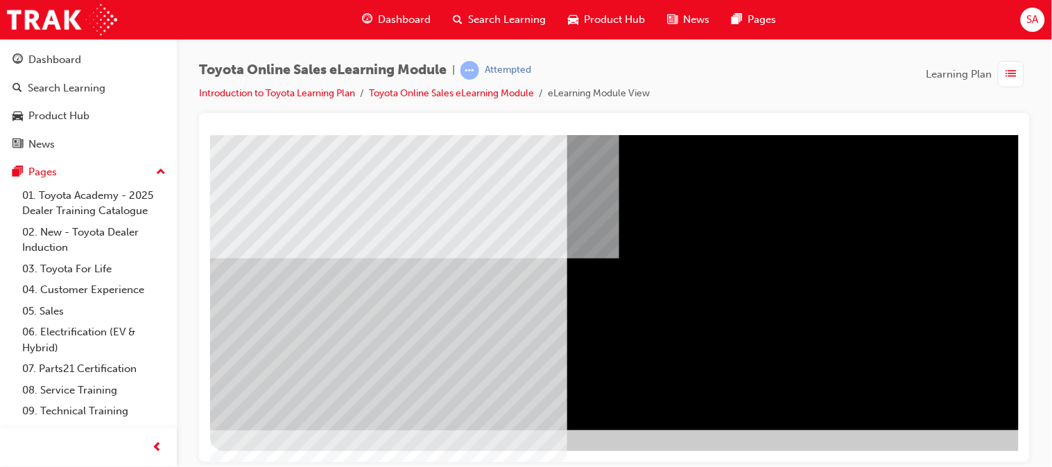
drag, startPoint x: 1015, startPoint y: 364, endPoint x: 1233, endPoint y: 555, distance: 289.4
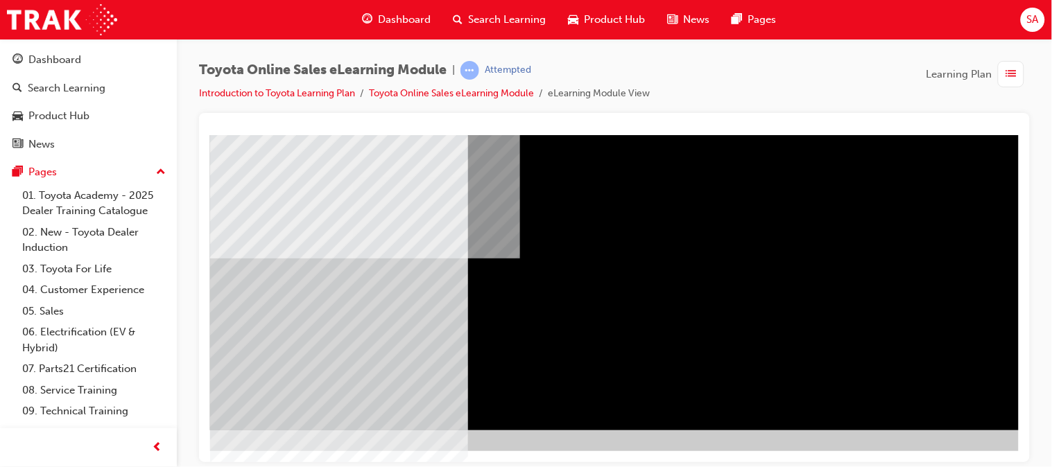
scroll to position [204, 146]
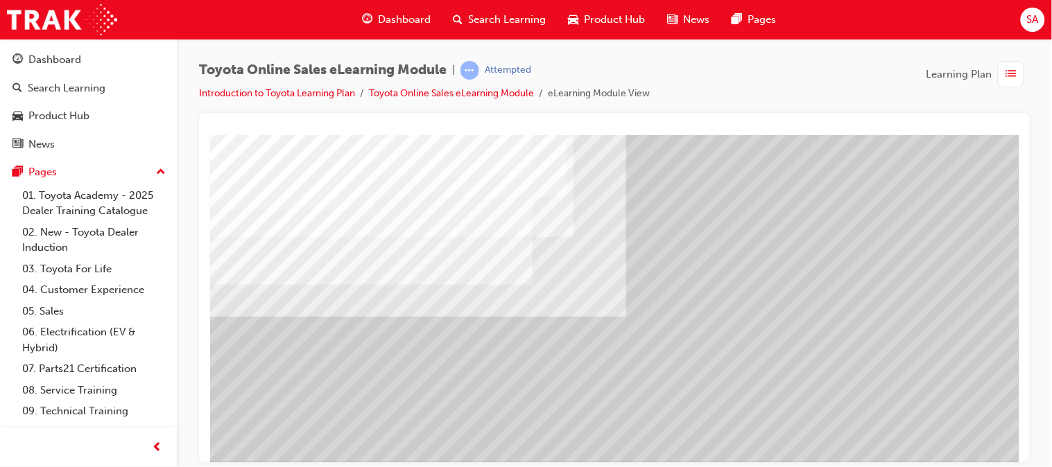
scroll to position [132, 0]
drag, startPoint x: 1036, startPoint y: 261, endPoint x: 1035, endPoint y: 211, distance: 49.9
click at [1035, 211] on div "Toyota Online Sales eLearning Module | Attempted Introduction to Toyota Learnin…" at bounding box center [614, 236] width 875 height 394
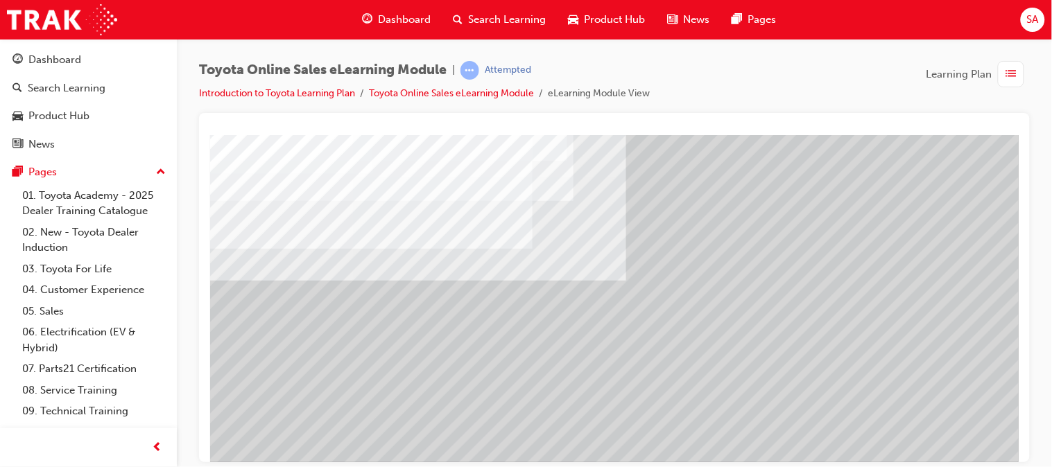
scroll to position [204, 0]
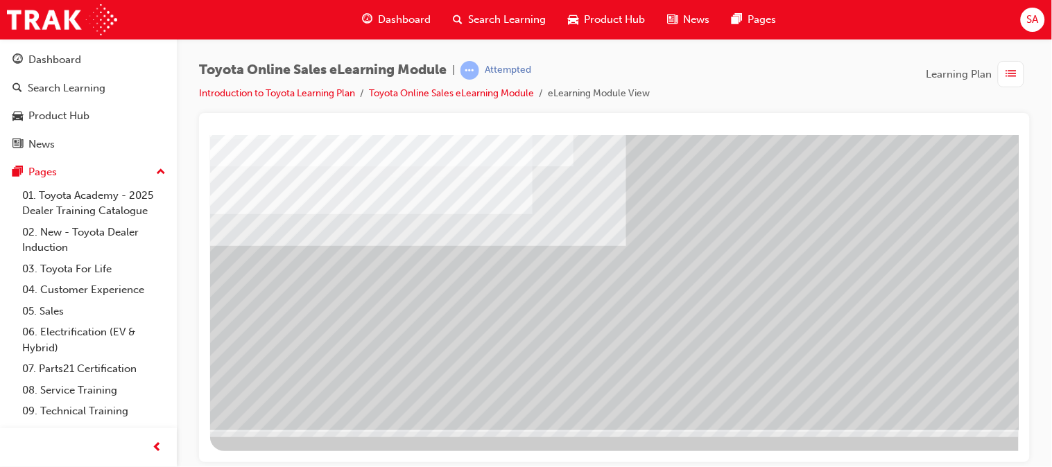
drag, startPoint x: 1014, startPoint y: 258, endPoint x: 1254, endPoint y: 464, distance: 315.6
drag, startPoint x: 878, startPoint y: 445, endPoint x: 977, endPoint y: 444, distance: 99.2
click at [977, 444] on div at bounding box center [680, 191] width 943 height 520
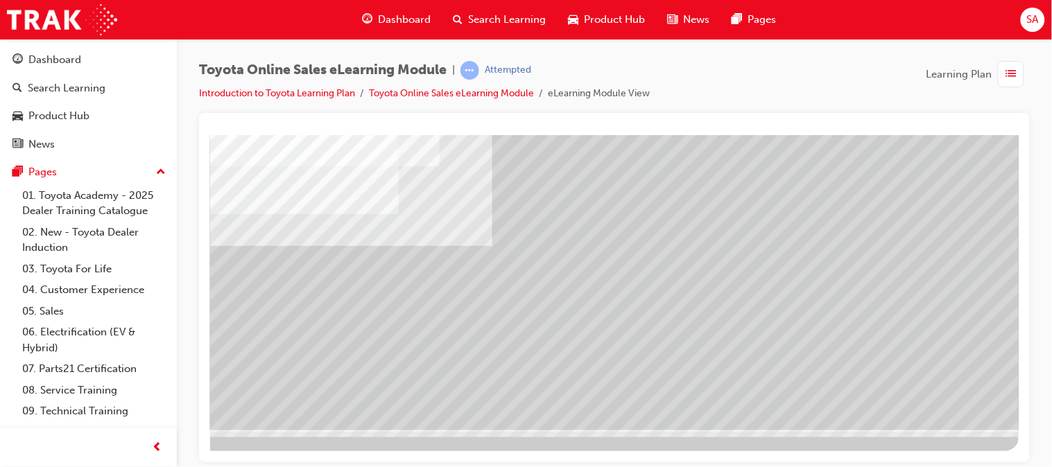
scroll to position [204, 146]
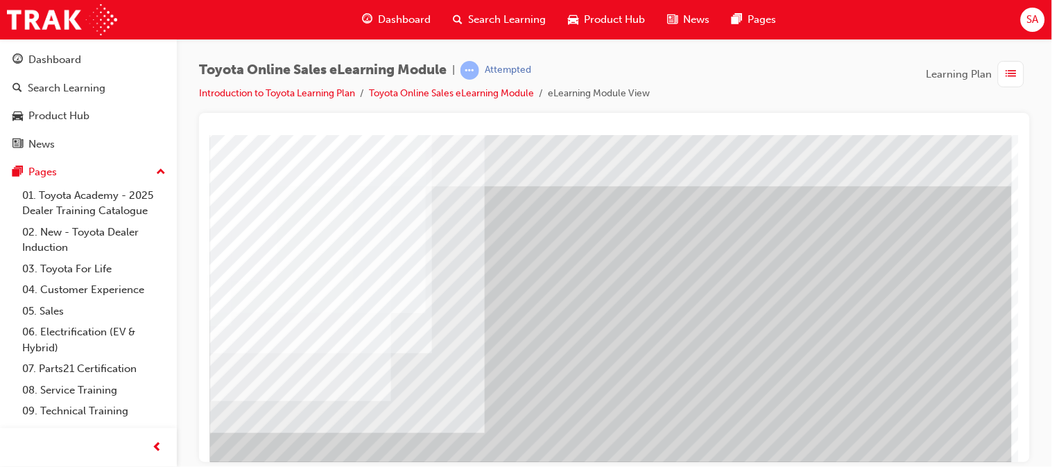
scroll to position [12, 146]
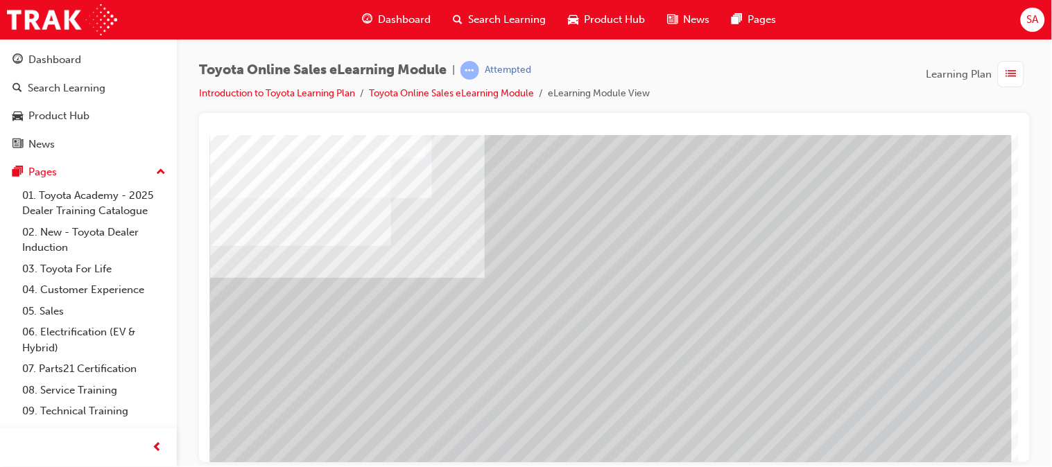
scroll to position [204, 146]
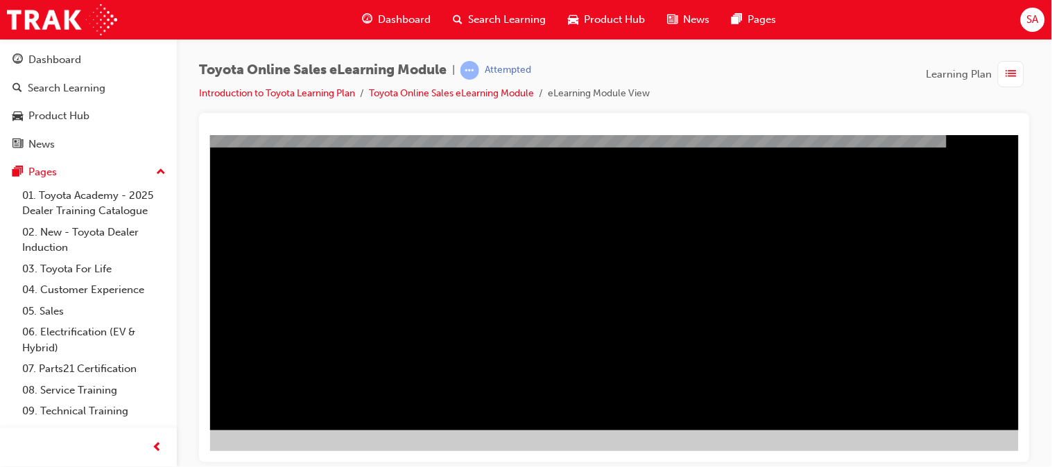
scroll to position [204, 139]
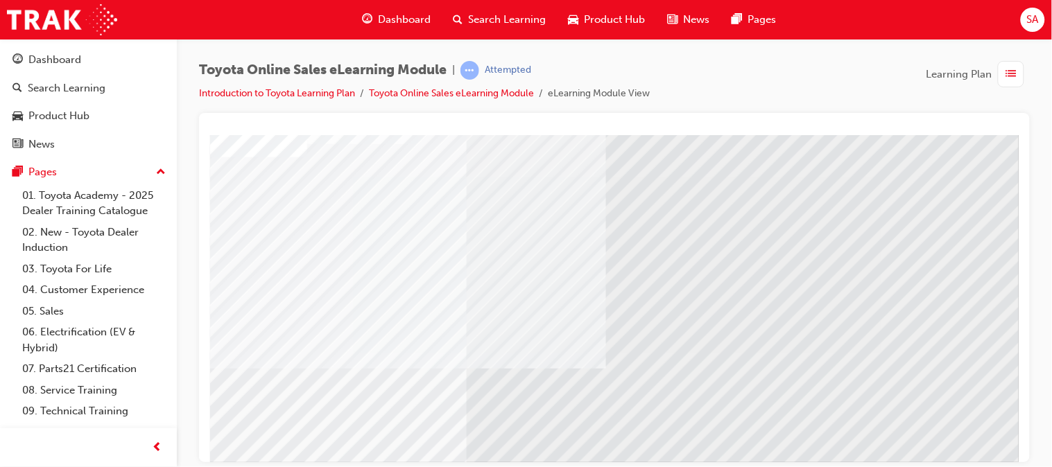
scroll to position [125, 0]
drag, startPoint x: 1012, startPoint y: 281, endPoint x: 1229, endPoint y: 484, distance: 297.3
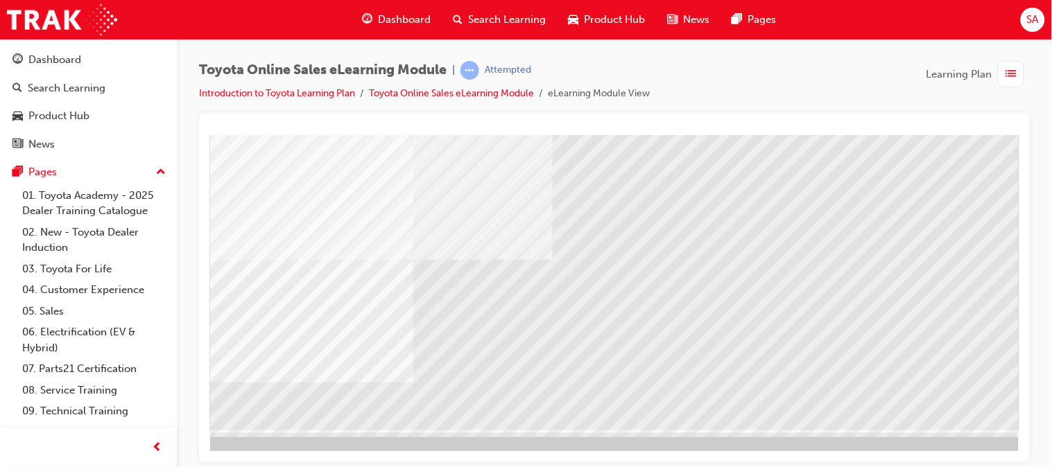
scroll to position [204, 56]
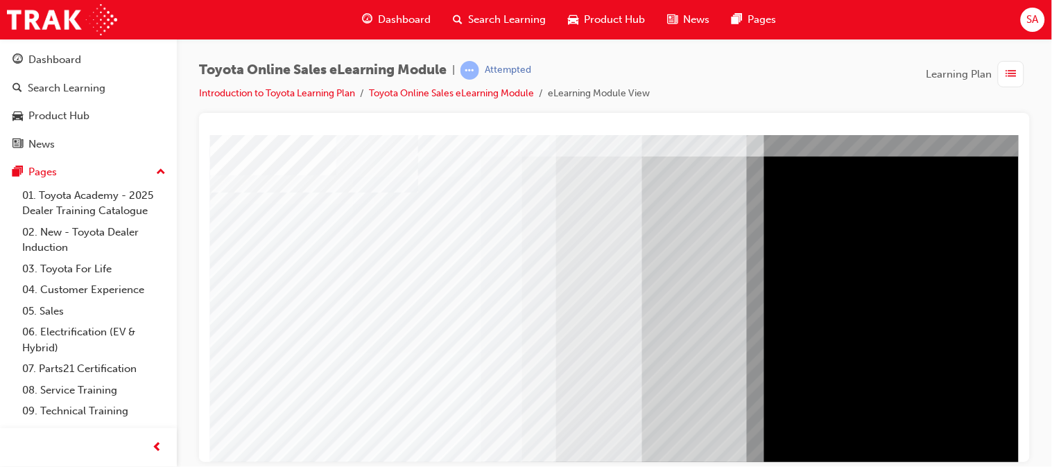
scroll to position [47, 0]
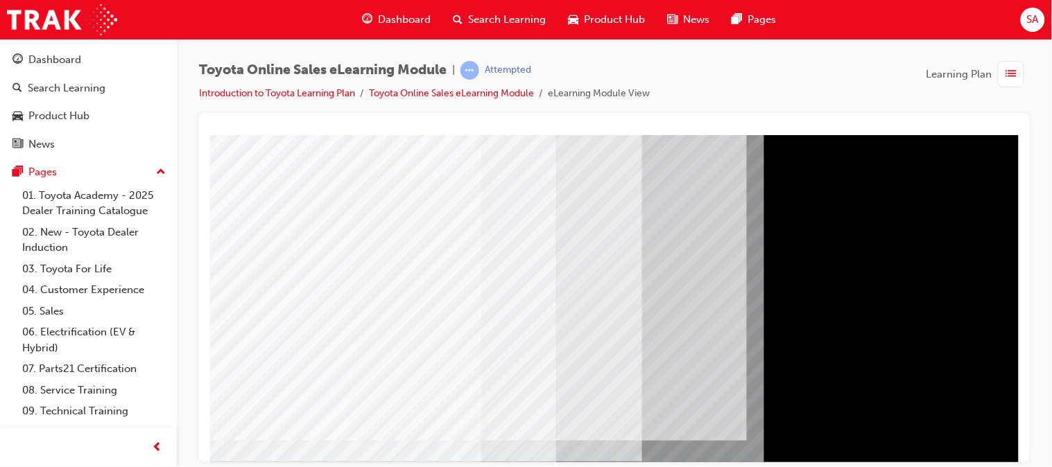
scroll to position [130, 0]
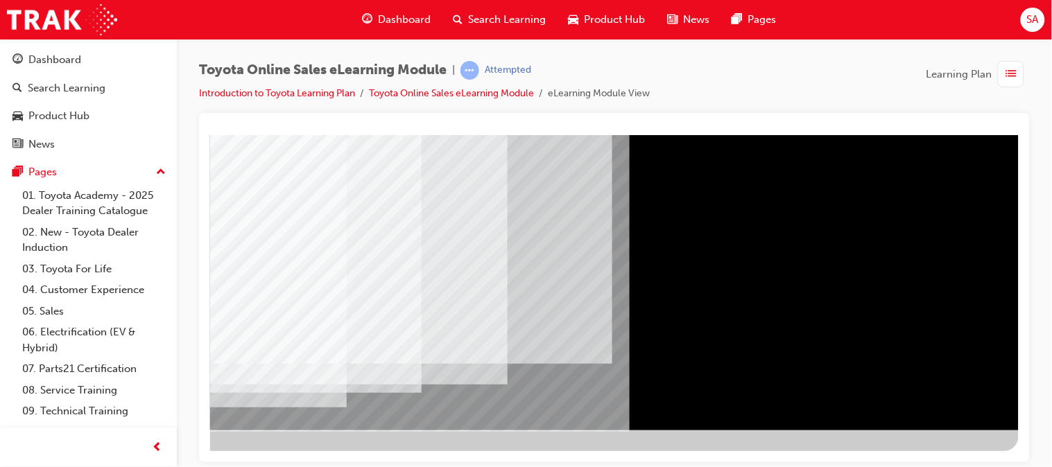
scroll to position [204, 146]
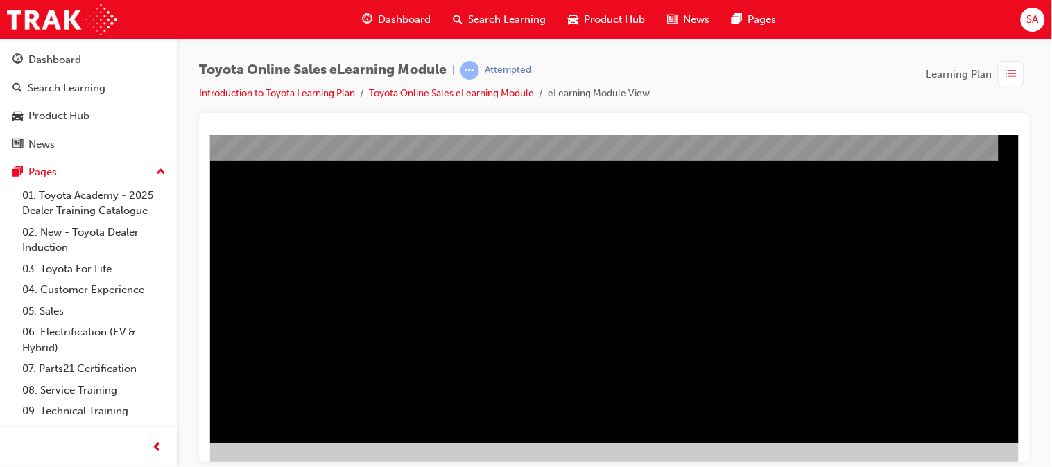
scroll to position [192, 60]
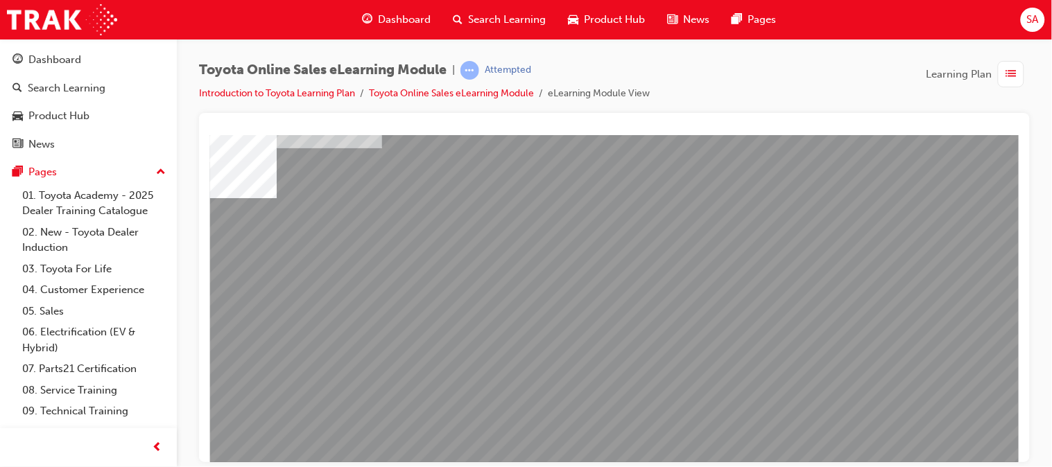
scroll to position [92, 37]
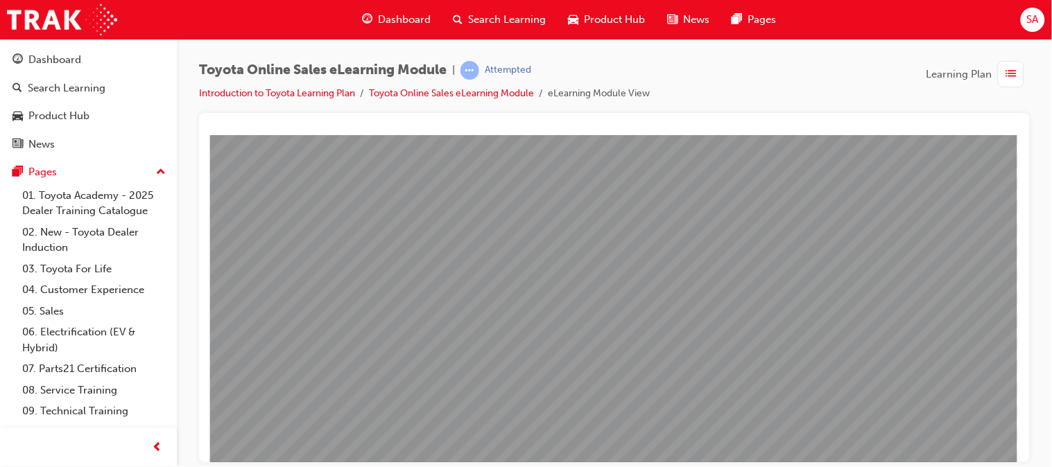
scroll to position [132, 146]
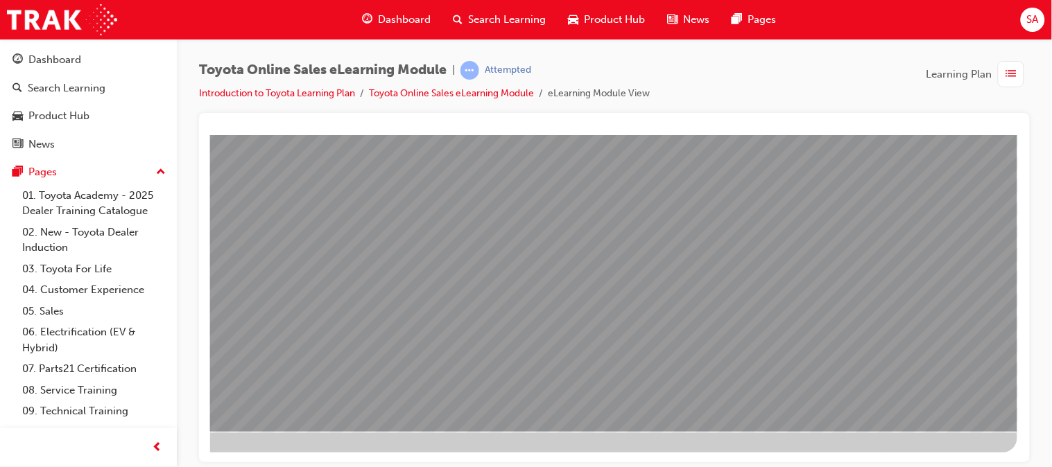
scroll to position [204, 146]
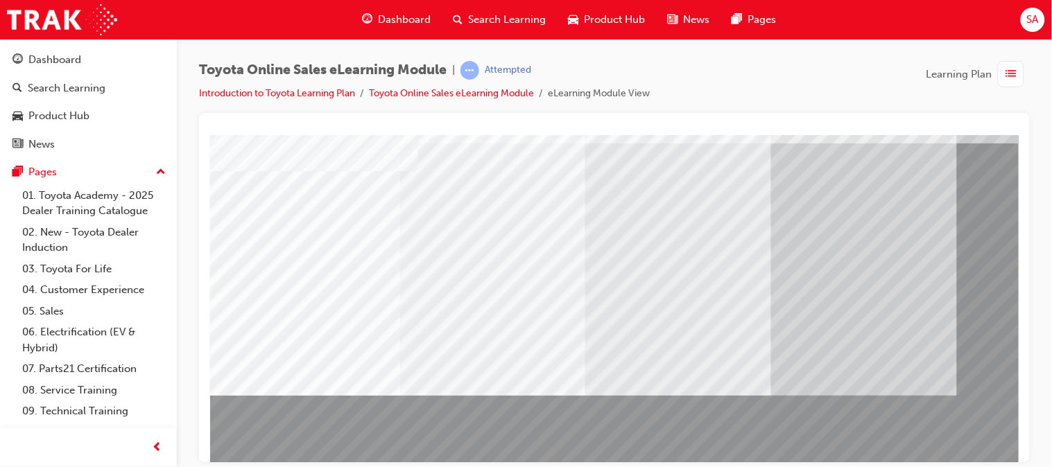
scroll to position [67, 0]
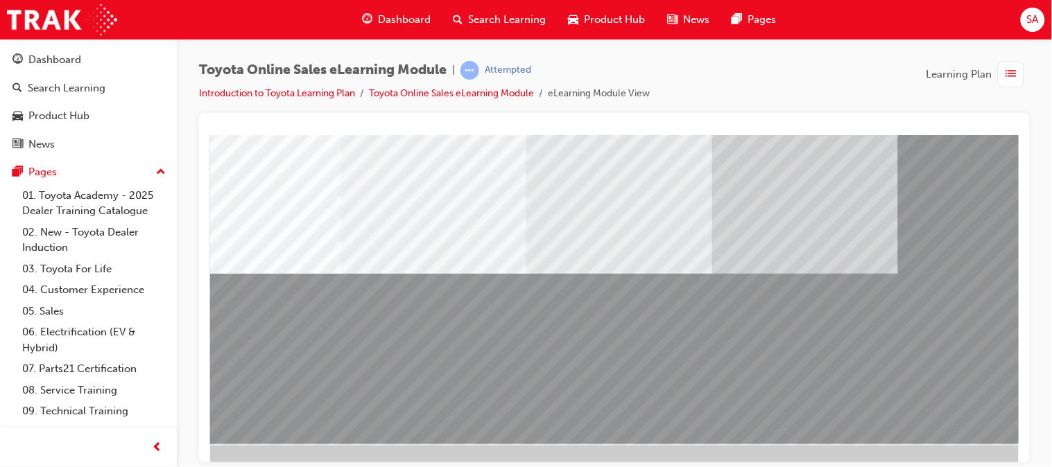
scroll to position [191, 59]
drag, startPoint x: 968, startPoint y: 386, endPoint x: 970, endPoint y: 274, distance: 112.3
click at [970, 274] on div at bounding box center [621, 193] width 943 height 499
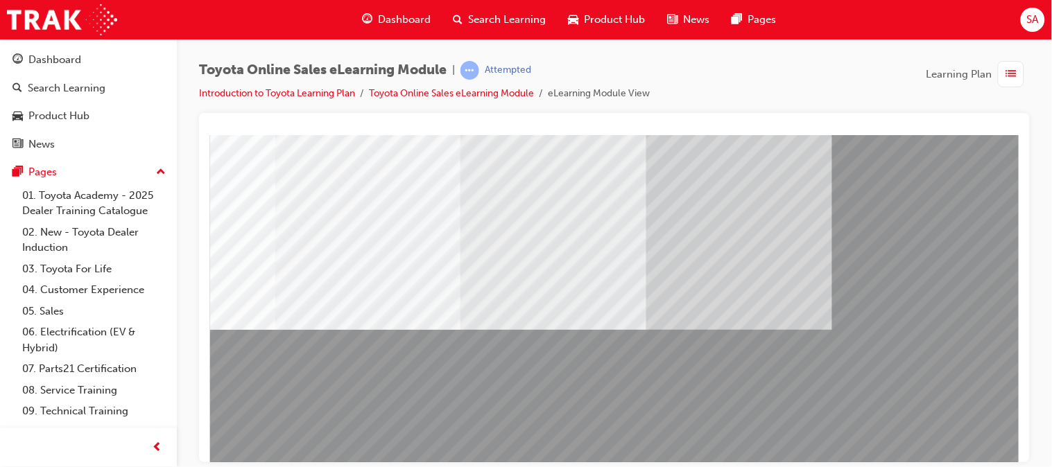
scroll to position [134, 112]
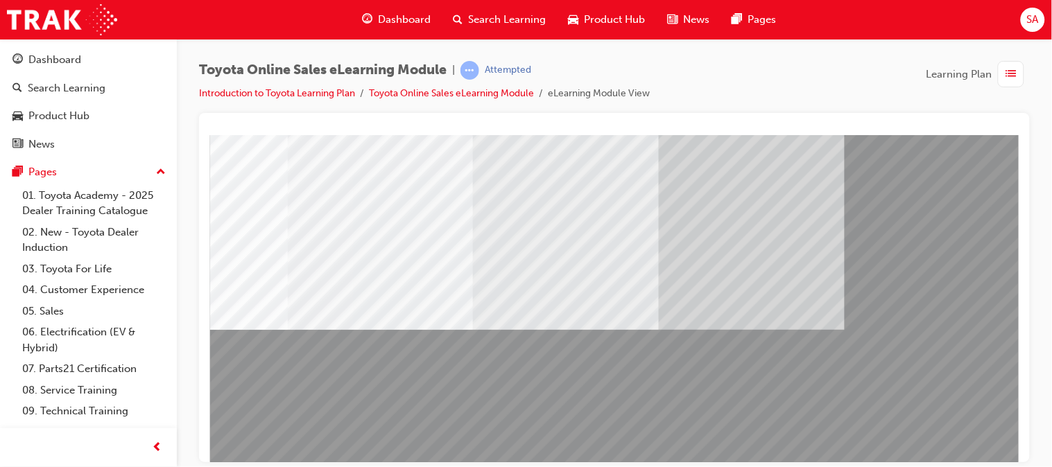
click at [206, 411] on div at bounding box center [614, 287] width 831 height 349
click at [632, 86] on li "eLearning Module View" at bounding box center [599, 94] width 102 height 16
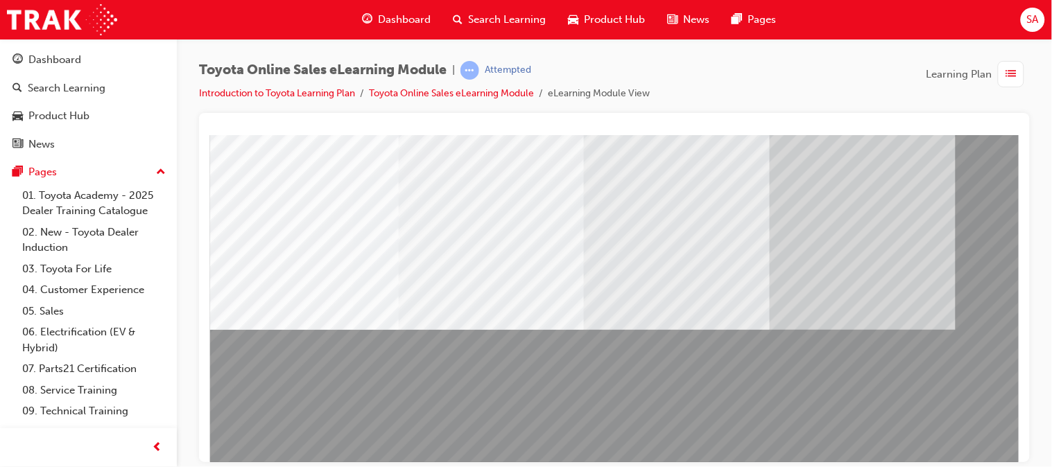
scroll to position [204, 1]
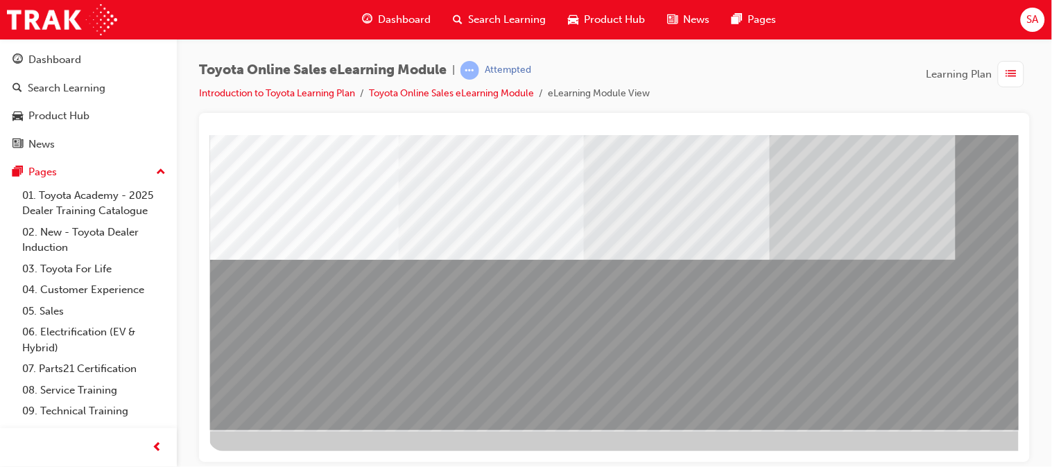
drag, startPoint x: 1012, startPoint y: 279, endPoint x: 1249, endPoint y: 526, distance: 342.3
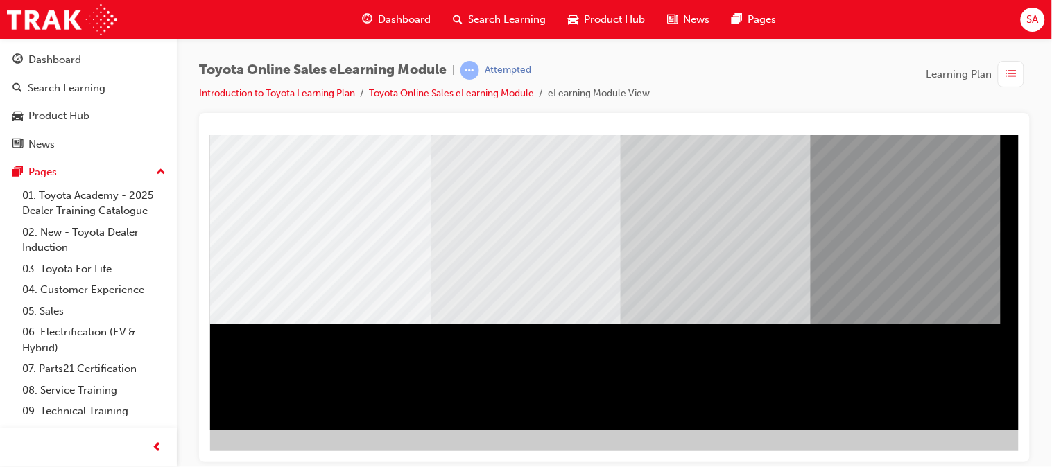
scroll to position [204, 146]
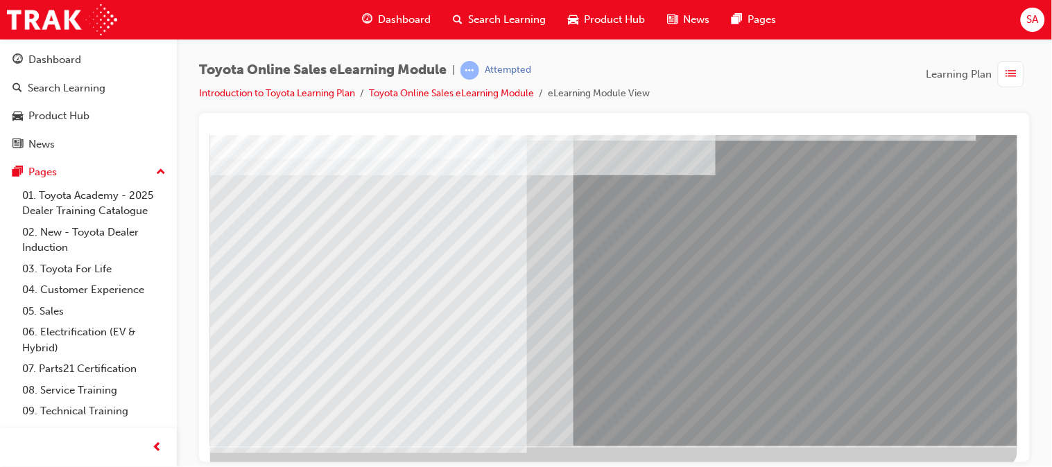
scroll to position [184, 137]
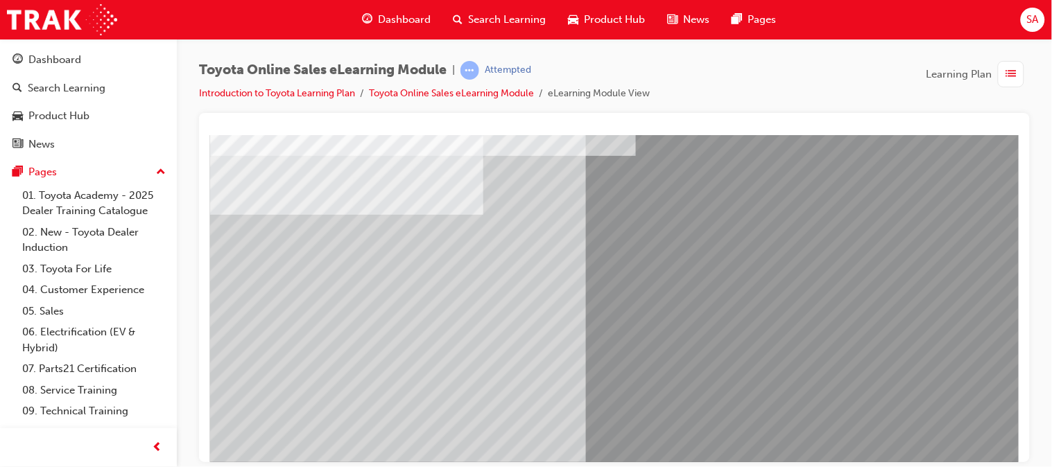
scroll to position [115, 21]
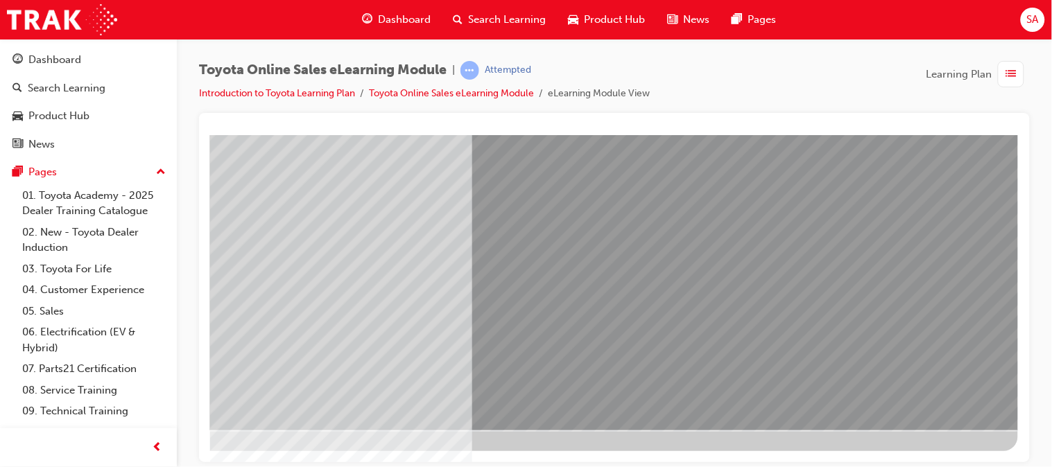
scroll to position [204, 139]
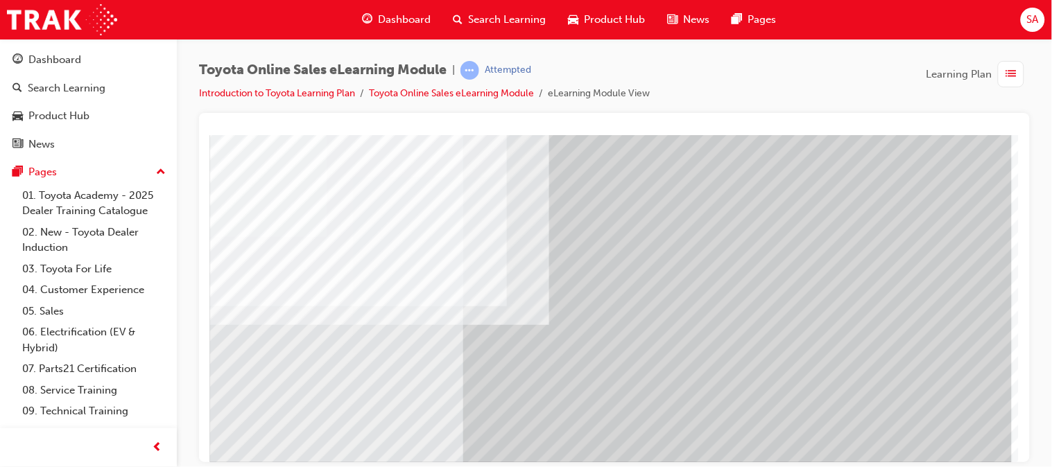
scroll to position [155, 146]
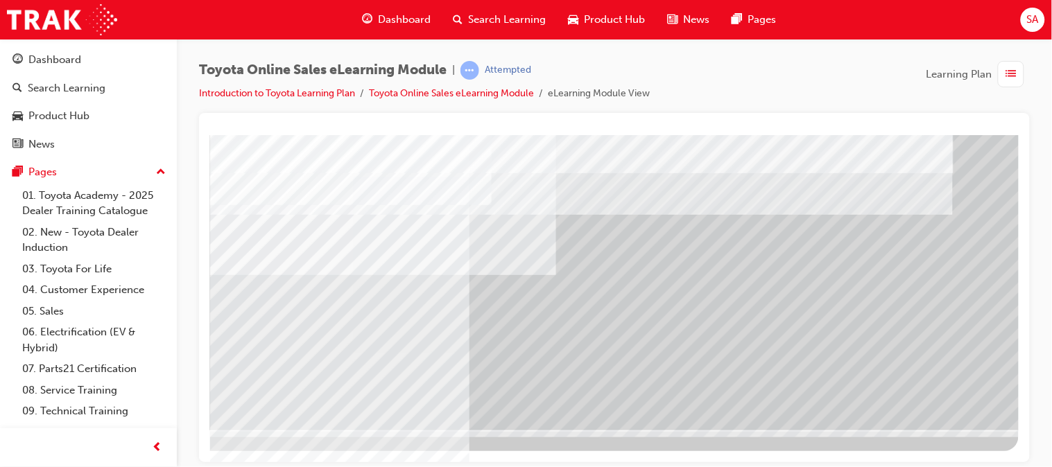
scroll to position [204, 146]
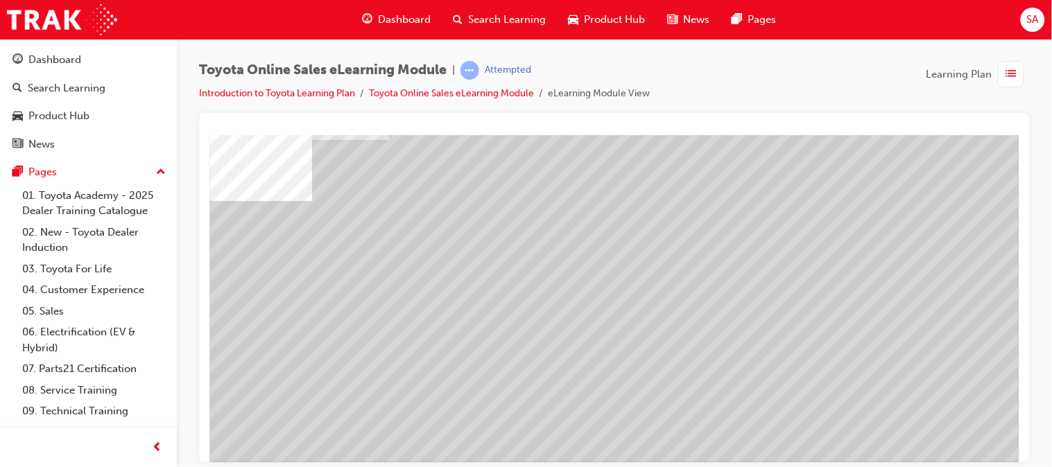
scroll to position [105, 24]
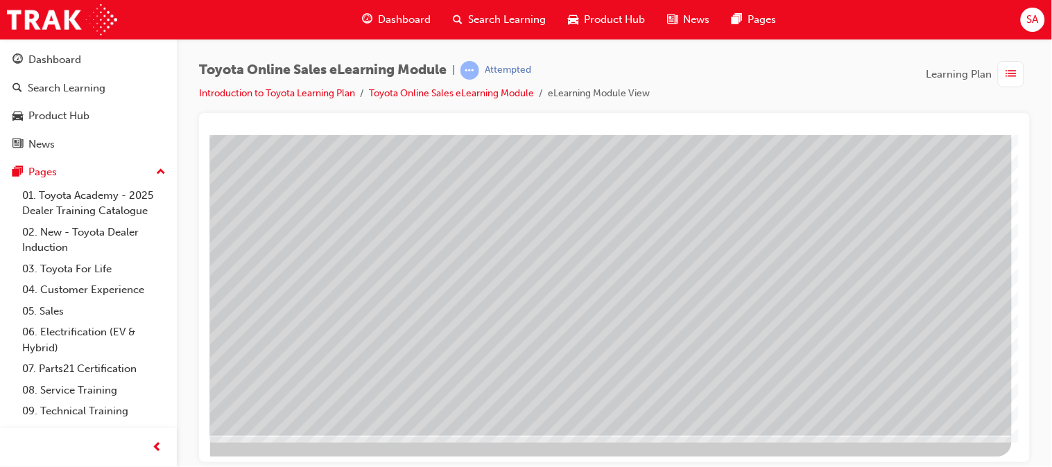
scroll to position [204, 146]
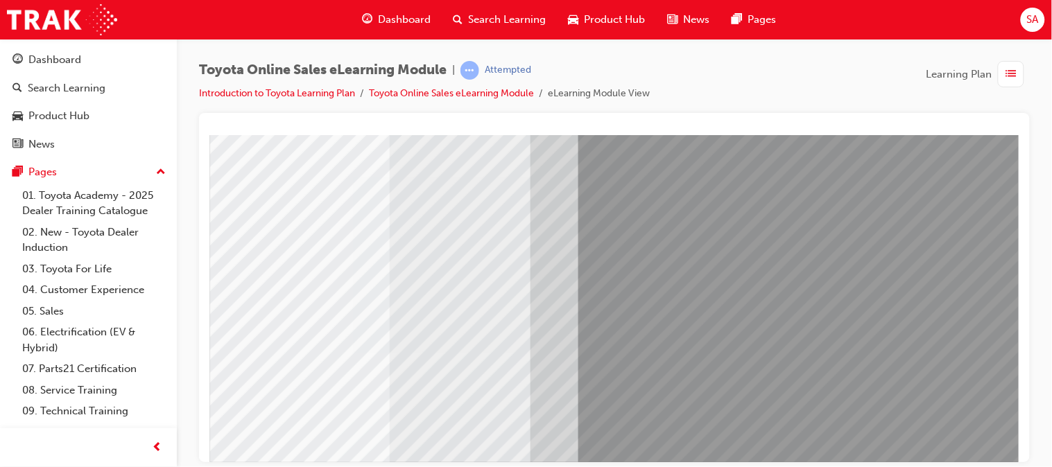
scroll to position [144, 132]
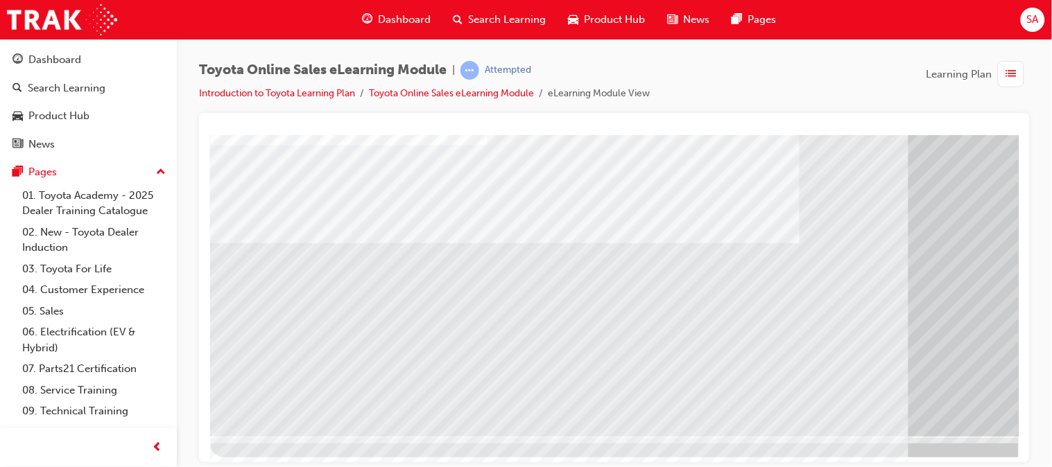
scroll to position [204, 0]
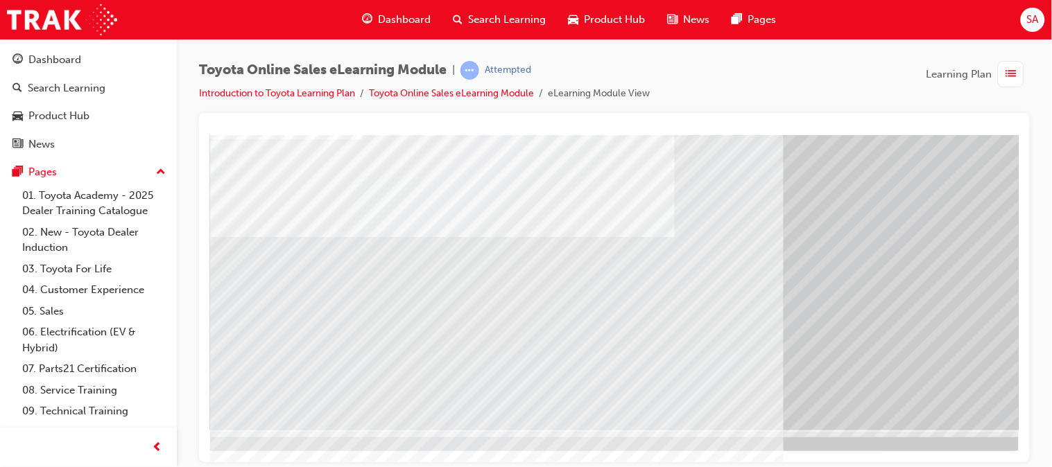
scroll to position [204, 146]
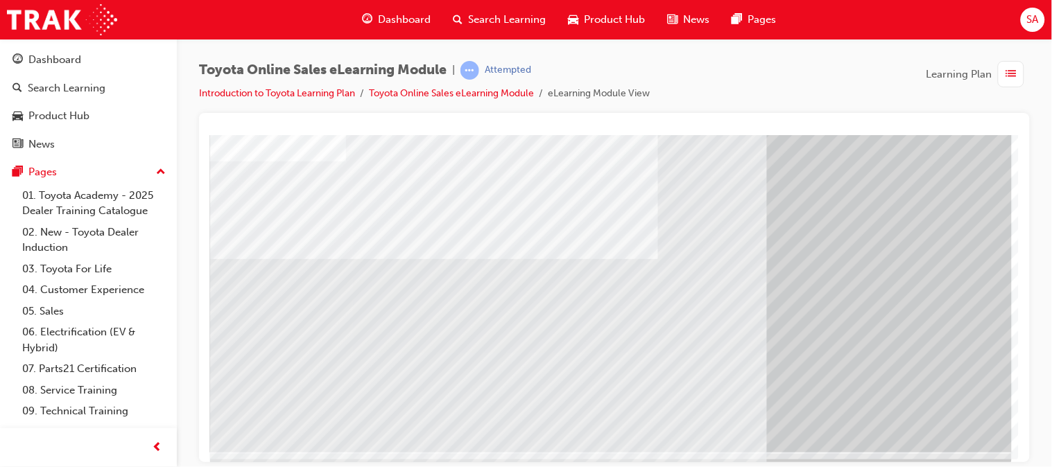
scroll to position [182, 146]
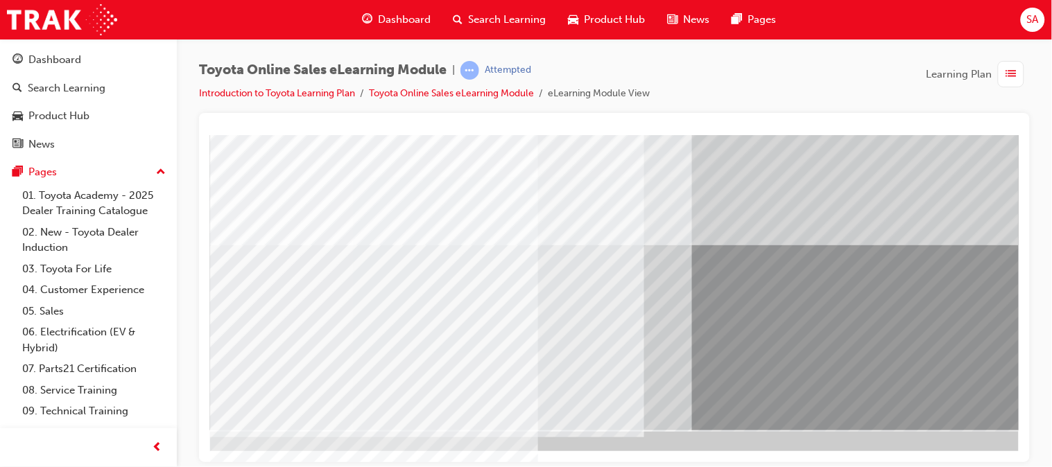
scroll to position [204, 0]
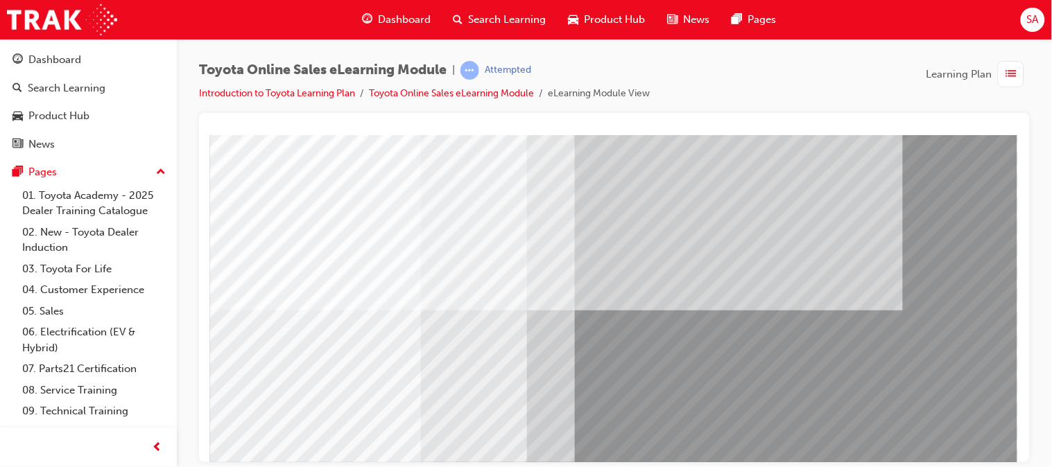
scroll to position [204, 146]
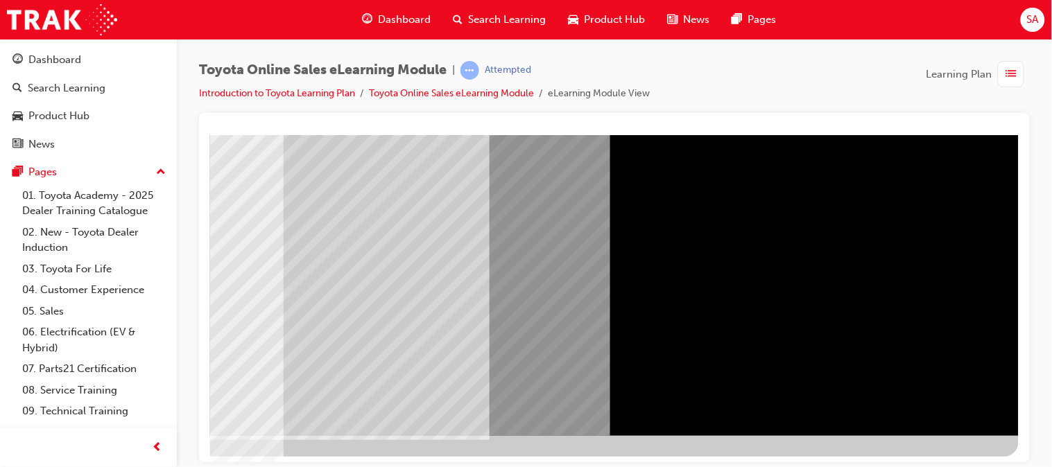
scroll to position [199, 146]
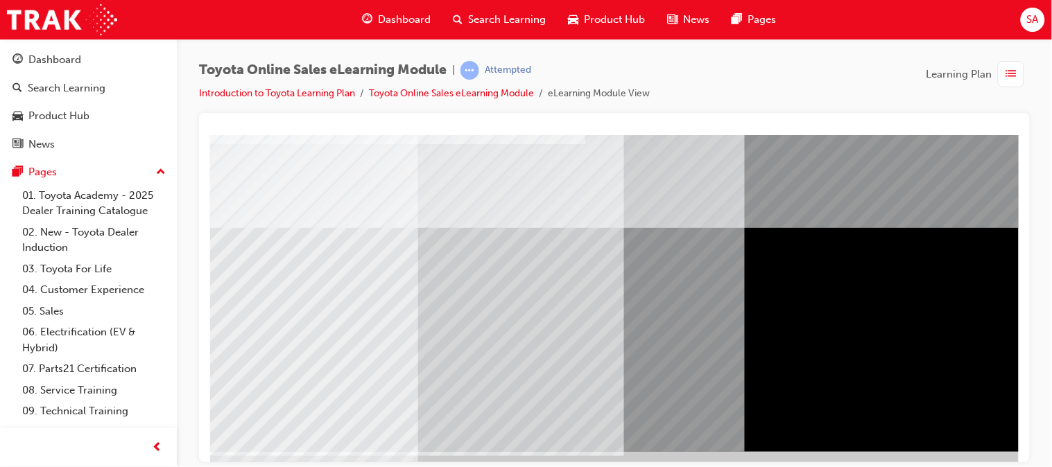
scroll to position [204, 0]
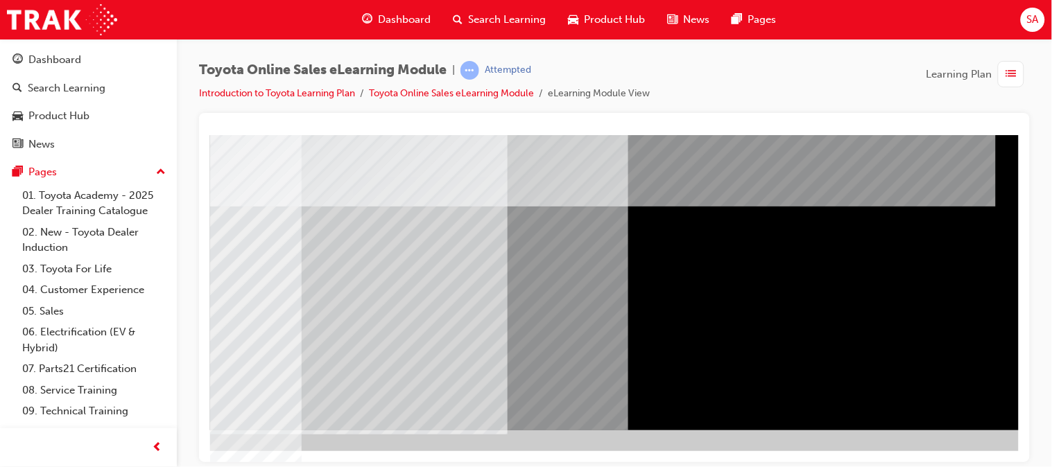
scroll to position [204, 146]
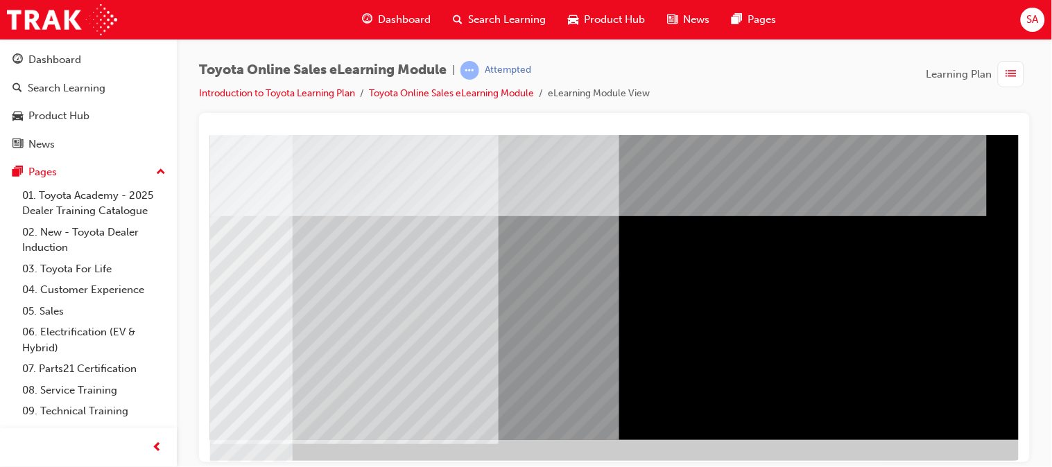
scroll to position [189, 125]
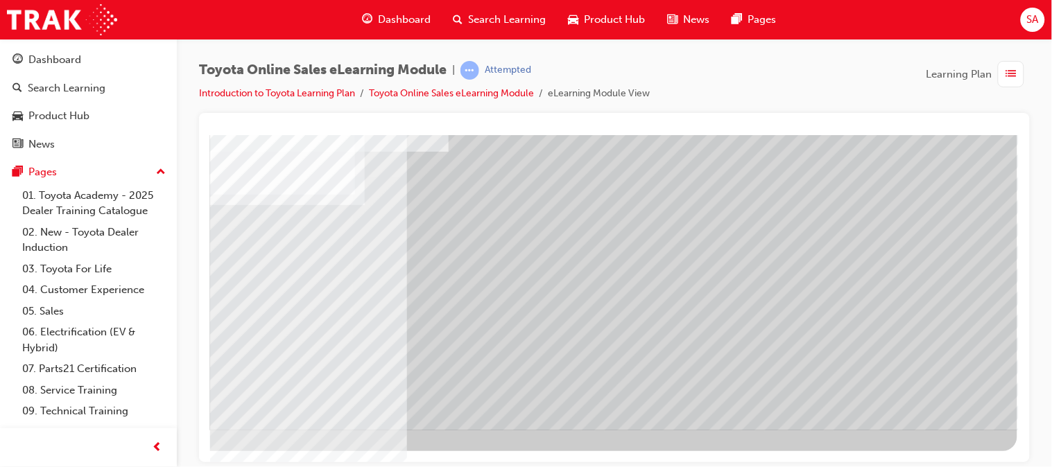
scroll to position [204, 146]
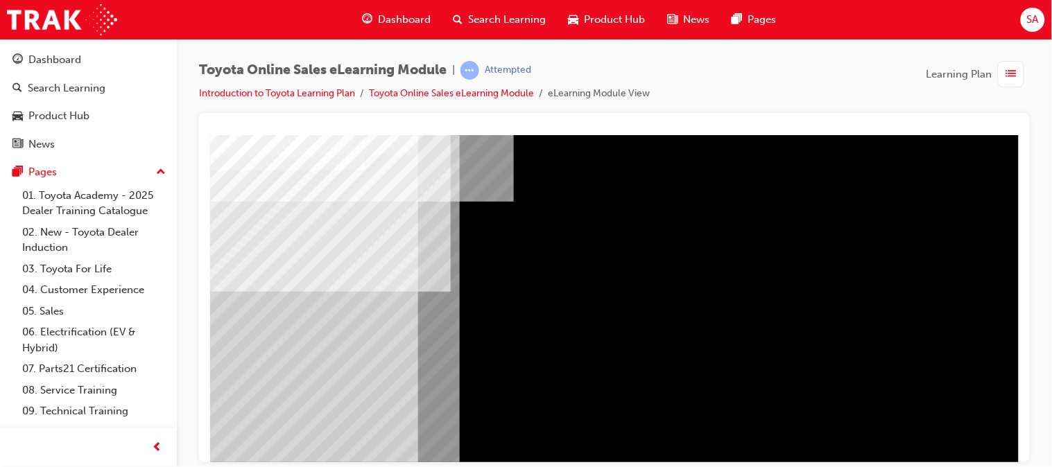
scroll to position [85, 0]
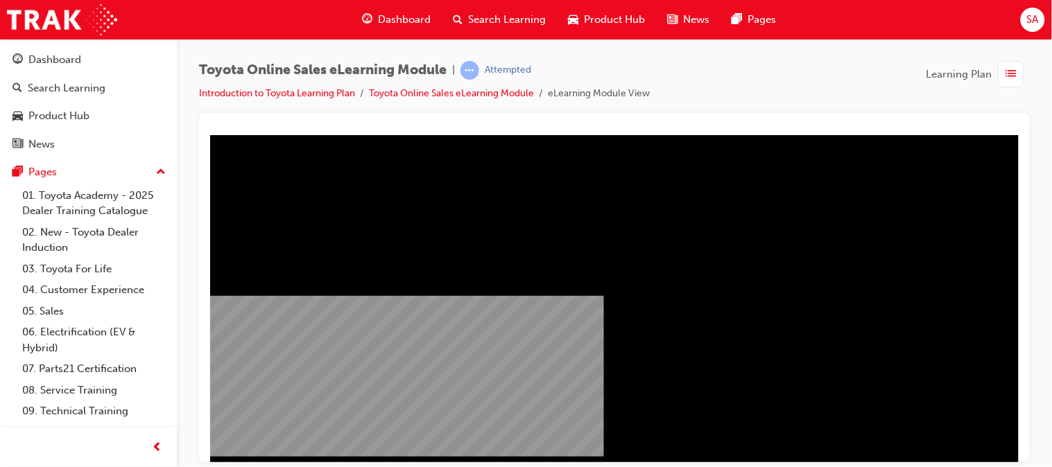
scroll to position [204, 0]
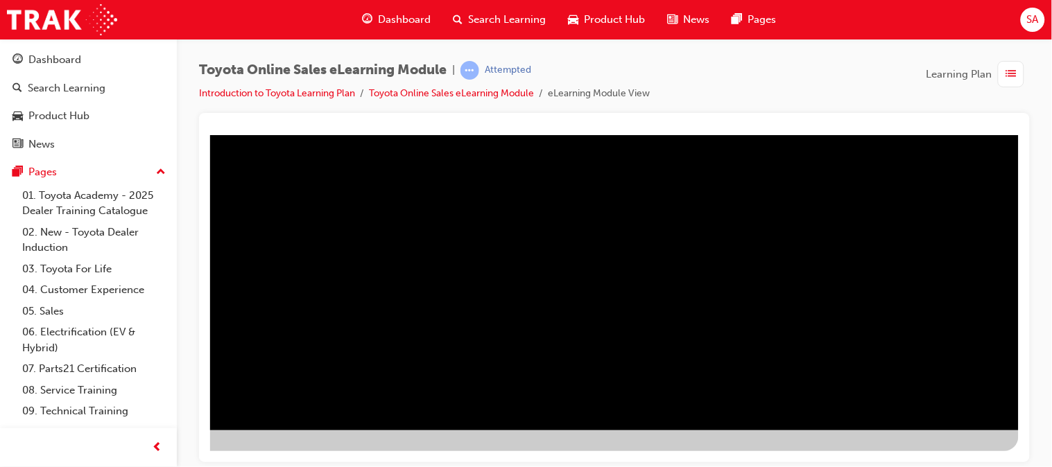
scroll to position [204, 141]
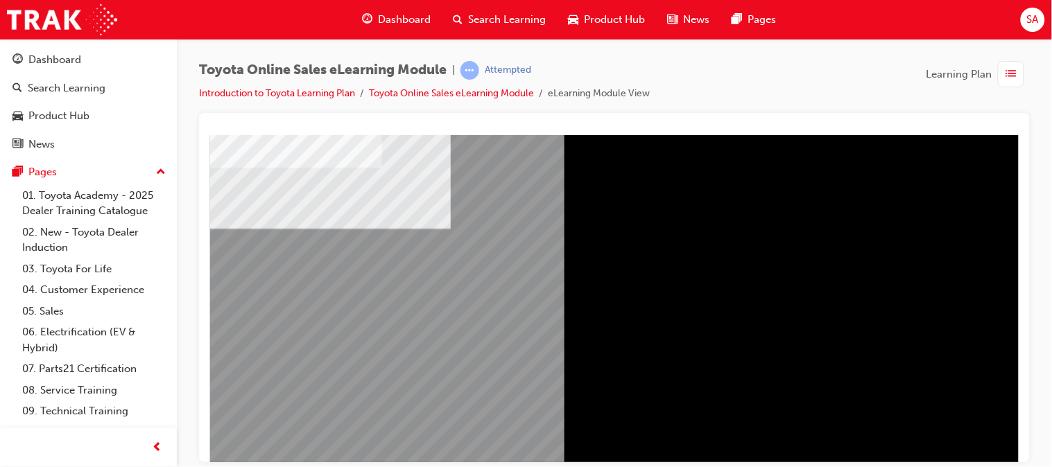
scroll to position [72, 36]
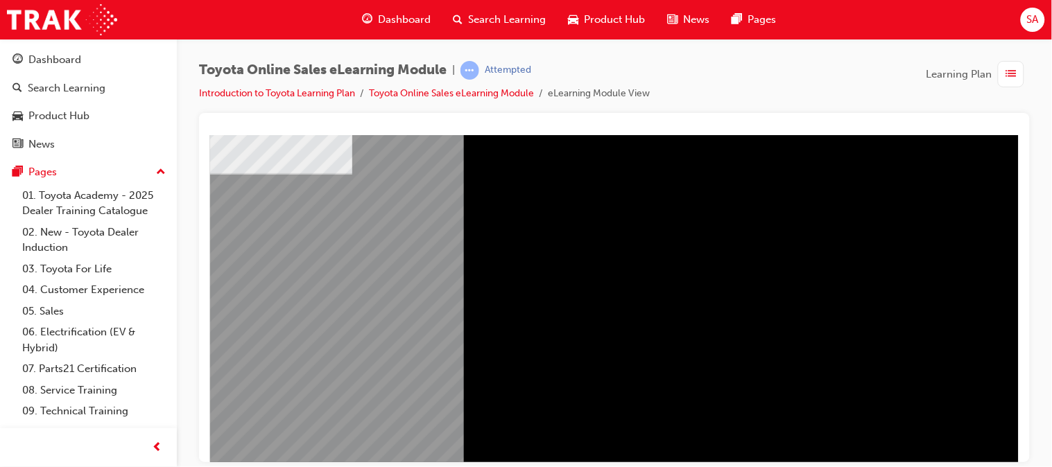
scroll to position [127, 146]
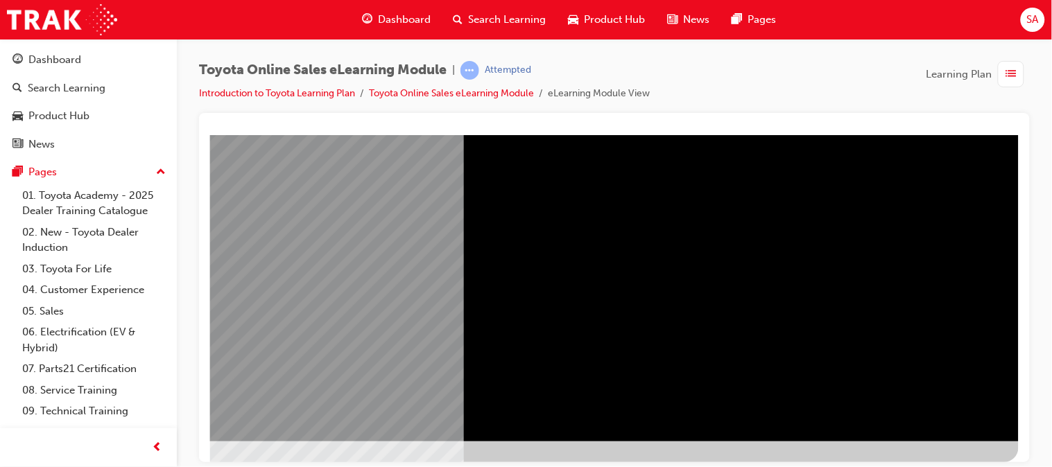
scroll to position [204, 146]
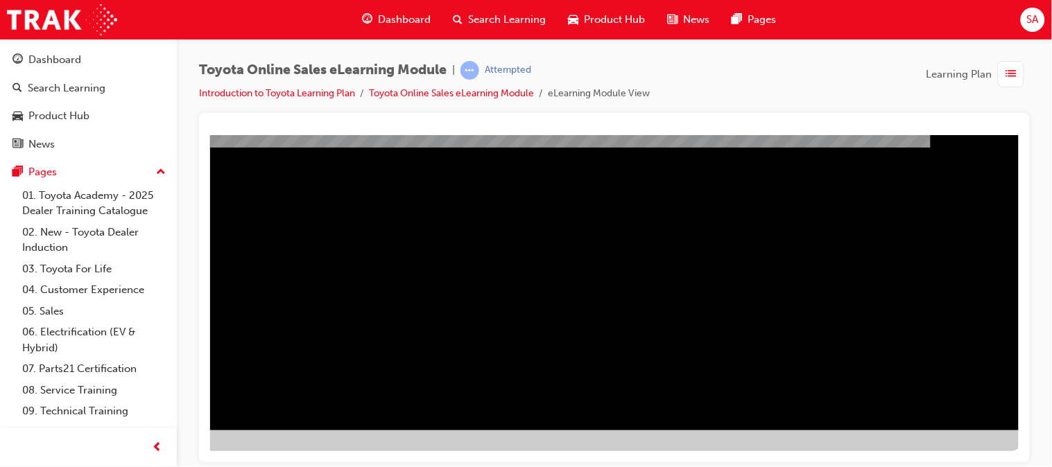
scroll to position [204, 132]
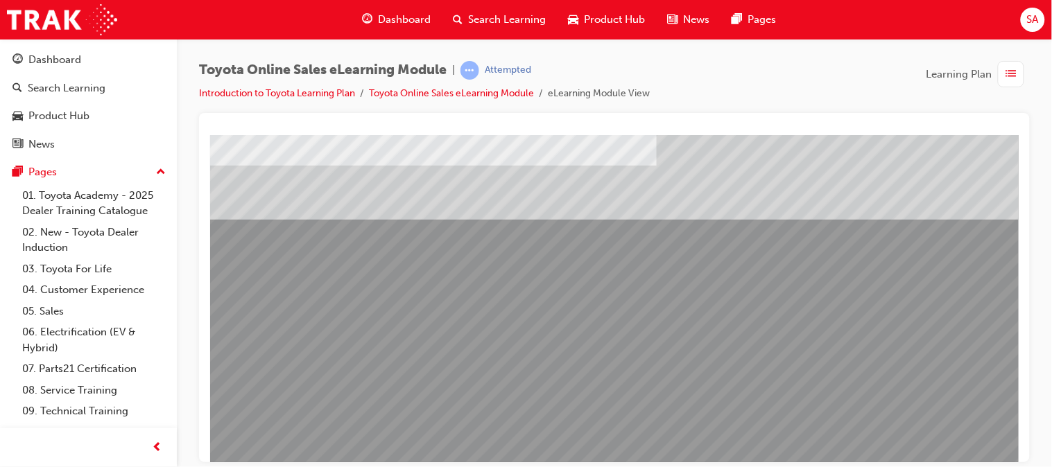
scroll to position [154, 0]
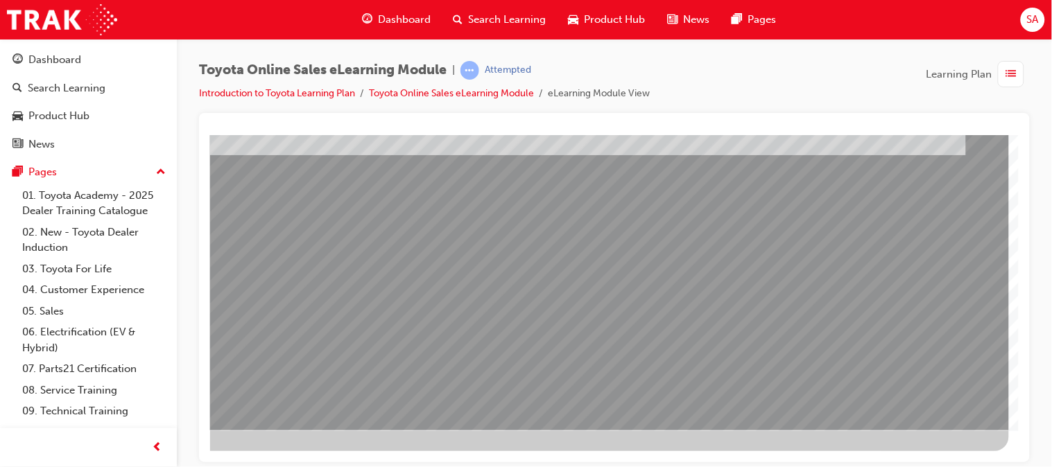
scroll to position [204, 146]
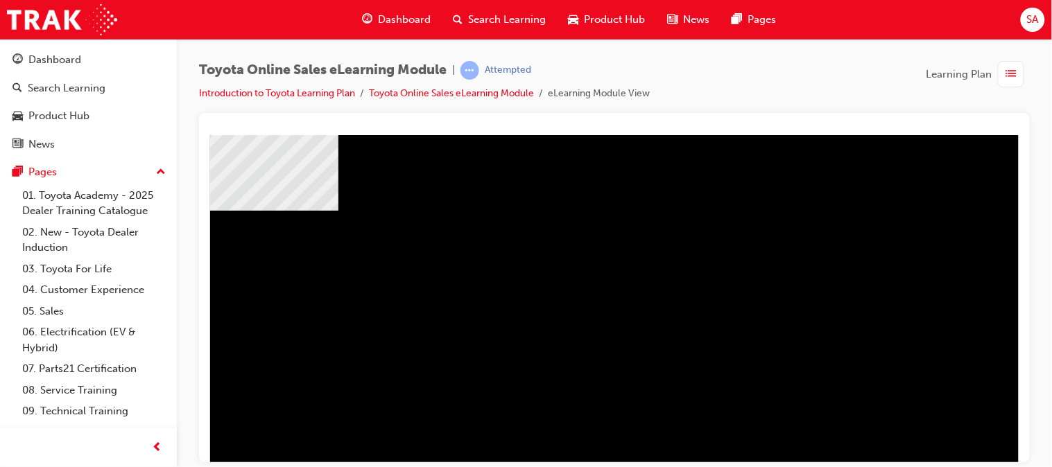
scroll to position [111, 59]
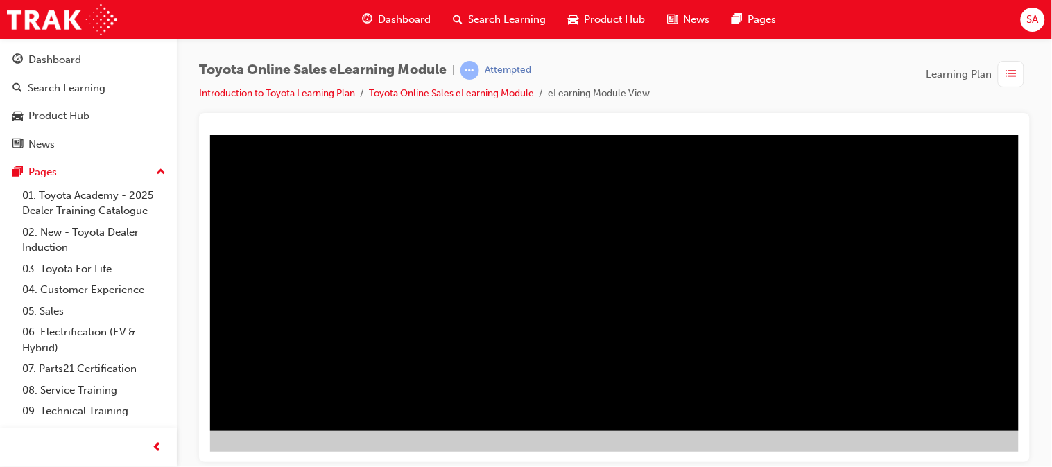
scroll to position [203, 146]
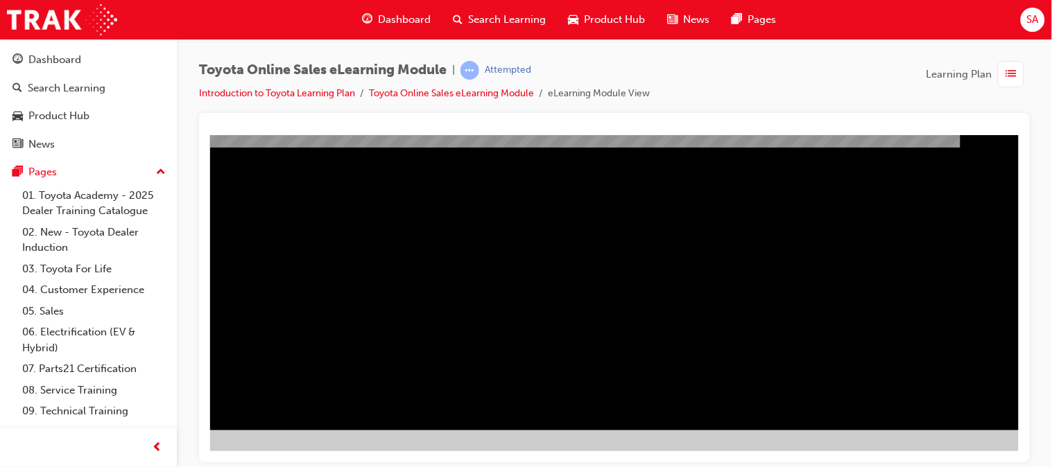
scroll to position [204, 99]
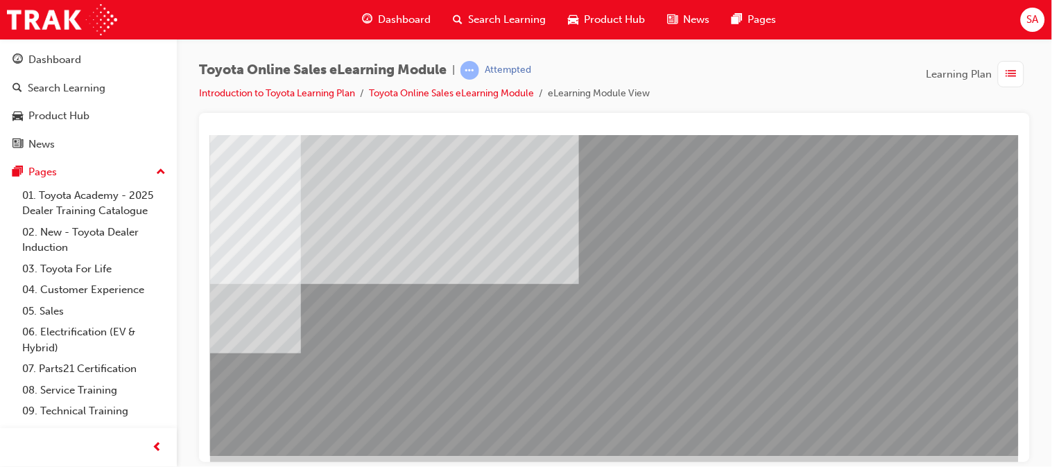
scroll to position [179, 146]
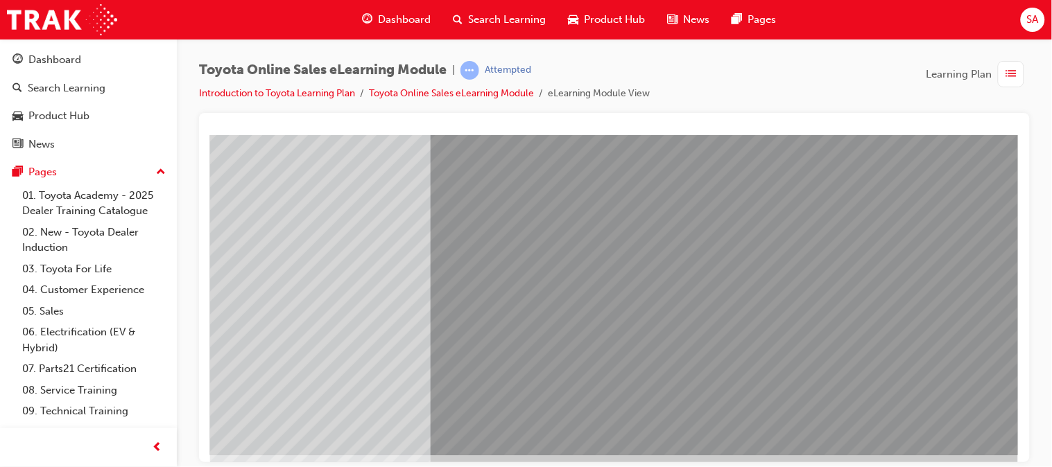
scroll to position [0, 0]
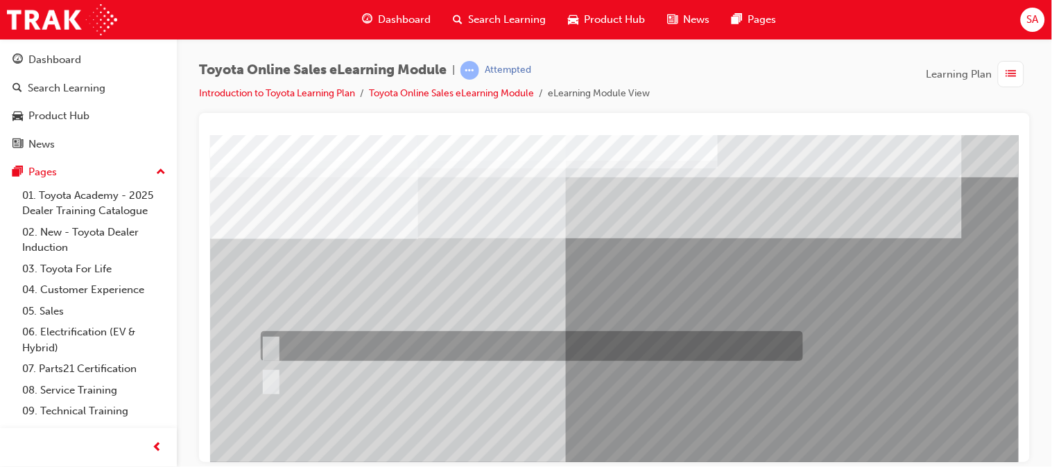
click at [339, 353] on div at bounding box center [528, 346] width 542 height 30
radio input "true"
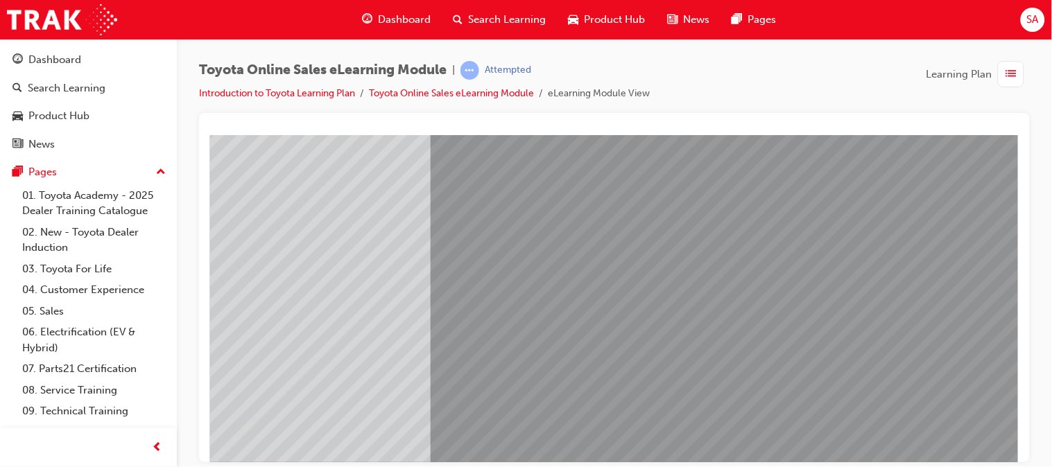
scroll to position [180, 146]
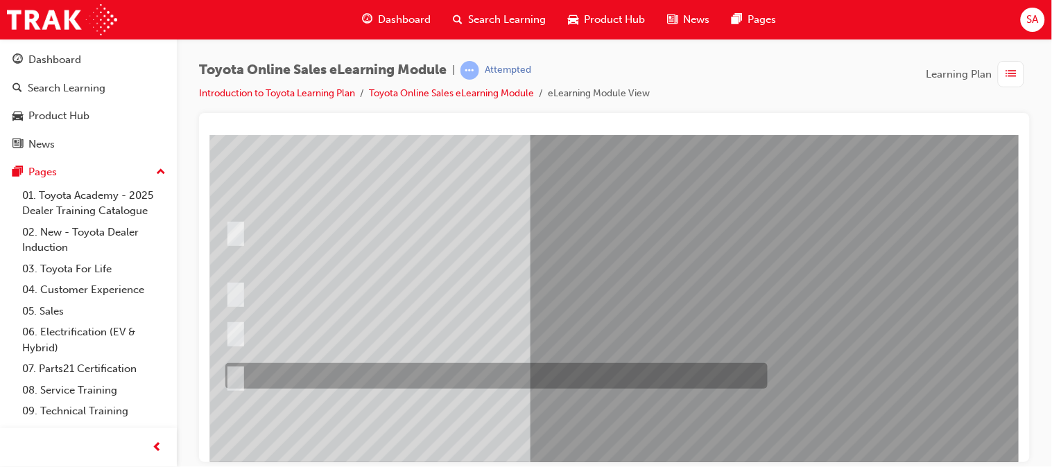
scroll to position [112, 35]
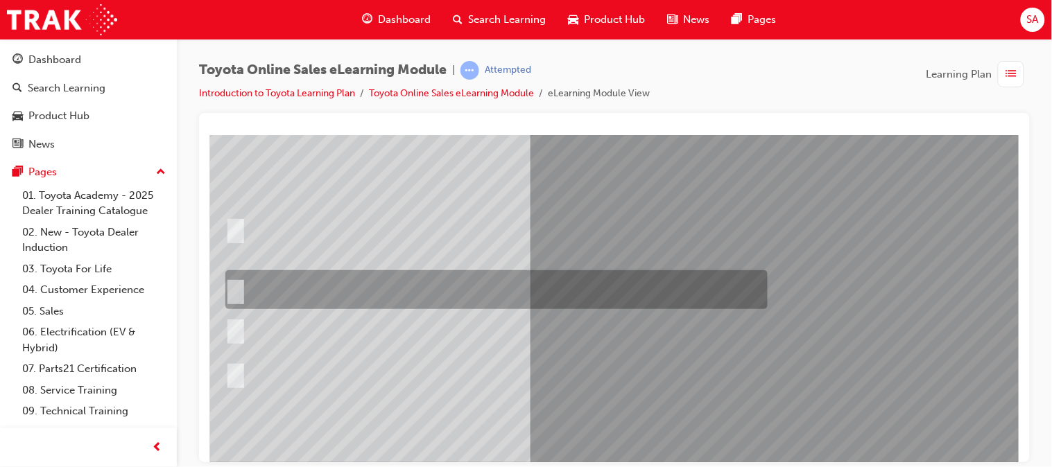
click at [340, 293] on div at bounding box center [492, 289] width 542 height 39
radio input "true"
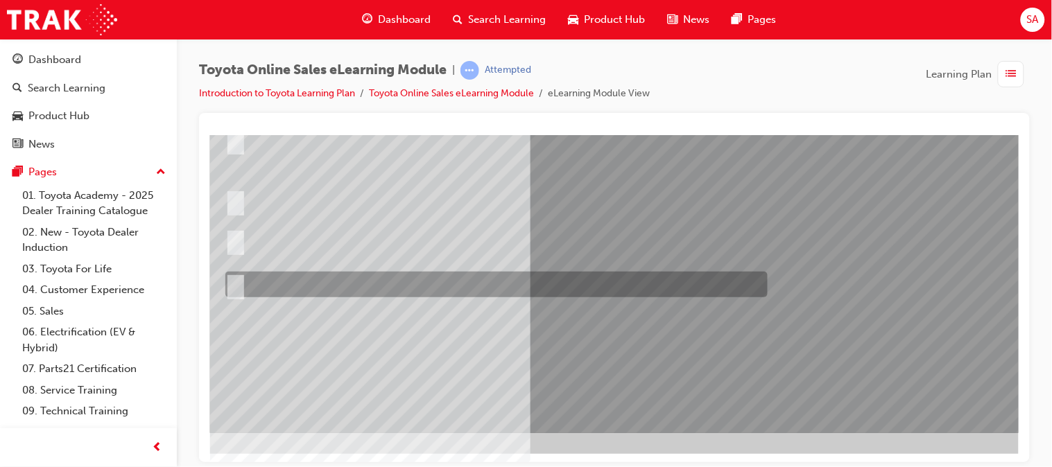
scroll to position [202, 35]
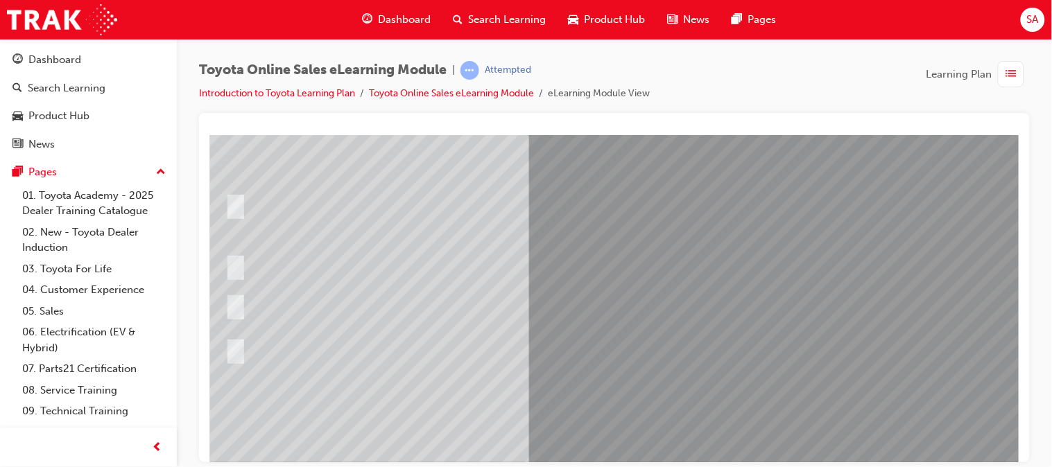
scroll to position [0, 0]
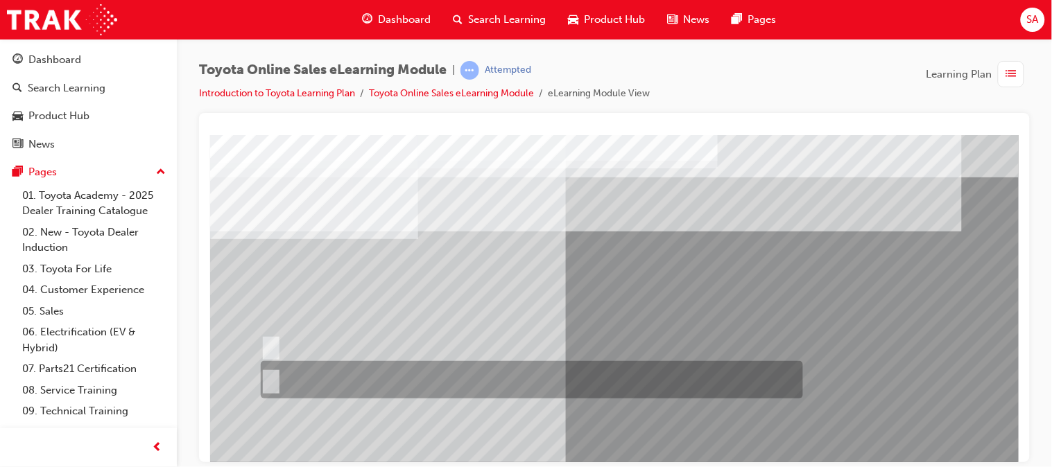
click at [271, 382] on input "No" at bounding box center [267, 379] width 15 height 15
radio input "true"
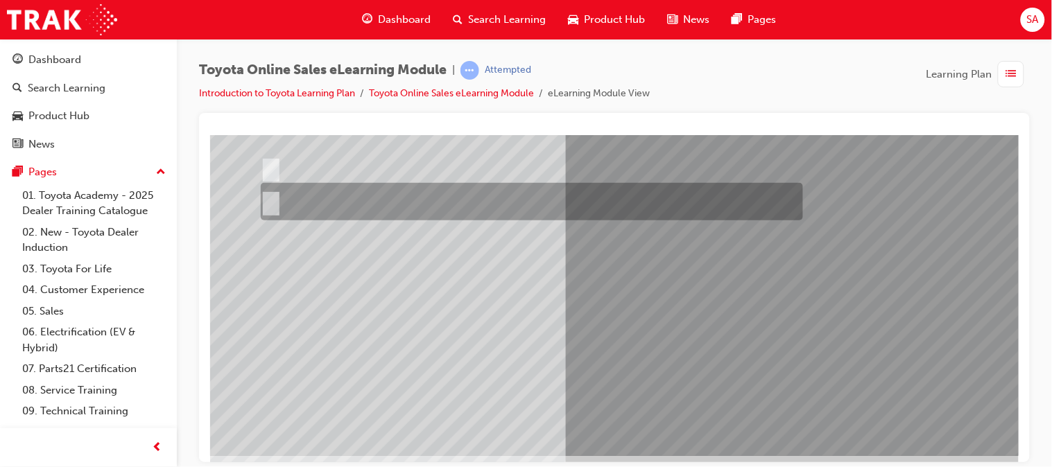
scroll to position [182, 0]
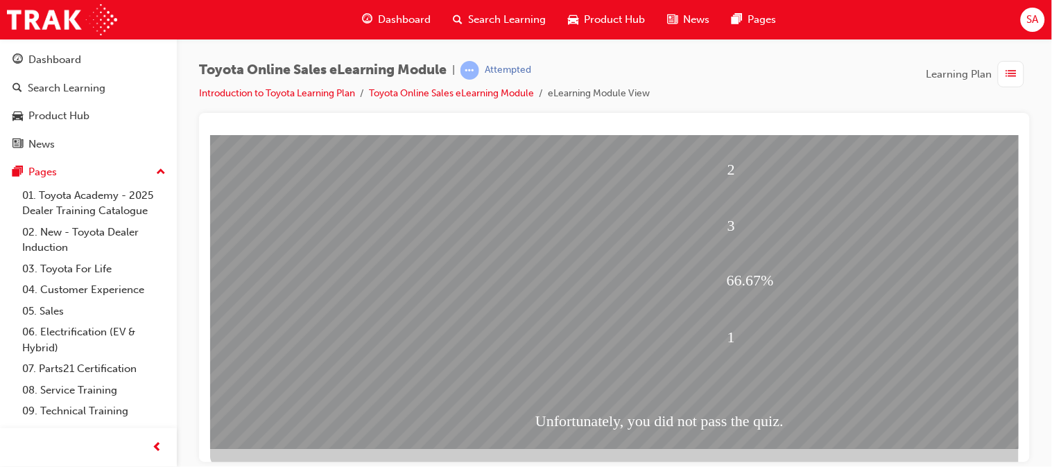
scroll to position [194, 0]
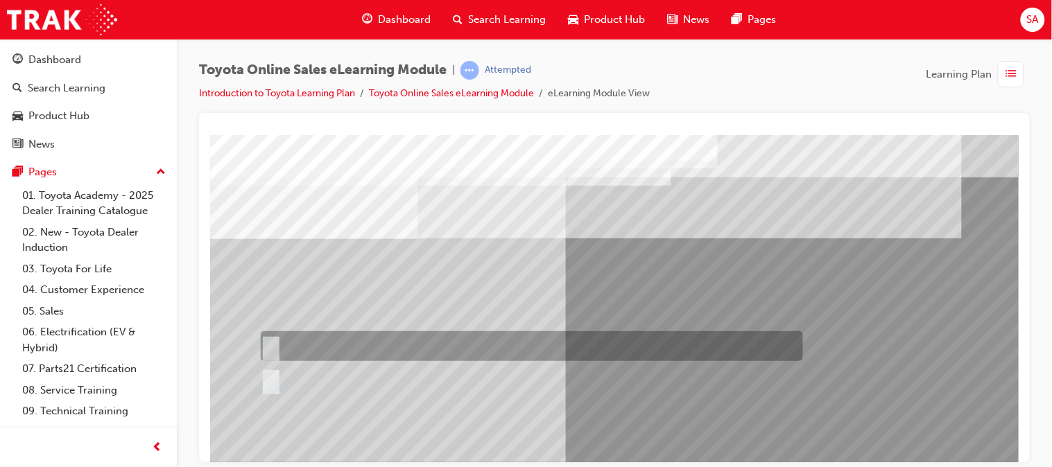
click at [313, 349] on div at bounding box center [528, 346] width 542 height 30
radio input "true"
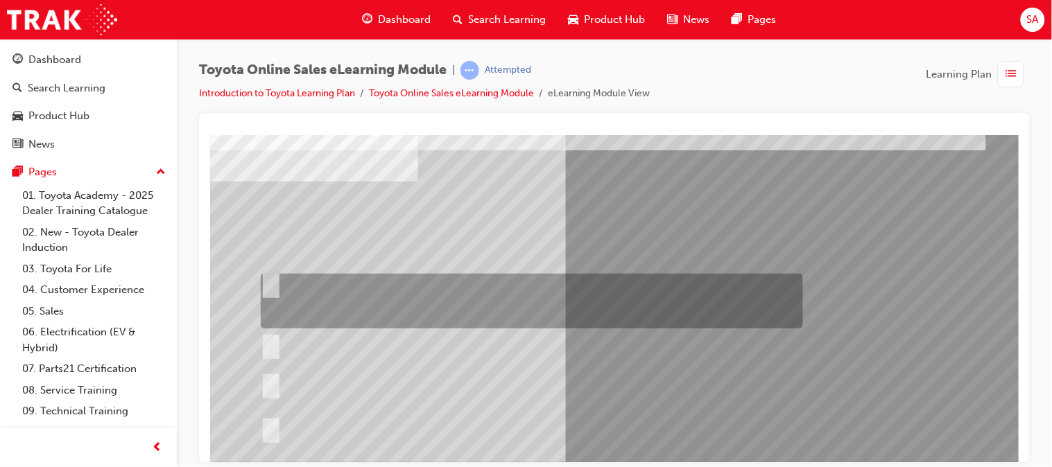
scroll to position [61, 0]
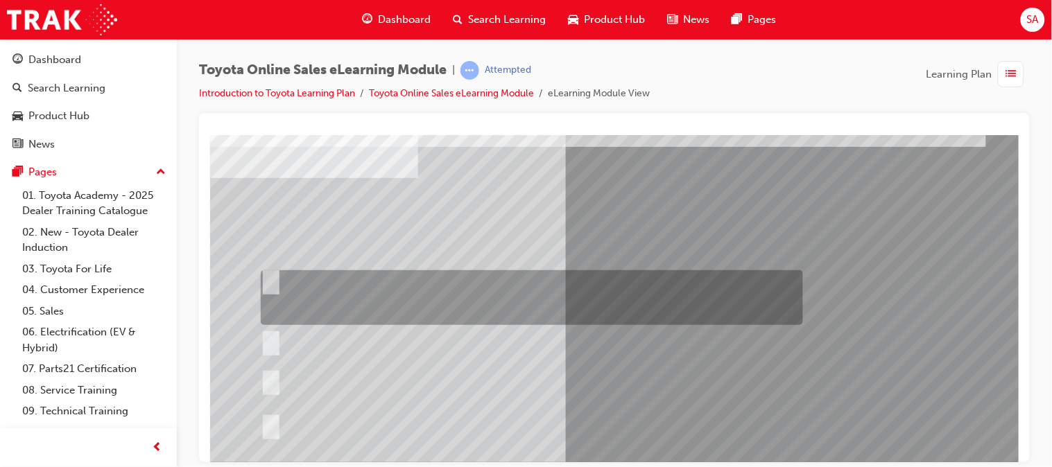
click at [528, 297] on div at bounding box center [528, 297] width 542 height 55
radio input "true"
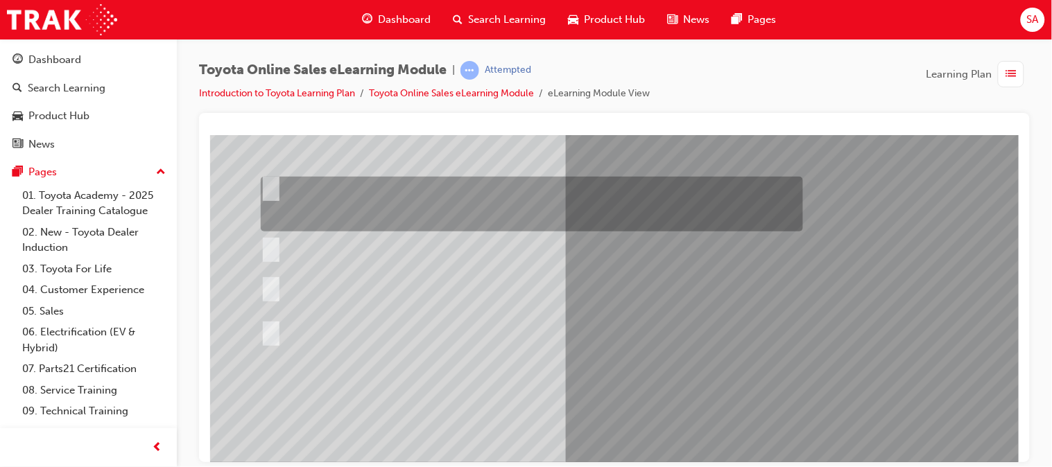
scroll to position [159, 0]
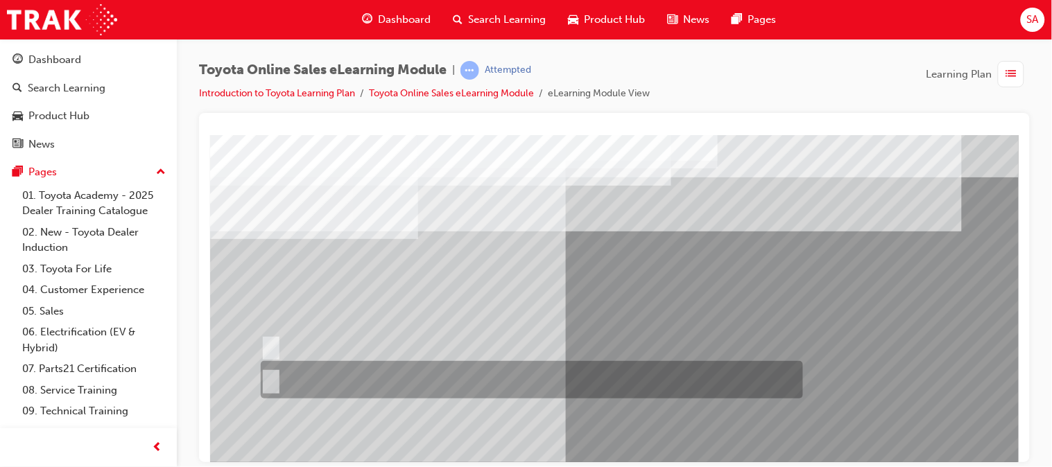
click at [301, 372] on div at bounding box center [528, 379] width 542 height 37
radio input "true"
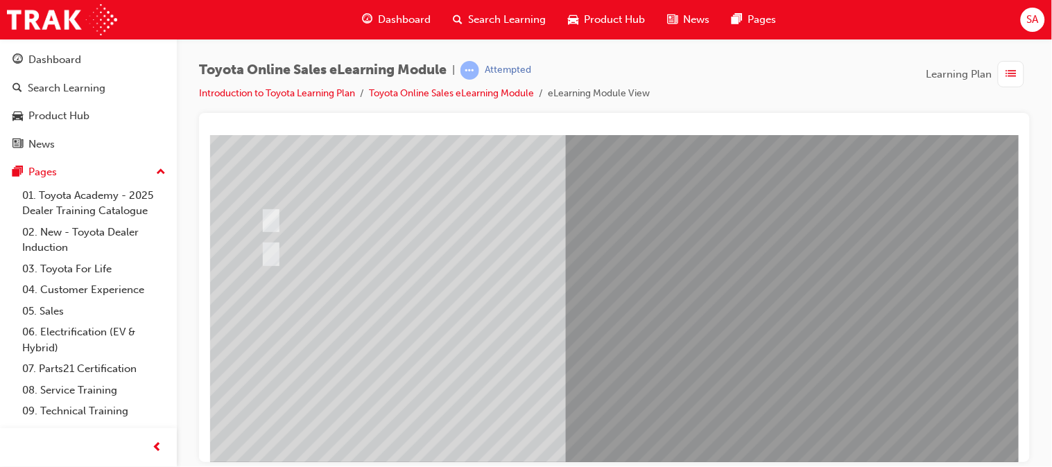
scroll to position [204, 0]
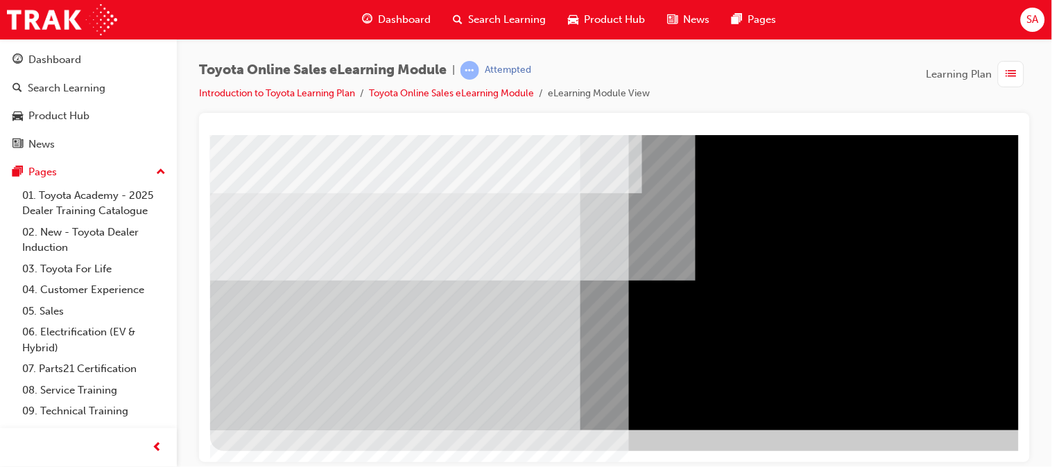
scroll to position [0, 0]
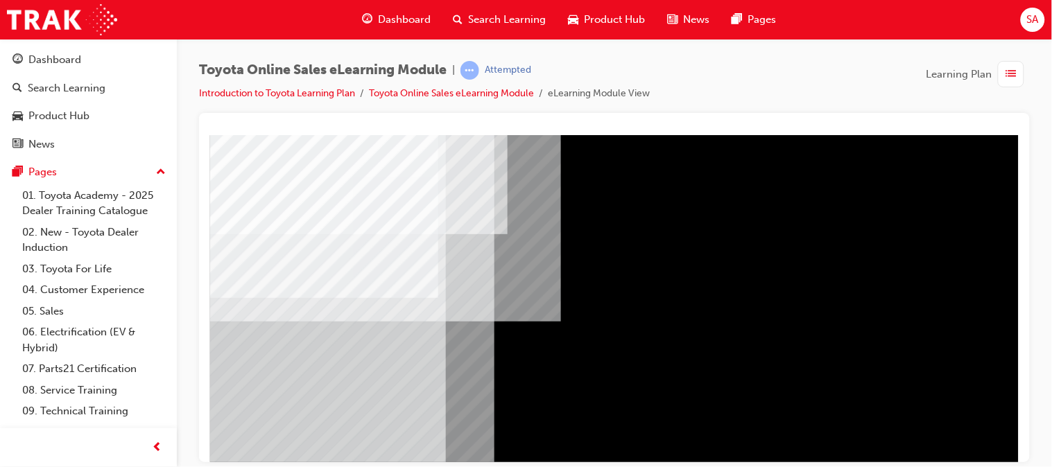
scroll to position [165, 146]
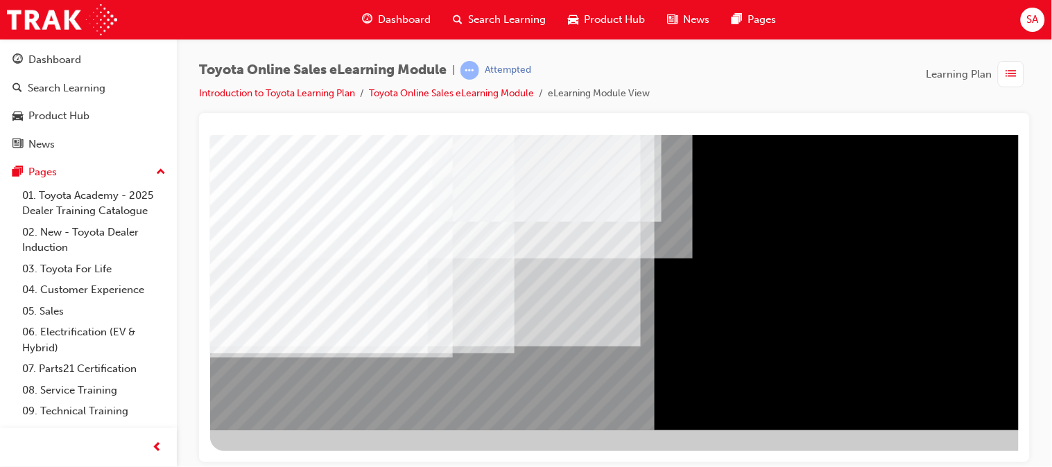
scroll to position [204, 146]
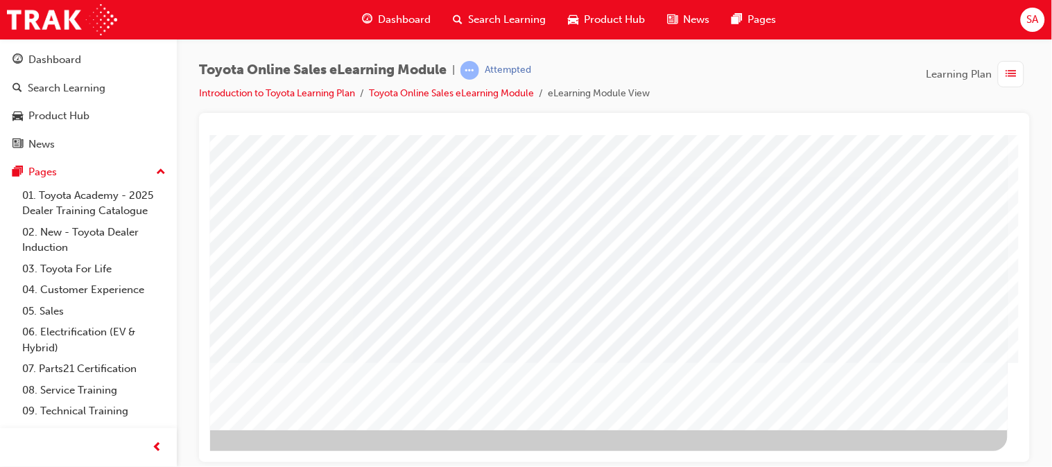
click at [1011, 71] on span "list-icon" at bounding box center [1011, 74] width 10 height 17
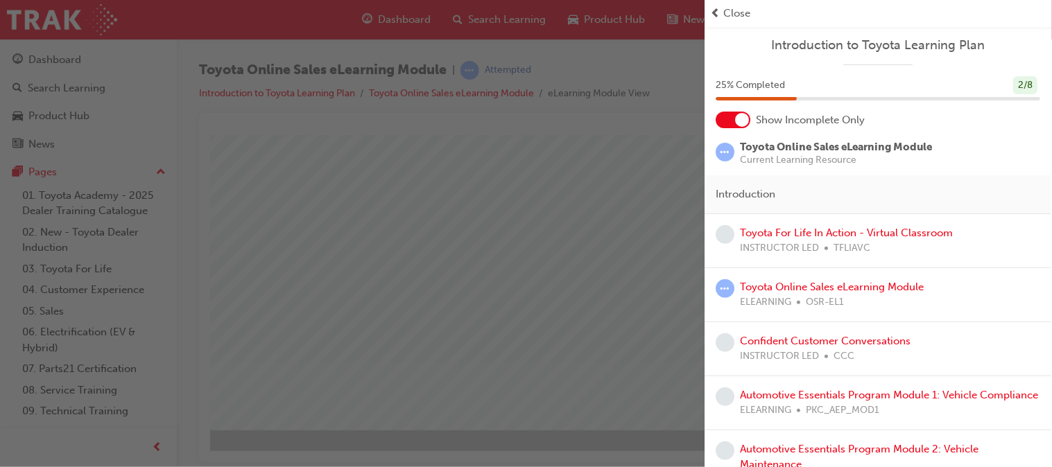
click at [765, 153] on span "Toyota Online Sales eLearning Module" at bounding box center [836, 147] width 192 height 12
click at [725, 12] on span "Close" at bounding box center [737, 14] width 27 height 16
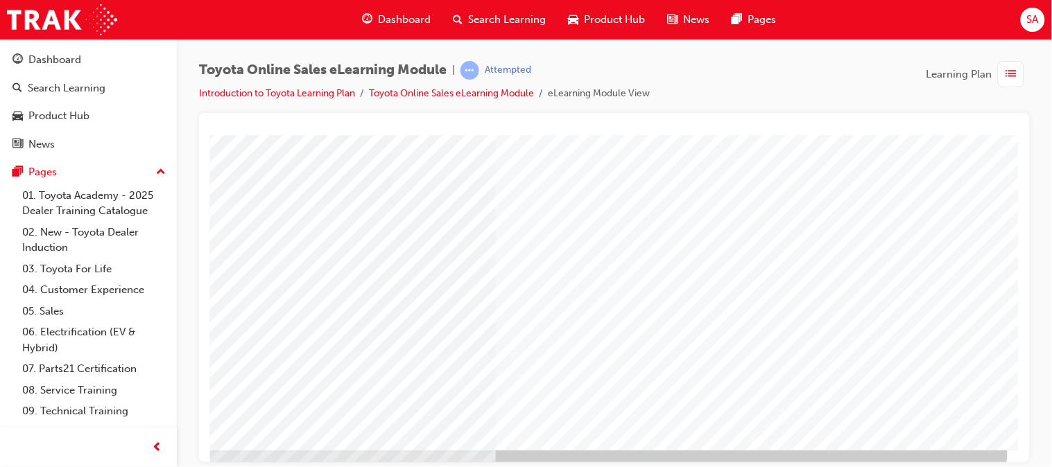
scroll to position [189, 146]
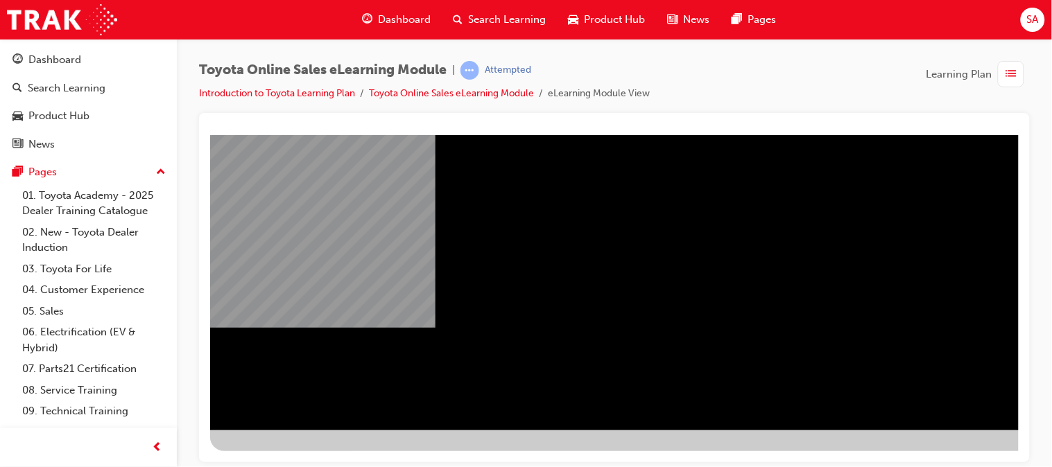
scroll to position [204, 146]
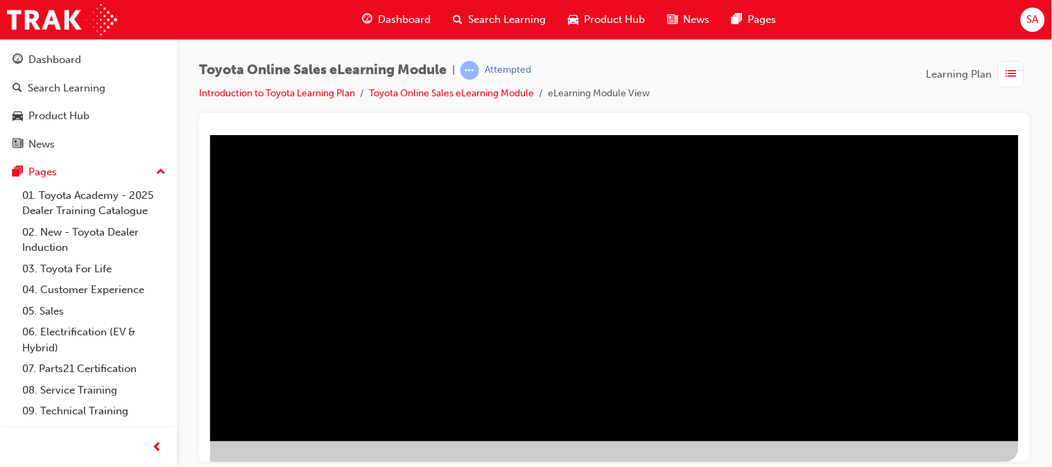
scroll to position [192, 146]
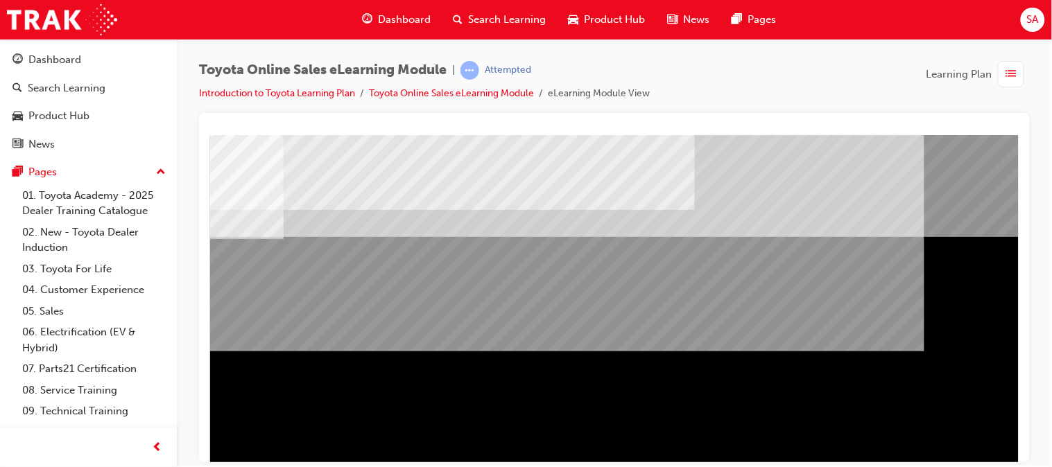
scroll to position [204, 146]
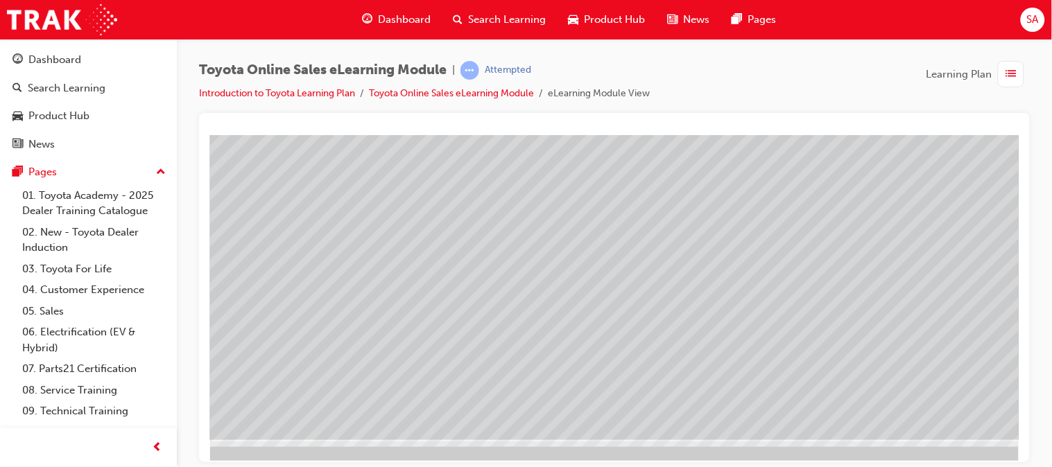
scroll to position [204, 136]
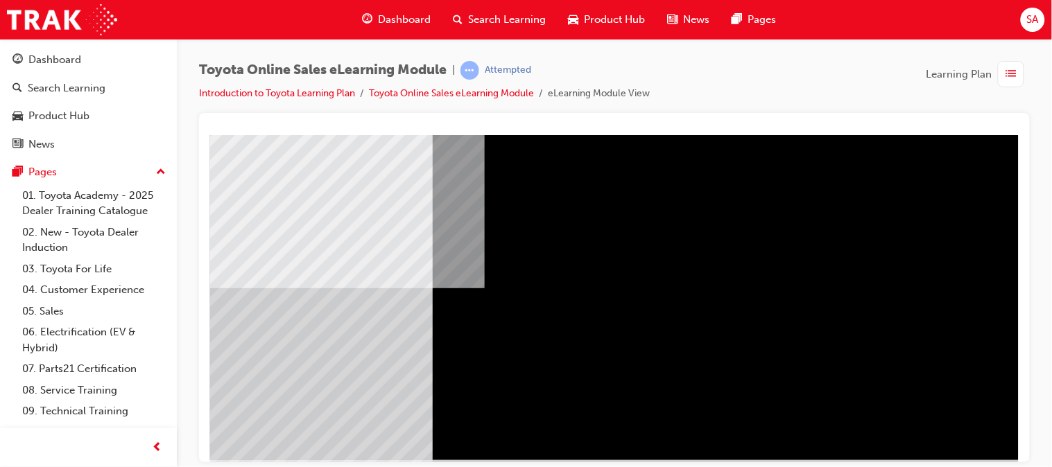
scroll to position [184, 146]
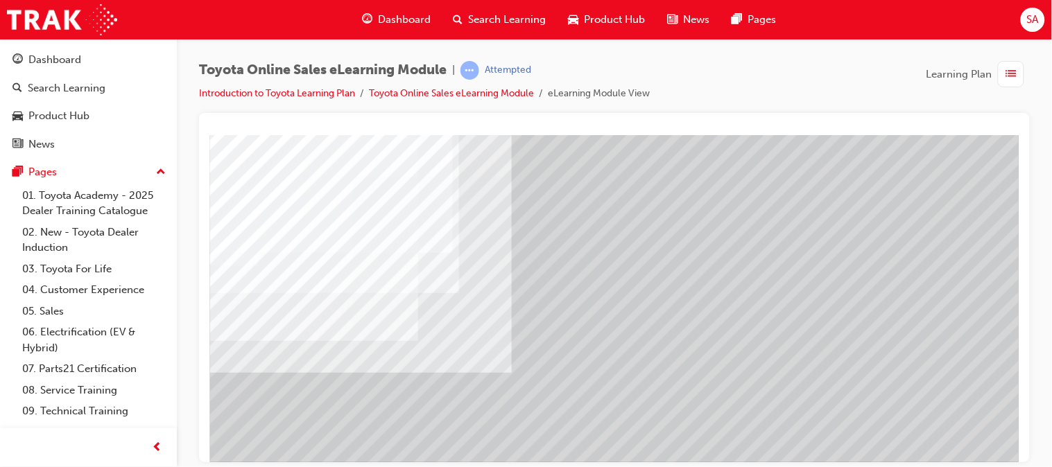
scroll to position [204, 114]
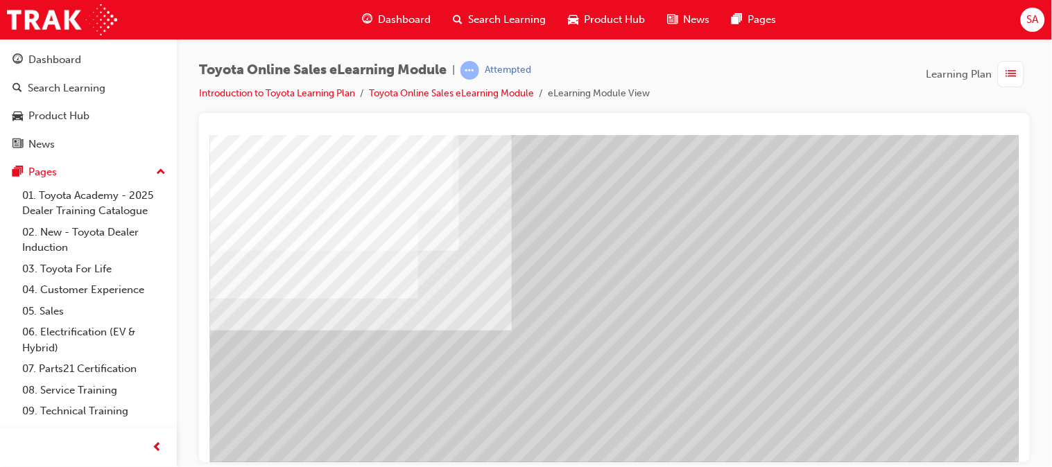
scroll to position [119, 114]
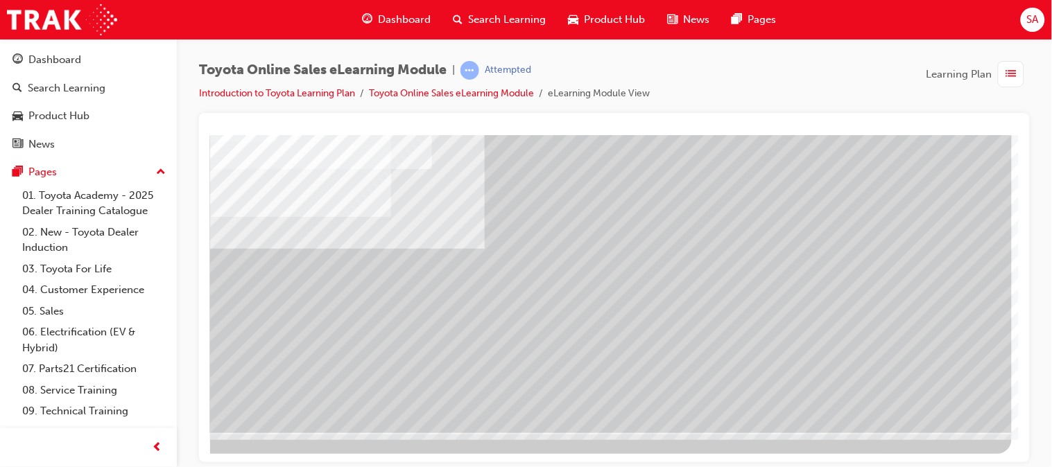
scroll to position [204, 146]
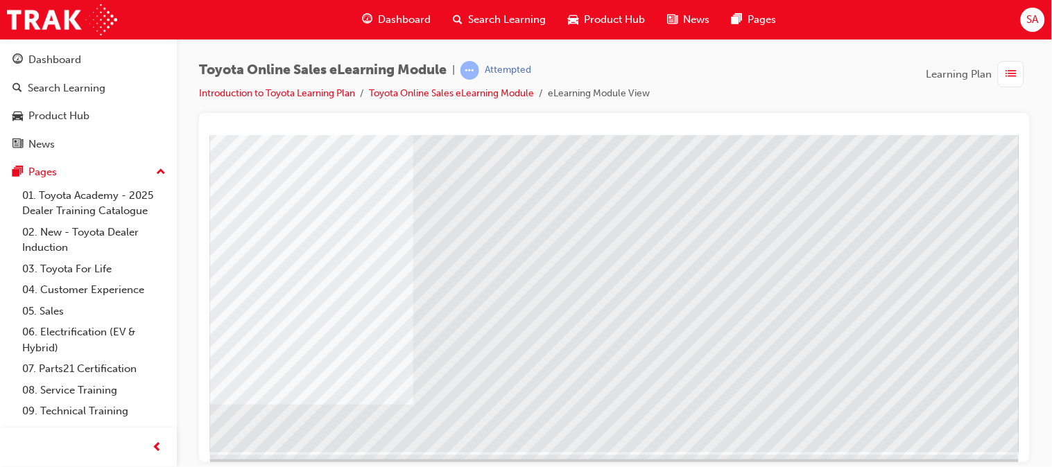
scroll to position [204, 56]
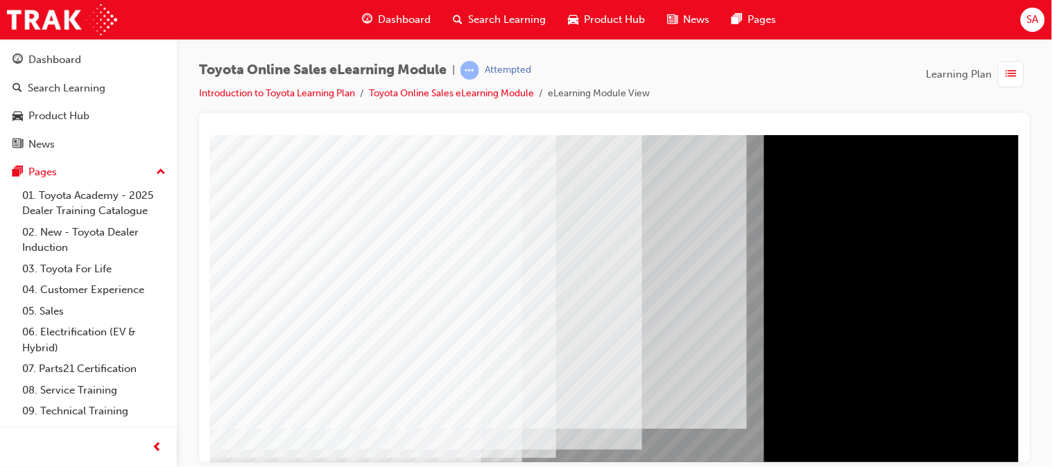
scroll to position [137, 0]
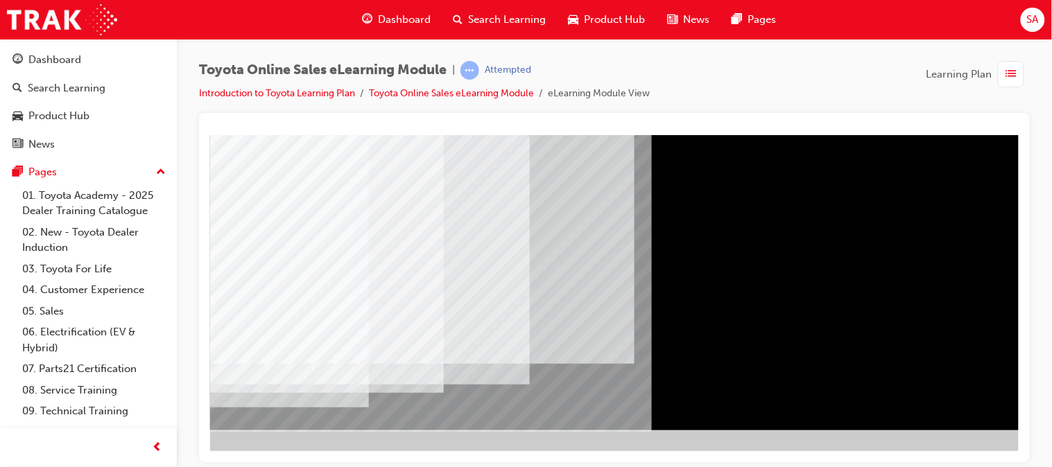
scroll to position [204, 146]
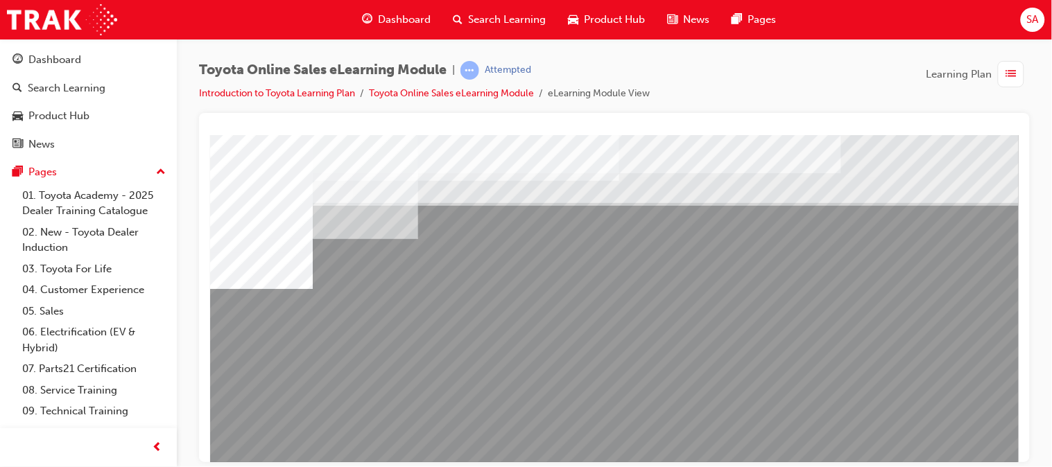
scroll to position [121, 0]
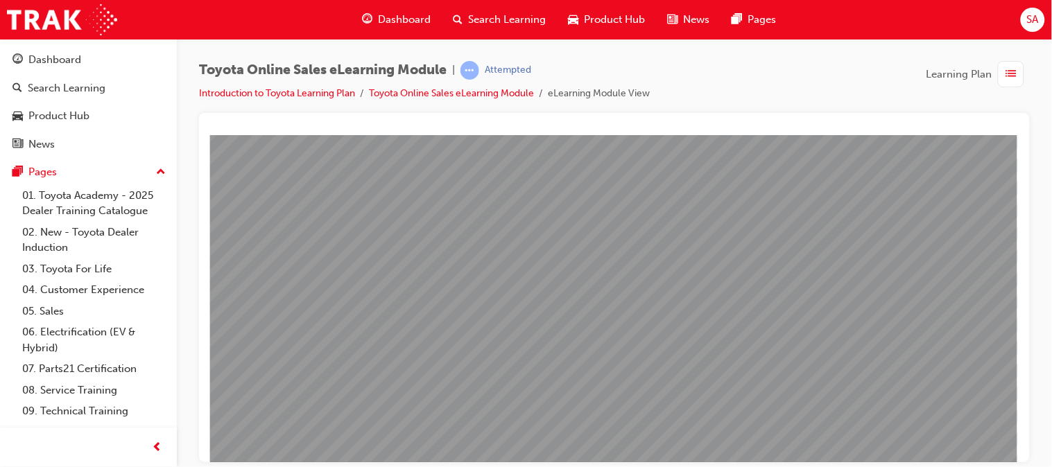
scroll to position [204, 146]
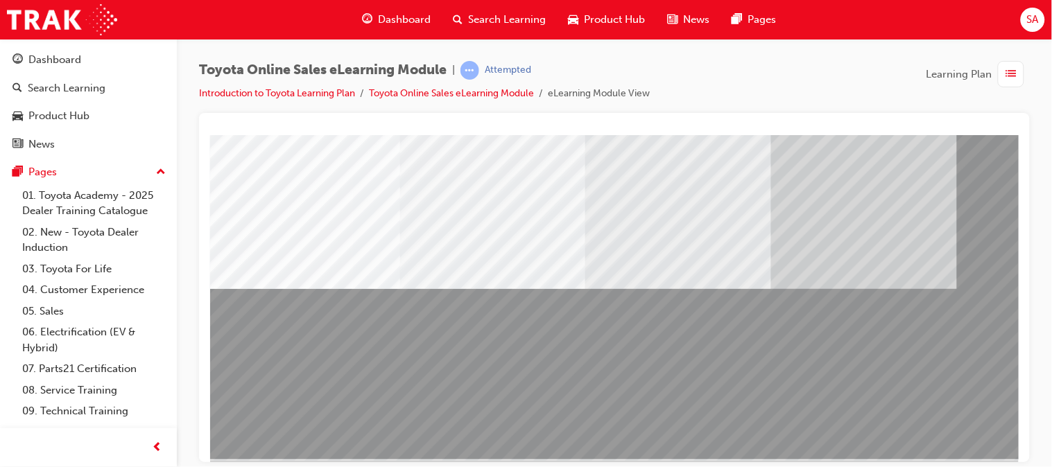
scroll to position [175, 0]
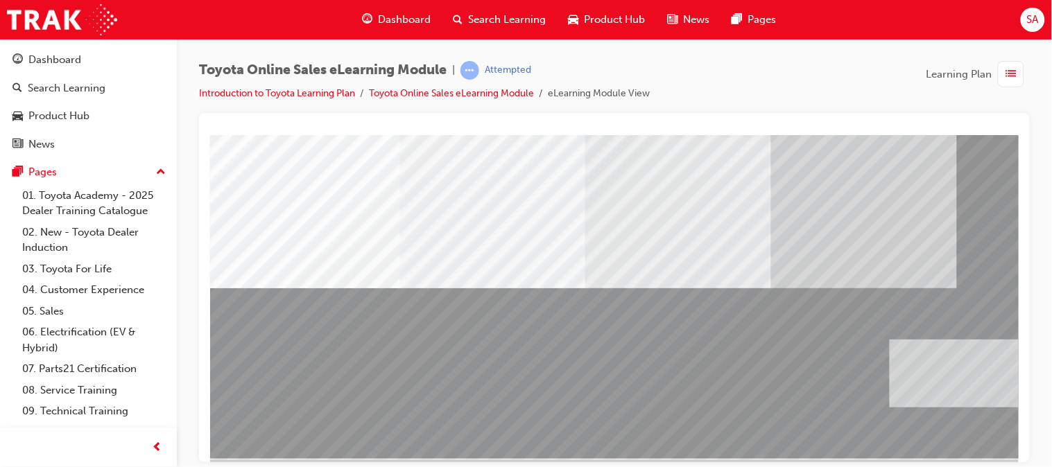
drag, startPoint x: 376, startPoint y: 385, endPoint x: 1260, endPoint y: 521, distance: 894.4
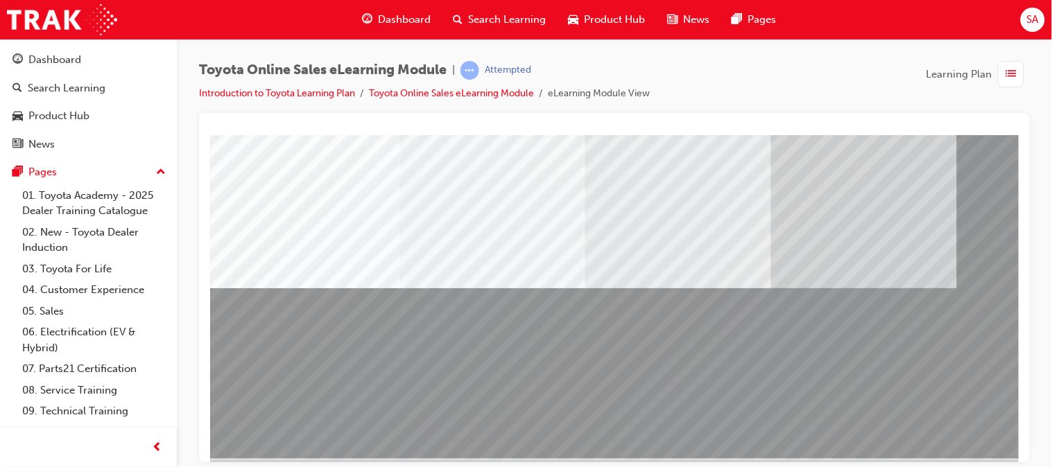
drag, startPoint x: 792, startPoint y: 455, endPoint x: 795, endPoint y: 598, distance: 142.9
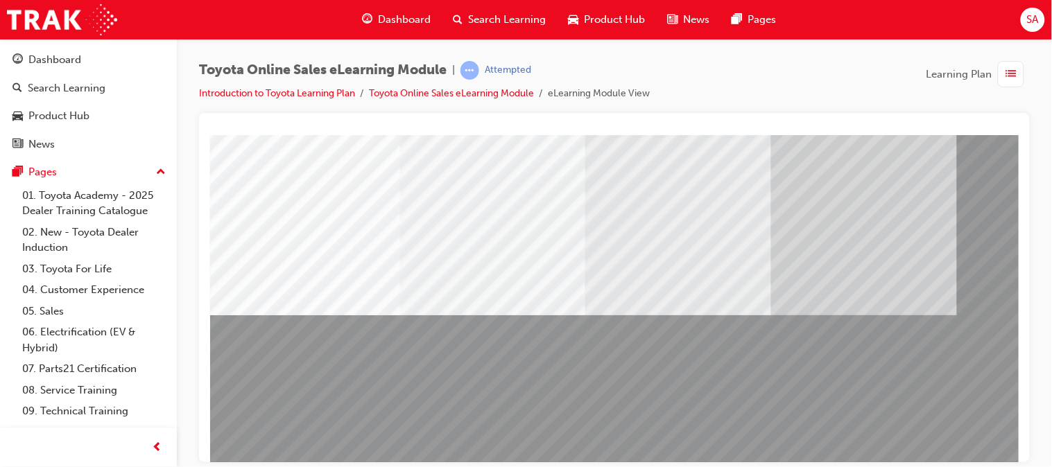
scroll to position [150, 0]
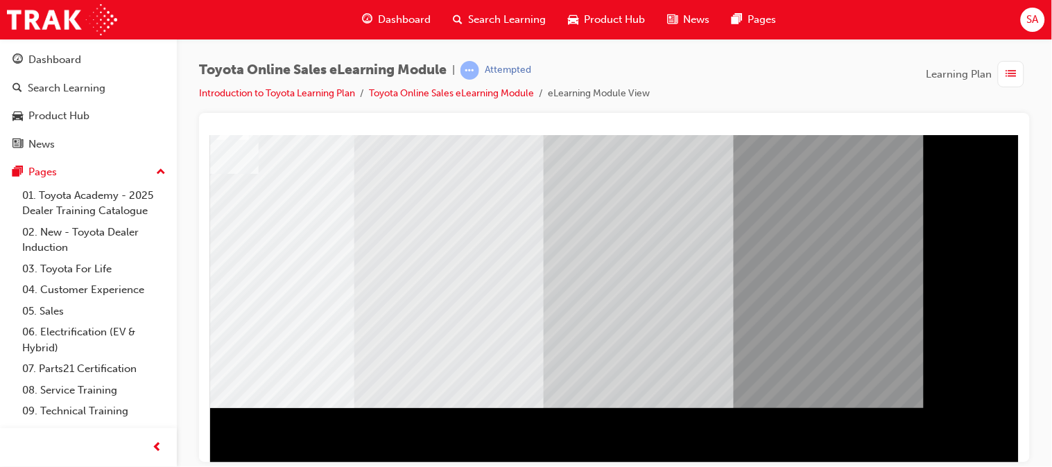
scroll to position [204, 146]
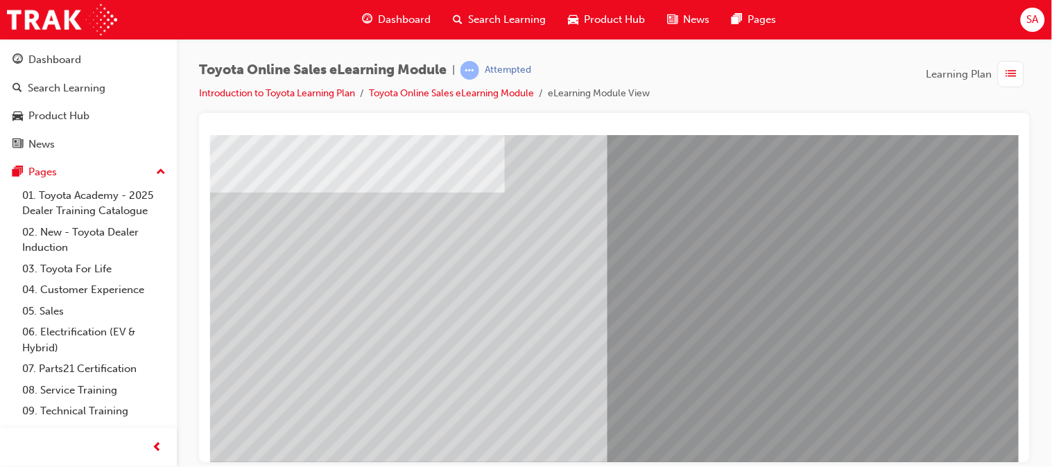
scroll to position [132, 0]
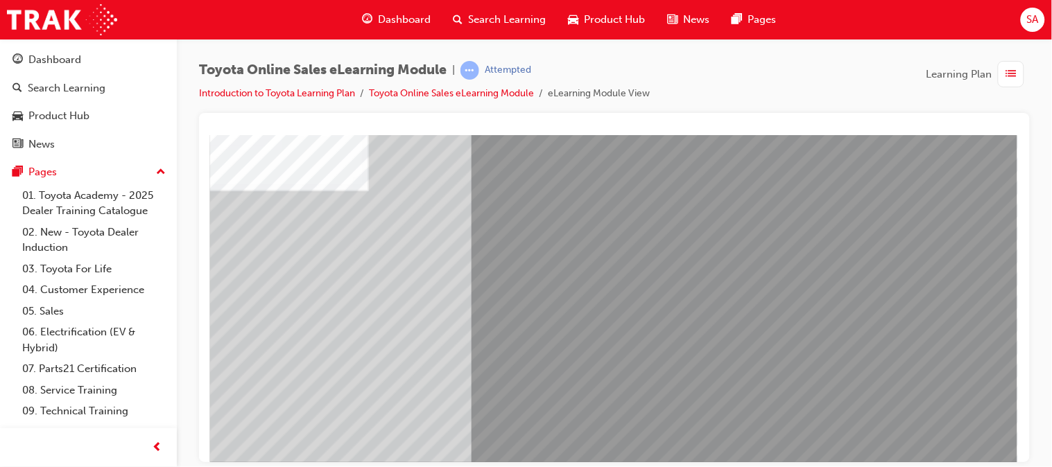
scroll to position [204, 146]
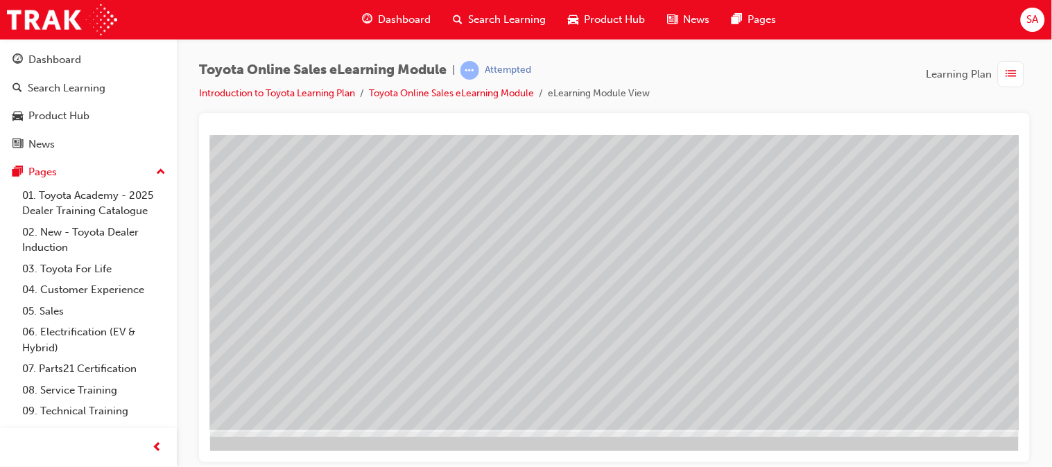
scroll to position [204, 21]
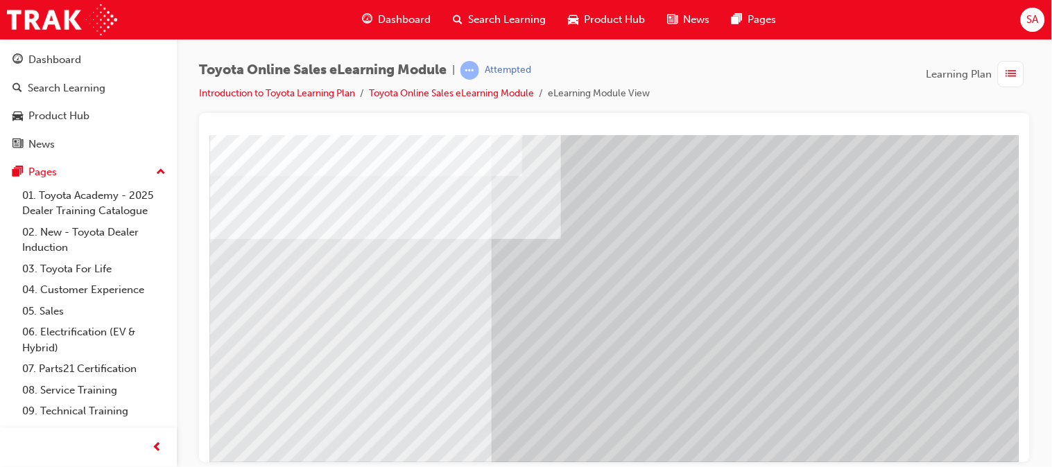
scroll to position [204, 65]
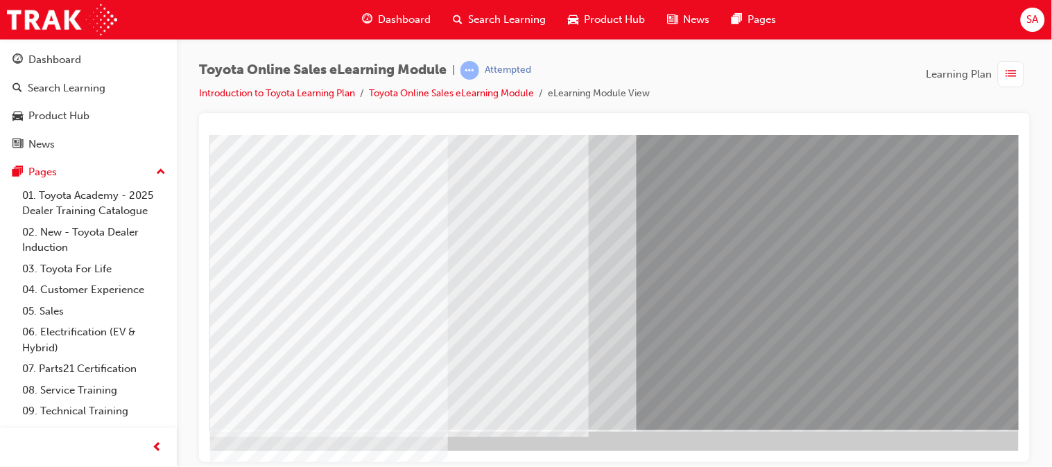
scroll to position [204, 146]
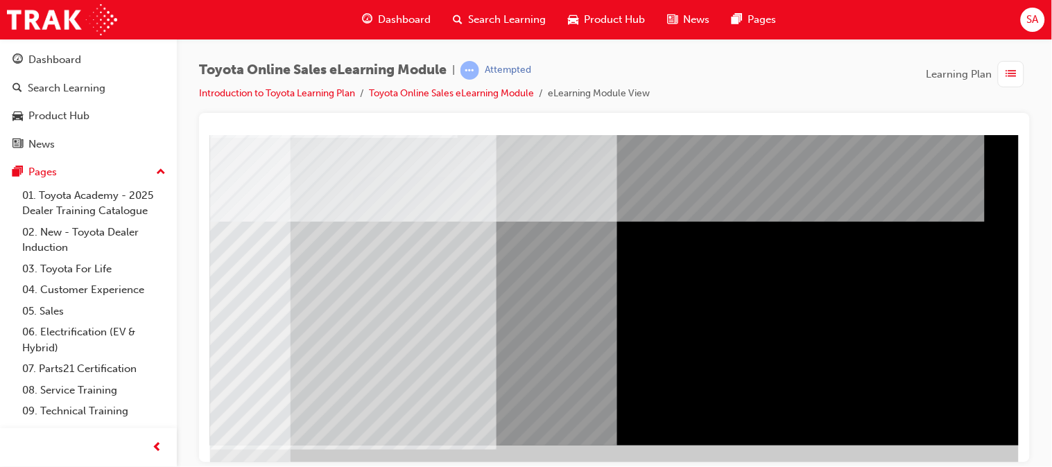
scroll to position [189, 128]
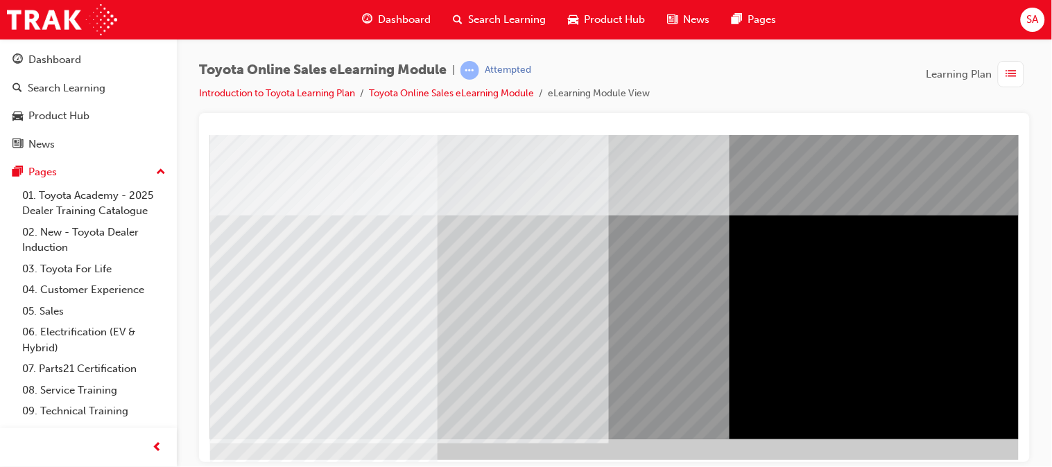
scroll to position [195, 146]
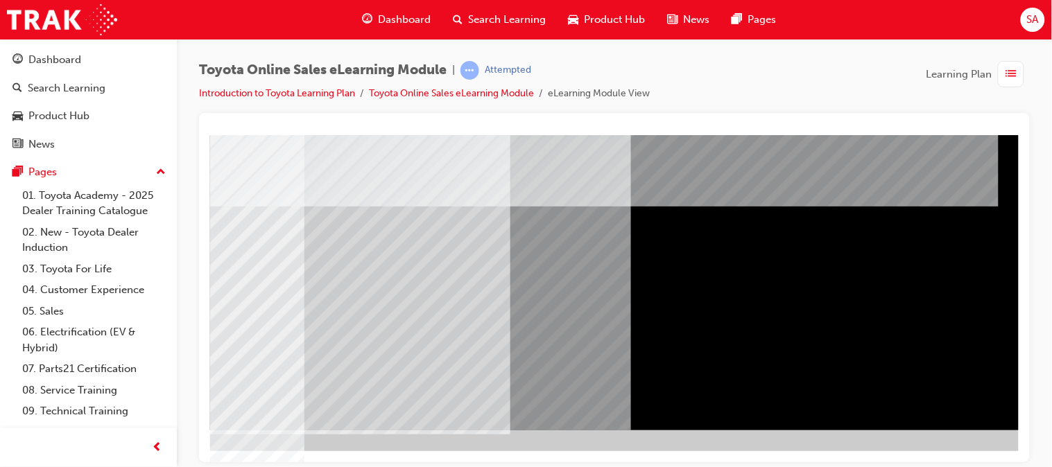
scroll to position [204, 116]
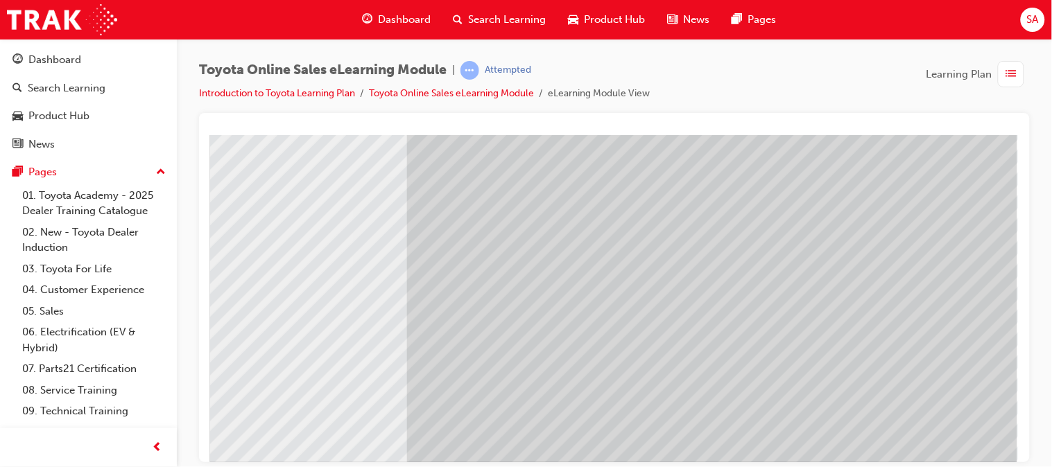
scroll to position [204, 146]
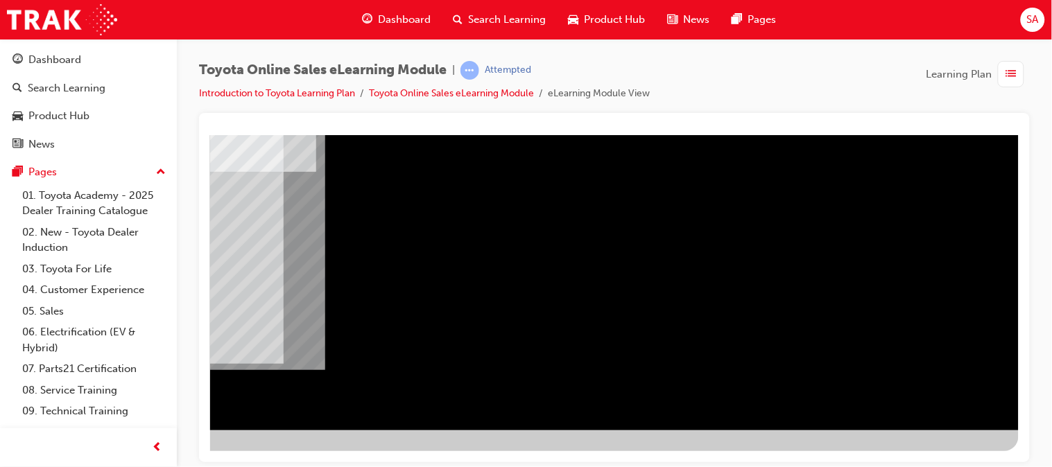
scroll to position [203, 146]
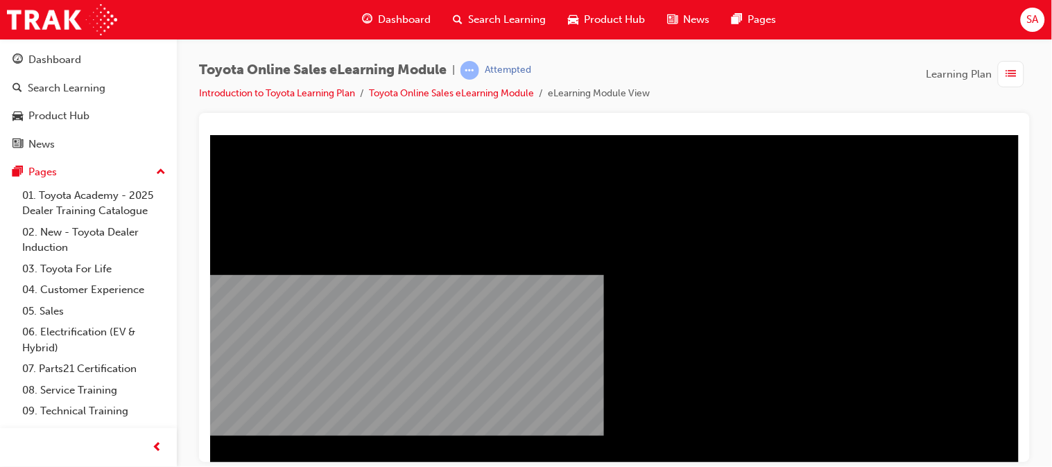
scroll to position [204, 0]
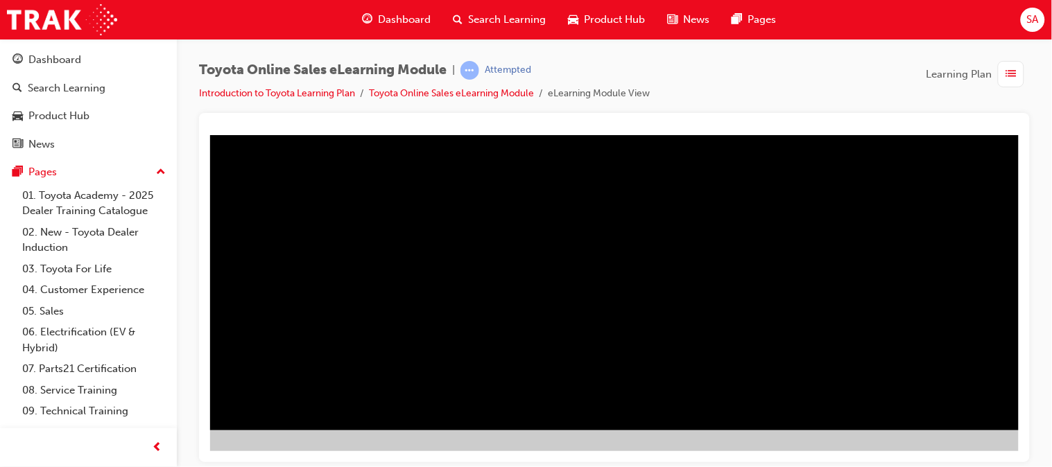
scroll to position [204, 146]
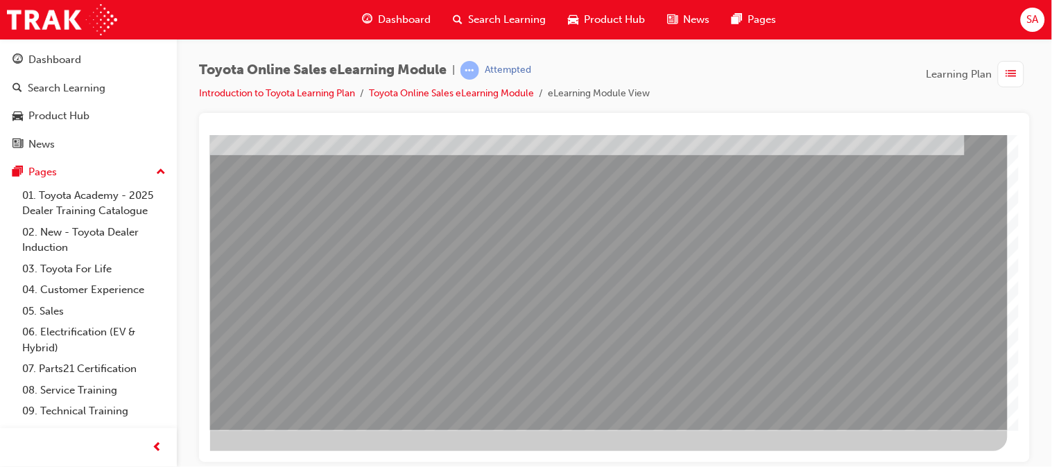
scroll to position [204, 0]
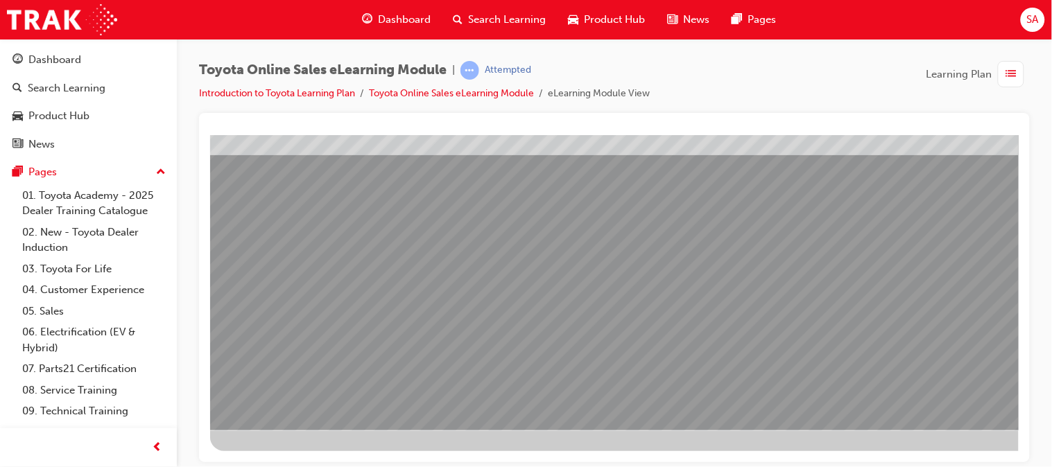
scroll to position [204, 146]
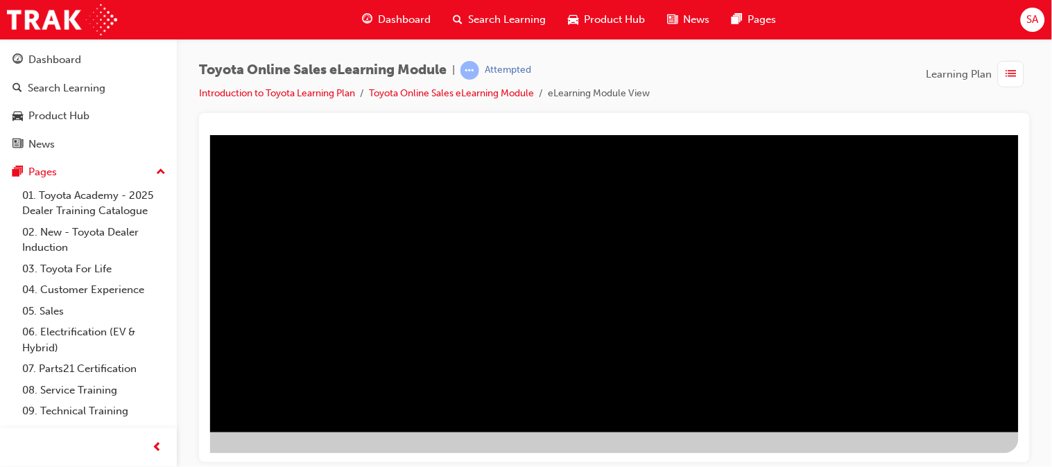
scroll to position [202, 146]
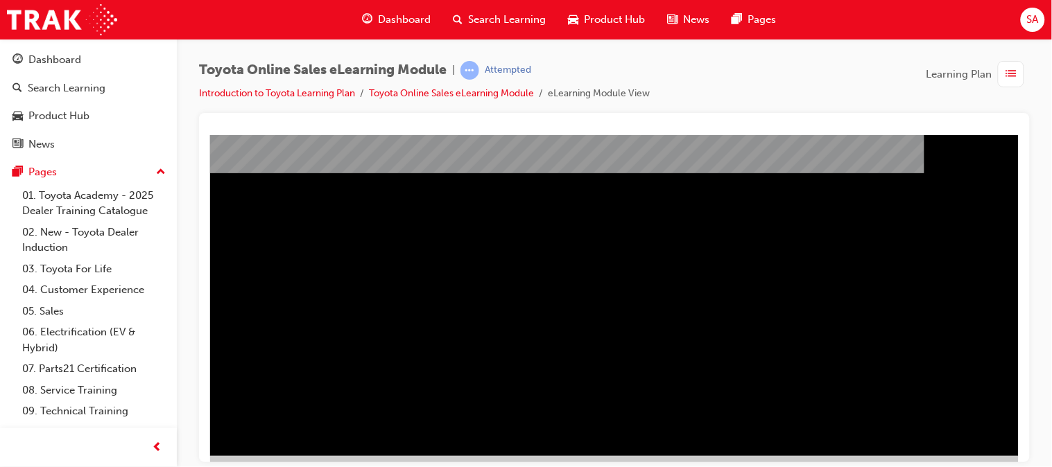
scroll to position [204, 146]
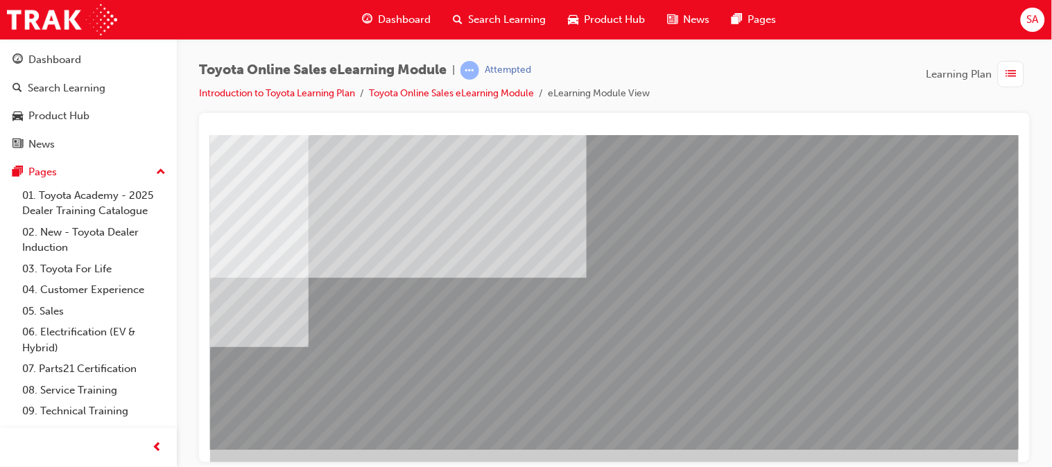
scroll to position [187, 127]
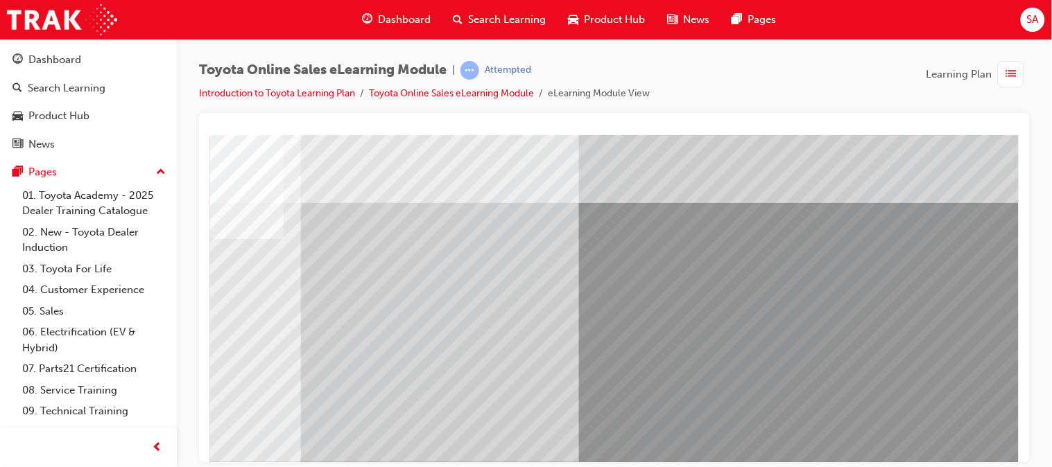
scroll to position [204, 146]
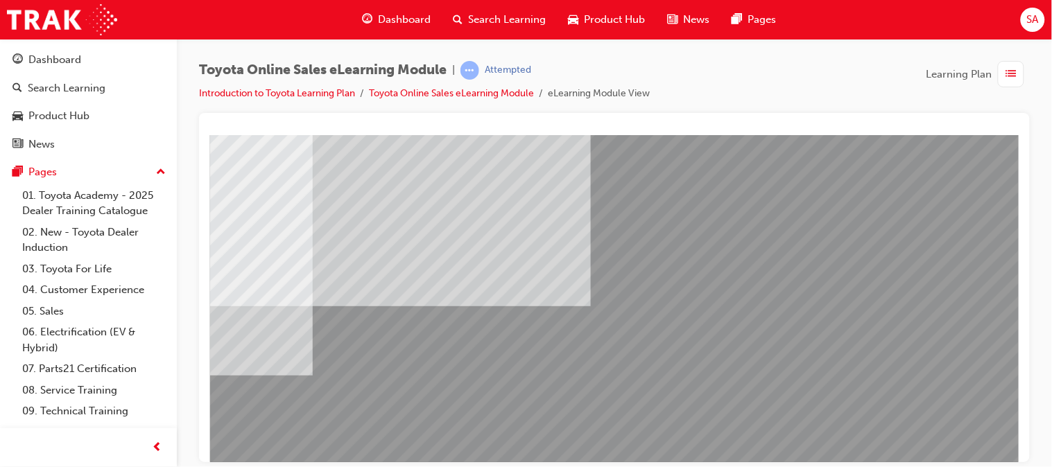
scroll to position [204, 123]
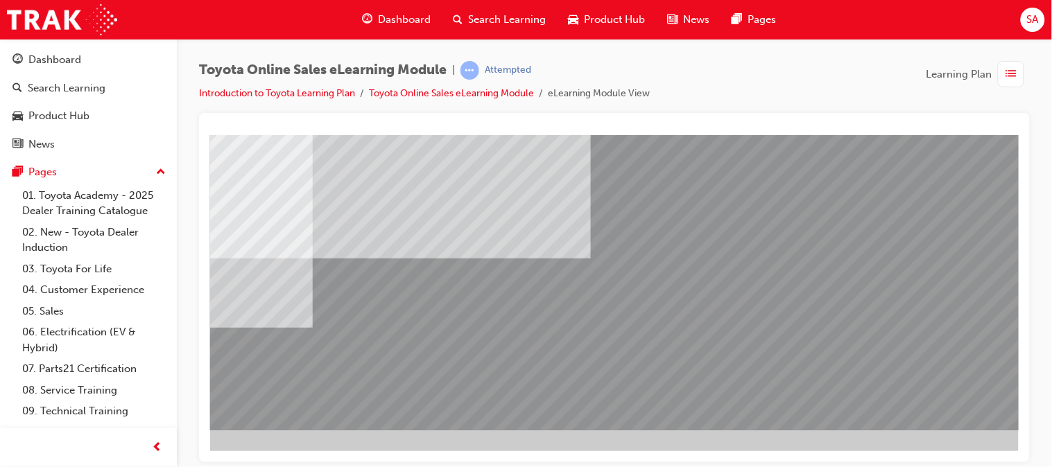
drag, startPoint x: 853, startPoint y: 449, endPoint x: 966, endPoint y: 462, distance: 113.1
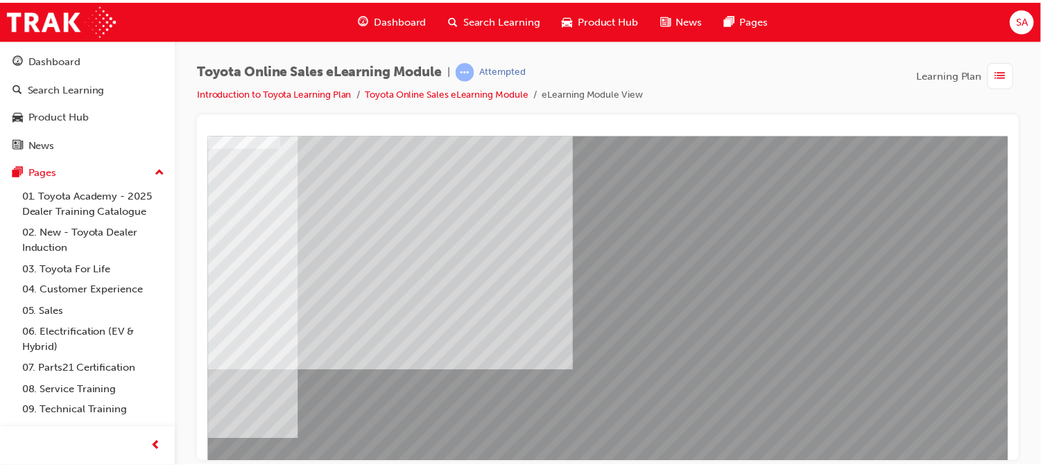
scroll to position [204, 146]
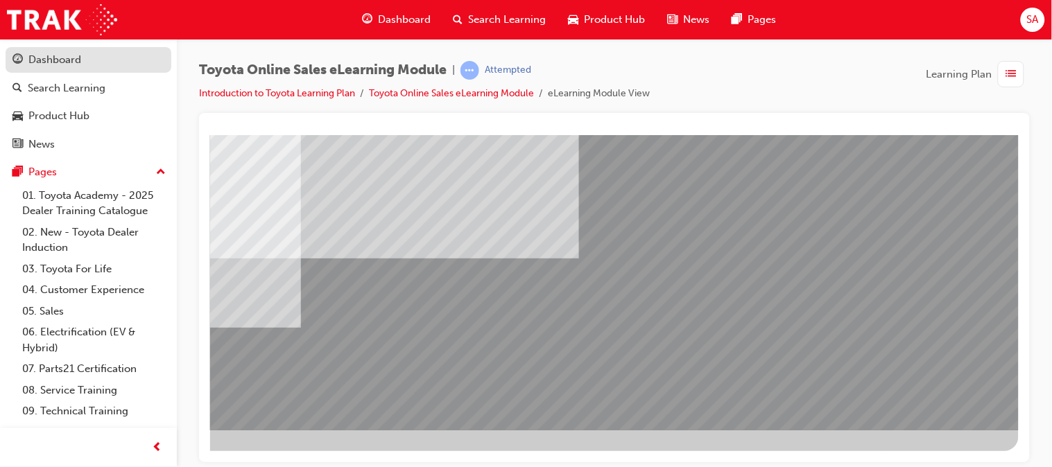
click at [62, 67] on div "Dashboard" at bounding box center [54, 60] width 53 height 16
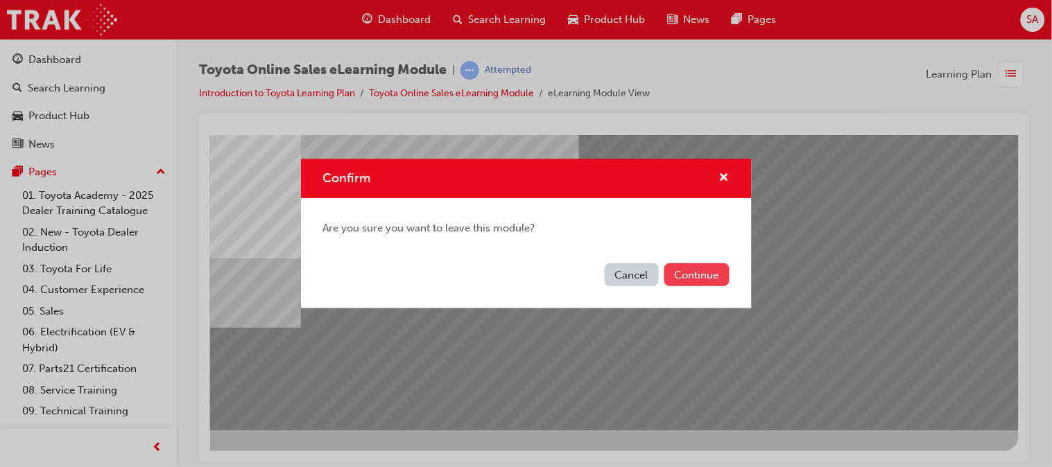
click at [675, 278] on button "Continue" at bounding box center [696, 274] width 65 height 23
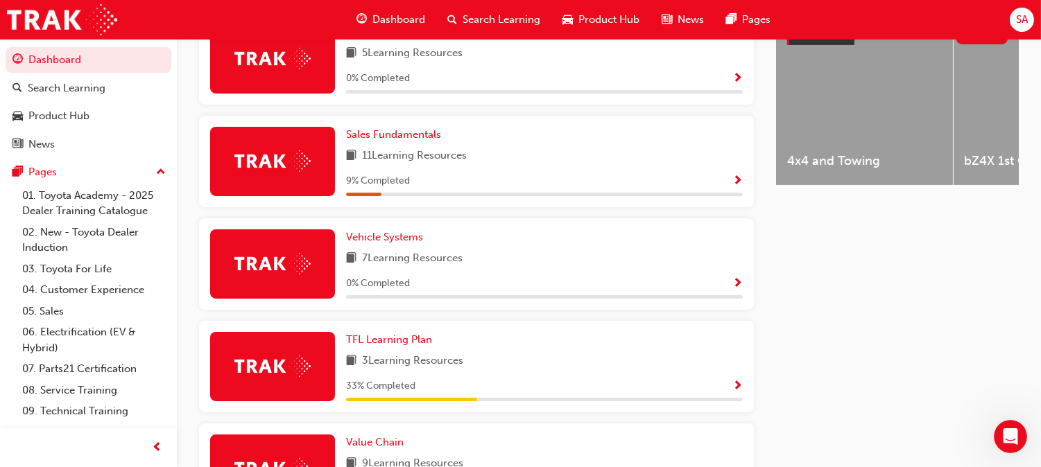
scroll to position [591, 0]
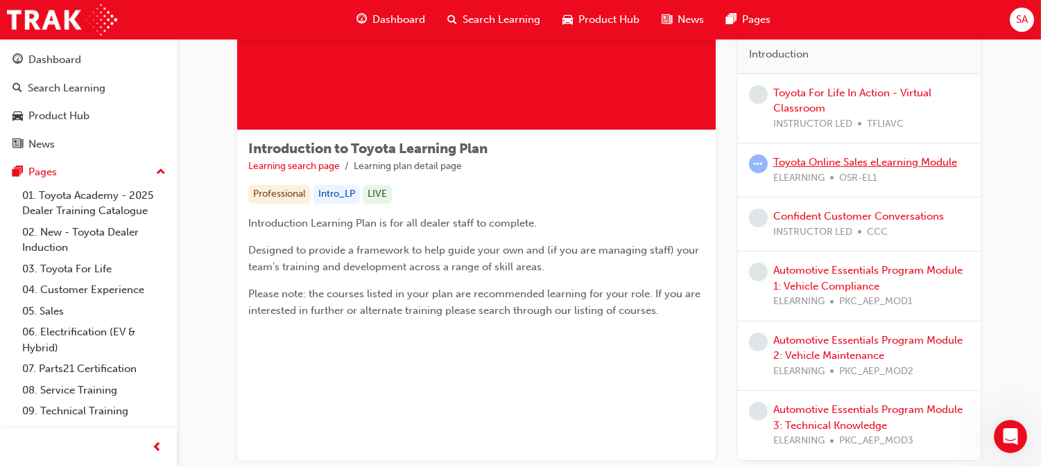
scroll to position [137, 0]
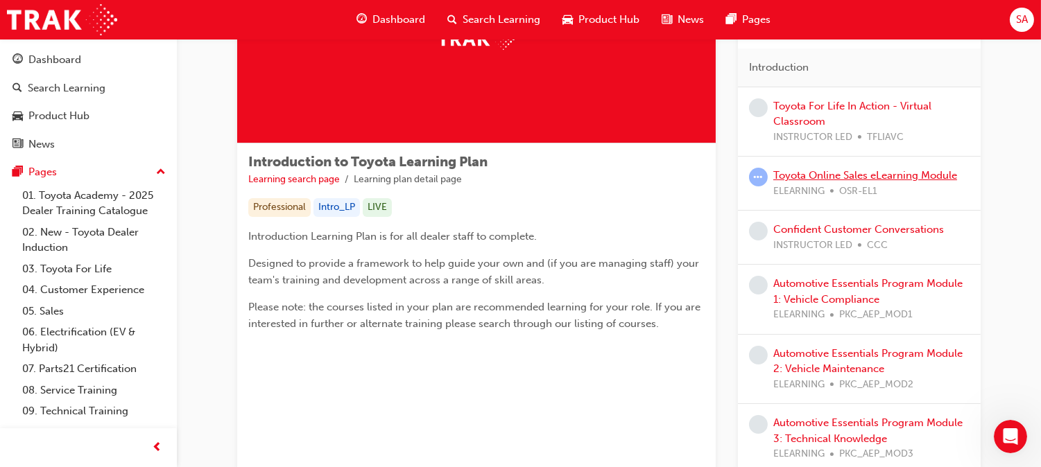
click at [889, 177] on link "Toyota Online Sales eLearning Module" at bounding box center [865, 175] width 184 height 12
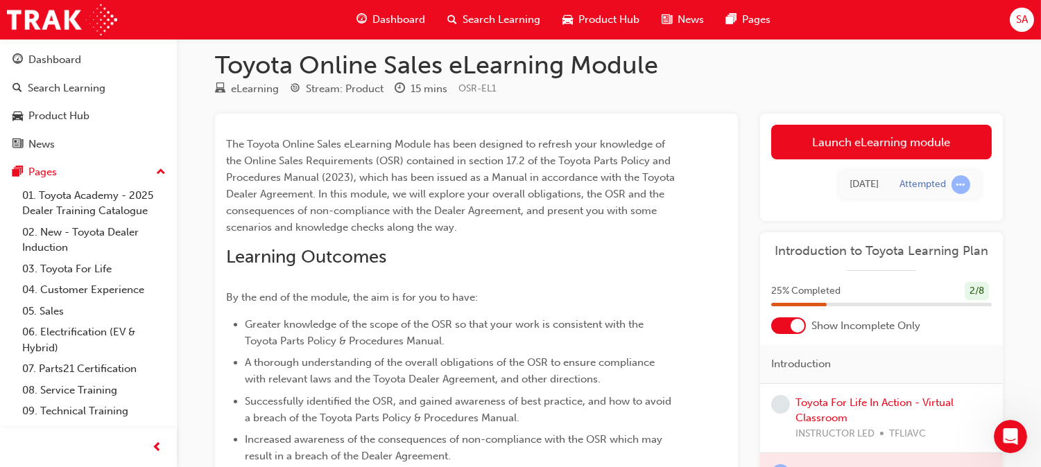
scroll to position [10, 0]
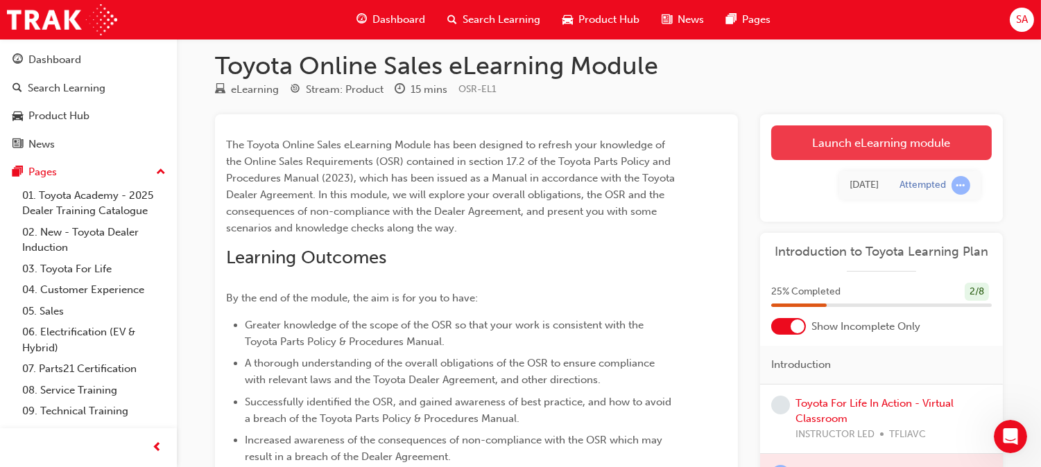
click at [841, 132] on link "Launch eLearning module" at bounding box center [881, 142] width 220 height 35
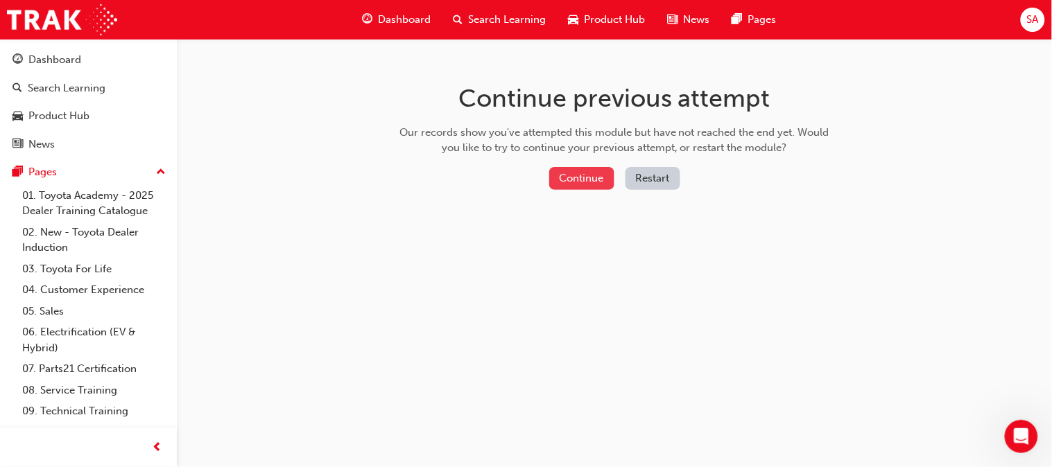
click at [596, 180] on button "Continue" at bounding box center [581, 178] width 65 height 23
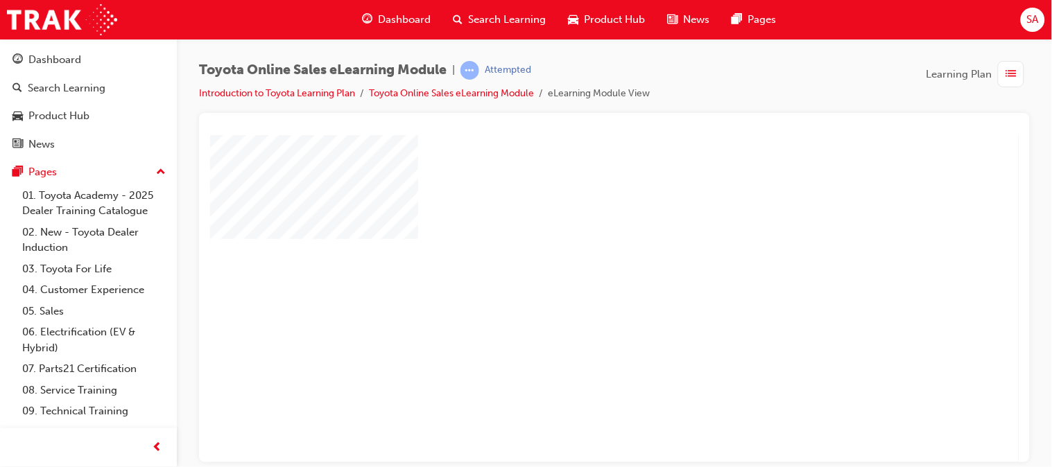
click at [573, 258] on div "play" at bounding box center [573, 258] width 0 height 0
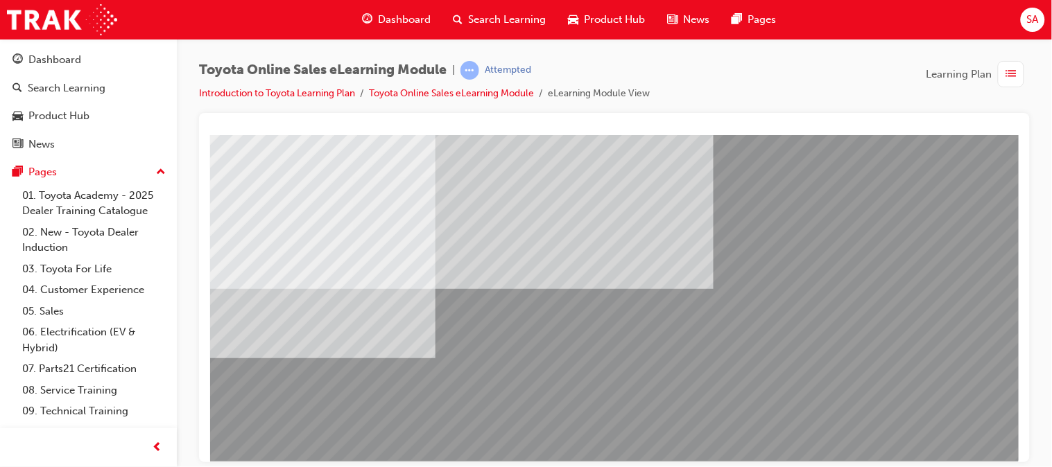
scroll to position [173, 146]
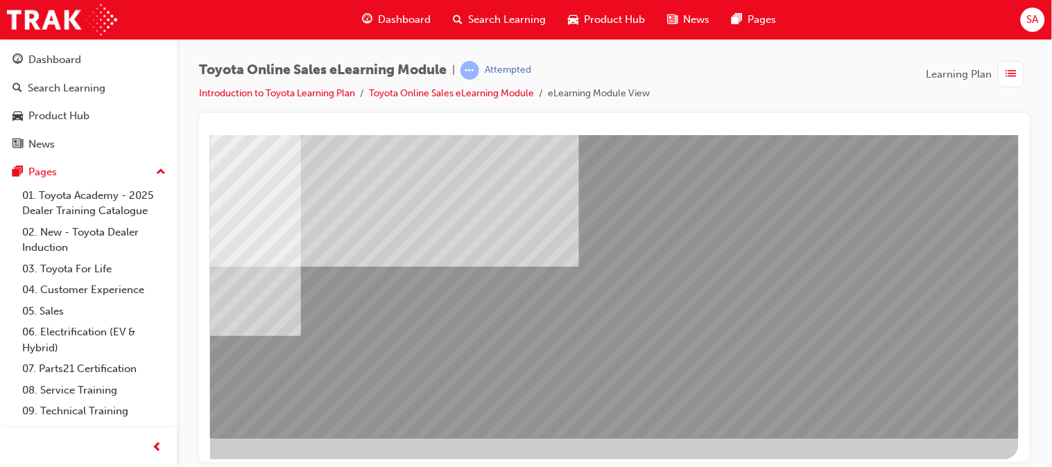
scroll to position [196, 146]
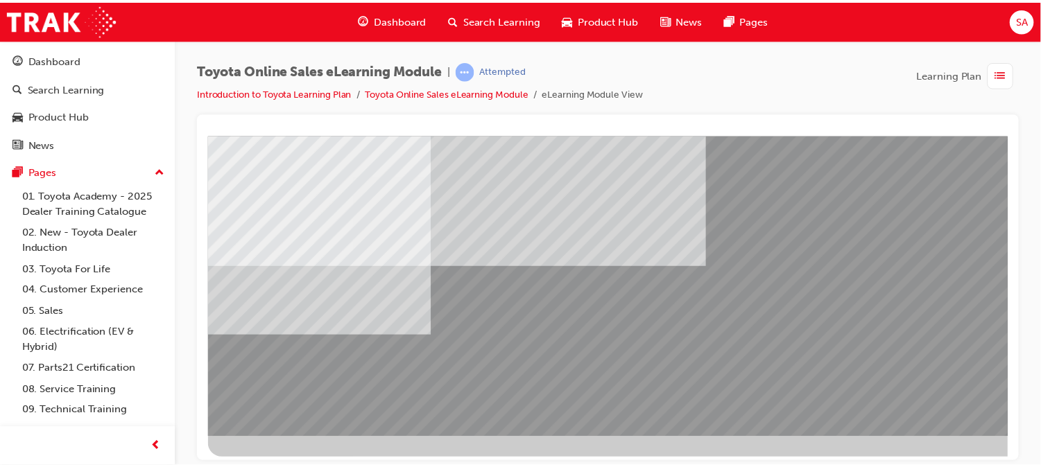
scroll to position [164, 0]
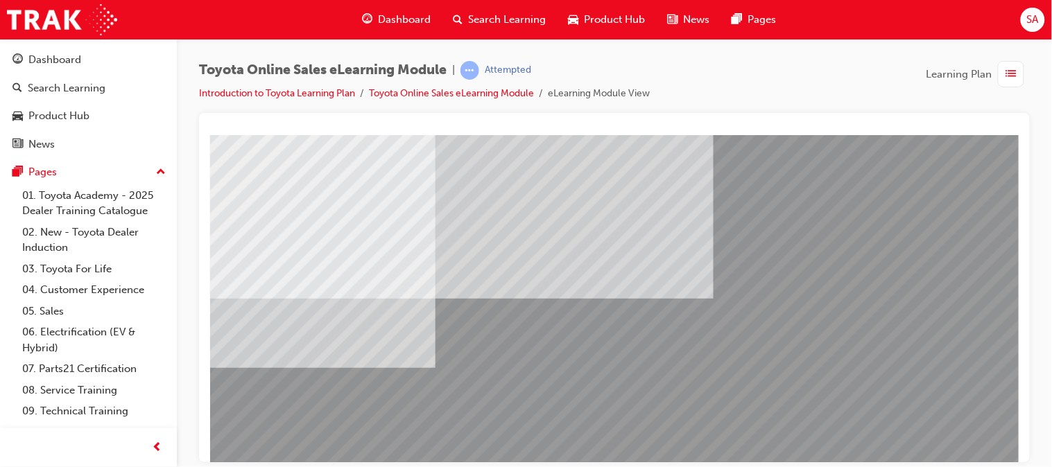
drag, startPoint x: 587, startPoint y: 397, endPoint x: 609, endPoint y: 465, distance: 72.1
drag, startPoint x: 609, startPoint y: 465, endPoint x: 514, endPoint y: 411, distance: 109.3
click at [78, 67] on div "Dashboard" at bounding box center [54, 60] width 53 height 16
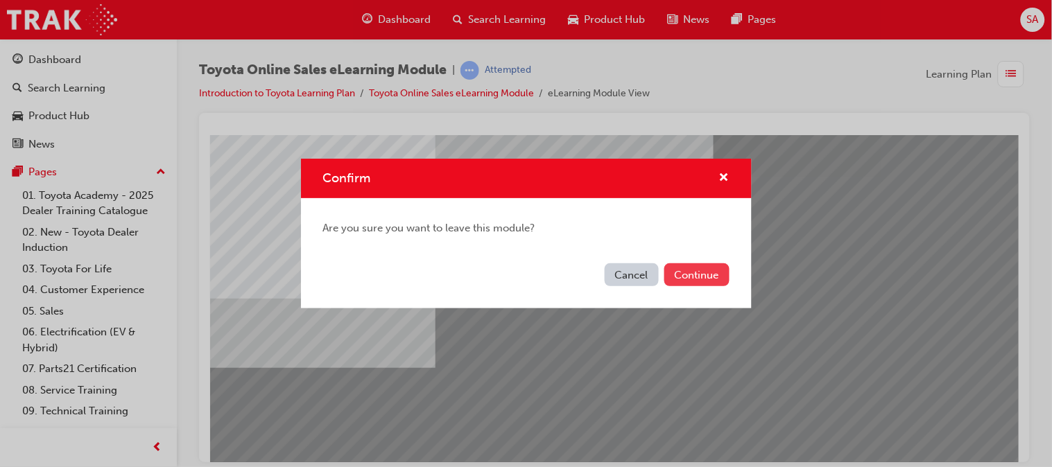
click at [702, 279] on button "Continue" at bounding box center [696, 274] width 65 height 23
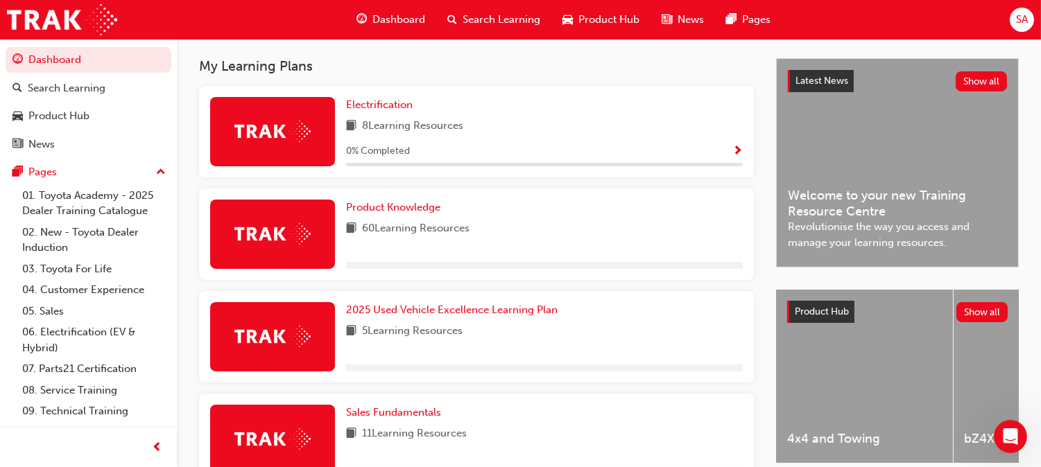
scroll to position [549, 0]
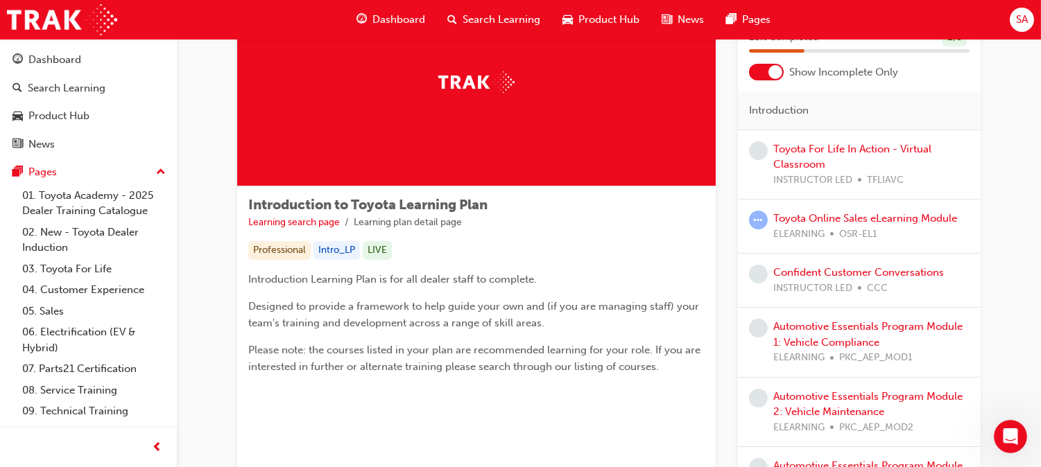
scroll to position [94, 0]
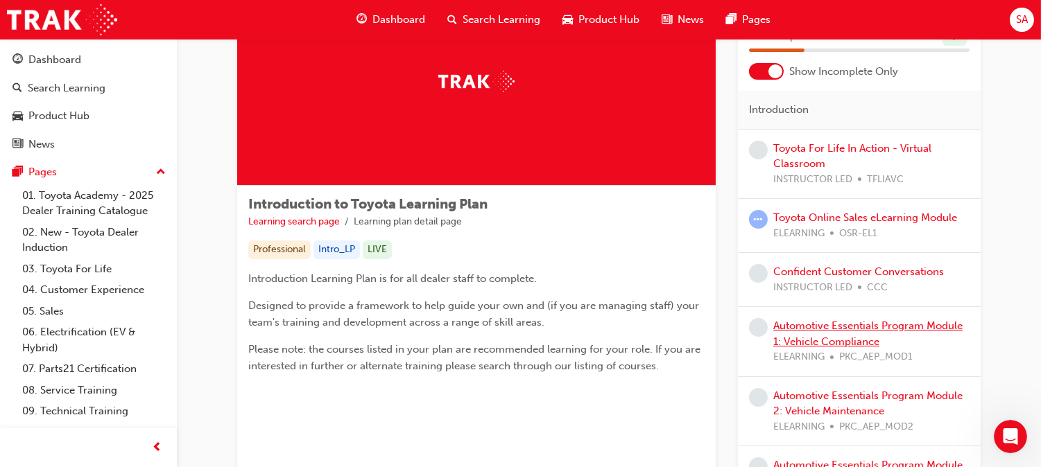
click at [818, 329] on link "Automotive Essentials Program Module 1: Vehicle Compliance" at bounding box center [867, 334] width 189 height 28
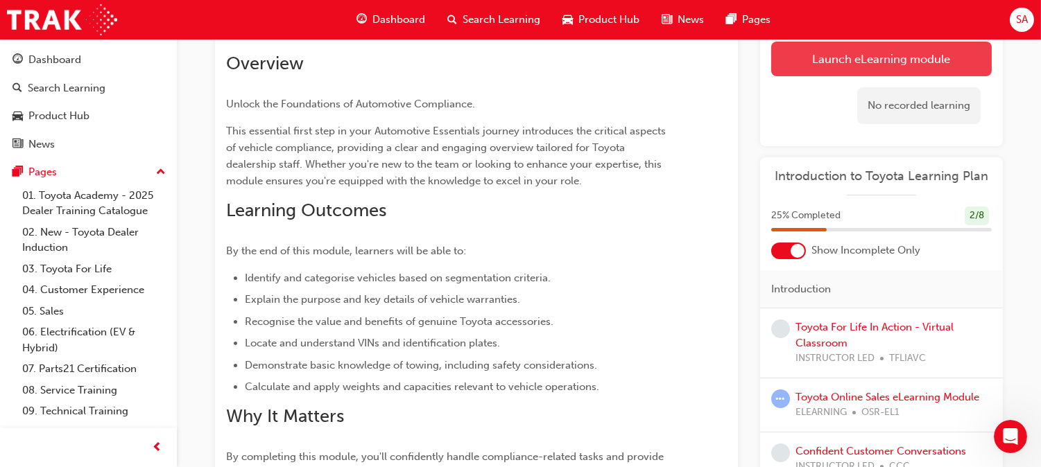
click at [822, 51] on link "Launch eLearning module" at bounding box center [881, 59] width 220 height 35
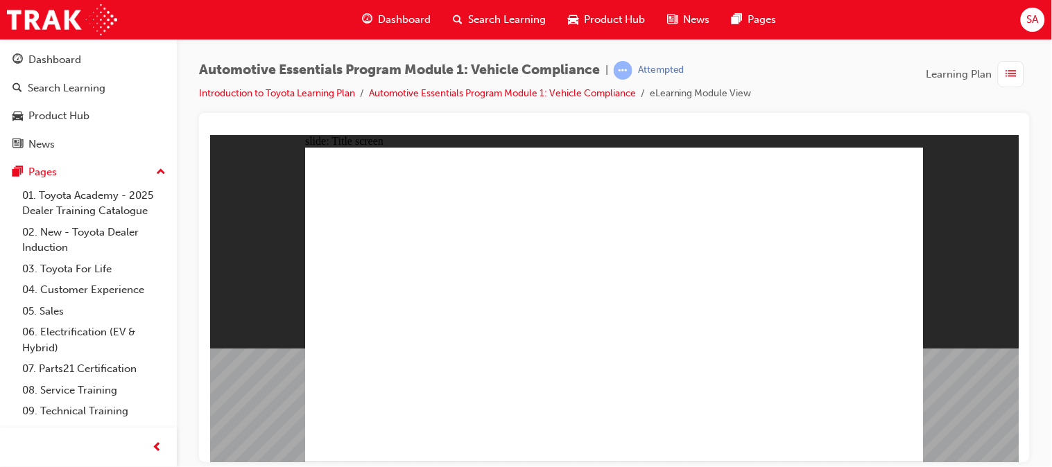
click at [190, 195] on div "Automotive Essentials Program Module 1: Vehicle Compliance | Attempted Introduc…" at bounding box center [614, 236] width 875 height 394
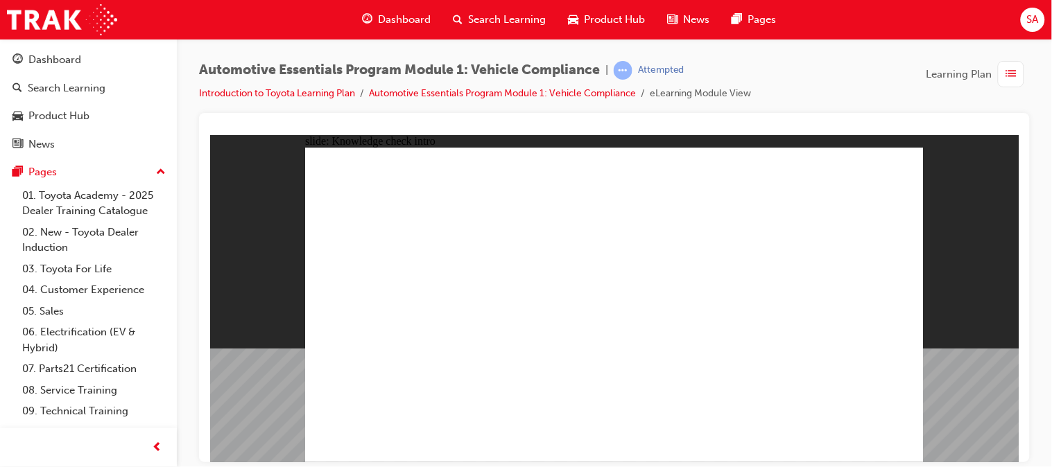
radio input "true"
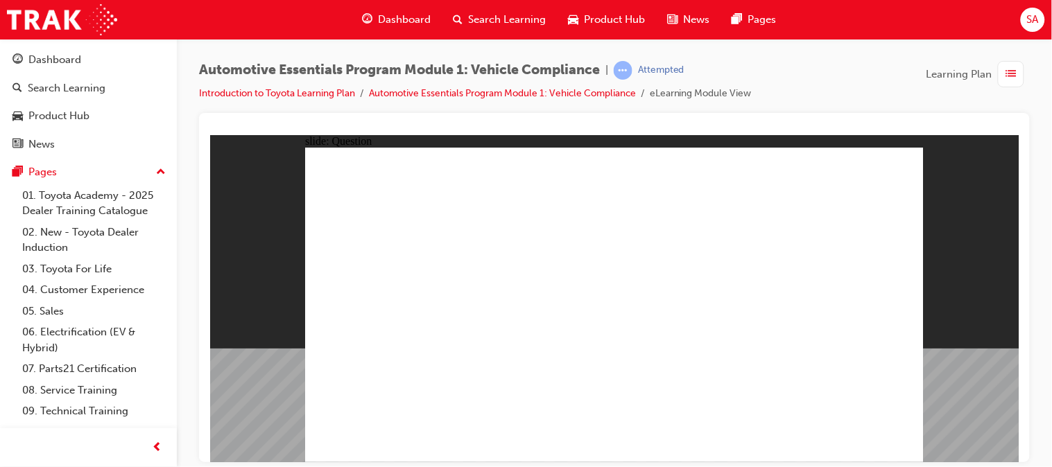
radio input "true"
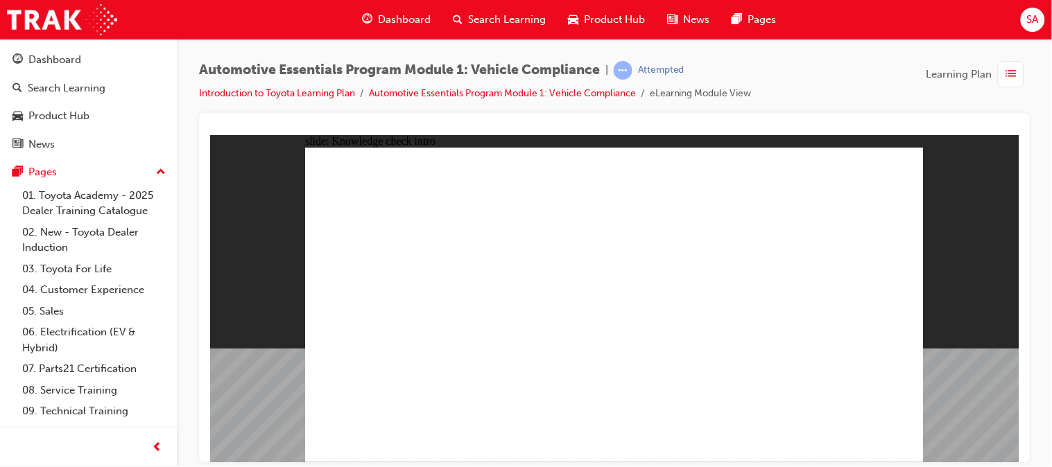
radio input "true"
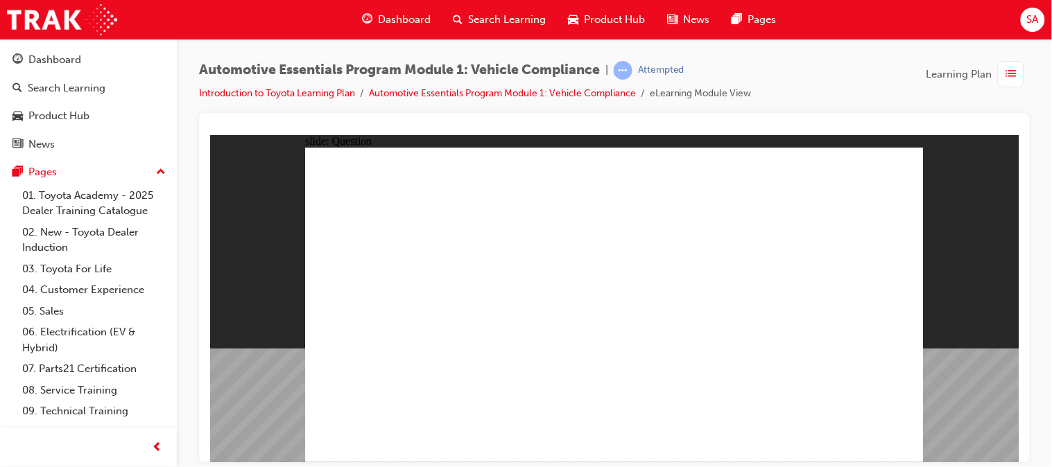
radio input "true"
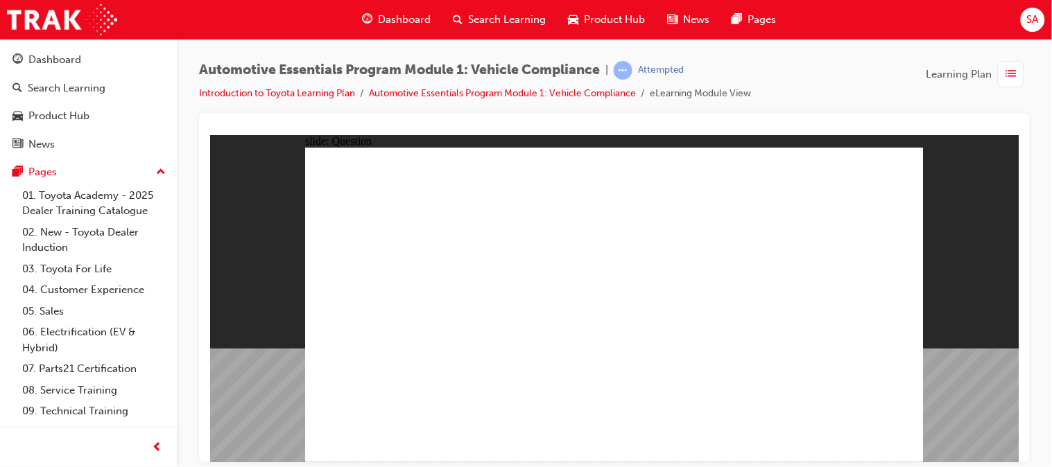
radio input "true"
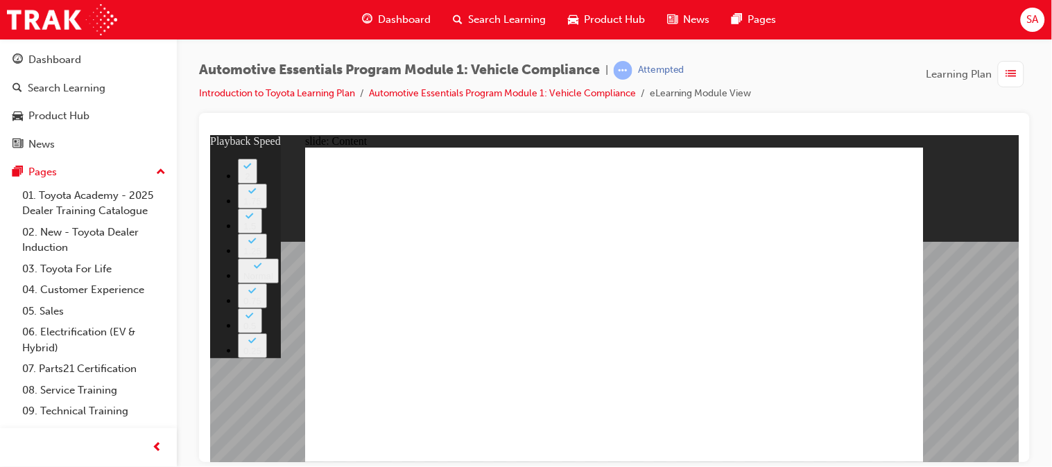
type input "43"
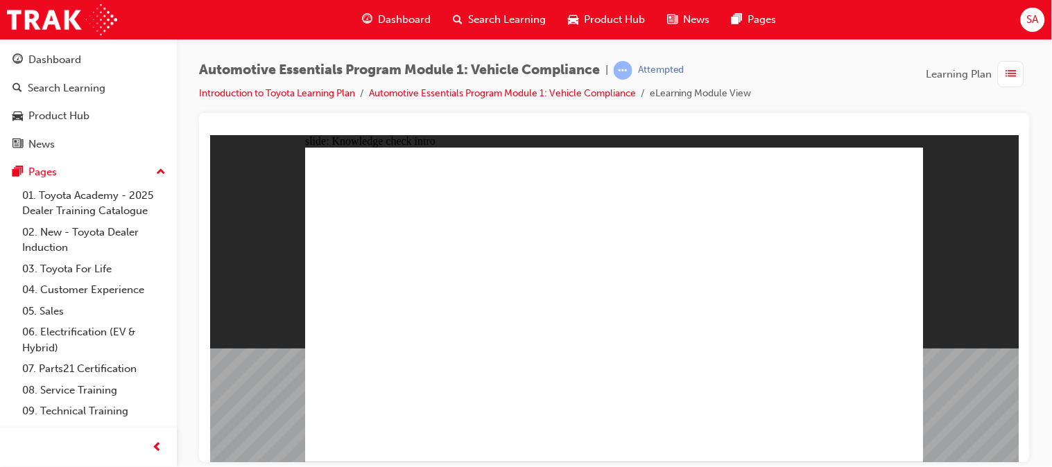
radio input "true"
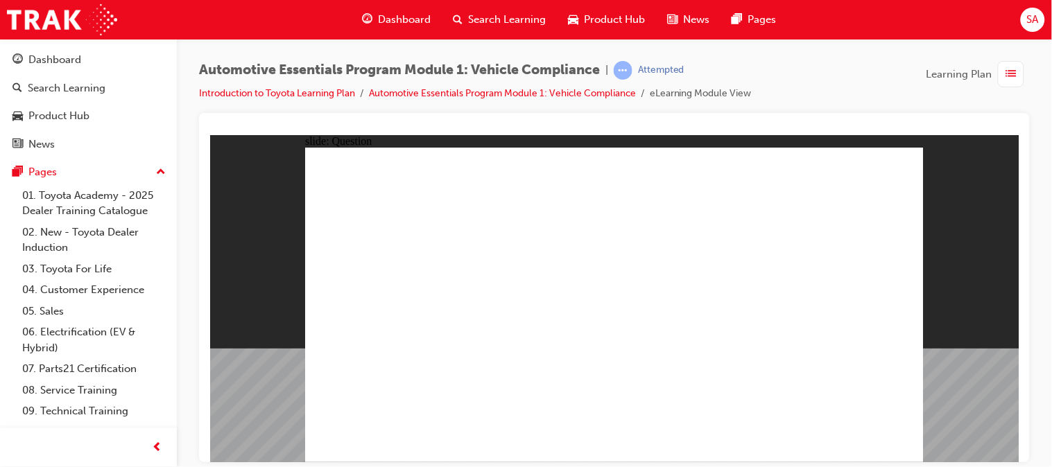
radio input "true"
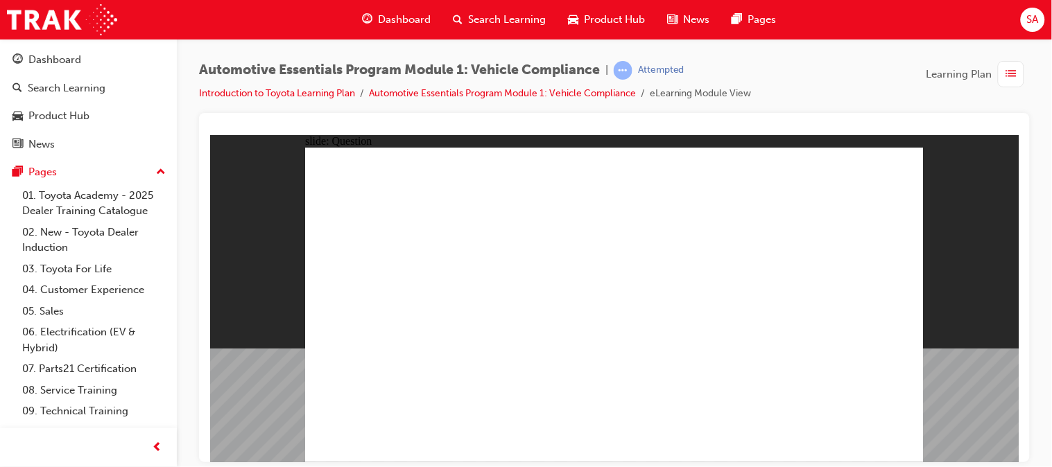
radio input "true"
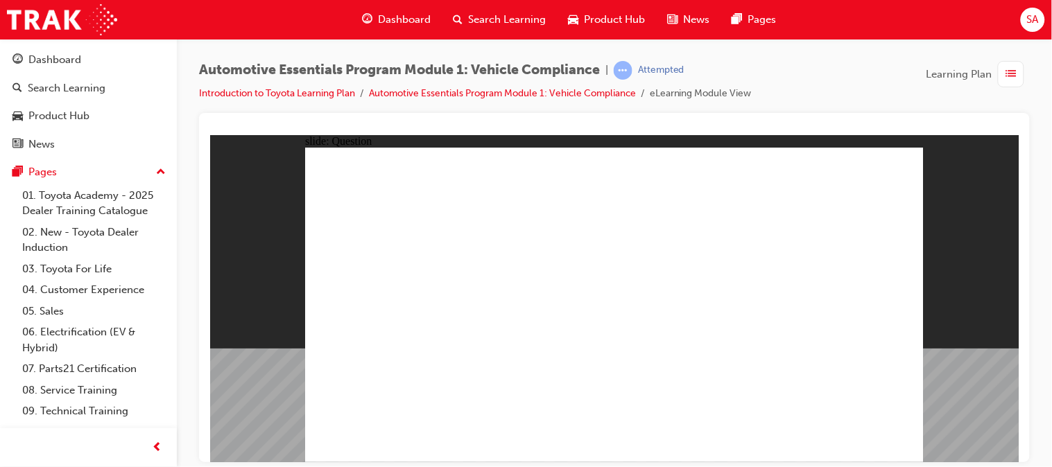
radio input "true"
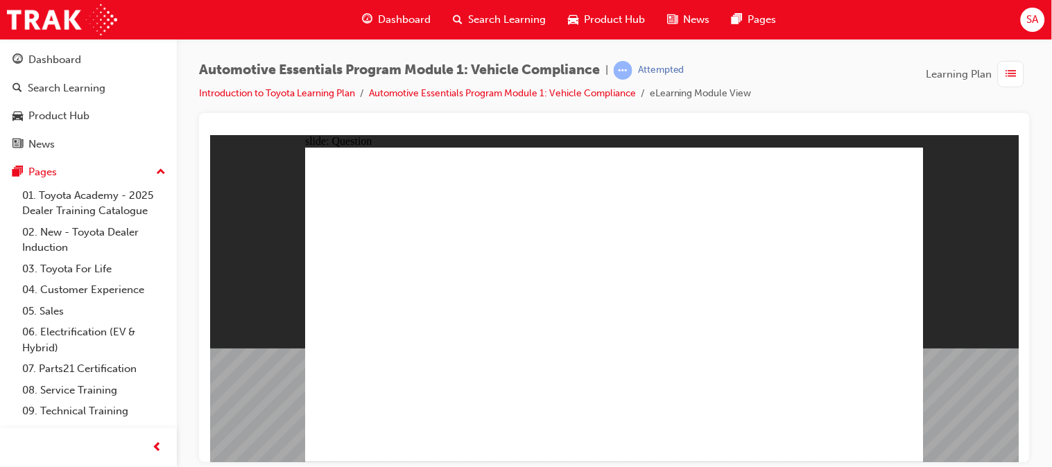
radio input "true"
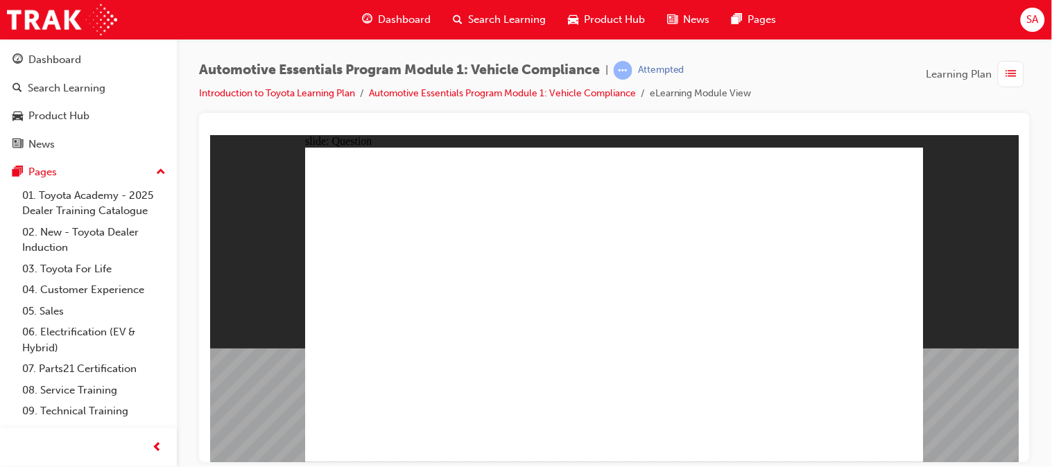
radio input "true"
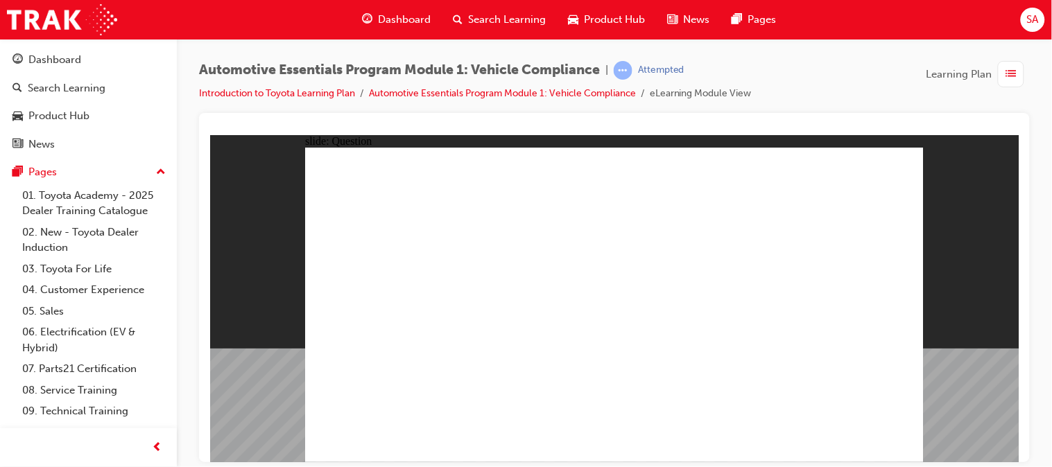
radio input "true"
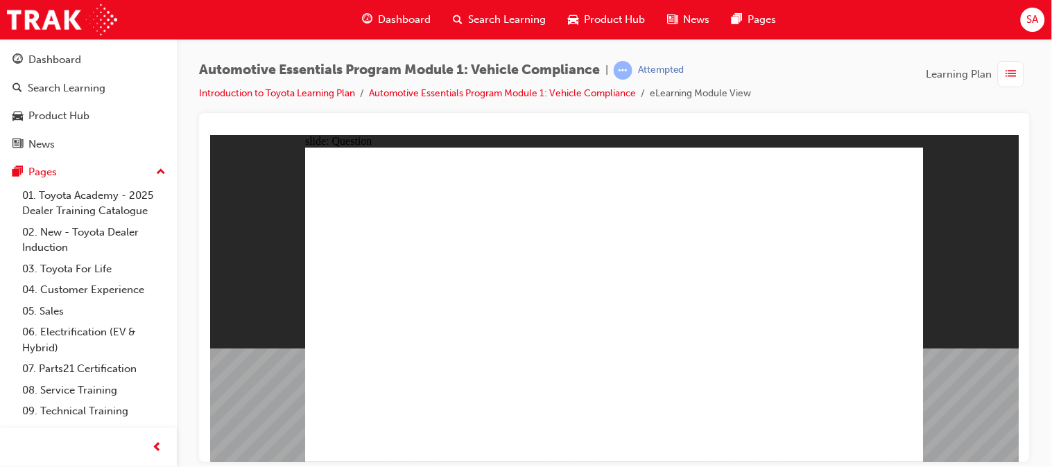
radio input "true"
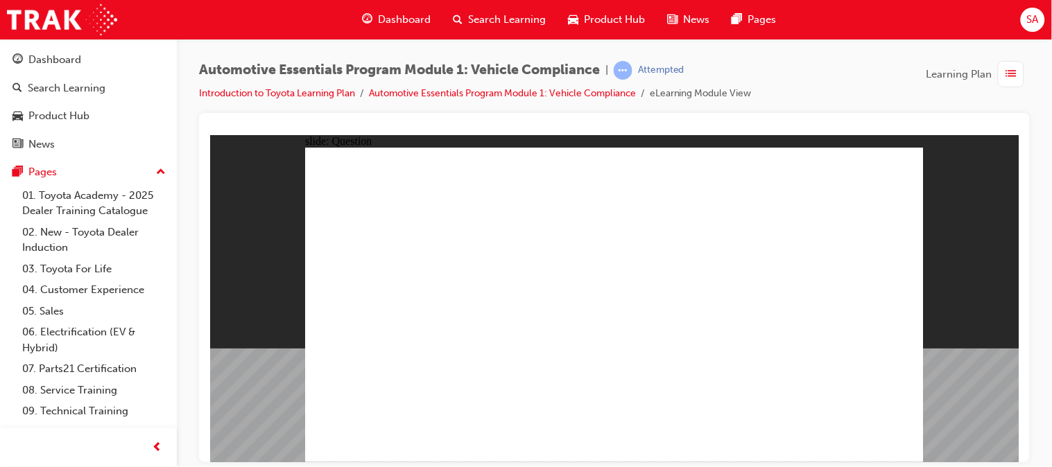
radio input "true"
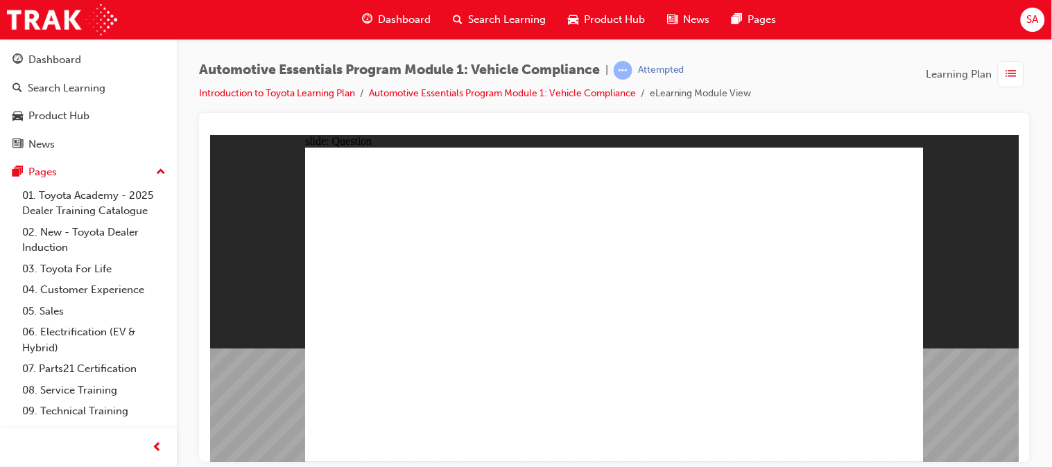
radio input "true"
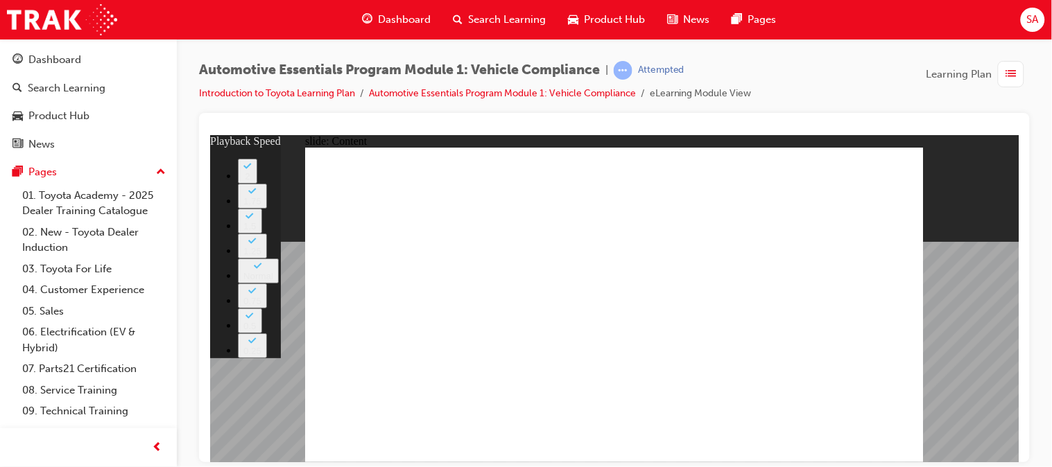
type input "35"
